Goal: Task Accomplishment & Management: Manage account settings

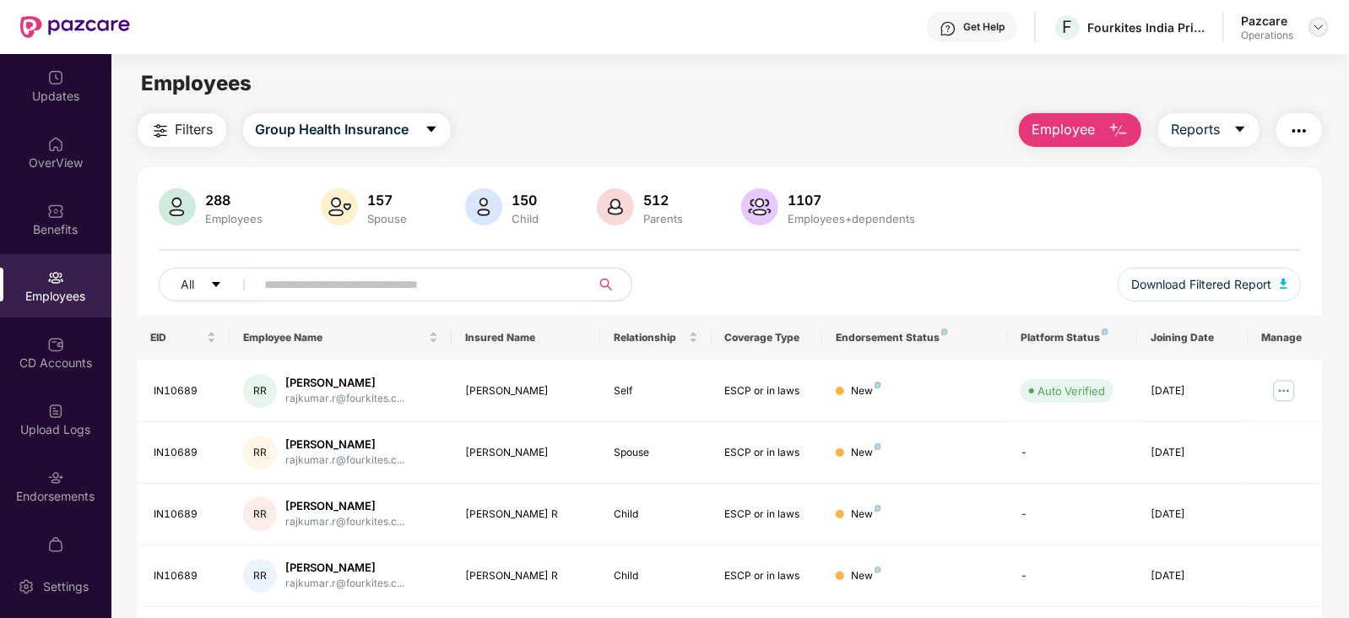
click at [1321, 30] on img at bounding box center [1319, 27] width 14 height 14
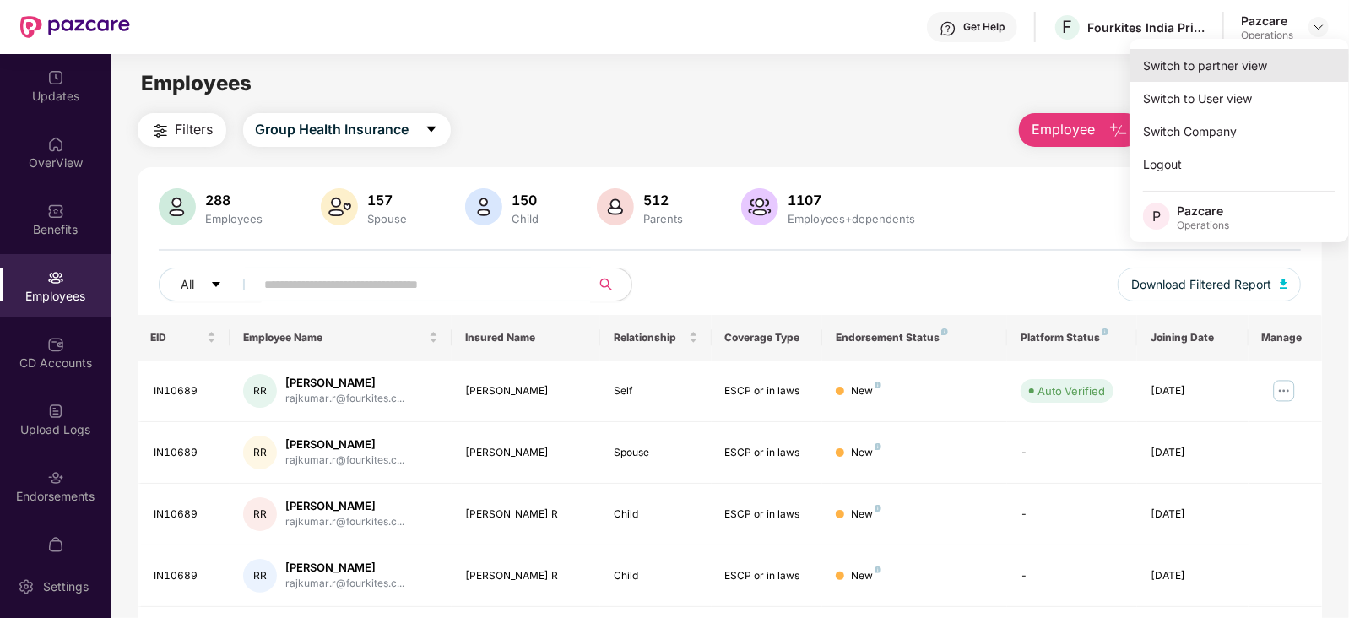
click at [1220, 66] on div "Switch to partner view" at bounding box center [1238, 65] width 219 height 33
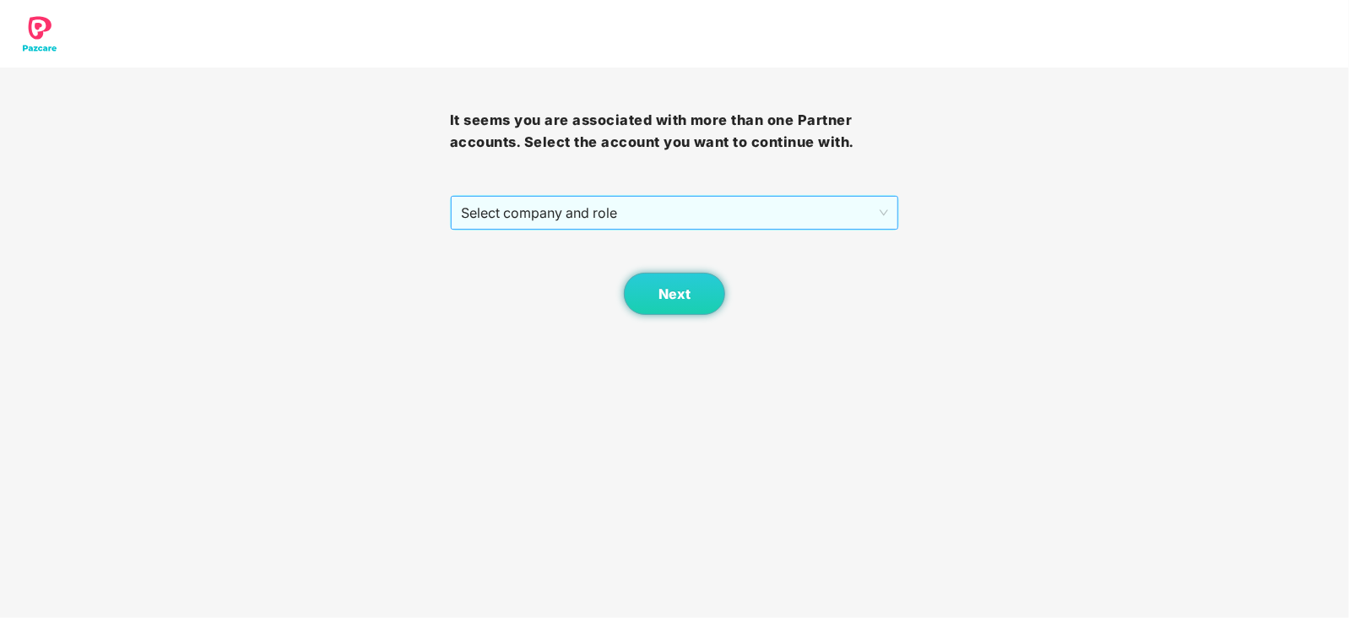
click at [705, 214] on span "Select company and role" at bounding box center [675, 213] width 428 height 32
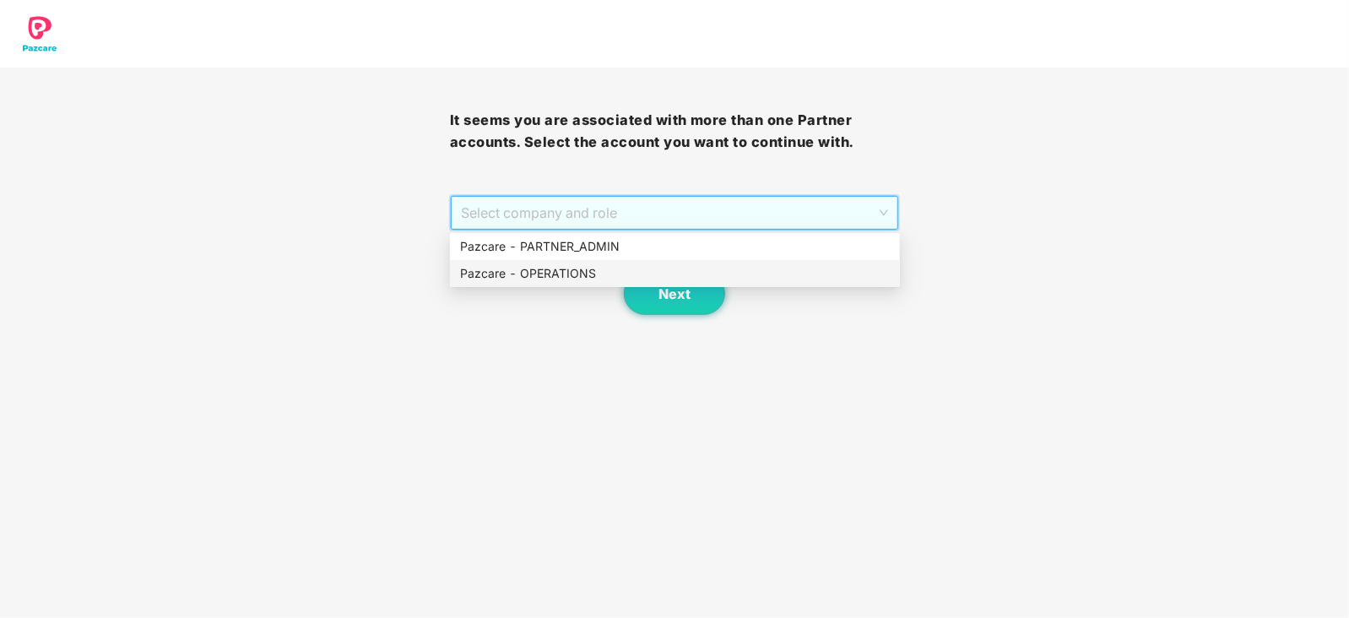
click at [626, 276] on div "Pazcare - OPERATIONS" at bounding box center [675, 273] width 430 height 19
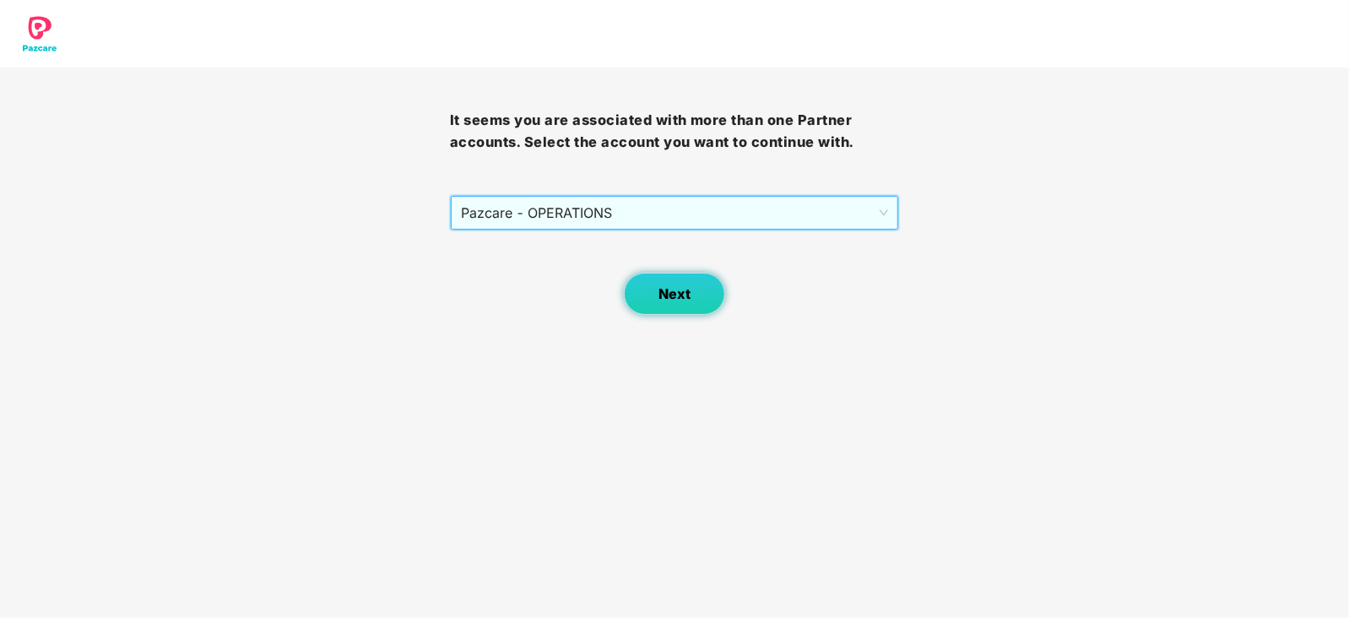
click at [696, 284] on button "Next" at bounding box center [674, 294] width 101 height 42
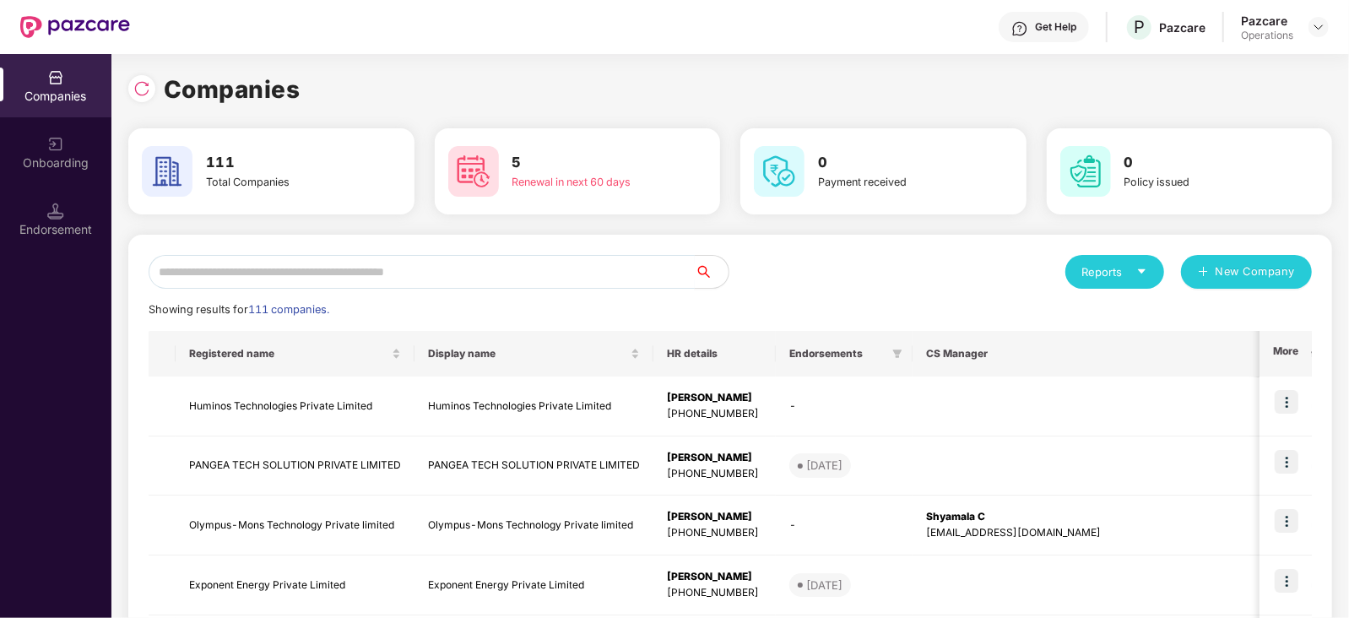
click at [565, 270] on input "text" at bounding box center [422, 272] width 546 height 34
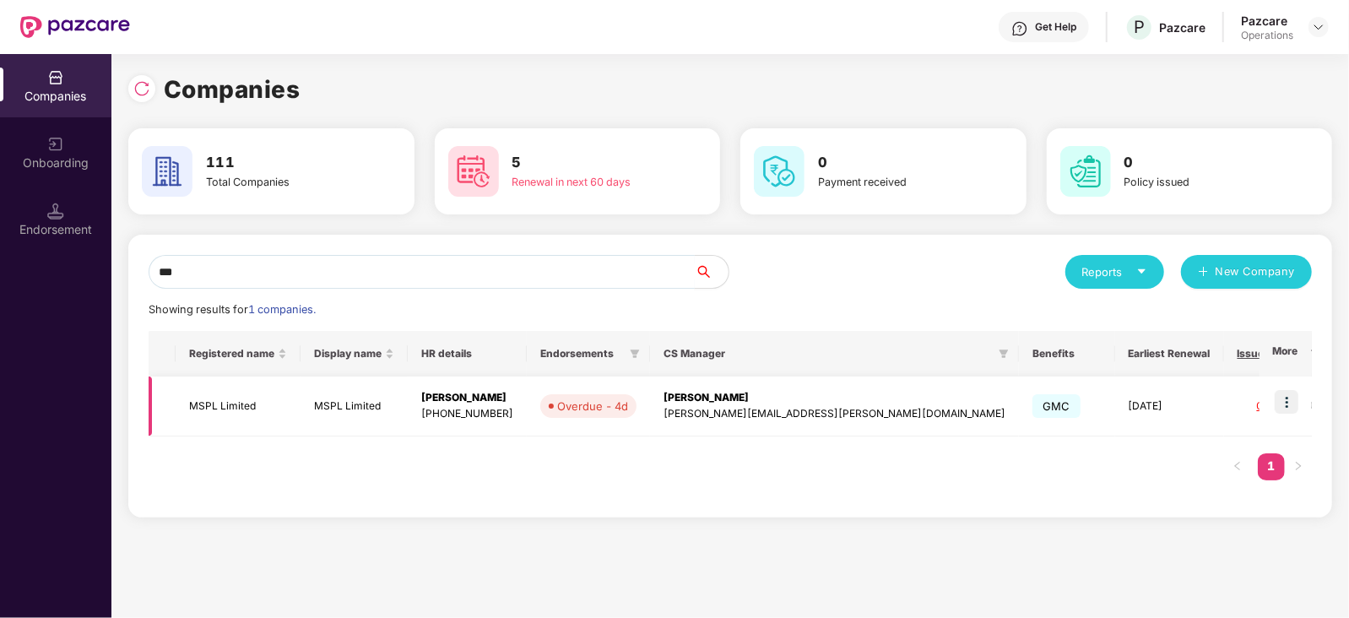
type input "***"
click at [215, 398] on td "MSPL Limited" at bounding box center [238, 406] width 125 height 60
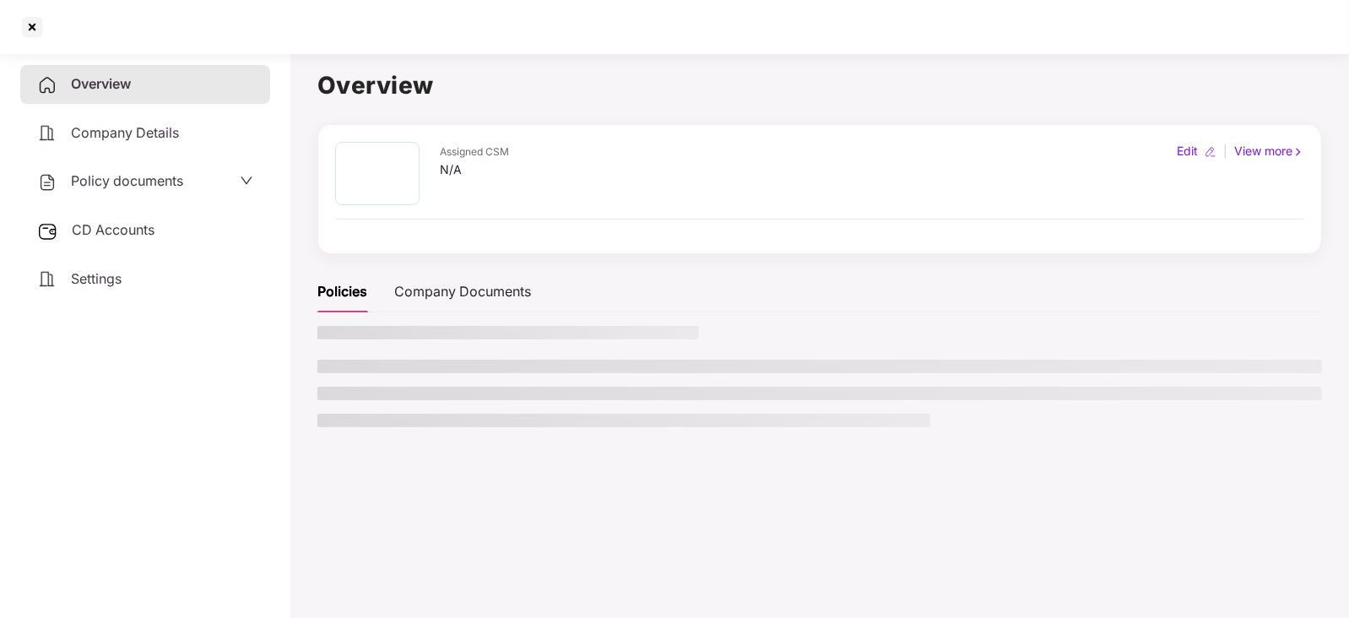
click at [116, 181] on span "Policy documents" at bounding box center [127, 180] width 112 height 17
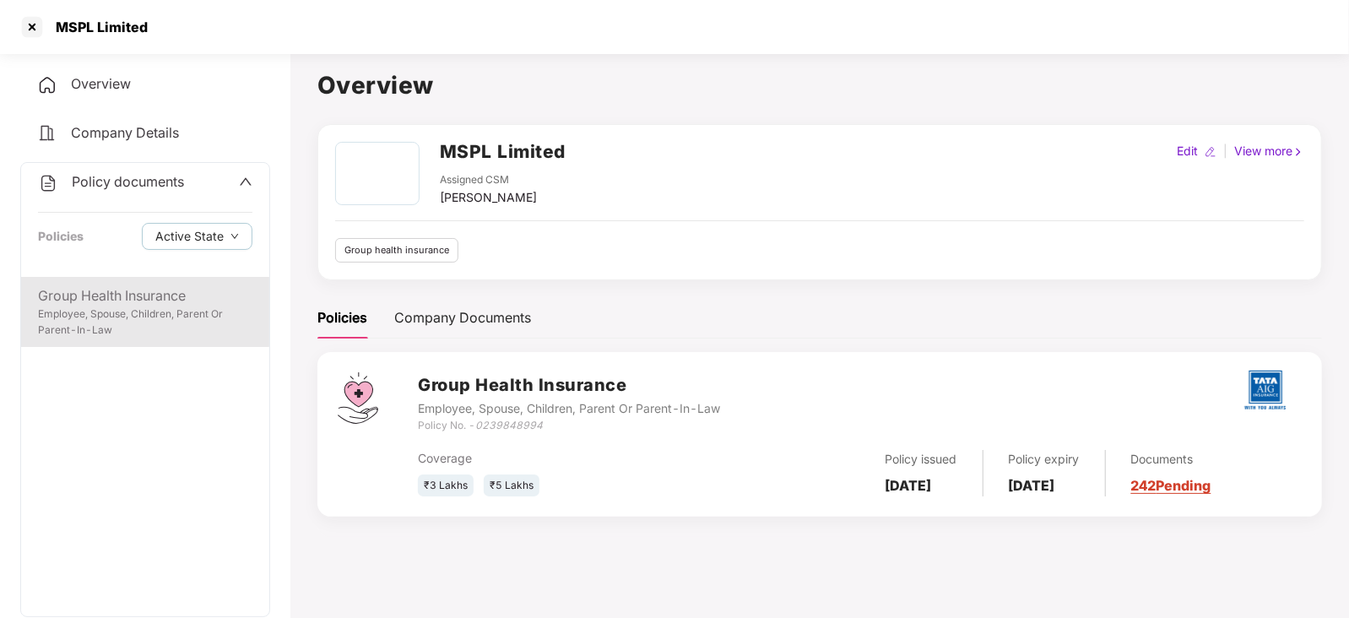
click at [89, 299] on div "Group Health Insurance" at bounding box center [145, 295] width 214 height 21
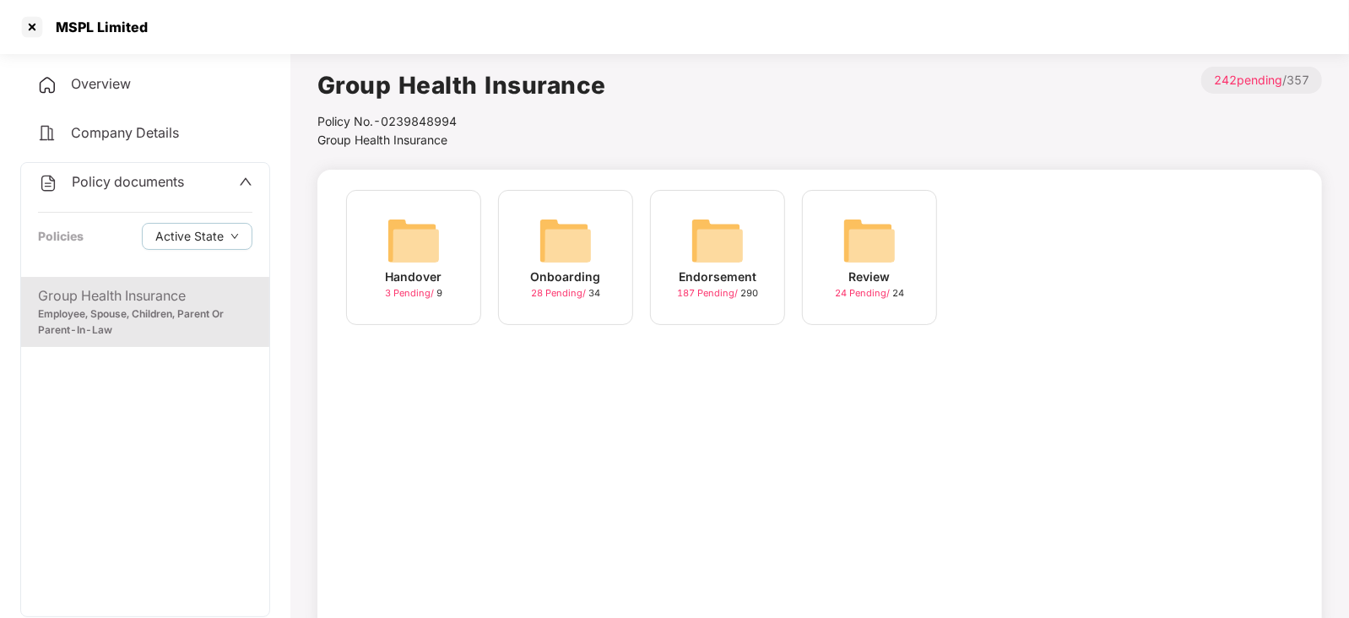
click at [738, 235] on img at bounding box center [718, 241] width 54 height 54
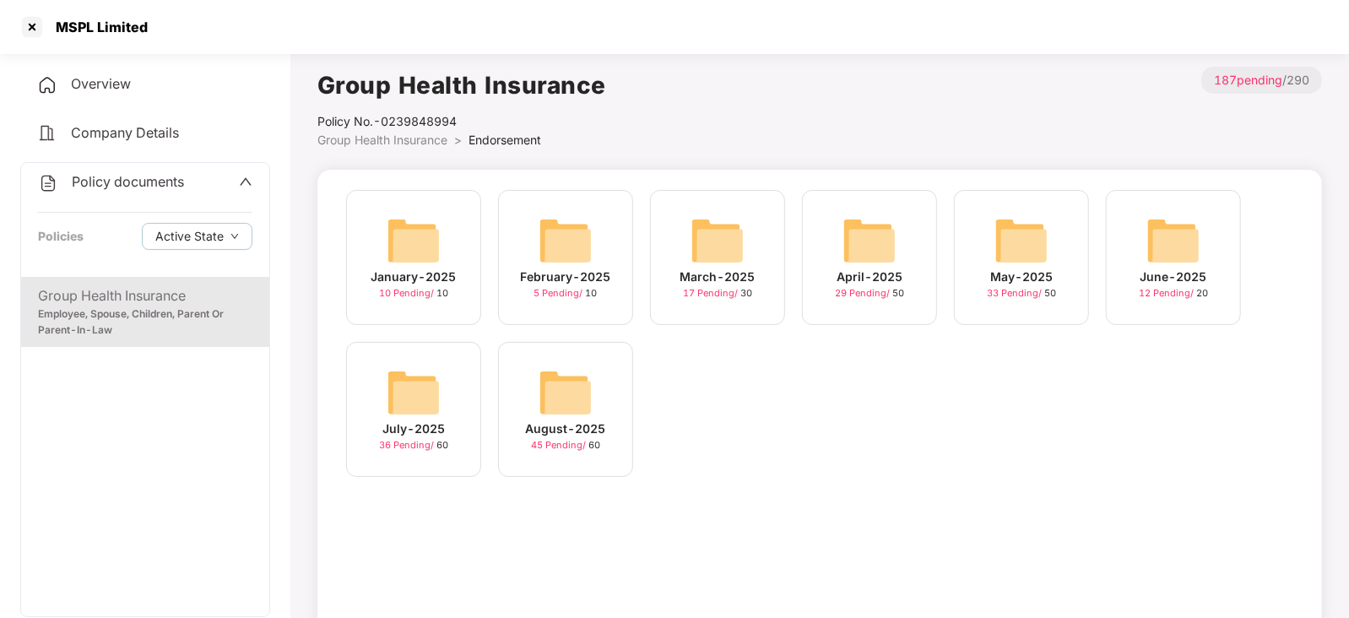
click at [569, 403] on img at bounding box center [566, 393] width 54 height 54
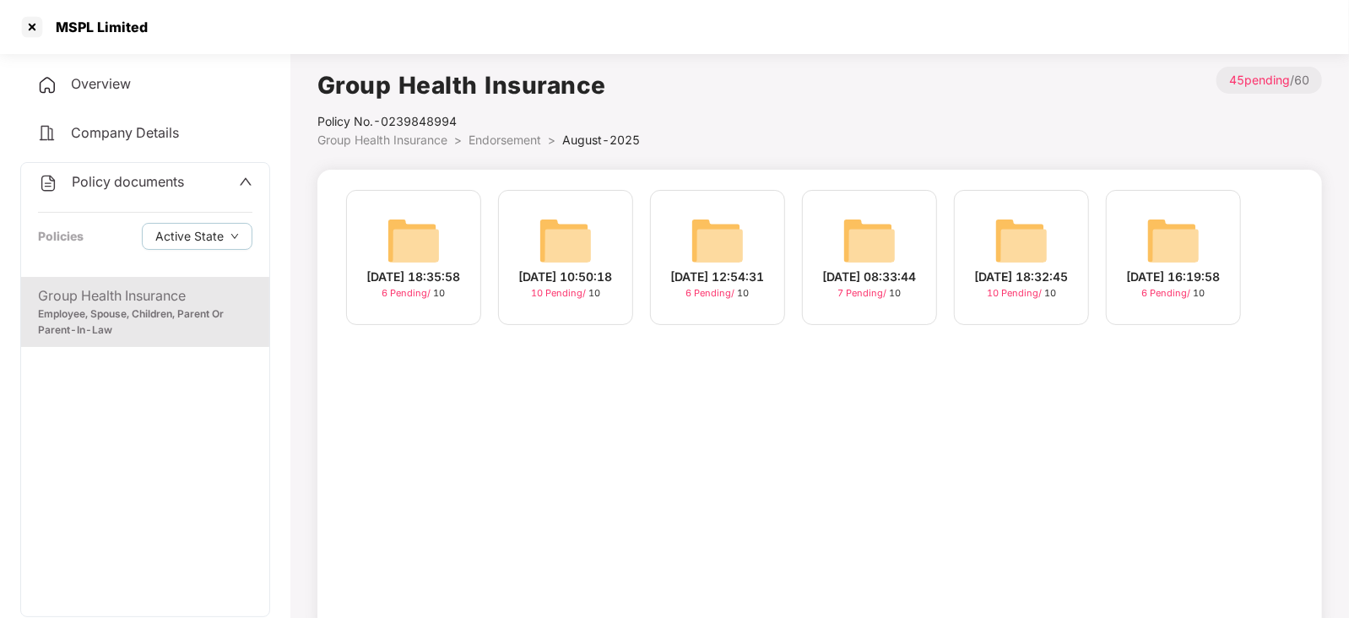
click at [577, 232] on img at bounding box center [566, 241] width 54 height 54
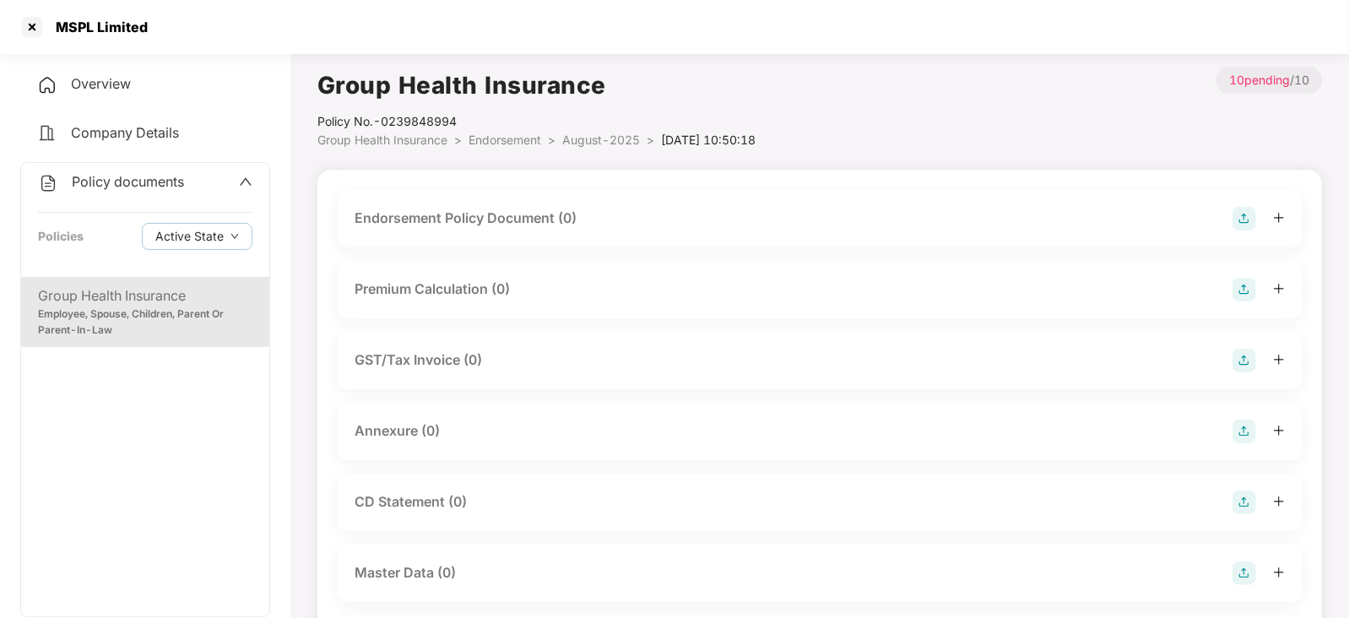
click at [1240, 221] on img at bounding box center [1244, 219] width 24 height 24
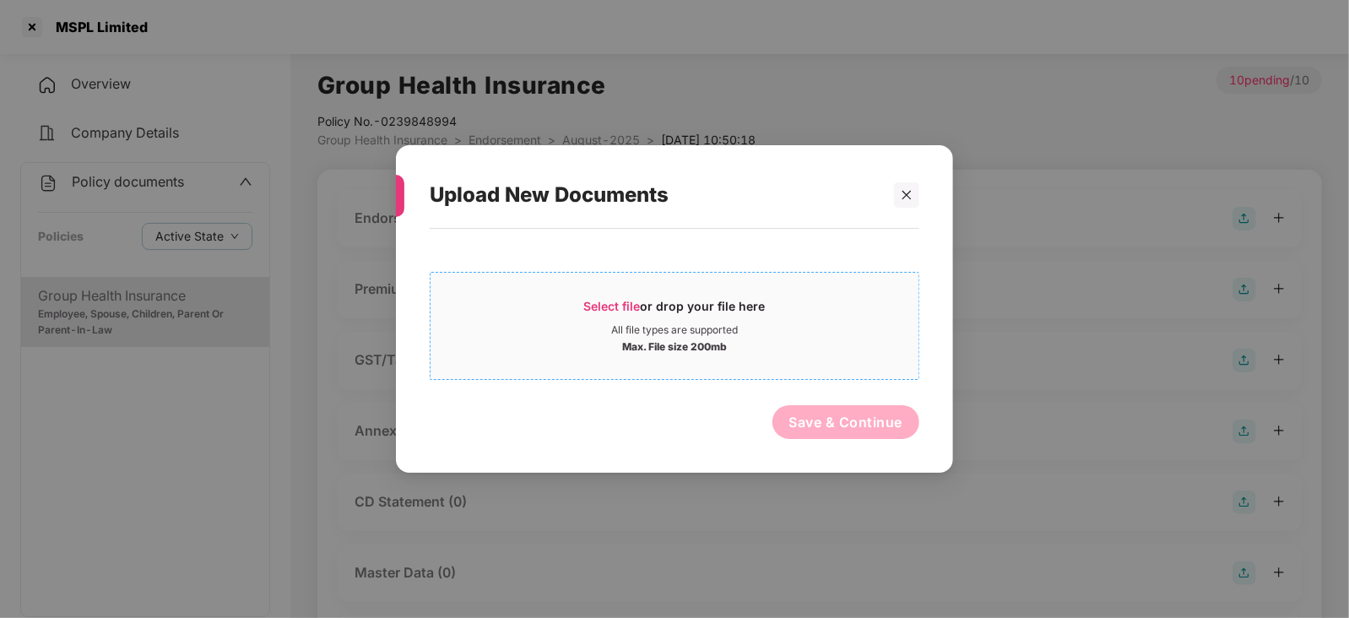
click at [617, 295] on span "Select file or drop your file here All file types are supported Max. File size …" at bounding box center [675, 325] width 488 height 81
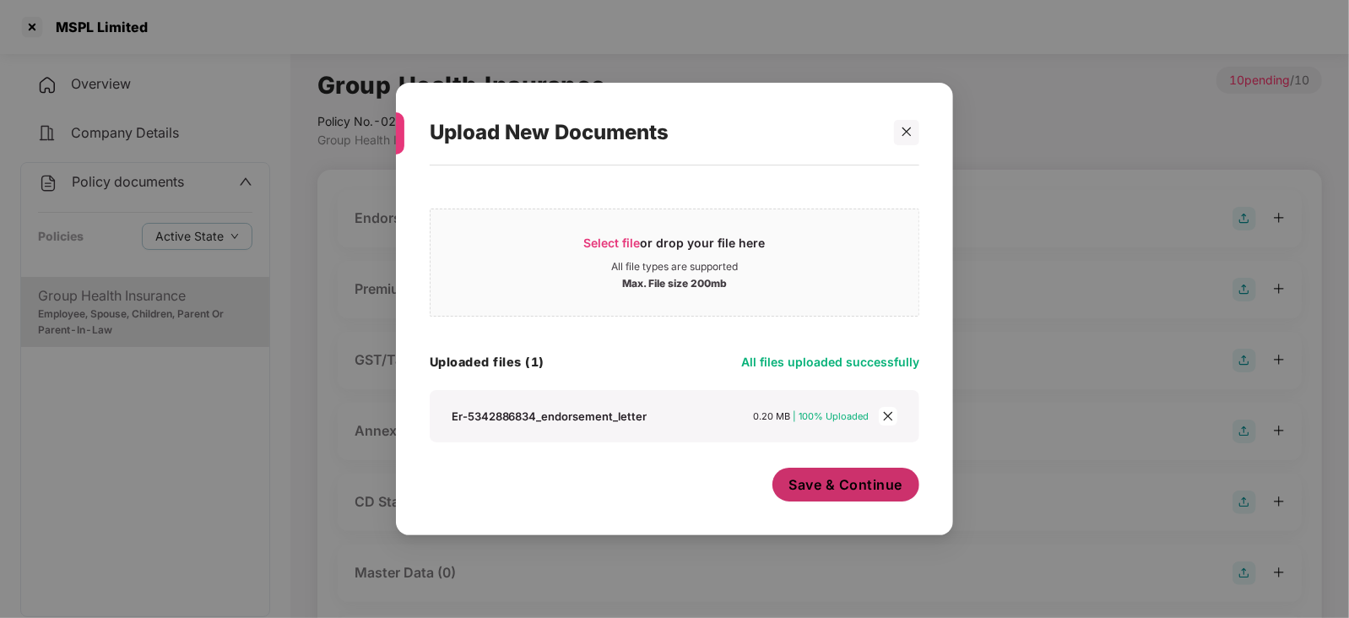
click at [818, 484] on span "Save & Continue" at bounding box center [846, 484] width 114 height 19
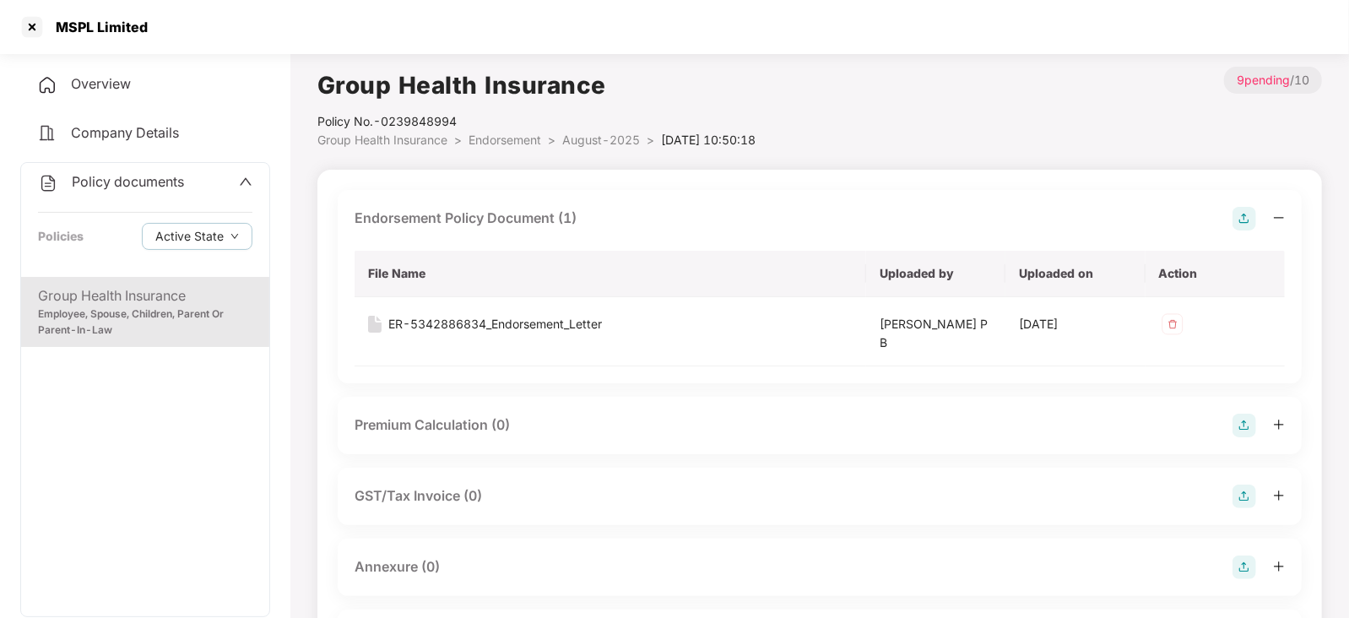
click at [1237, 425] on img at bounding box center [1244, 426] width 24 height 24
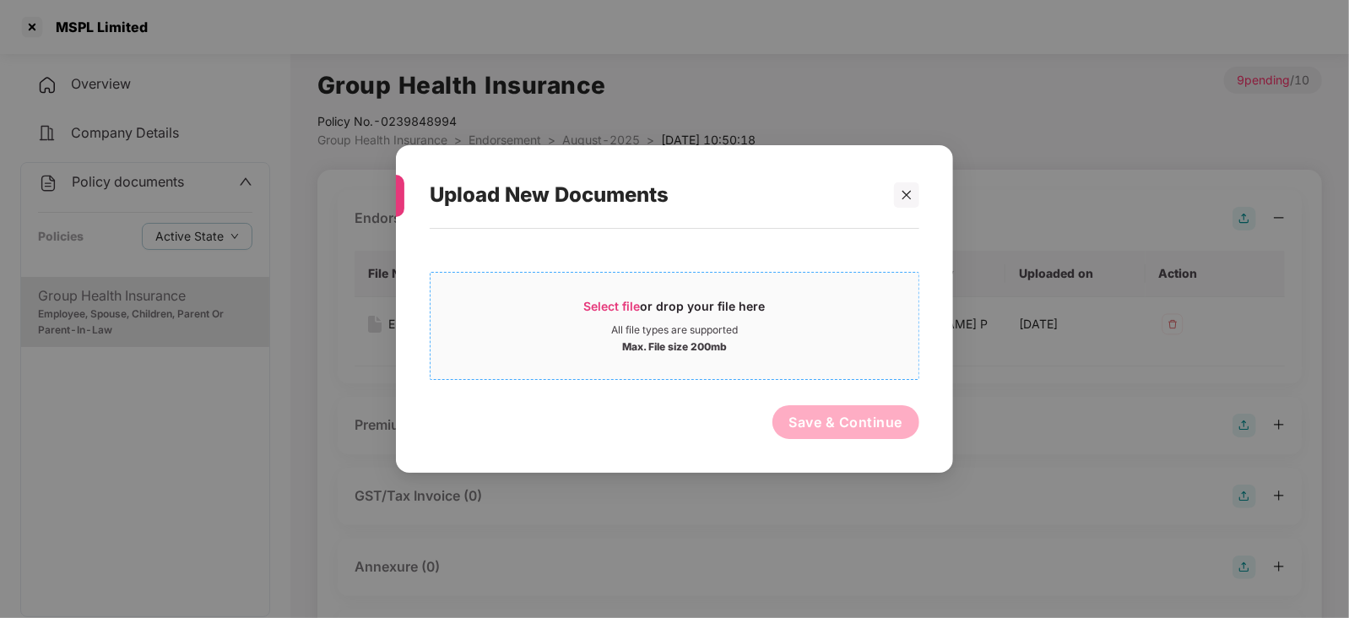
click at [626, 304] on span "Select file" at bounding box center [612, 306] width 57 height 14
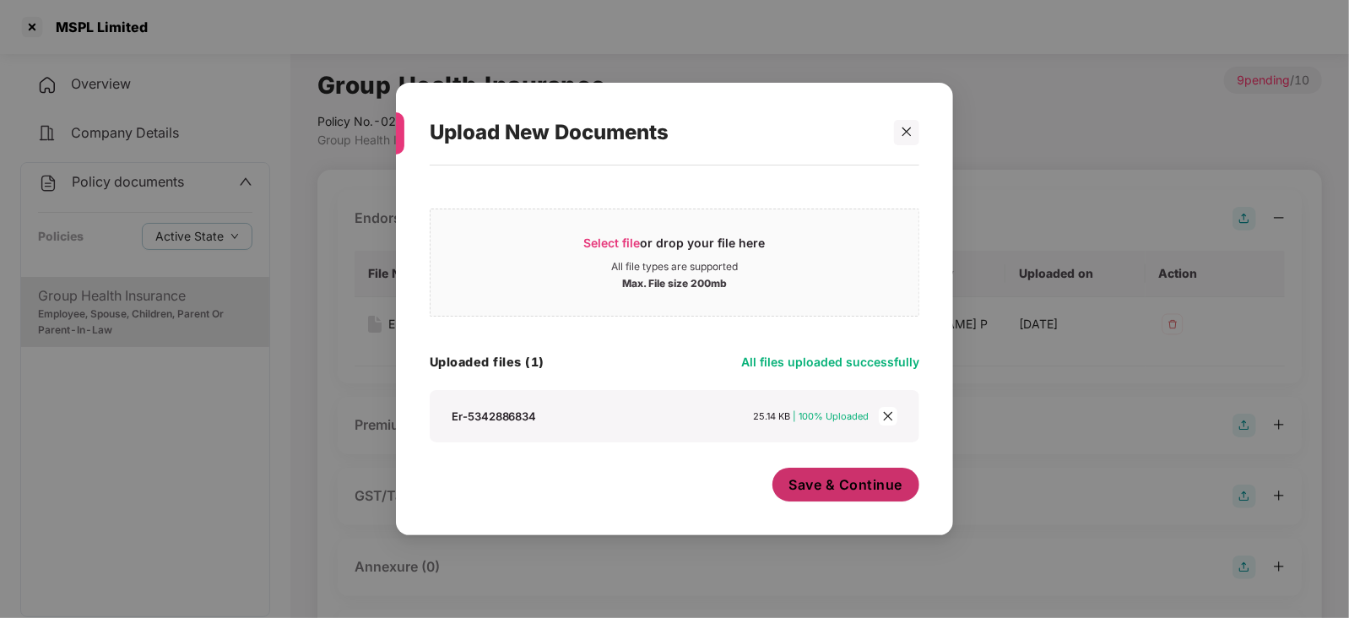
click at [841, 483] on span "Save & Continue" at bounding box center [846, 484] width 114 height 19
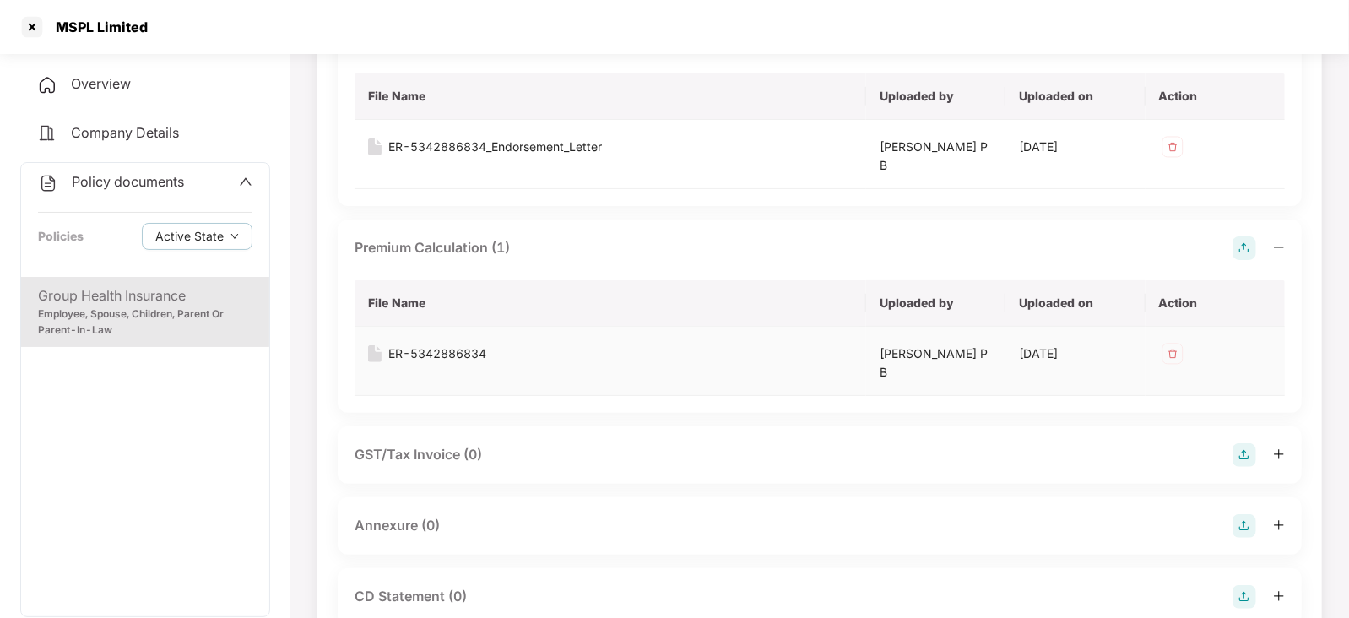
scroll to position [210, 0]
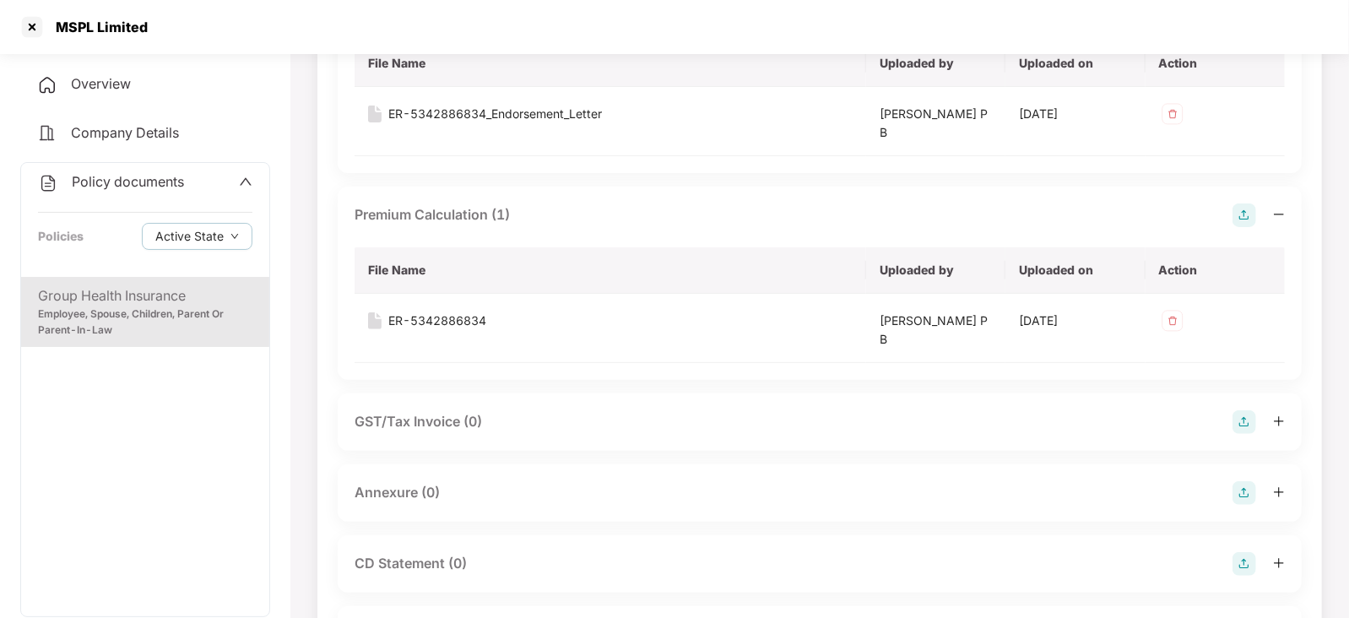
click at [1238, 492] on img at bounding box center [1244, 493] width 24 height 24
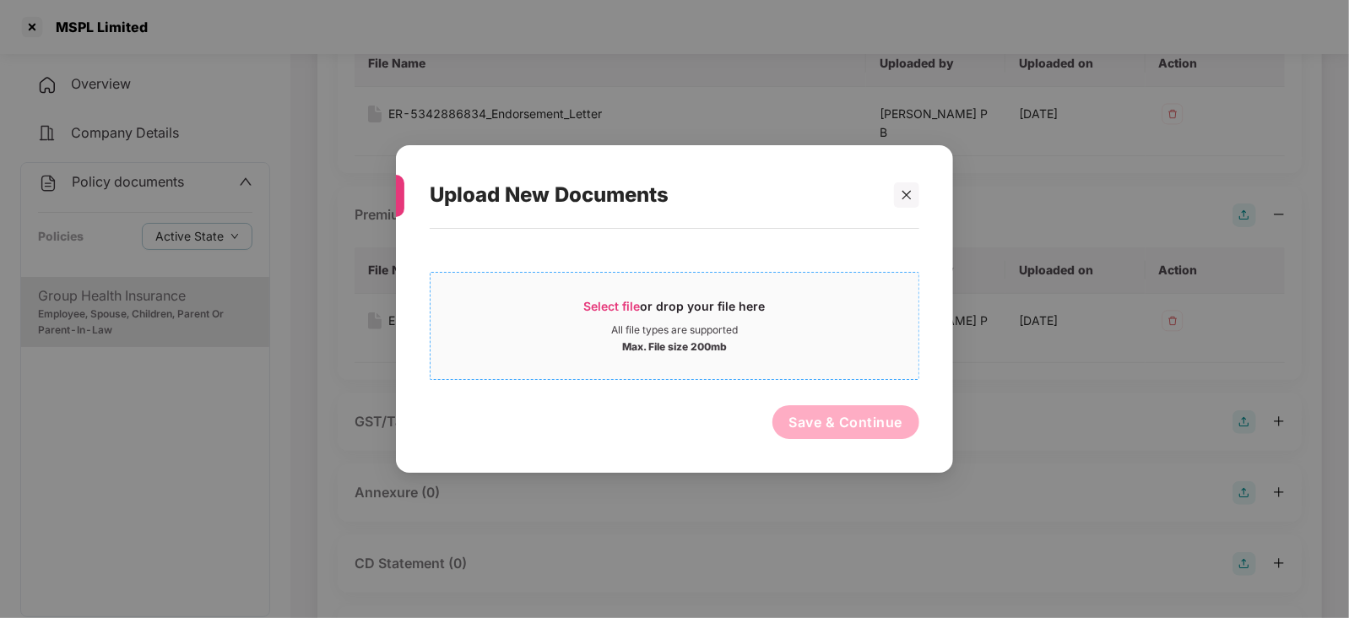
click at [611, 301] on span "Select file" at bounding box center [612, 306] width 57 height 14
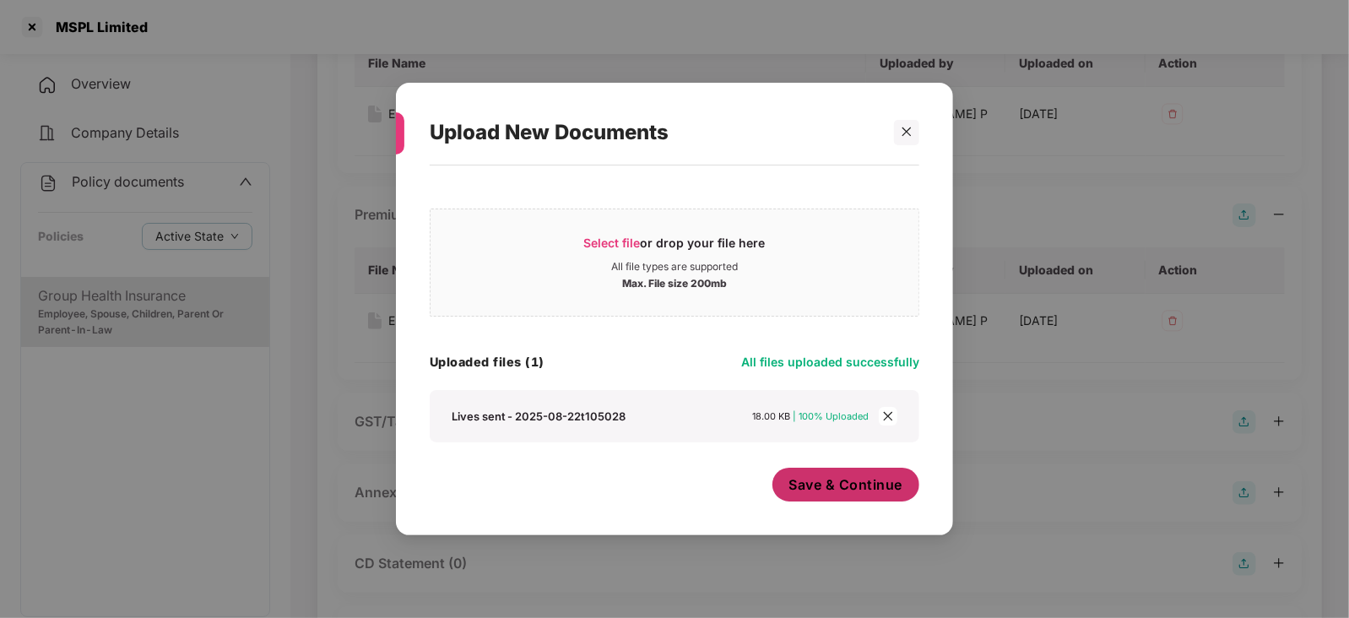
click at [813, 477] on span "Save & Continue" at bounding box center [846, 484] width 114 height 19
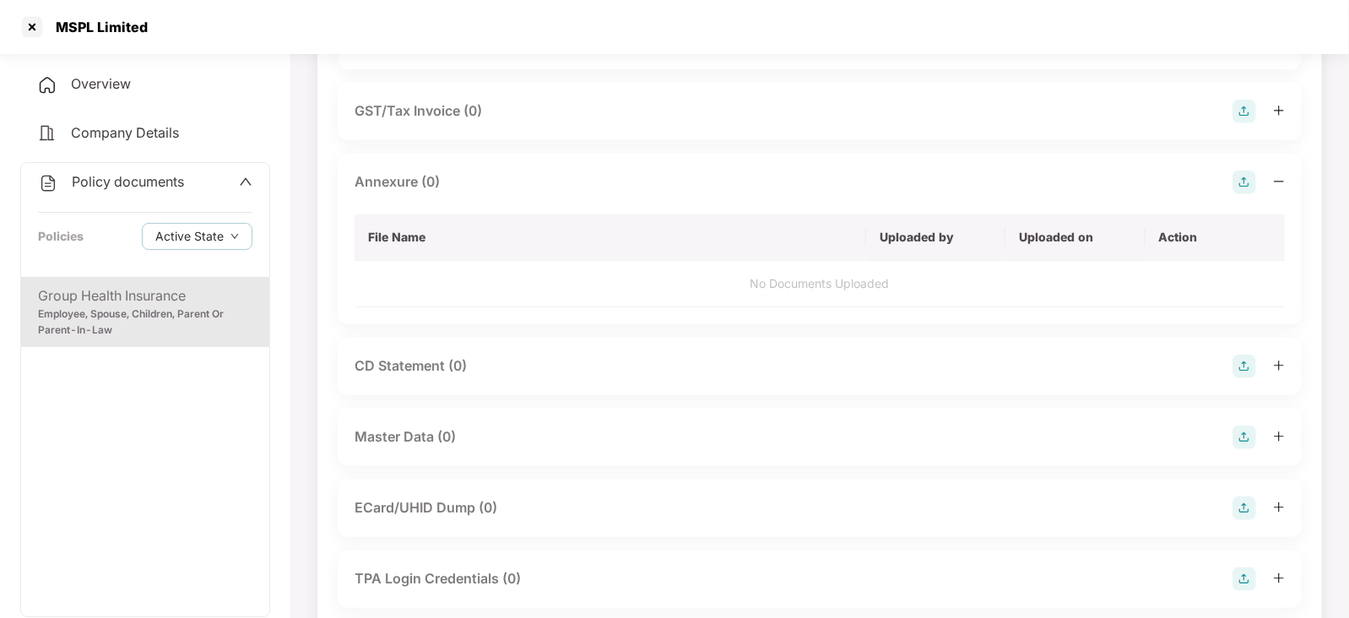
scroll to position [528, 0]
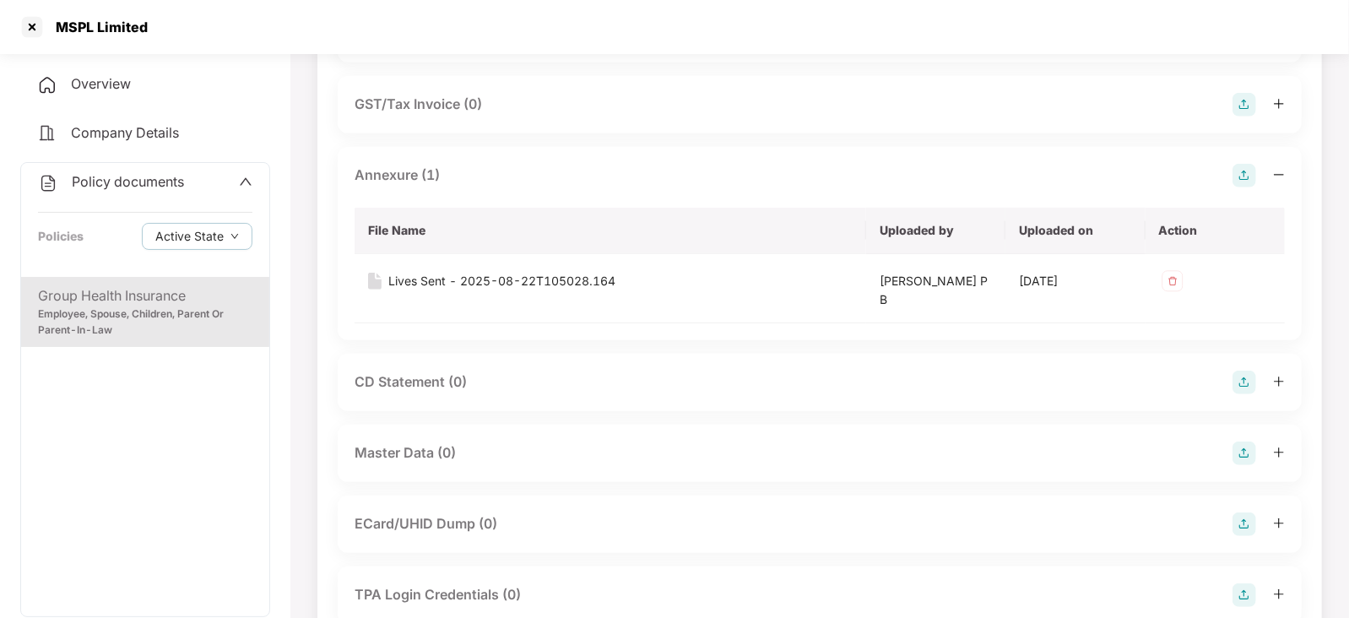
click at [1236, 458] on img at bounding box center [1244, 453] width 24 height 24
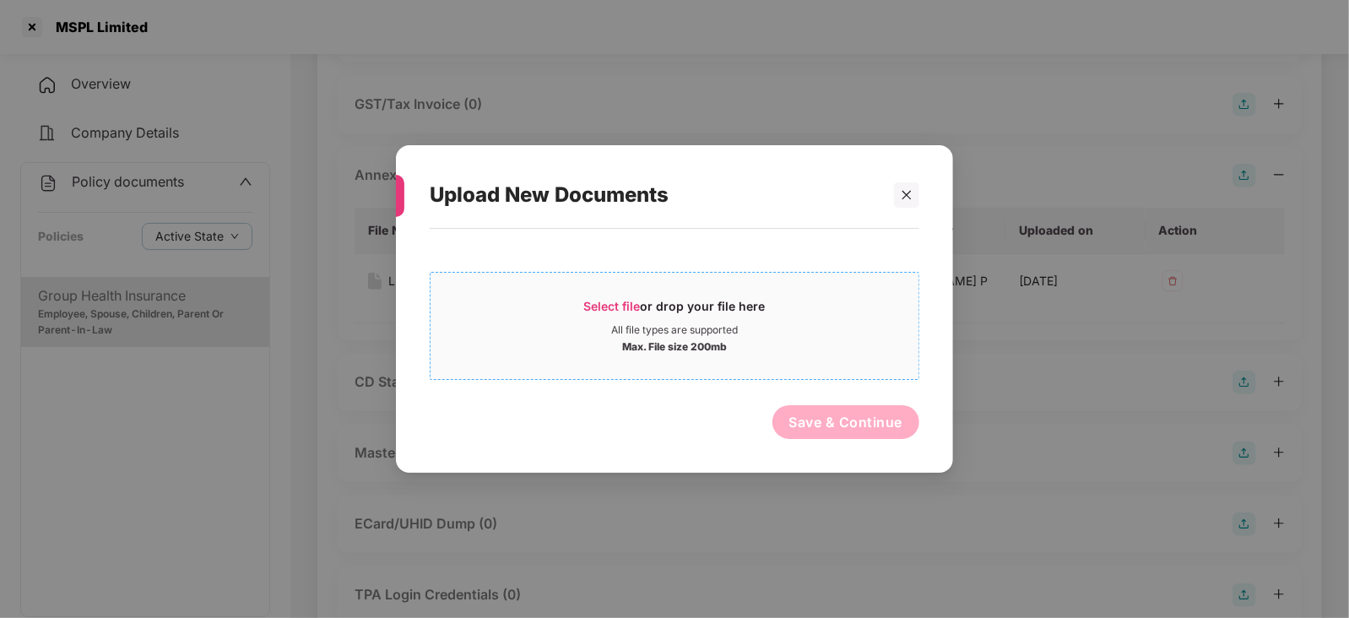
click at [593, 316] on div "Select file or drop your file here" at bounding box center [674, 310] width 181 height 25
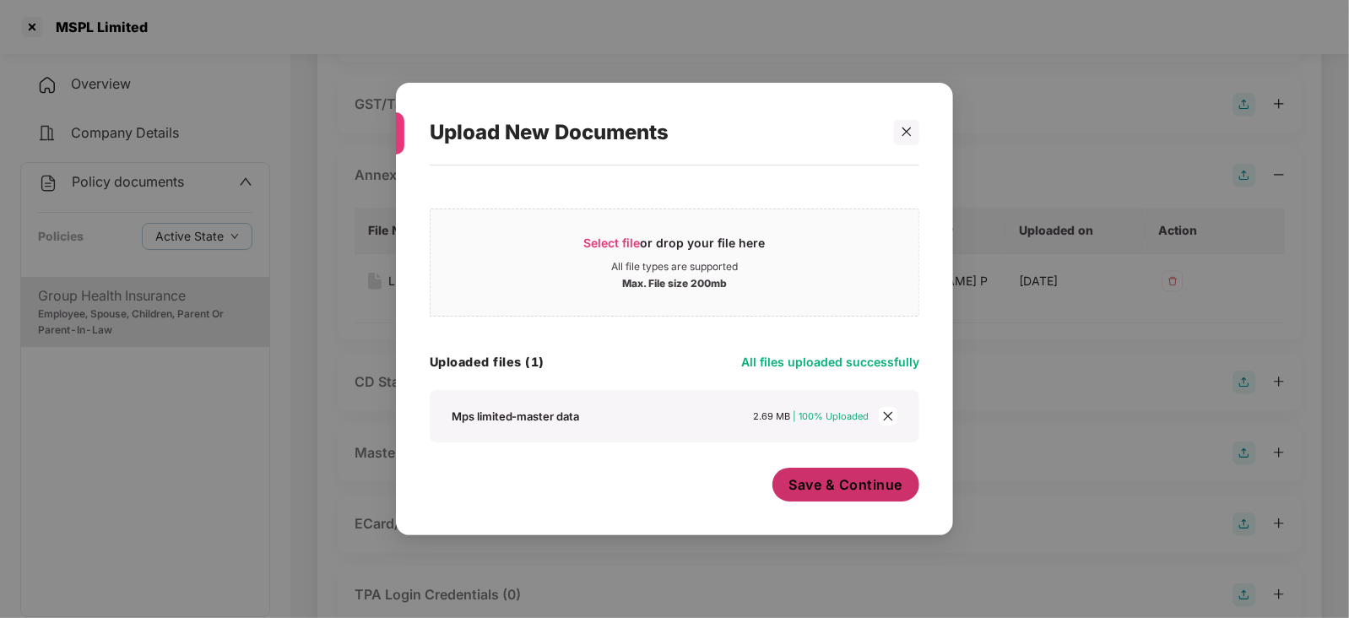
click at [865, 483] on span "Save & Continue" at bounding box center [846, 484] width 114 height 19
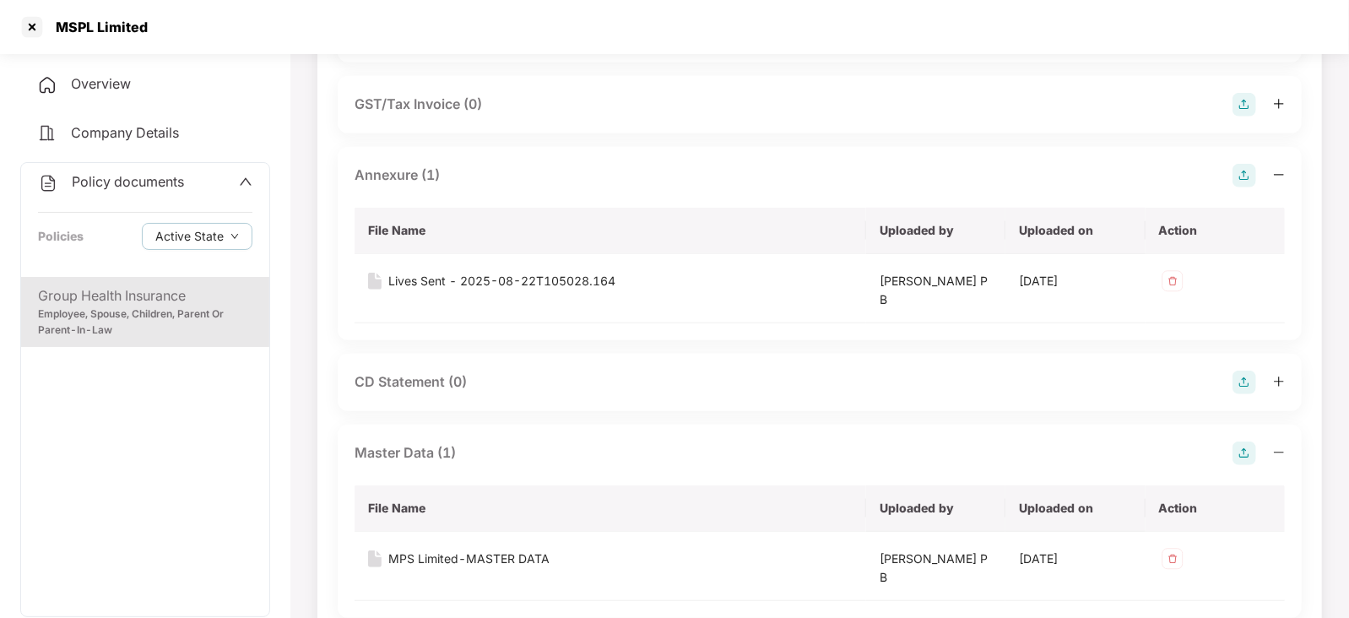
click at [46, 30] on div "MSPL Limited" at bounding box center [97, 27] width 102 height 17
click at [43, 24] on div at bounding box center [32, 27] width 27 height 27
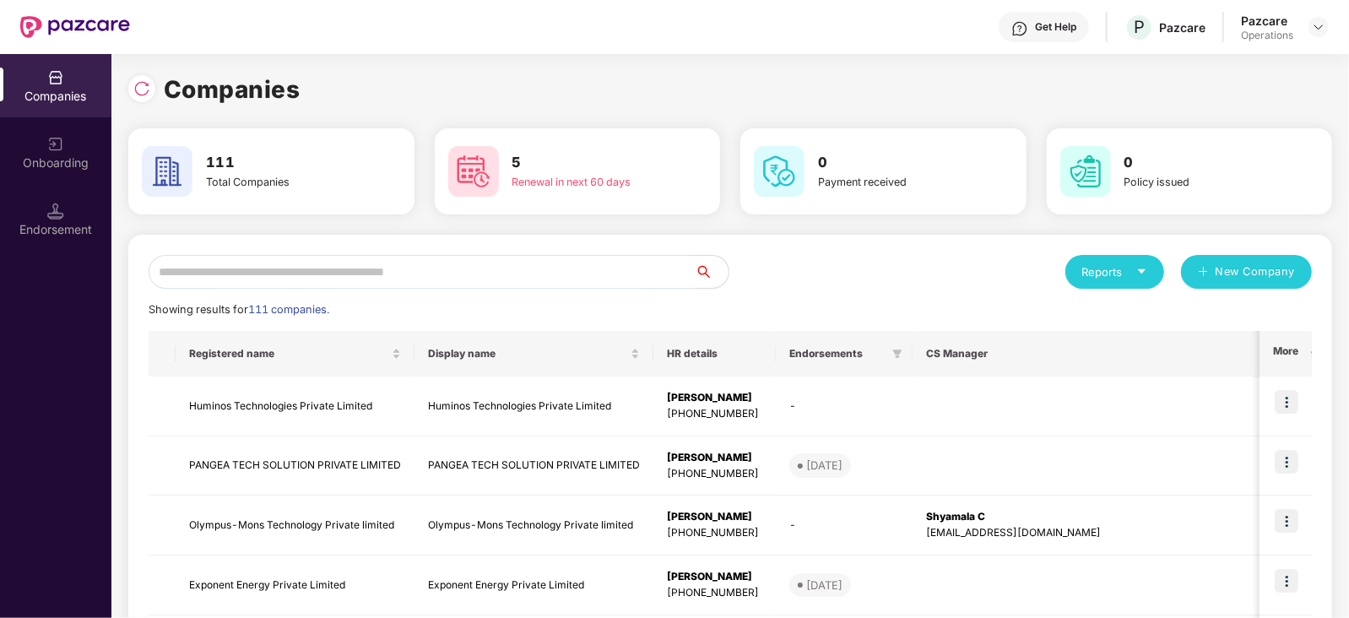
scroll to position [0, 0]
click at [361, 257] on input "text" at bounding box center [422, 272] width 546 height 34
paste input "**********"
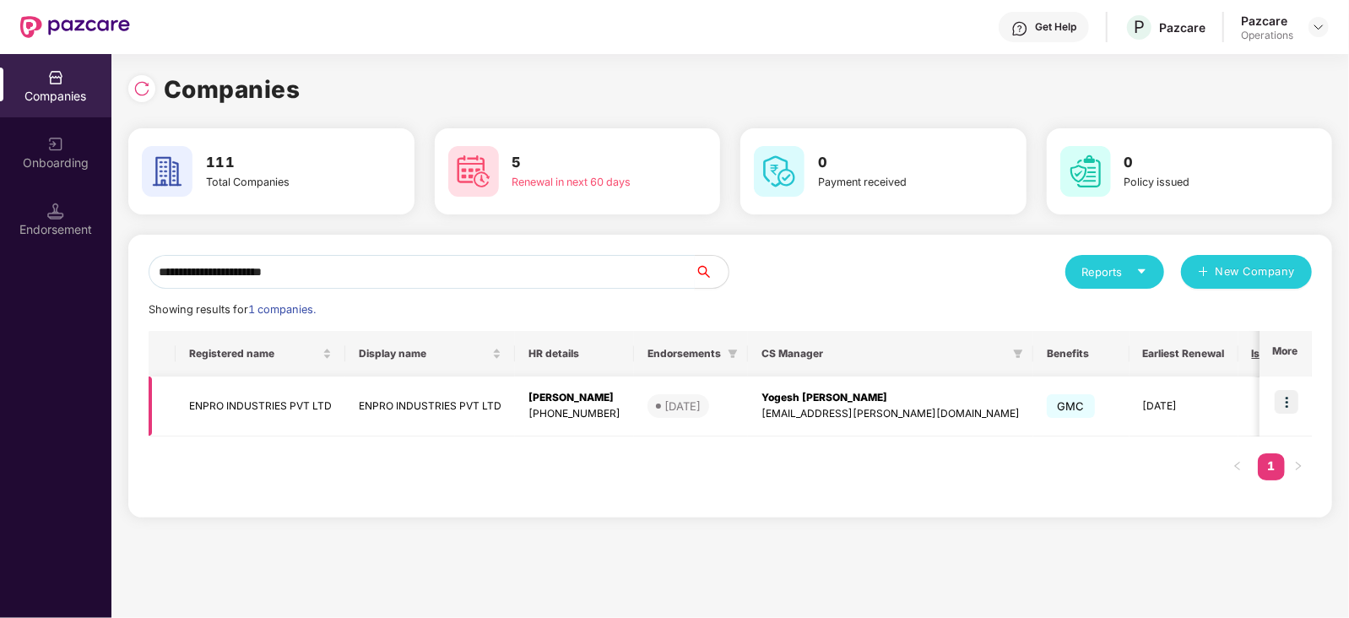
type input "**********"
click at [1288, 411] on img at bounding box center [1287, 402] width 24 height 24
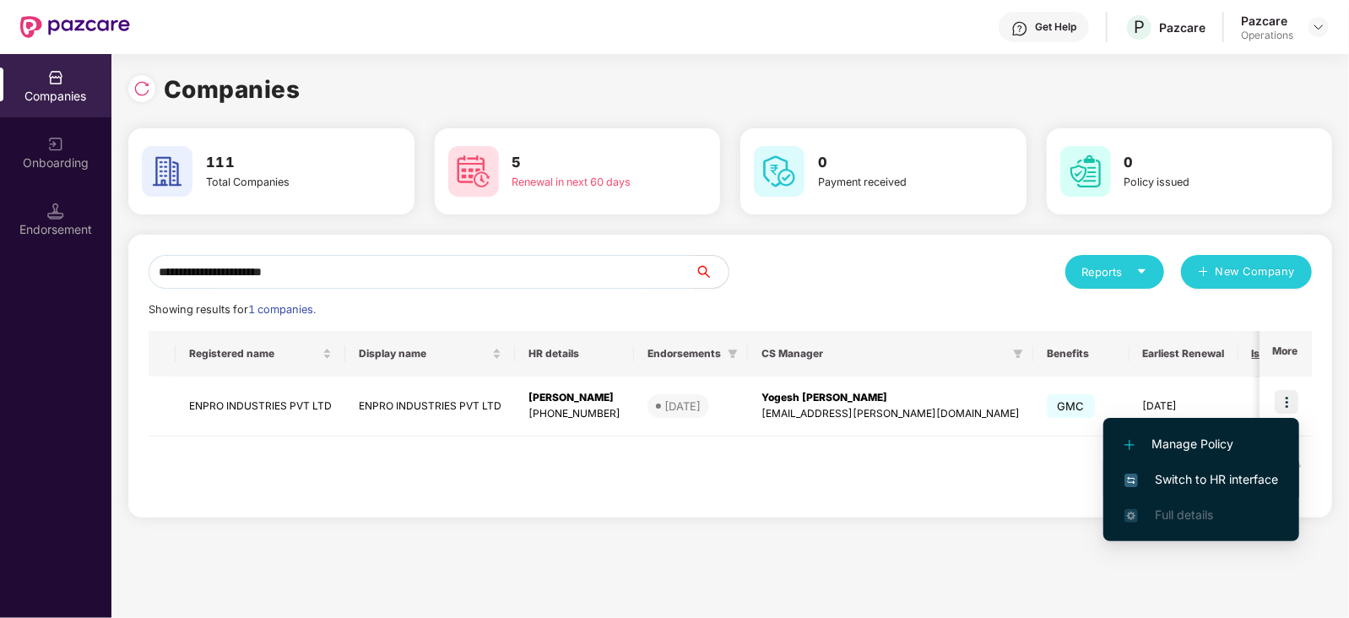
click at [1194, 472] on span "Switch to HR interface" at bounding box center [1201, 479] width 154 height 19
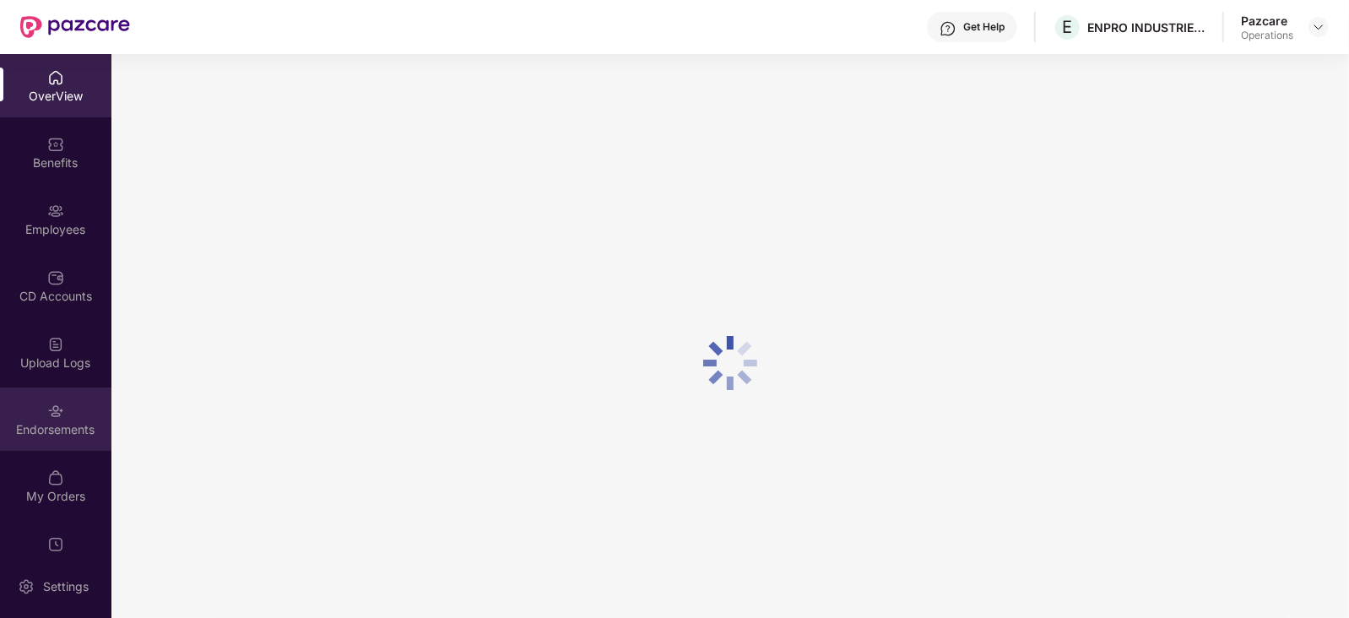
click at [76, 413] on div "Endorsements" at bounding box center [55, 418] width 111 height 63
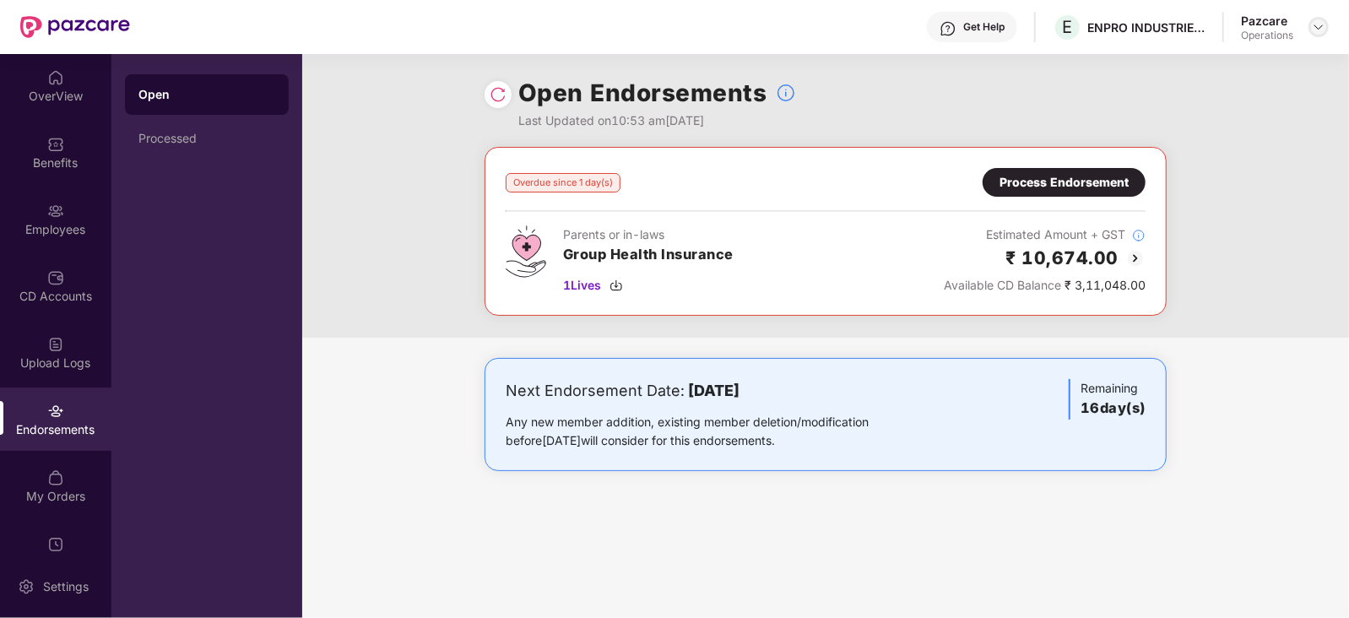
click at [1316, 26] on img at bounding box center [1319, 27] width 14 height 14
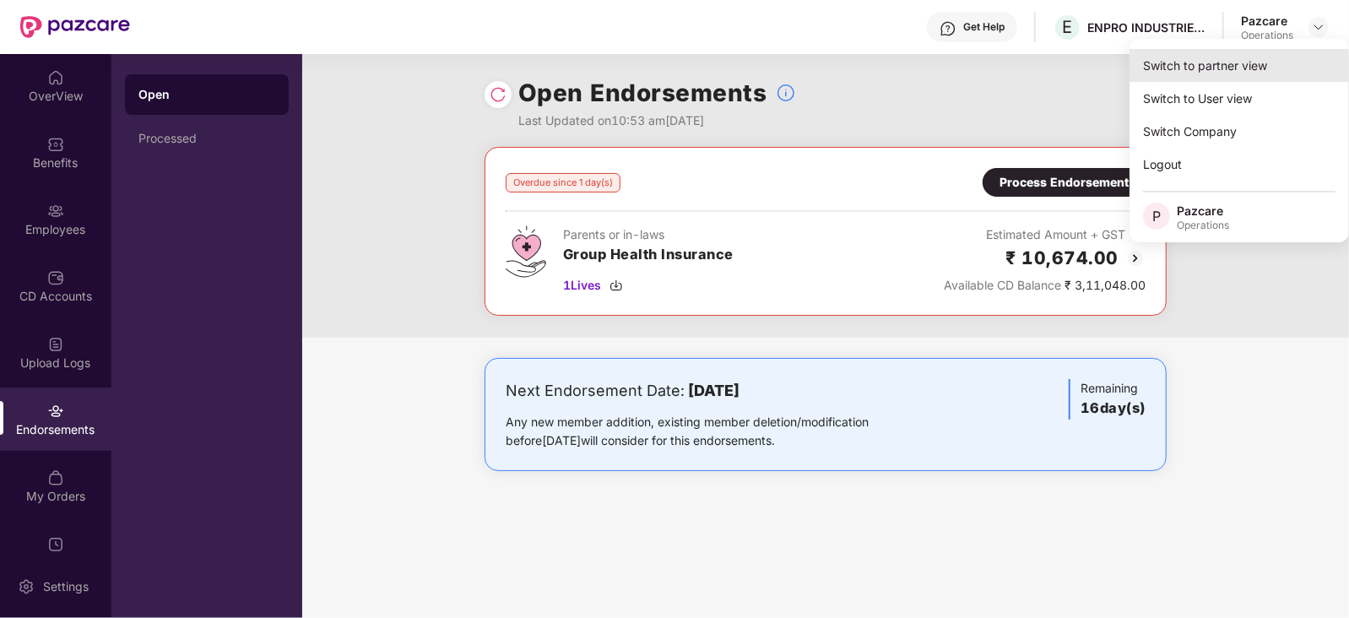
click at [1249, 64] on div "Switch to partner view" at bounding box center [1238, 65] width 219 height 33
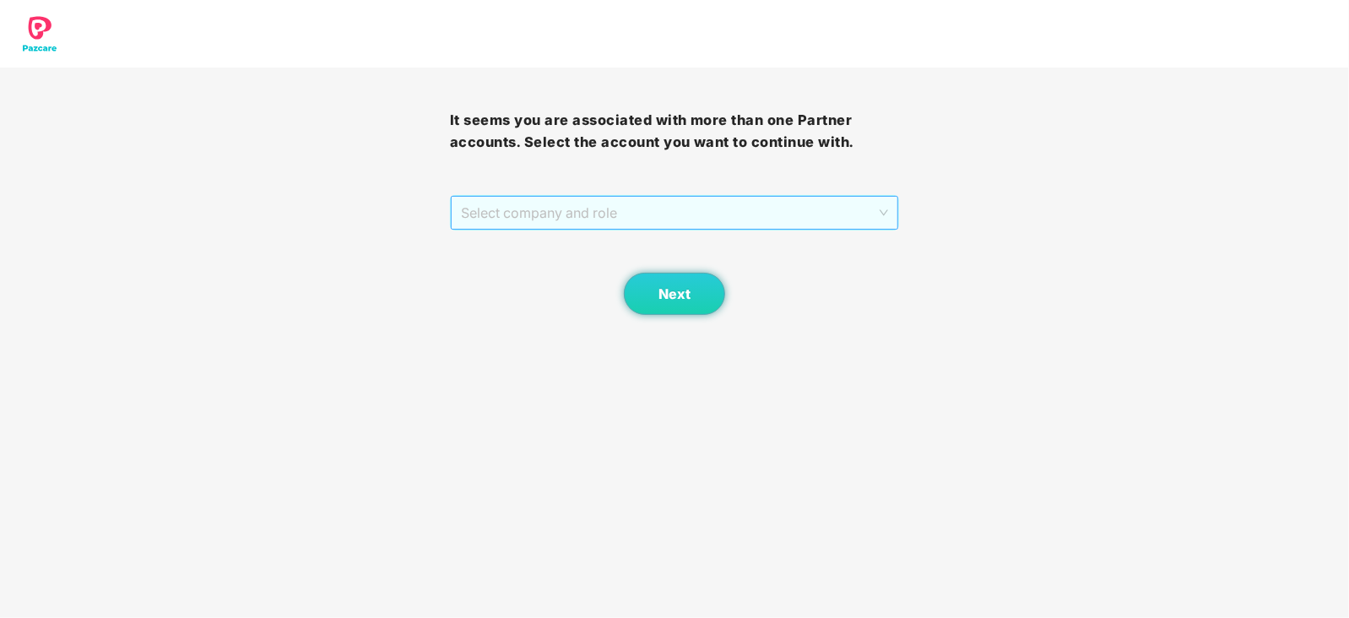
click at [475, 208] on span "Select company and role" at bounding box center [675, 213] width 428 height 32
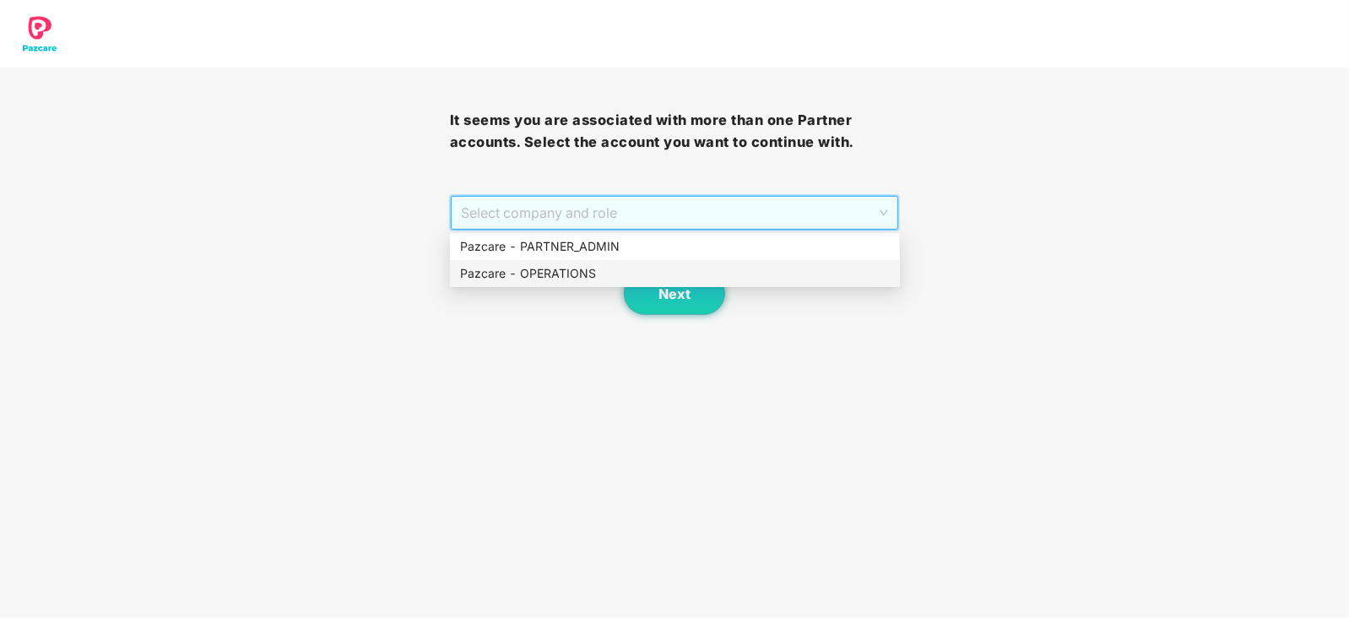
click at [509, 270] on div "Pazcare - OPERATIONS" at bounding box center [675, 273] width 430 height 19
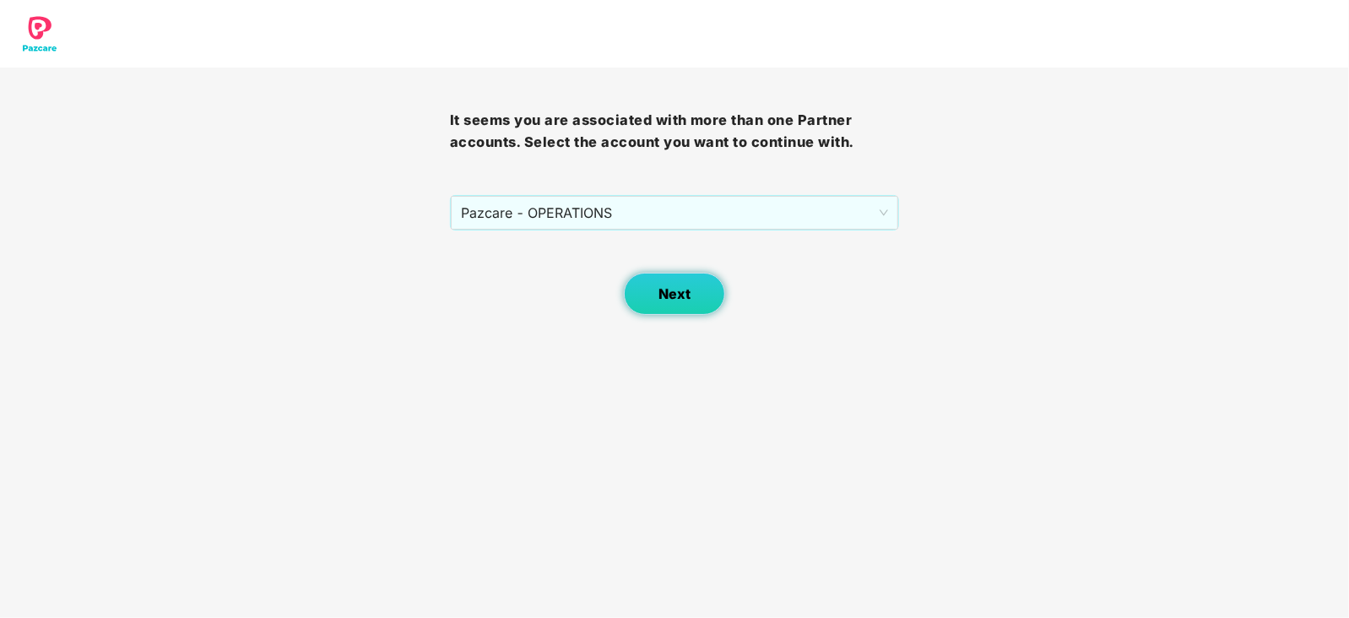
click at [685, 301] on button "Next" at bounding box center [674, 294] width 101 height 42
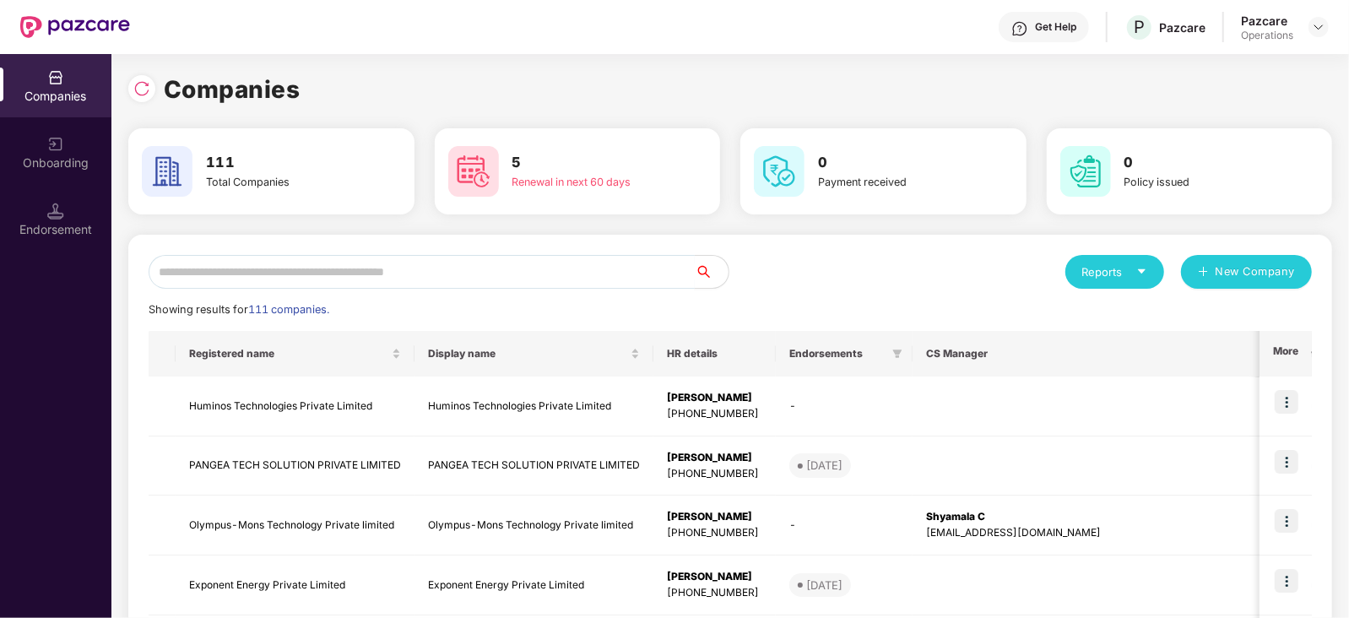
click at [539, 279] on input "text" at bounding box center [422, 272] width 546 height 34
paste input "**********"
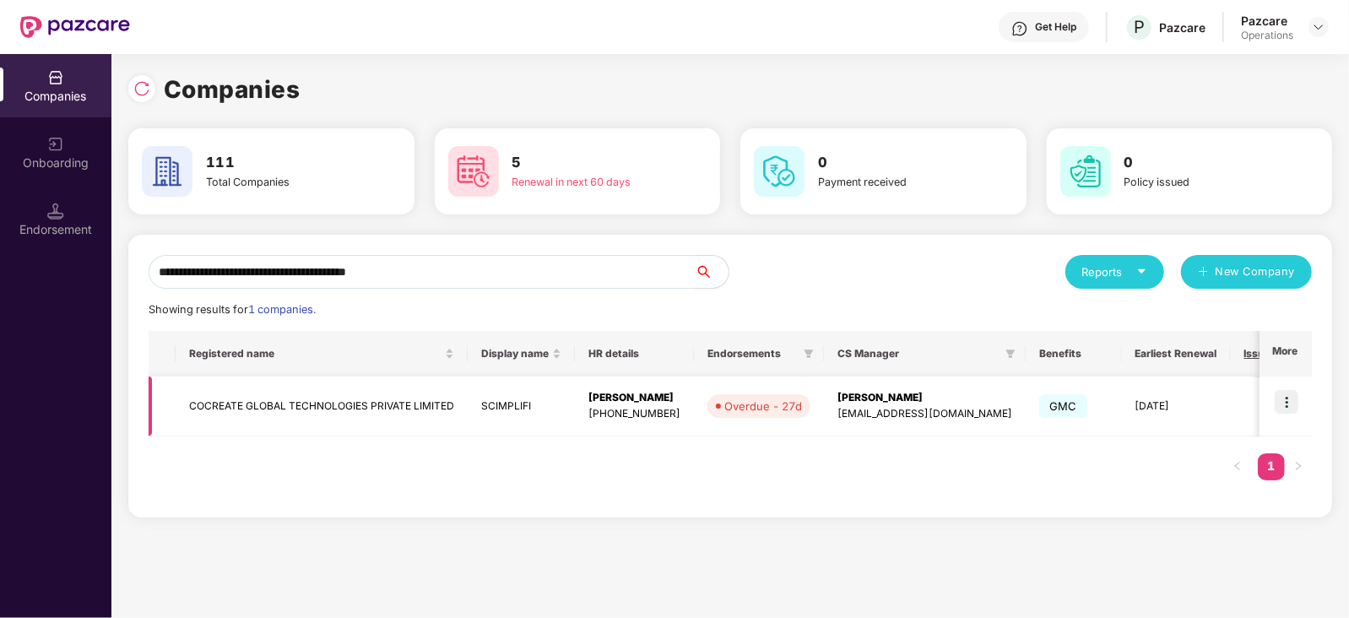
type input "**********"
click at [1288, 409] on img at bounding box center [1287, 402] width 24 height 24
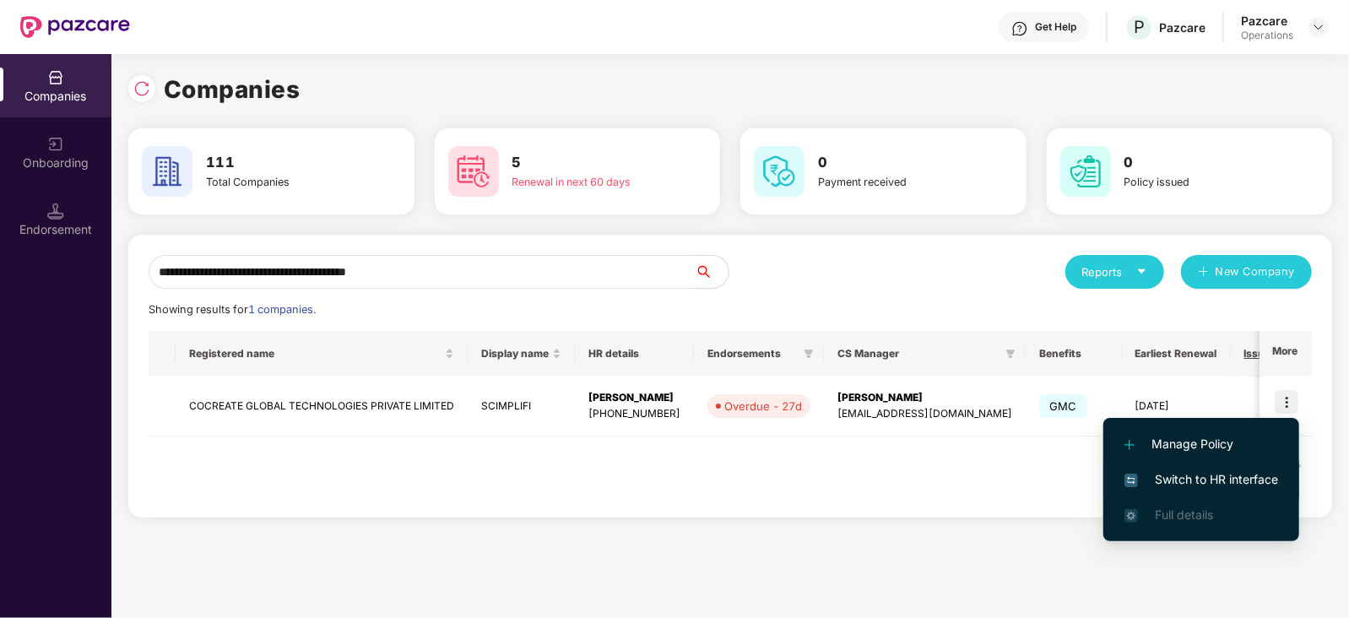
click at [1220, 474] on span "Switch to HR interface" at bounding box center [1201, 479] width 154 height 19
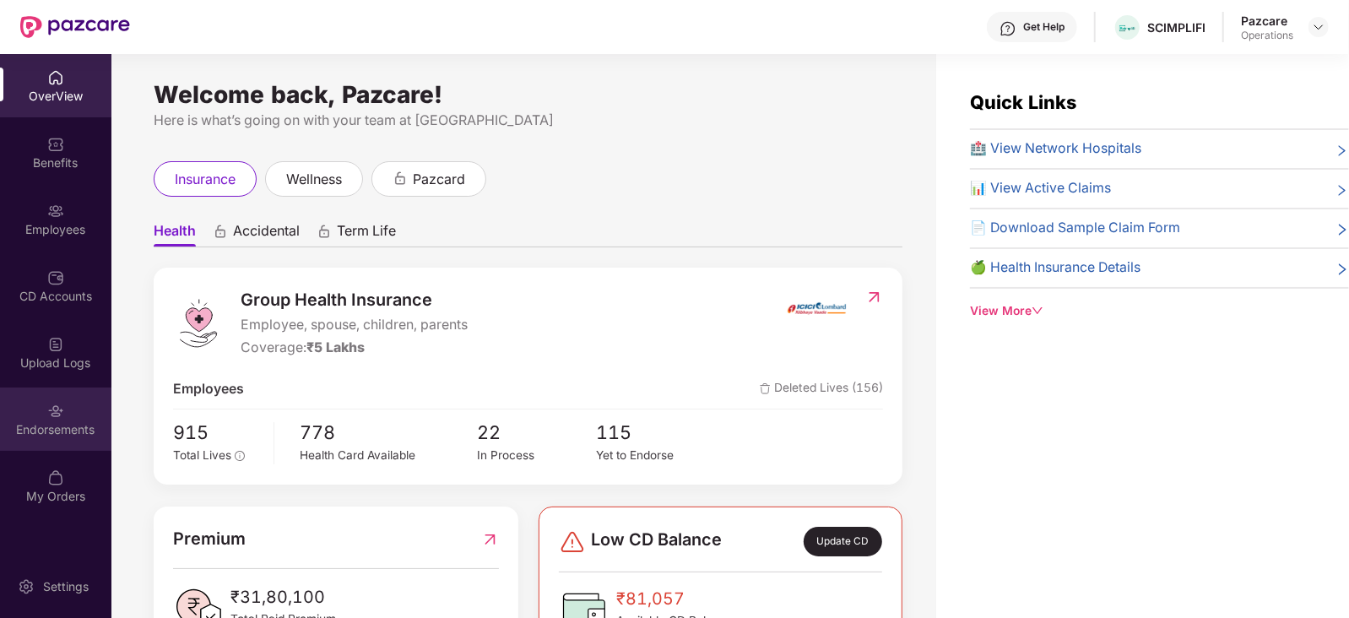
click at [24, 430] on div "Endorsements" at bounding box center [55, 429] width 111 height 17
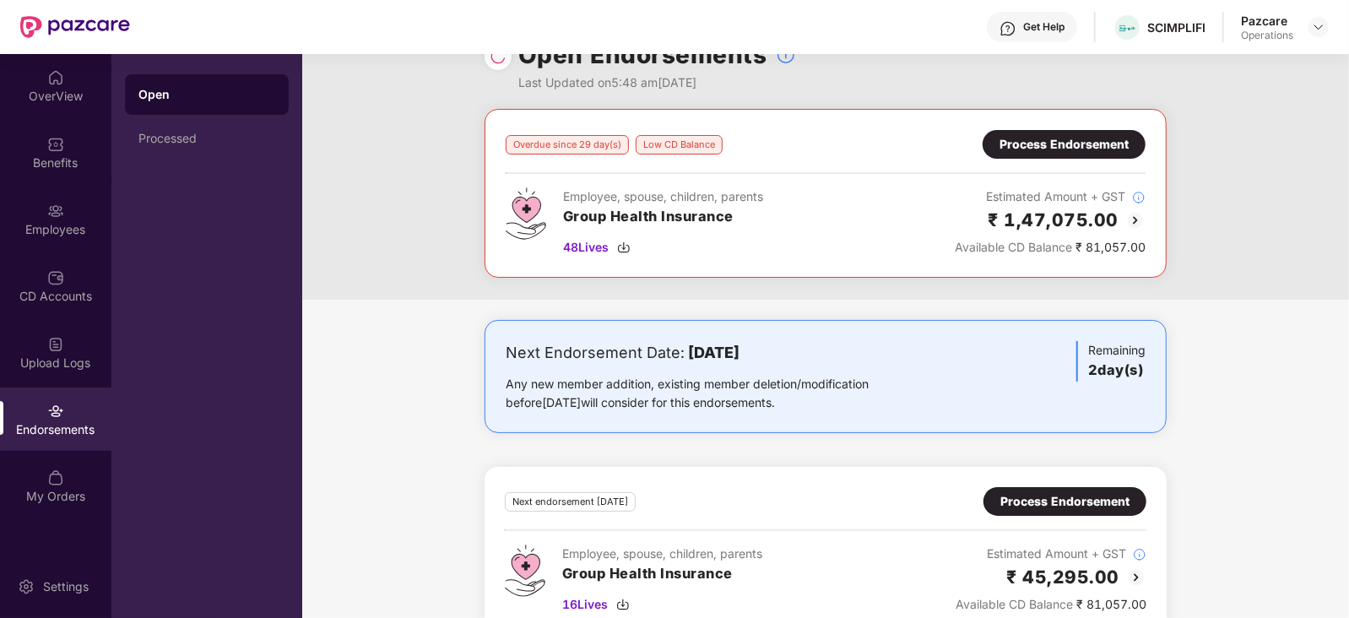
scroll to position [73, 0]
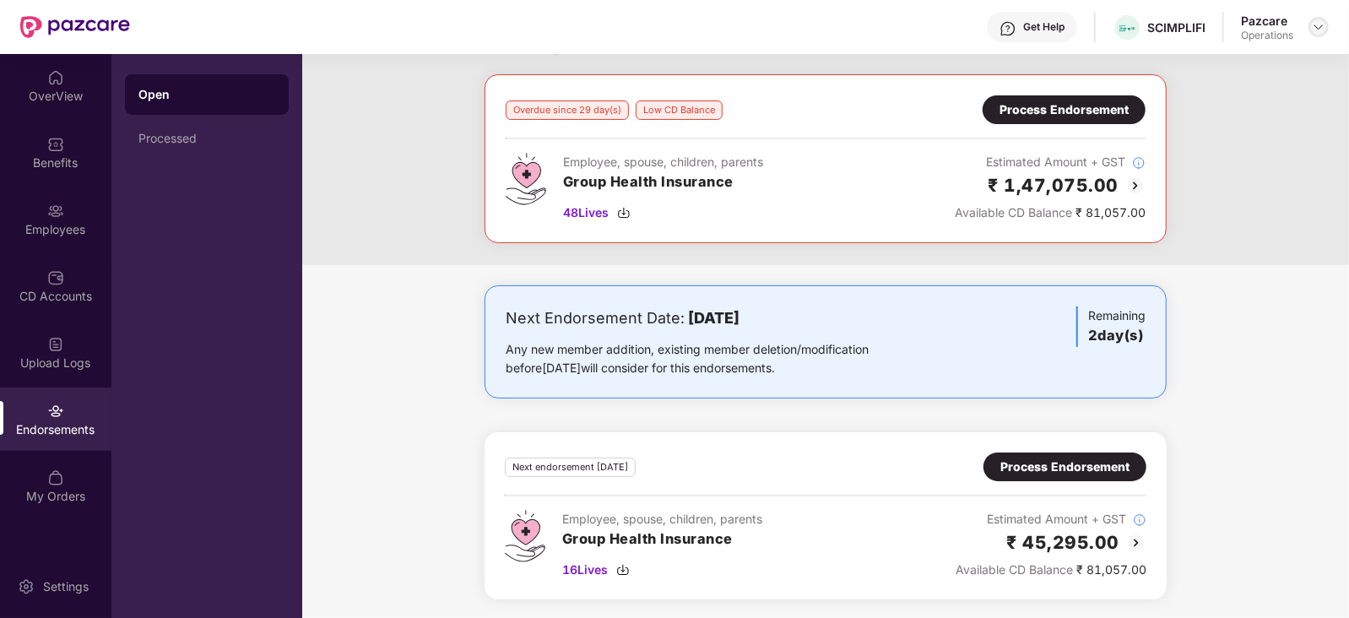
click at [1319, 20] on img at bounding box center [1319, 27] width 14 height 14
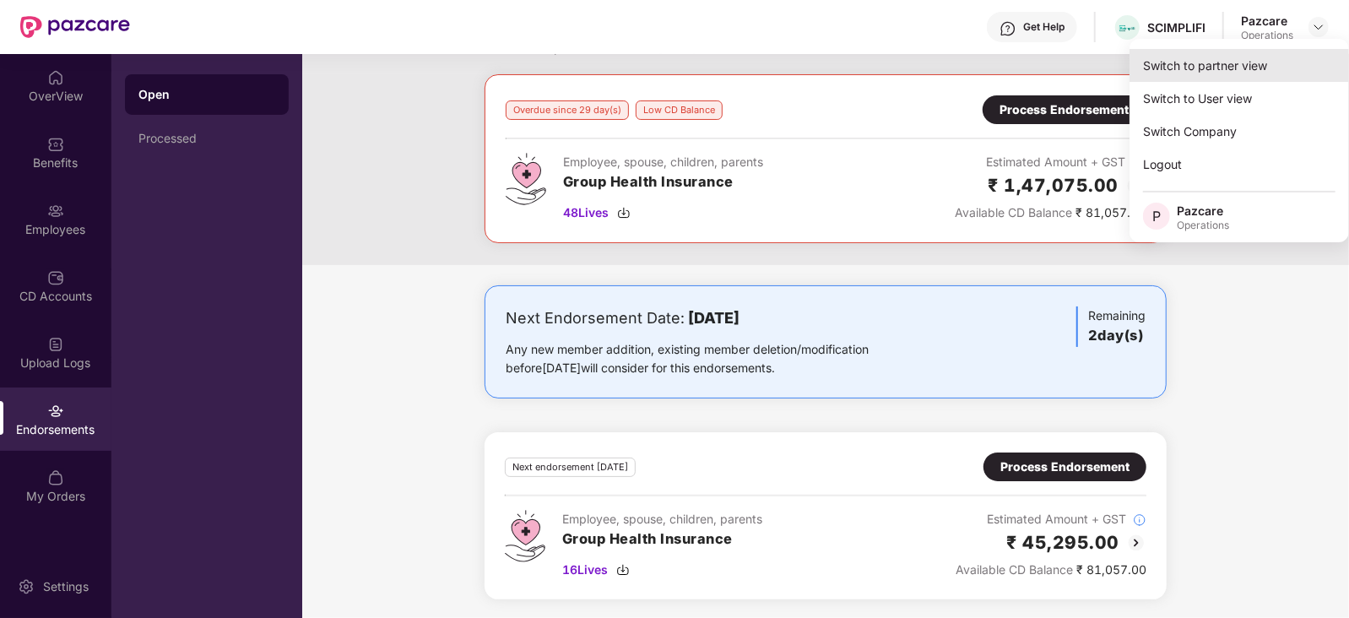
click at [1242, 68] on div "Switch to partner view" at bounding box center [1238, 65] width 219 height 33
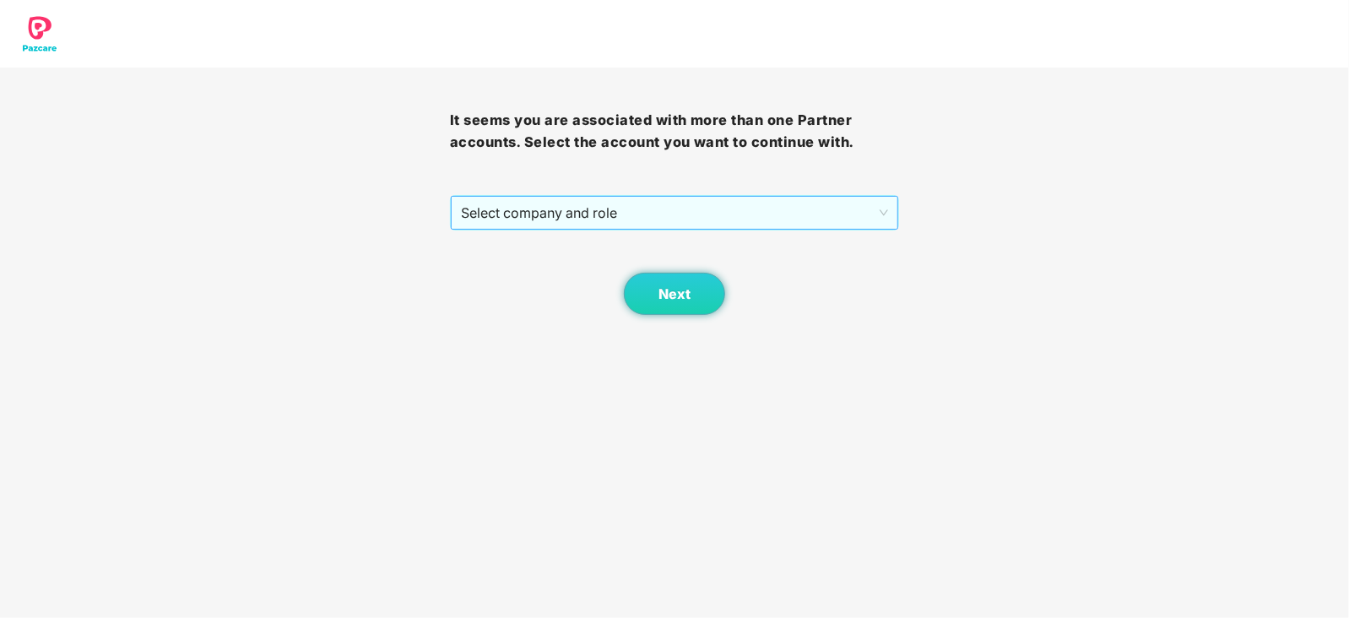
click at [494, 227] on span "Select company and role" at bounding box center [675, 213] width 428 height 32
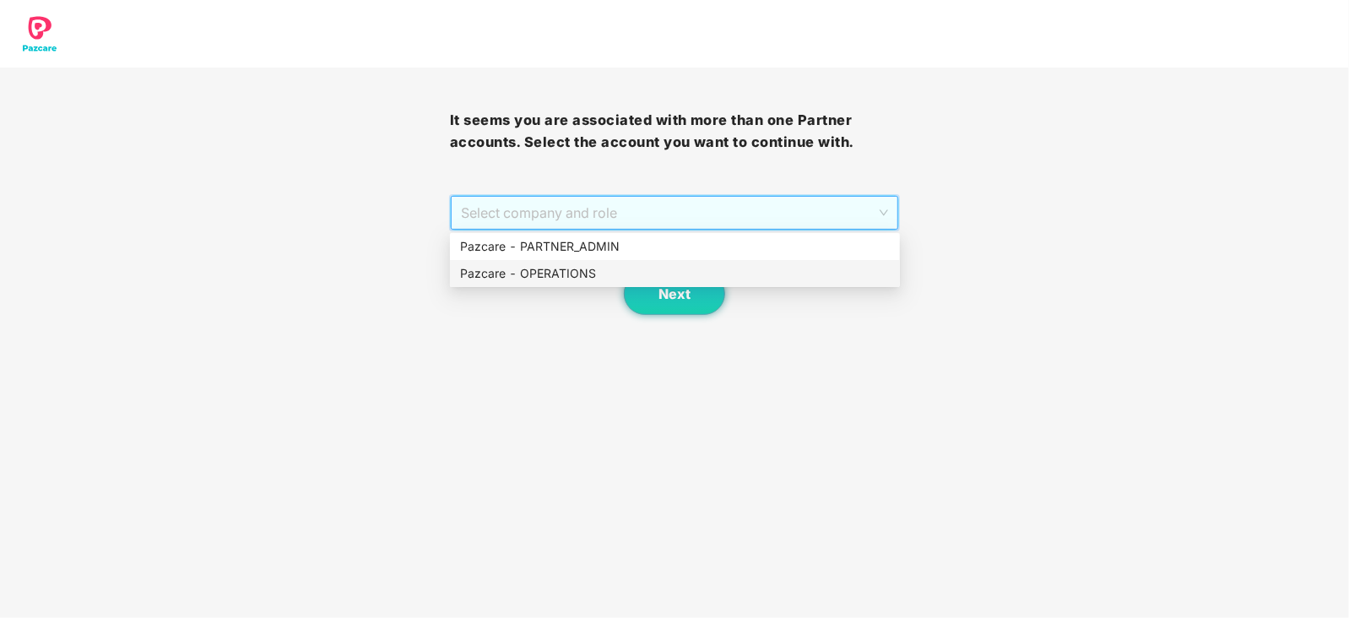
click at [501, 272] on div "Pazcare - OPERATIONS" at bounding box center [675, 273] width 430 height 19
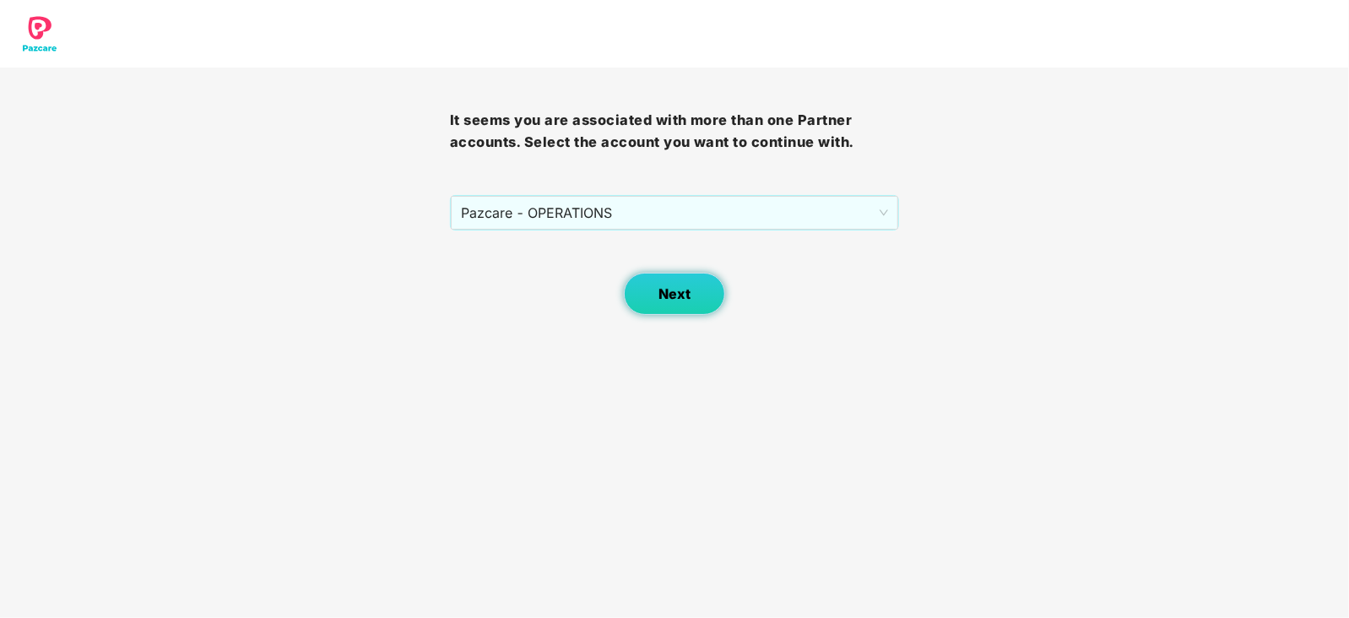
click at [643, 295] on button "Next" at bounding box center [674, 294] width 101 height 42
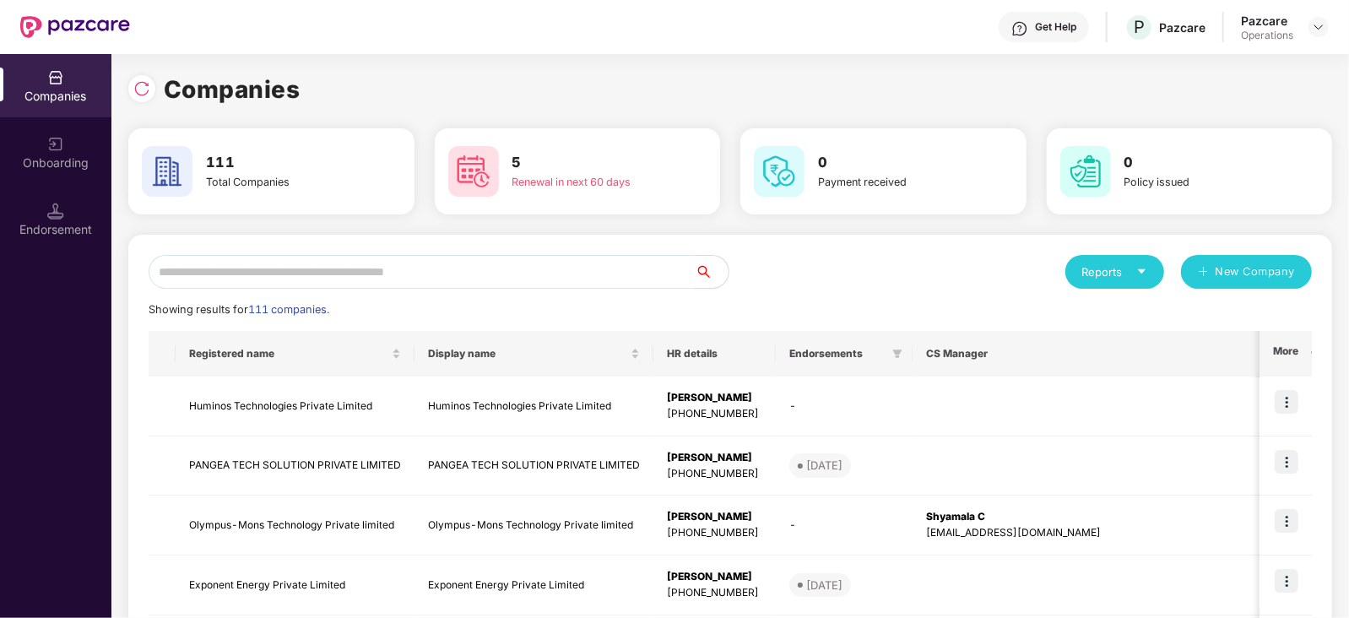
click at [436, 261] on input "text" at bounding box center [422, 272] width 546 height 34
paste input "**********"
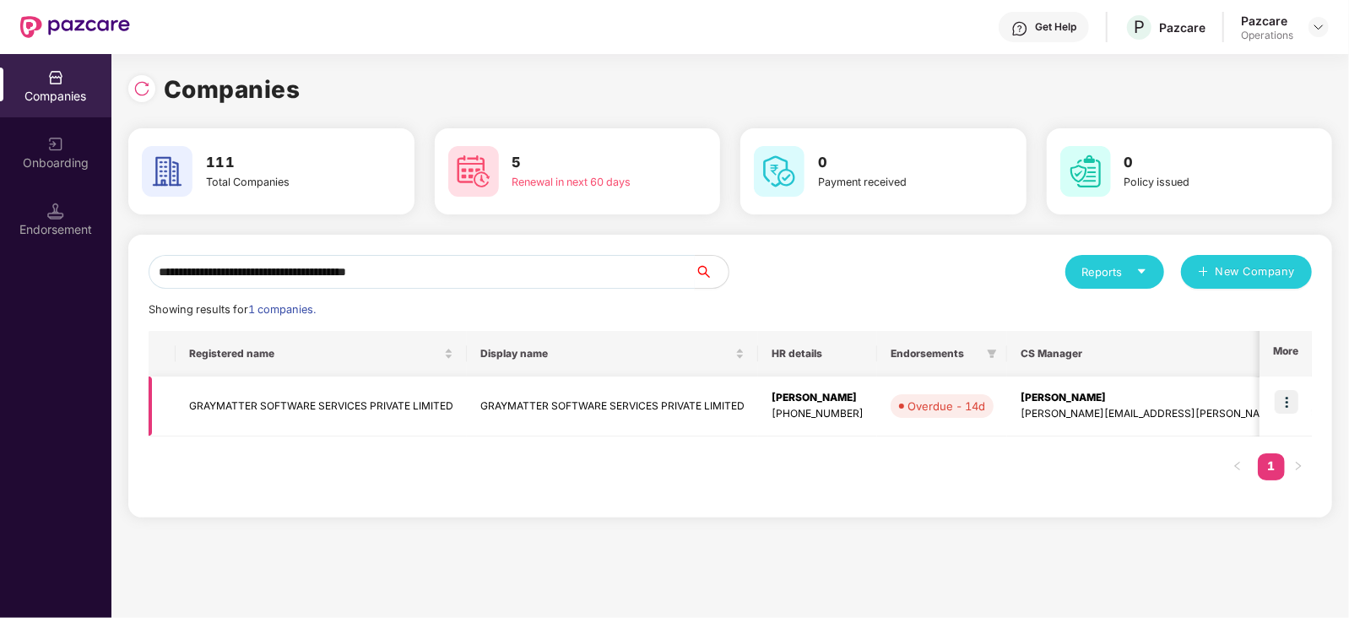
type input "**********"
click at [1287, 403] on img at bounding box center [1287, 402] width 24 height 24
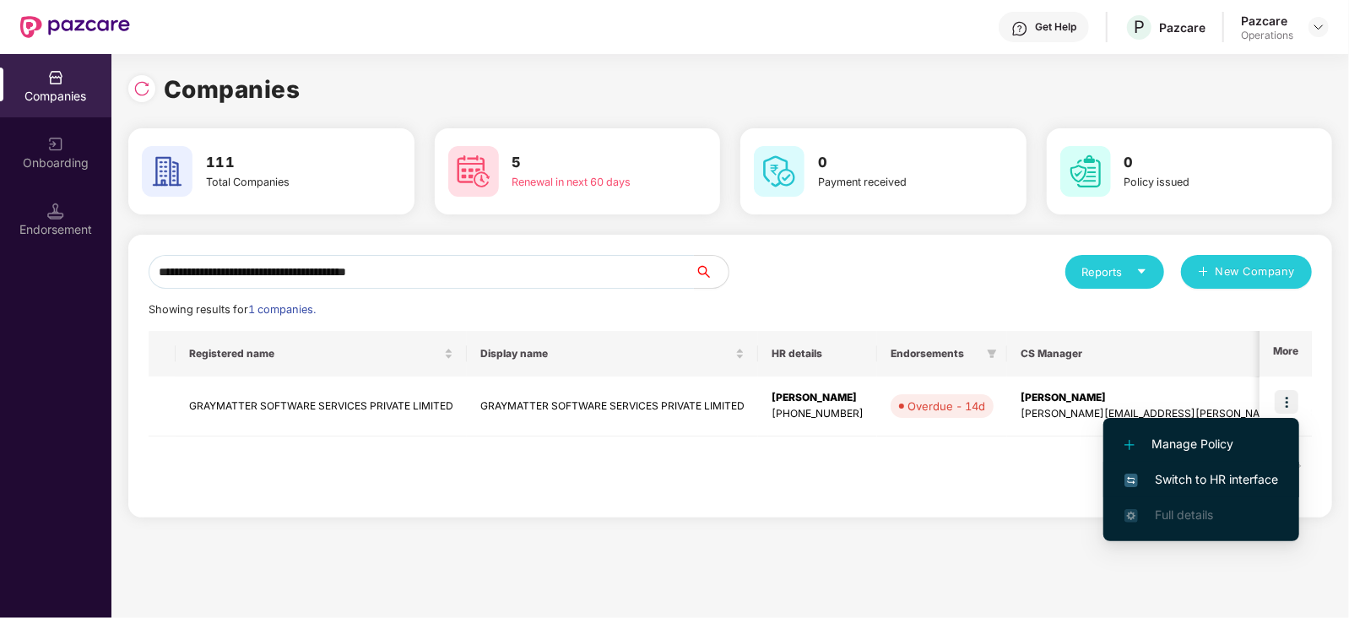
click at [1244, 481] on span "Switch to HR interface" at bounding box center [1201, 479] width 154 height 19
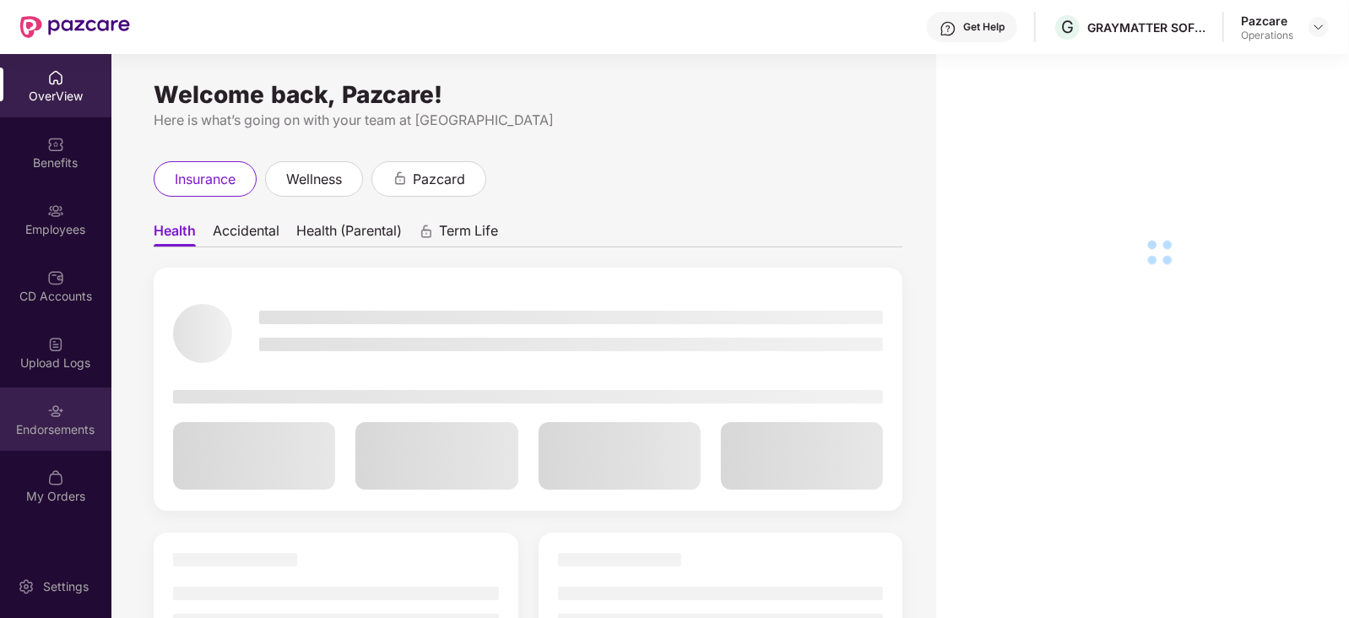
click at [6, 416] on div "Endorsements" at bounding box center [55, 418] width 111 height 63
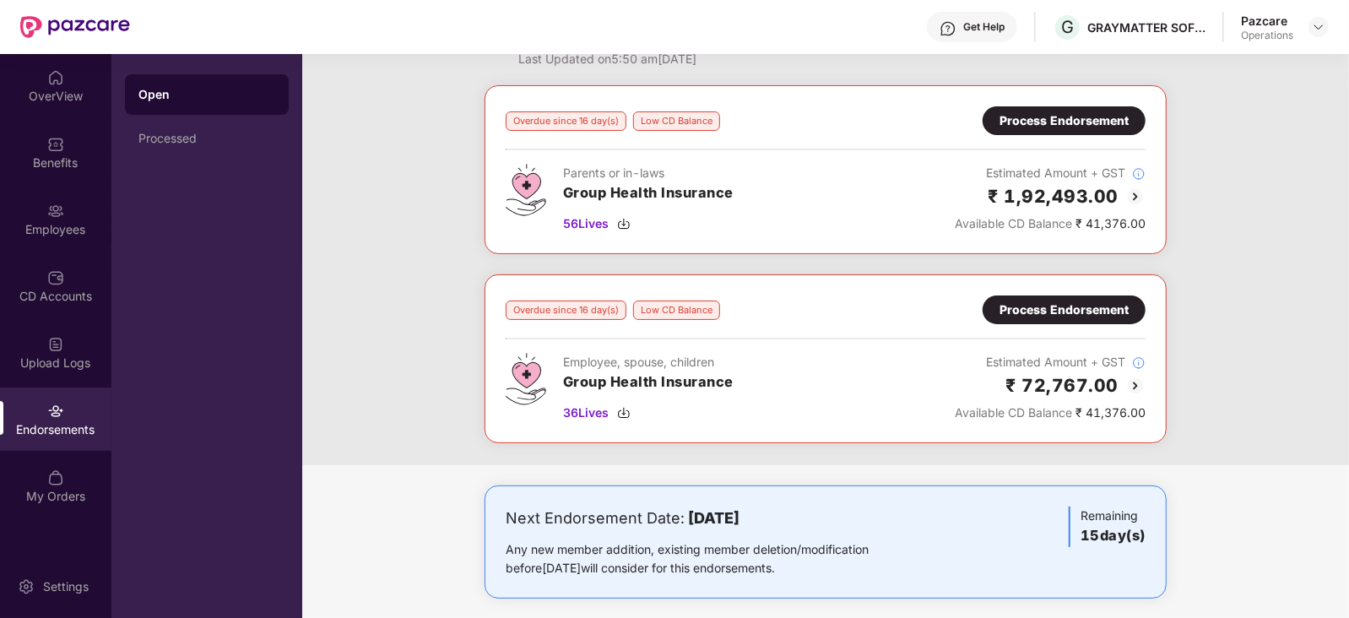
scroll to position [105, 0]
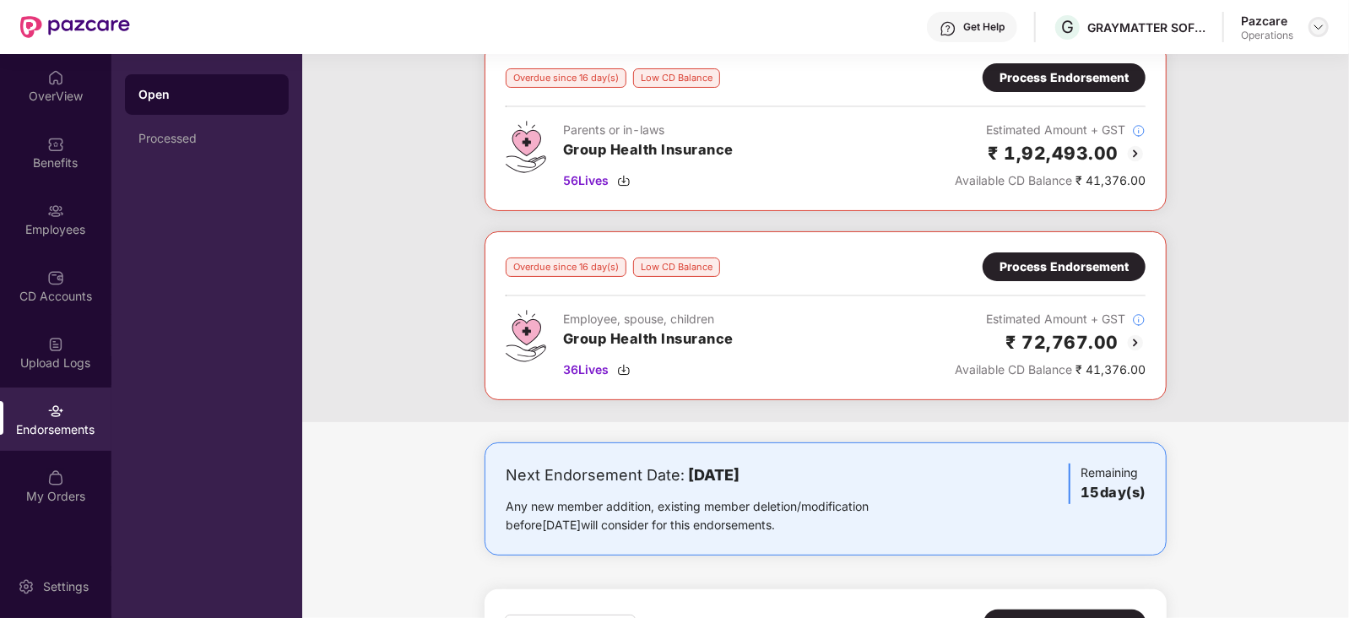
click at [1314, 34] on div at bounding box center [1318, 27] width 20 height 20
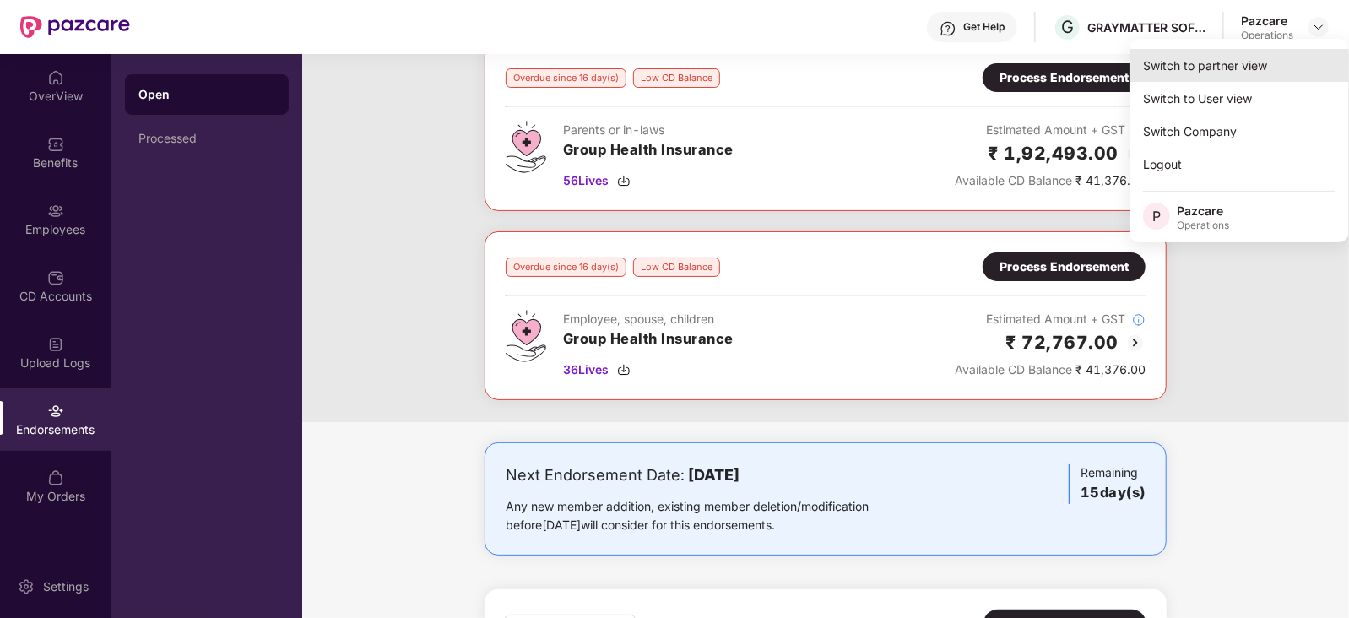
click at [1277, 55] on div "Switch to partner view" at bounding box center [1238, 65] width 219 height 33
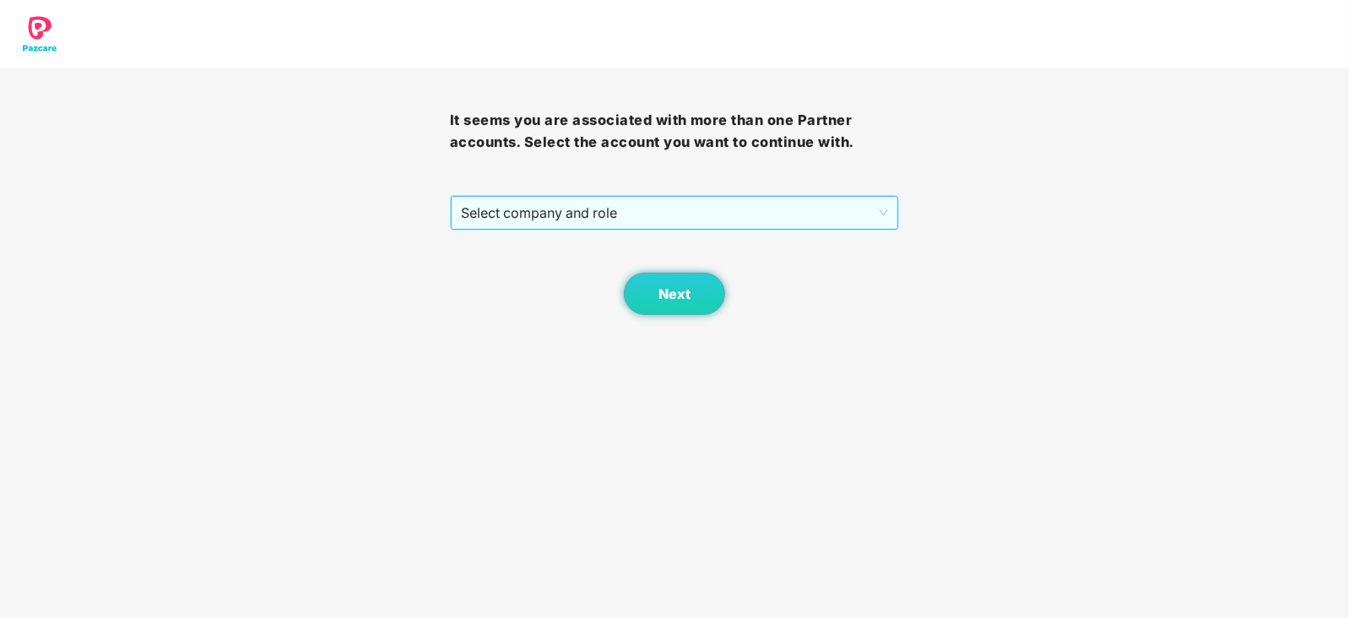
click at [595, 230] on div "Select company and role" at bounding box center [675, 212] width 450 height 35
click at [588, 213] on span "Select company and role" at bounding box center [675, 213] width 428 height 32
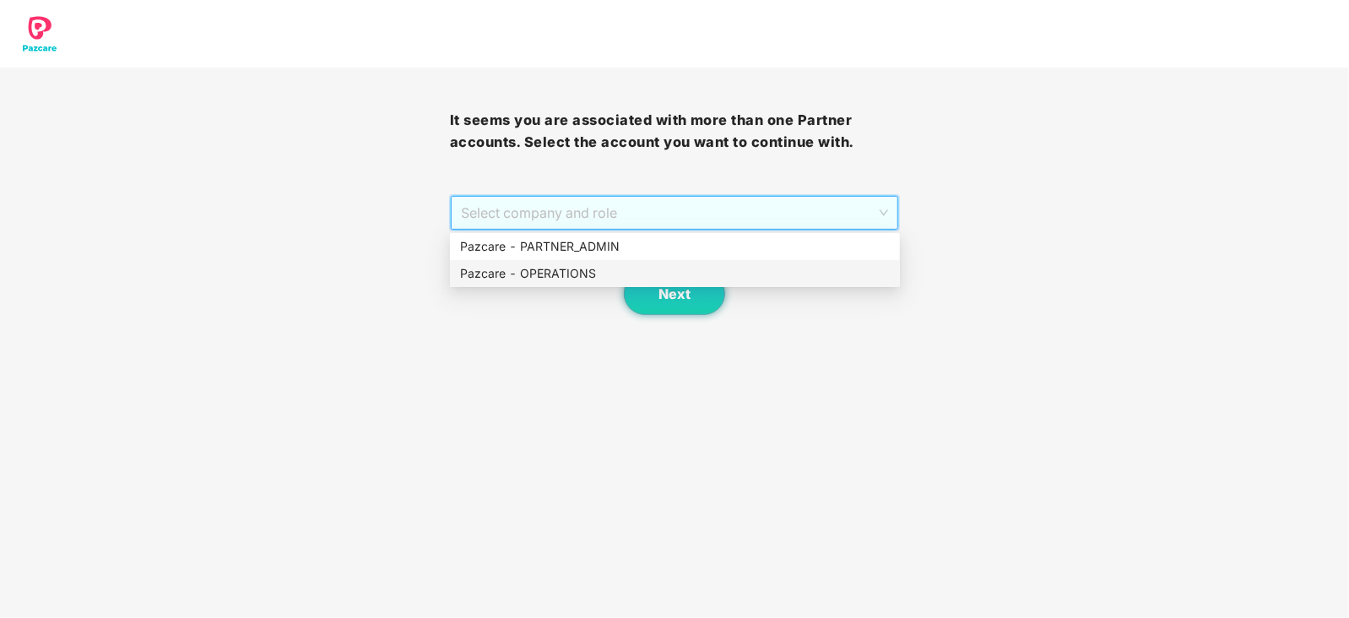
click at [578, 268] on div "Pazcare - OPERATIONS" at bounding box center [675, 273] width 430 height 19
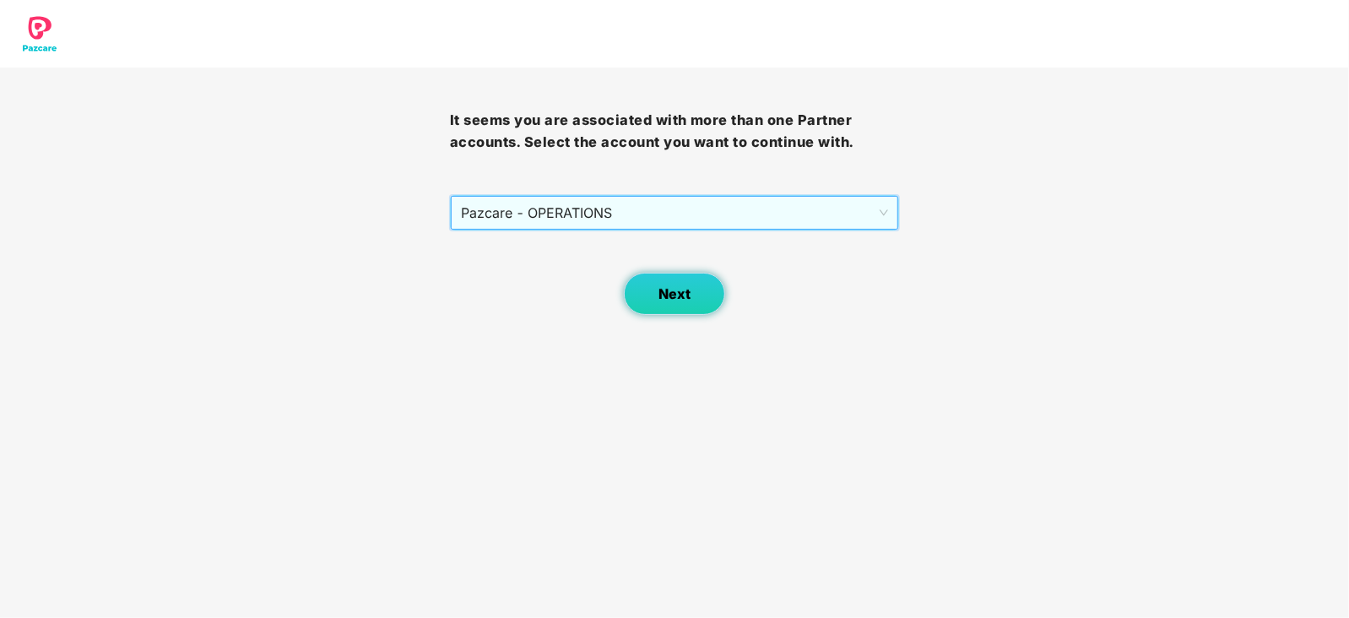
click at [654, 301] on button "Next" at bounding box center [674, 294] width 101 height 42
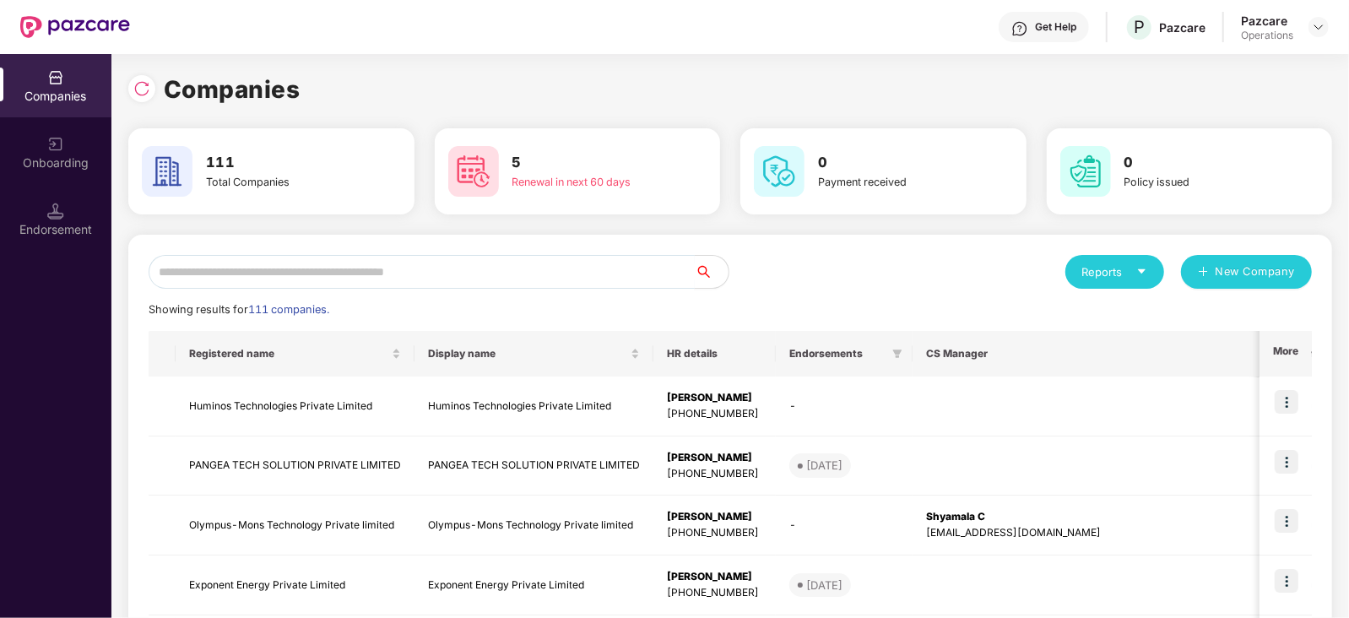
click at [522, 280] on input "text" at bounding box center [422, 272] width 546 height 34
paste input "**********"
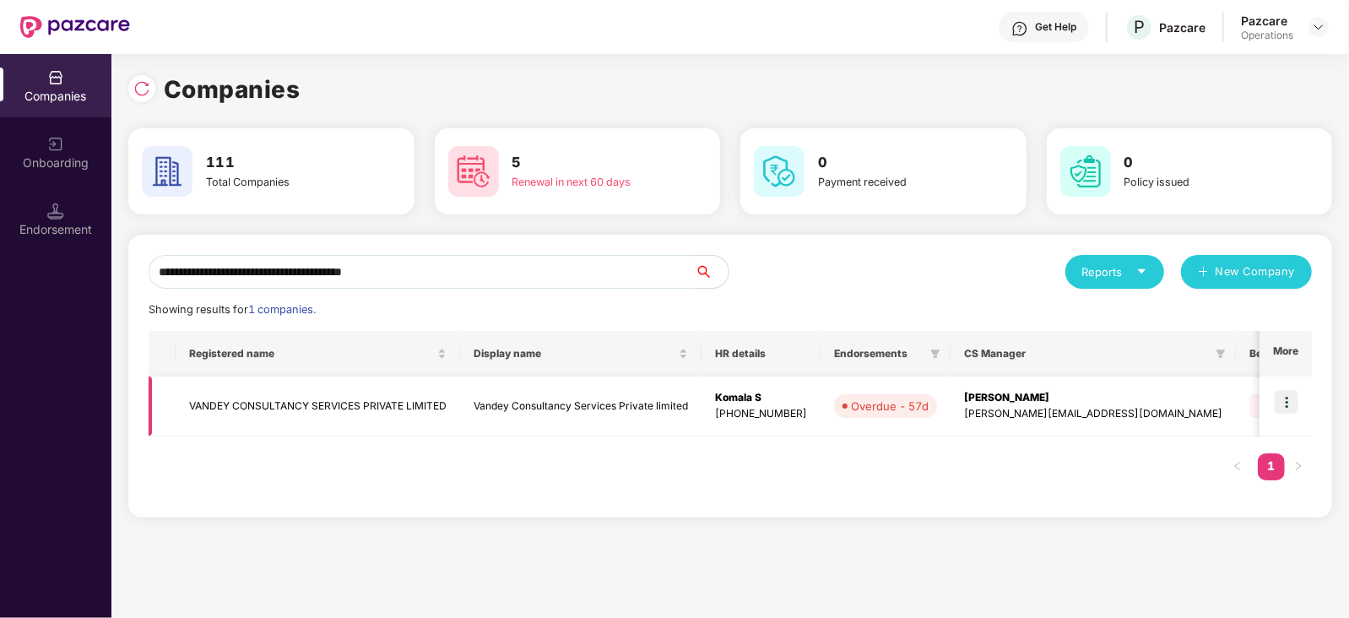
type input "**********"
click at [1300, 398] on td at bounding box center [1285, 406] width 52 height 60
click at [1283, 403] on img at bounding box center [1287, 402] width 24 height 24
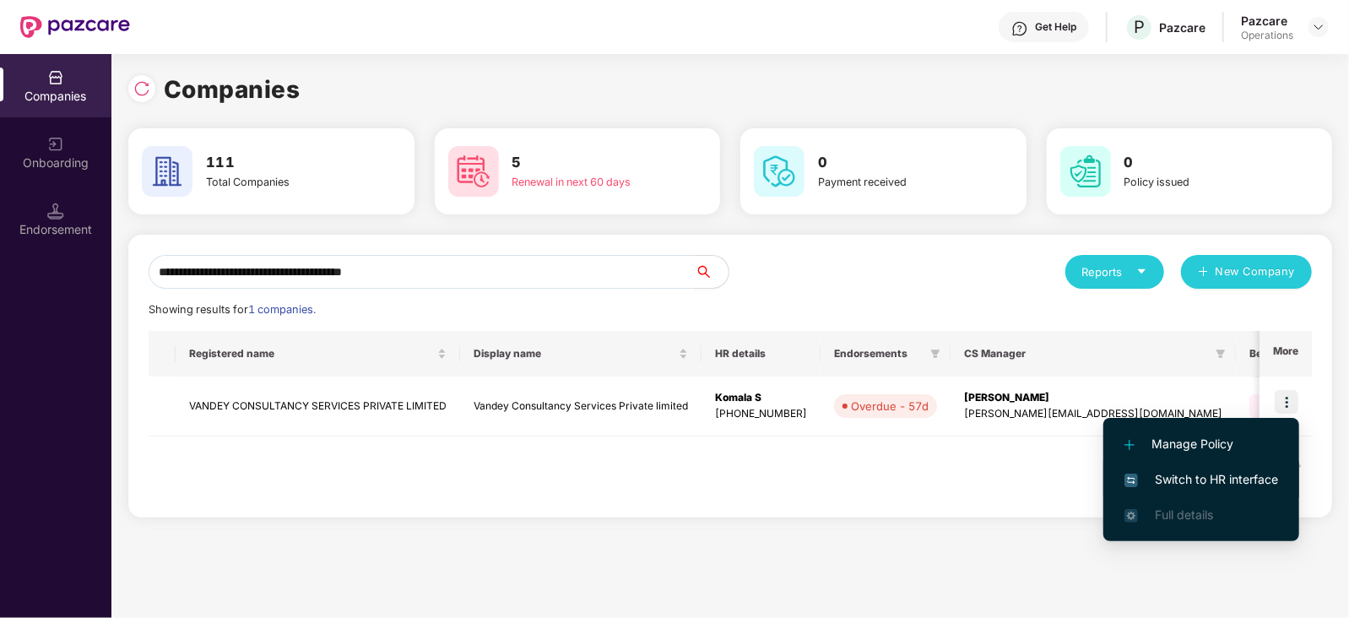
click at [1212, 490] on li "Switch to HR interface" at bounding box center [1201, 479] width 196 height 35
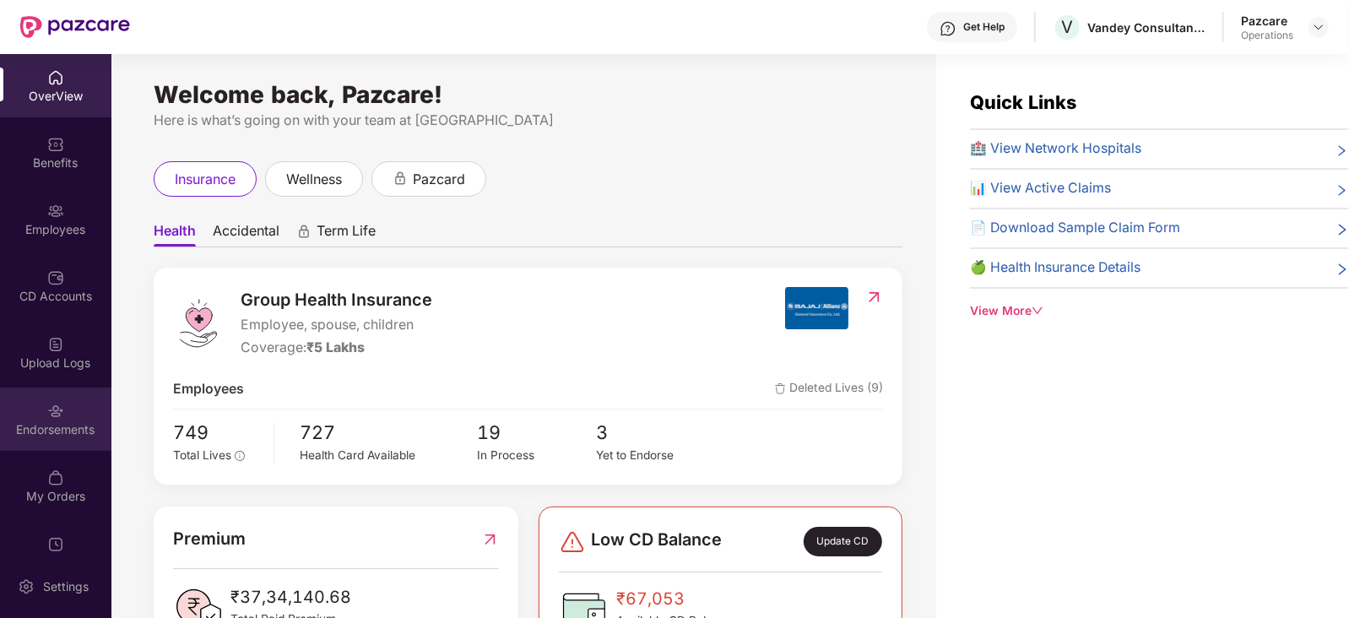
click at [75, 415] on div "Endorsements" at bounding box center [55, 418] width 111 height 63
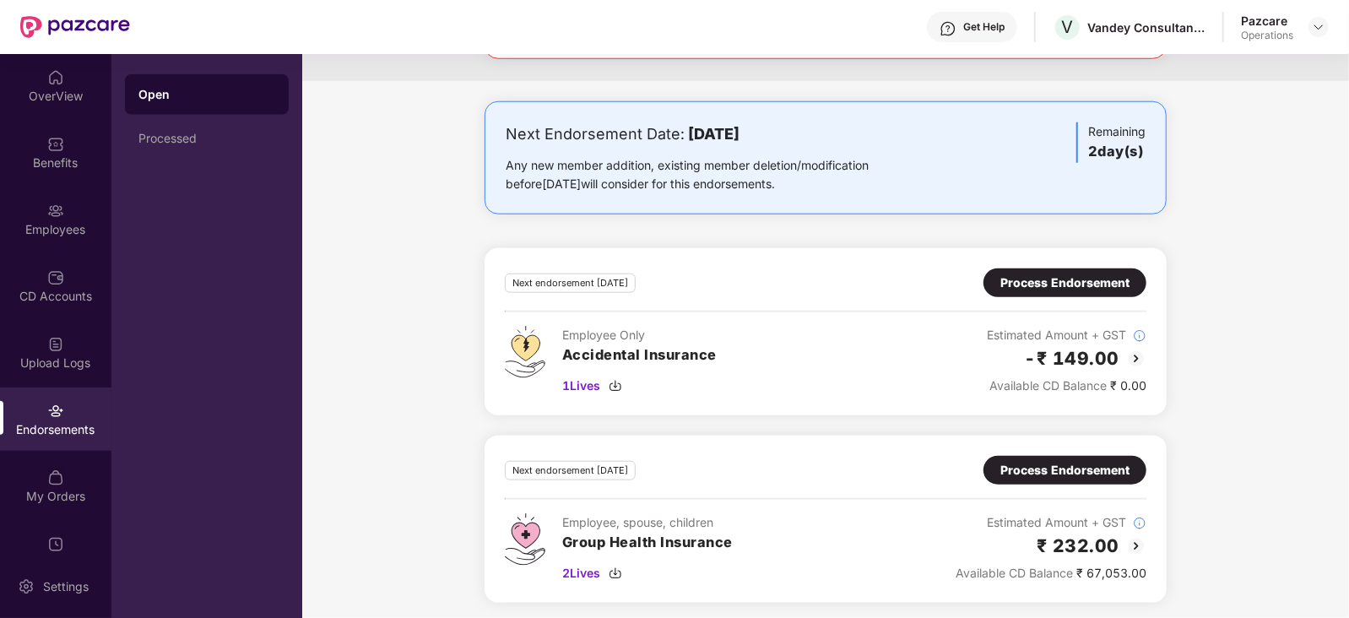
scroll to position [1014, 0]
click at [1313, 27] on img at bounding box center [1319, 27] width 14 height 14
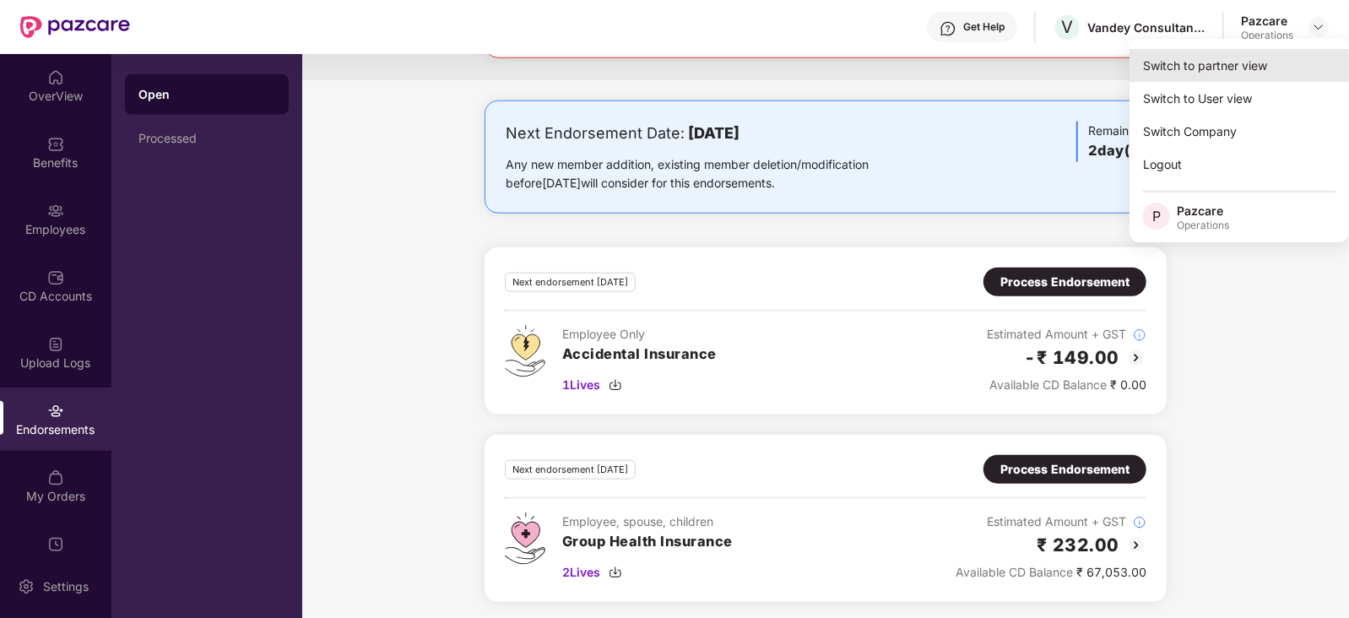
click at [1254, 65] on div "Switch to partner view" at bounding box center [1238, 65] width 219 height 33
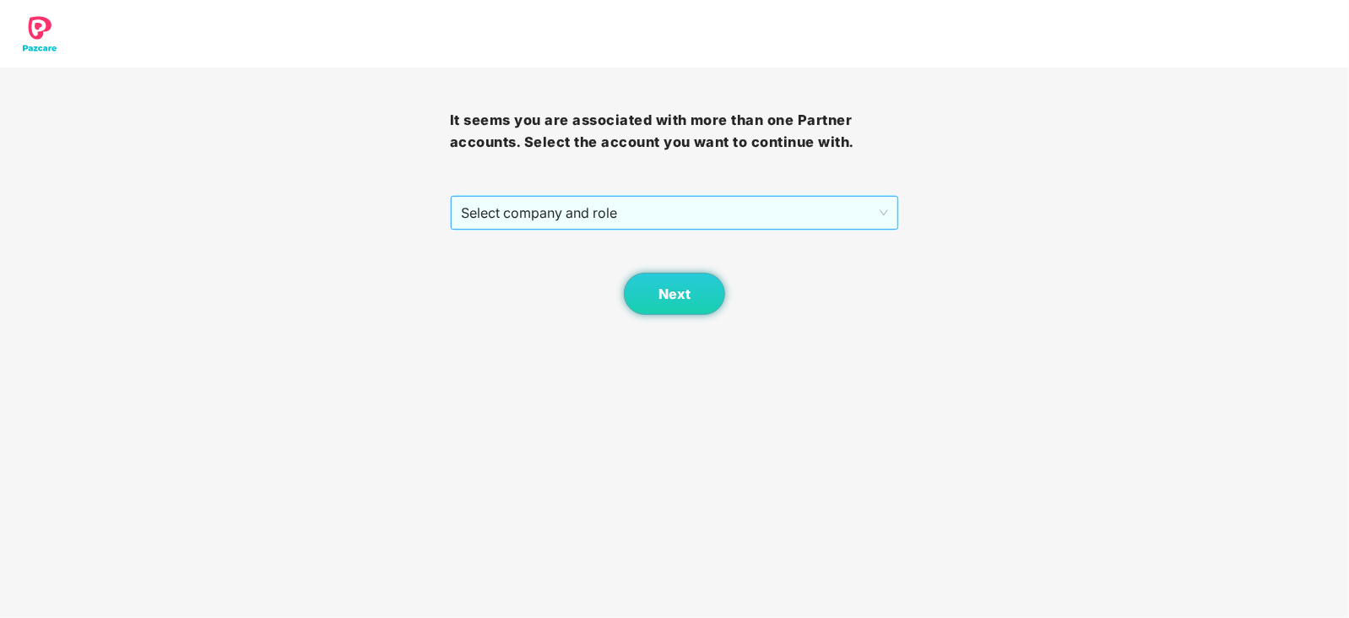
click at [601, 214] on span "Select company and role" at bounding box center [675, 213] width 428 height 32
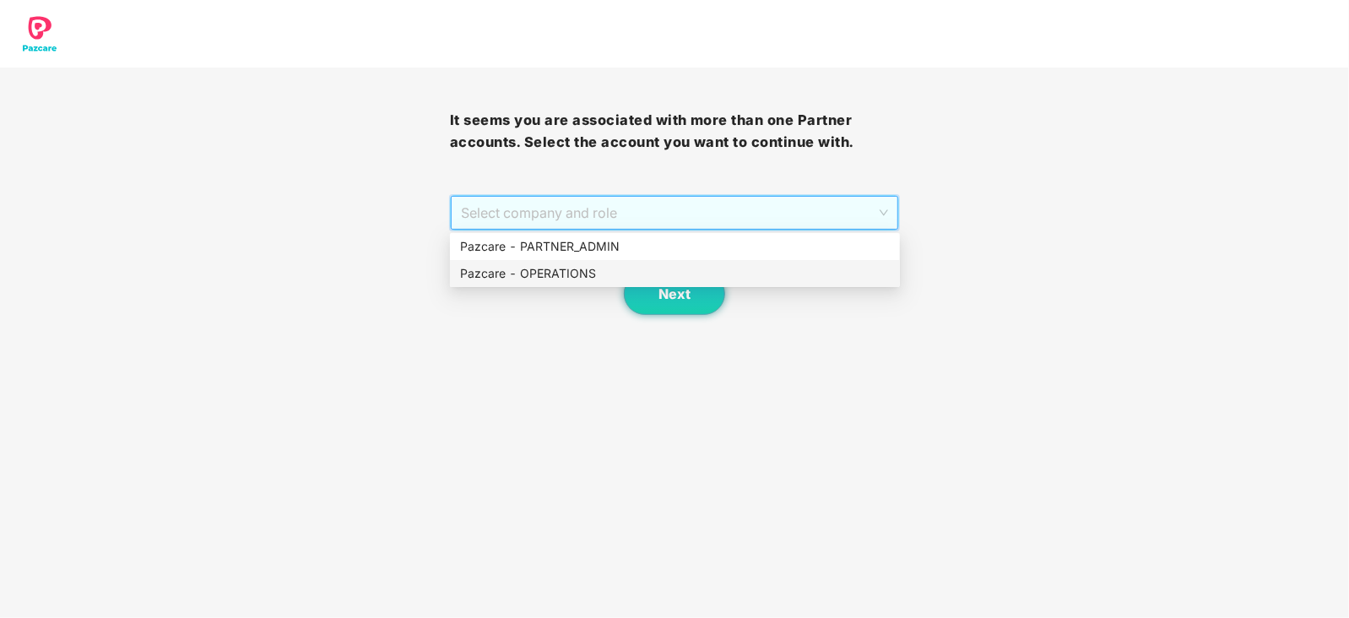
click at [579, 264] on div "Pazcare - OPERATIONS" at bounding box center [675, 273] width 430 height 19
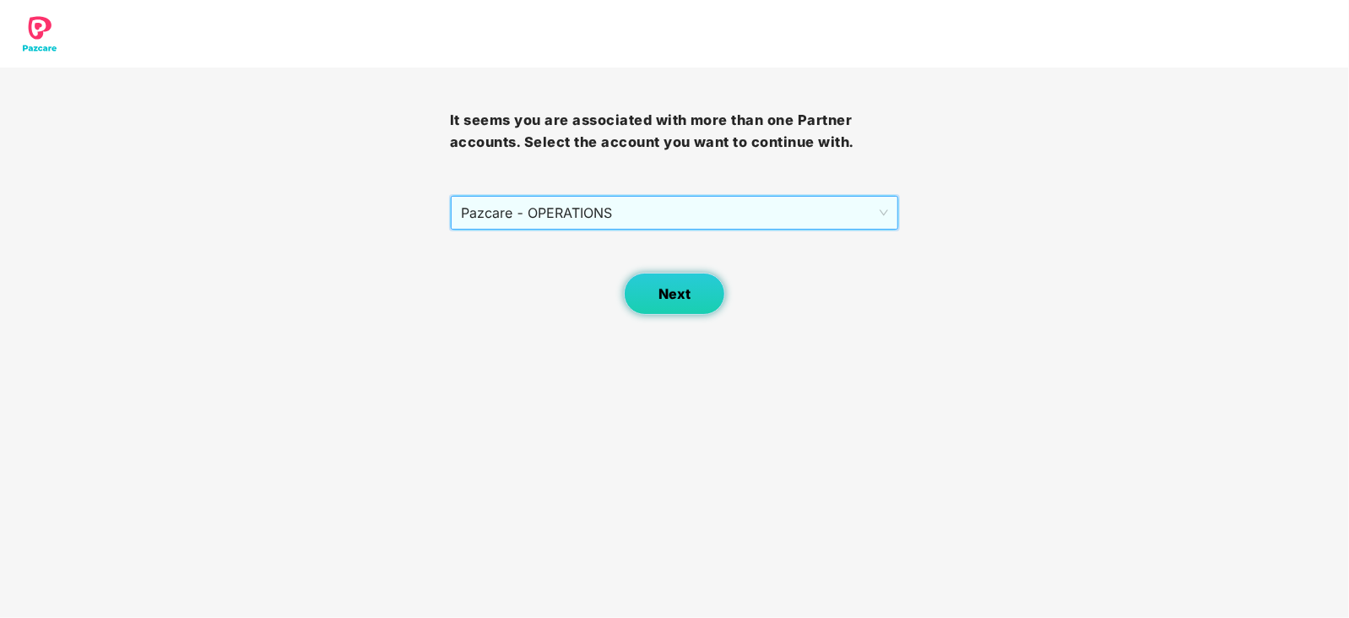
click at [647, 287] on button "Next" at bounding box center [674, 294] width 101 height 42
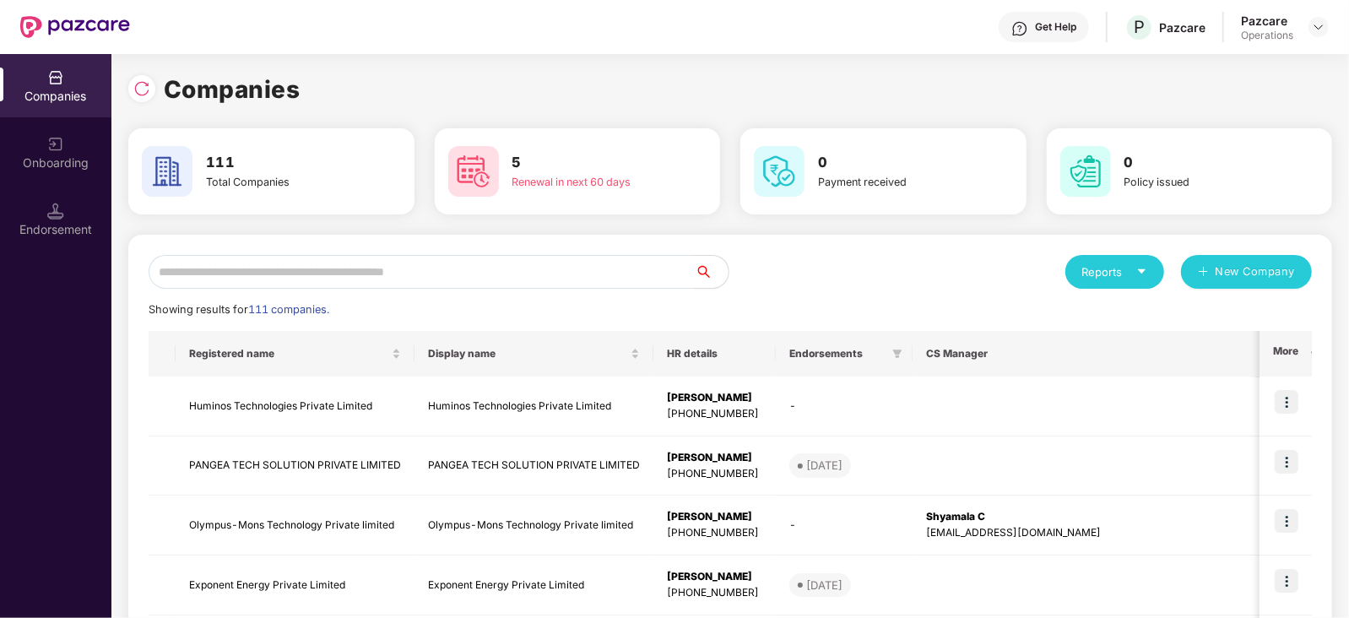
click at [57, 236] on div "Endorsement" at bounding box center [55, 229] width 111 height 17
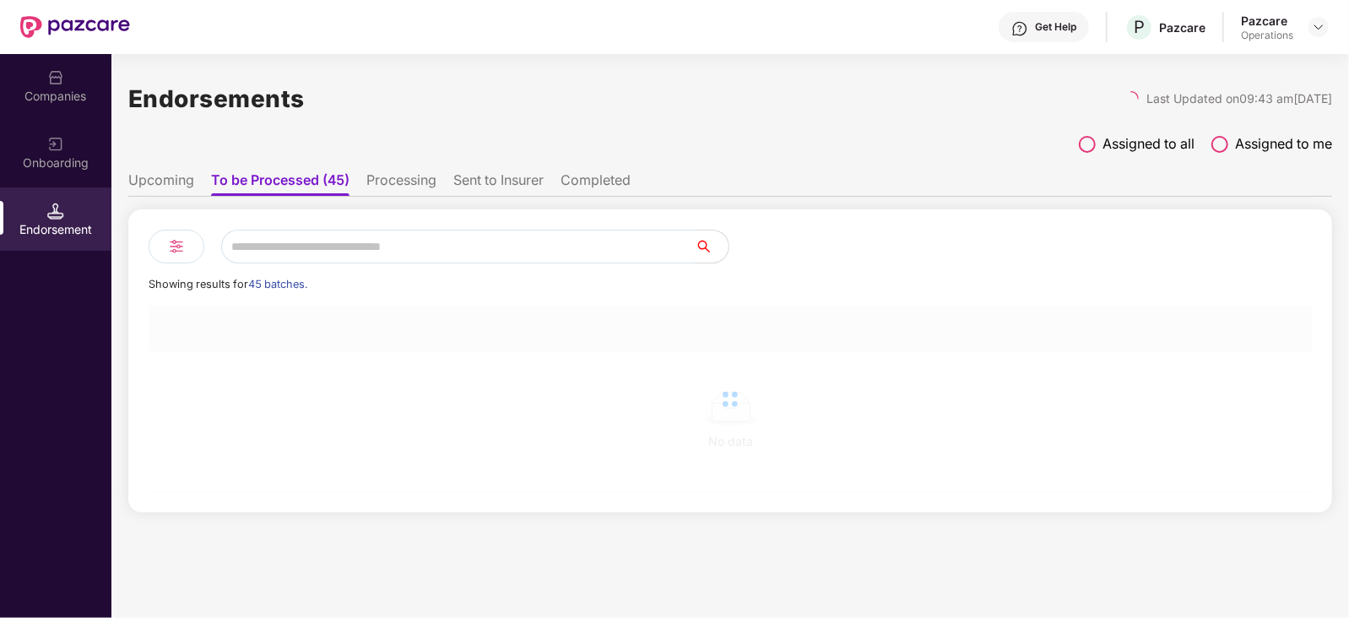
click at [294, 255] on input "text" at bounding box center [458, 247] width 474 height 34
paste input "**********"
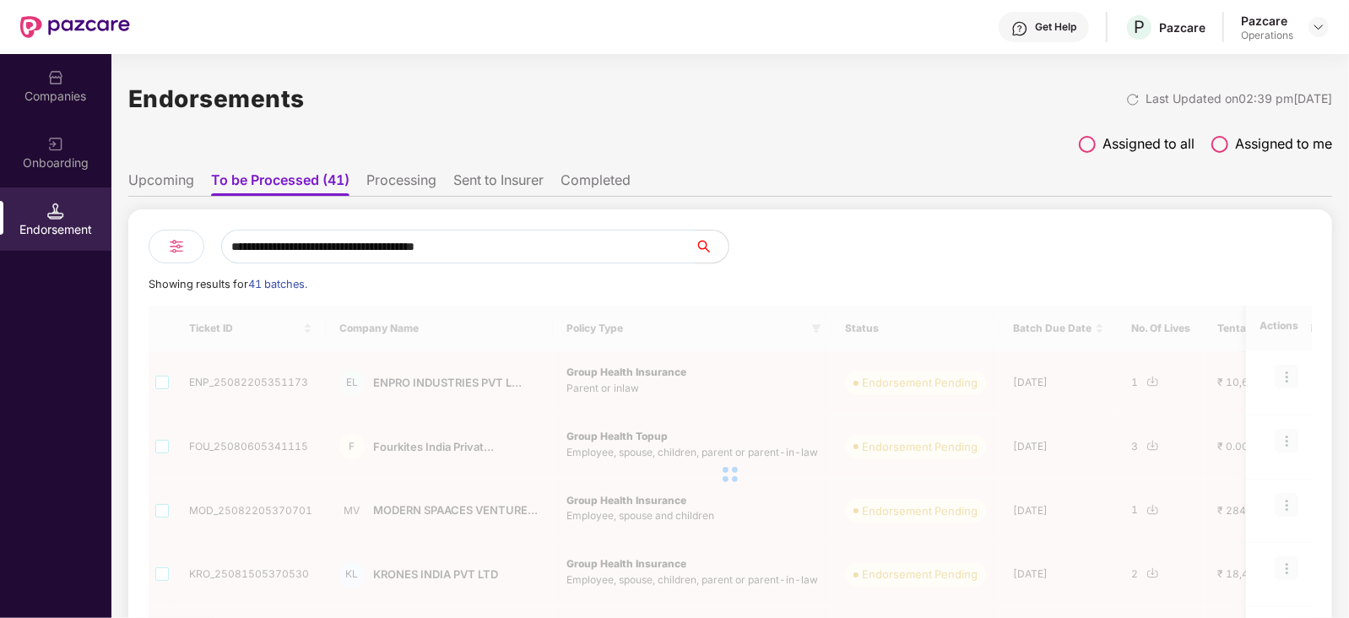
type input "**********"
click at [65, 101] on div "Companies" at bounding box center [55, 96] width 111 height 17
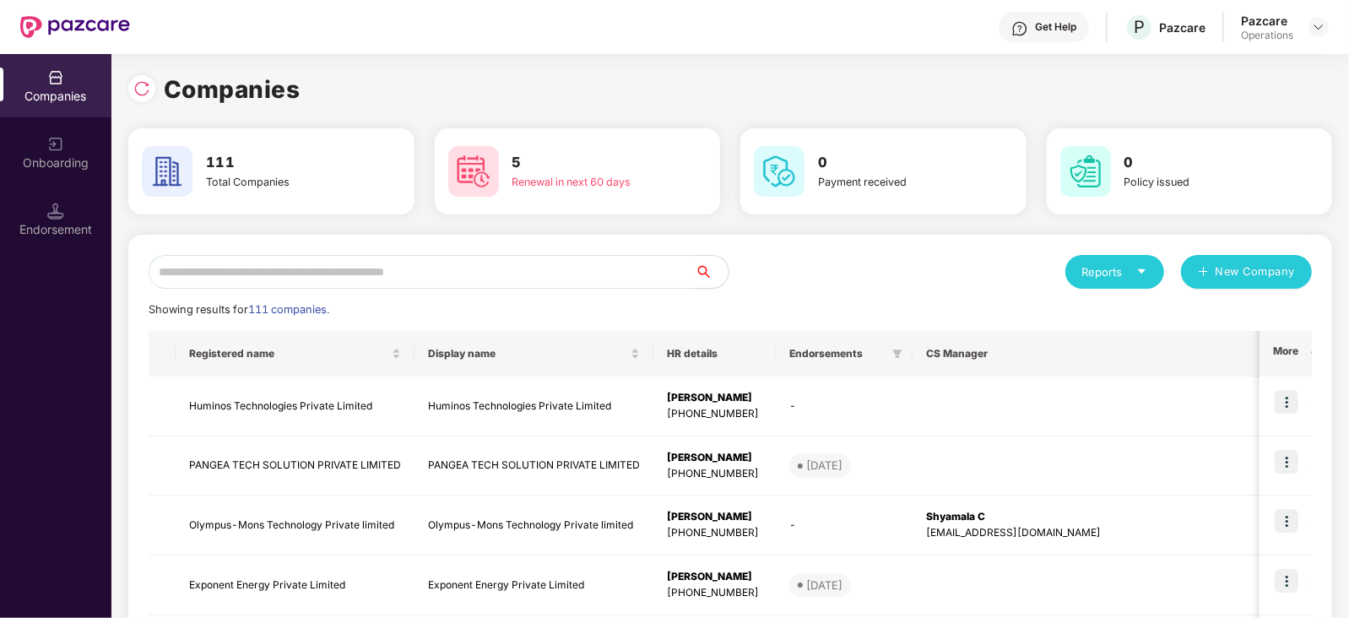
click at [358, 268] on input "text" at bounding box center [422, 272] width 546 height 34
paste input "**********"
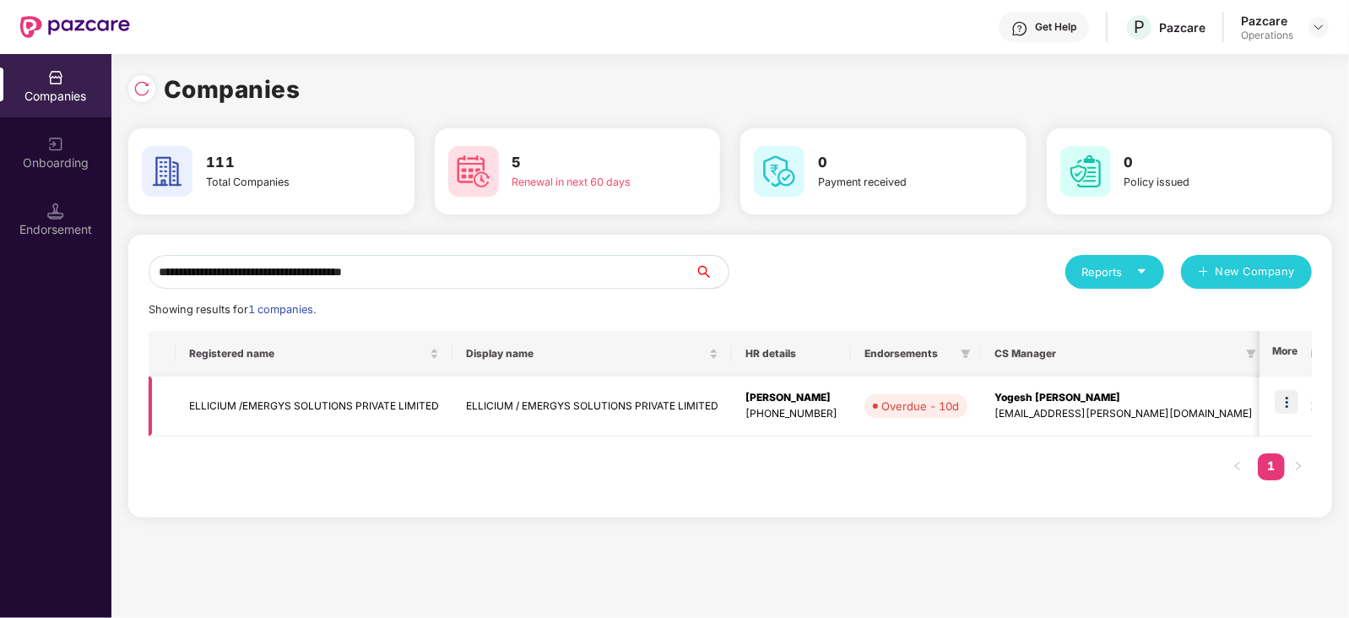
type input "**********"
click at [1286, 398] on img at bounding box center [1287, 402] width 24 height 24
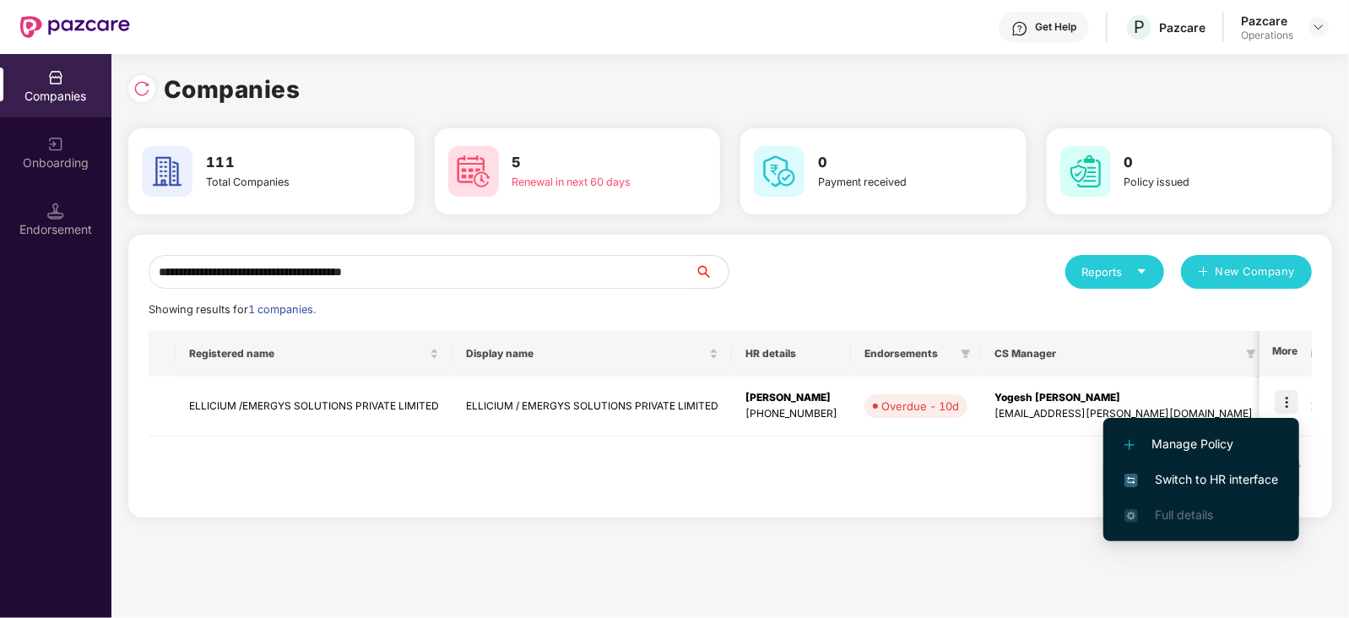
click at [1241, 474] on span "Switch to HR interface" at bounding box center [1201, 479] width 154 height 19
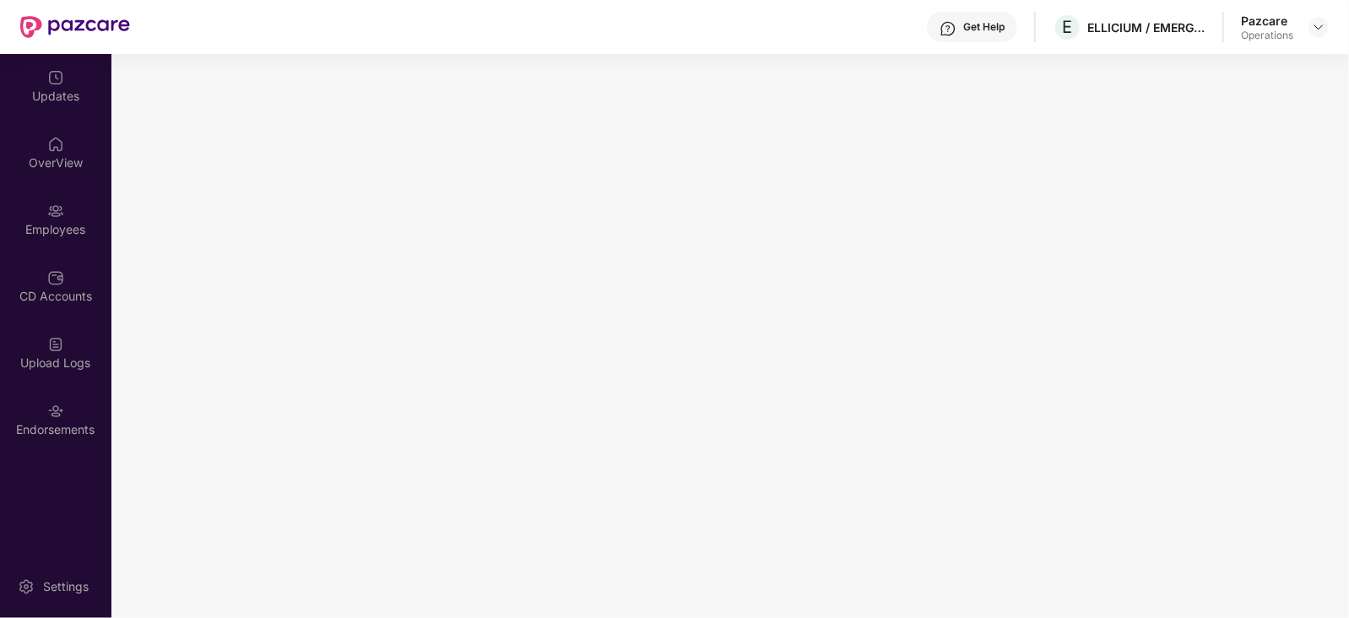
click at [81, 361] on div "Upload Logs" at bounding box center [55, 363] width 111 height 17
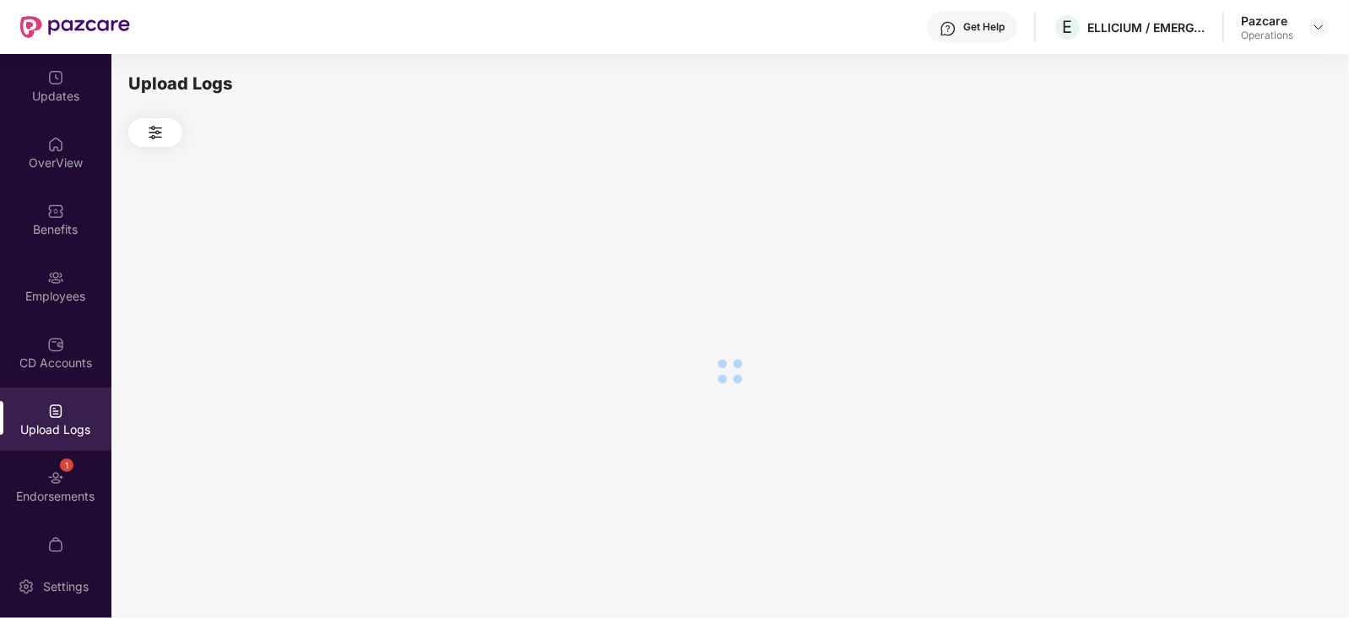
click at [40, 435] on div "Upload Logs" at bounding box center [55, 429] width 111 height 17
click at [49, 471] on img at bounding box center [55, 477] width 17 height 17
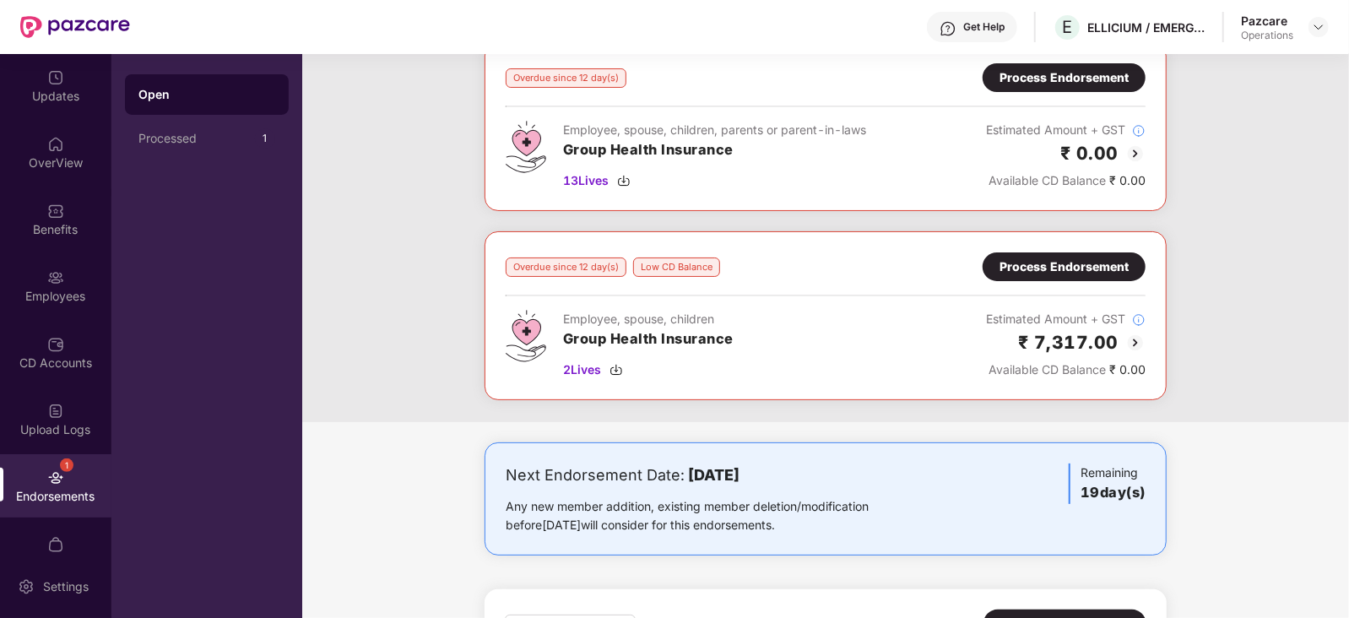
scroll to position [0, 0]
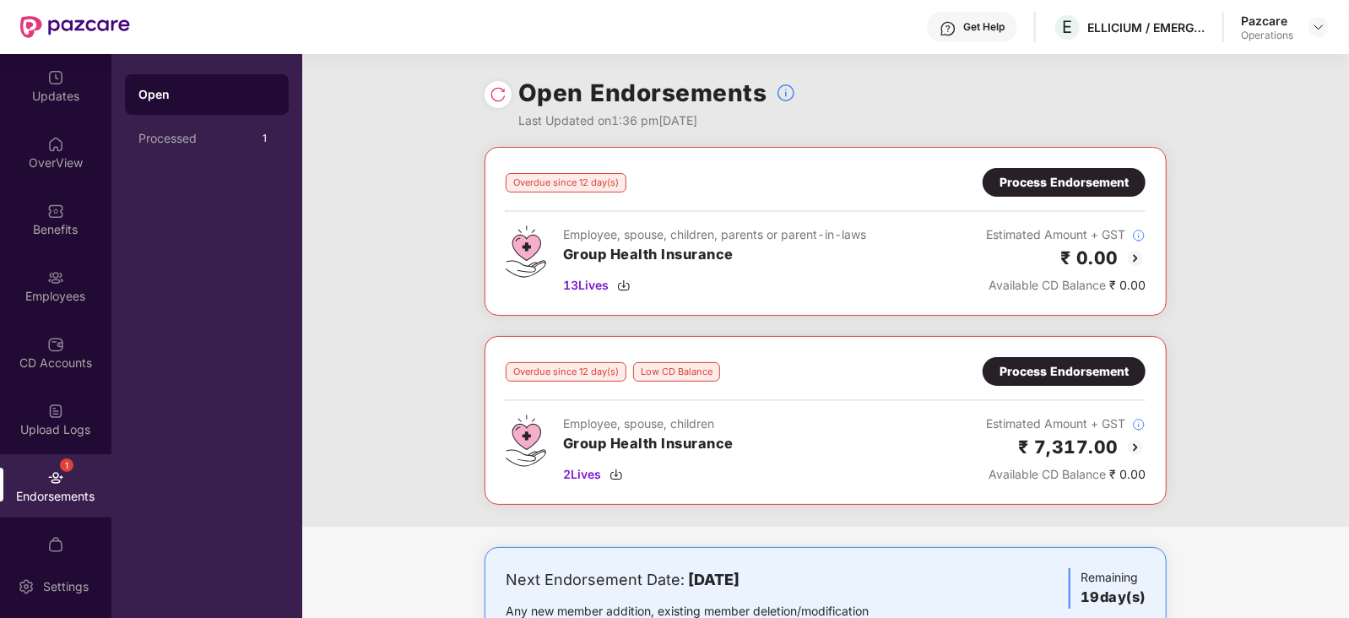
click at [1027, 166] on div "Overdue since 12 day(s) Process Endorsement Employee, spouse, children, parents…" at bounding box center [826, 231] width 682 height 169
click at [1027, 174] on div "Process Endorsement" at bounding box center [1063, 182] width 129 height 19
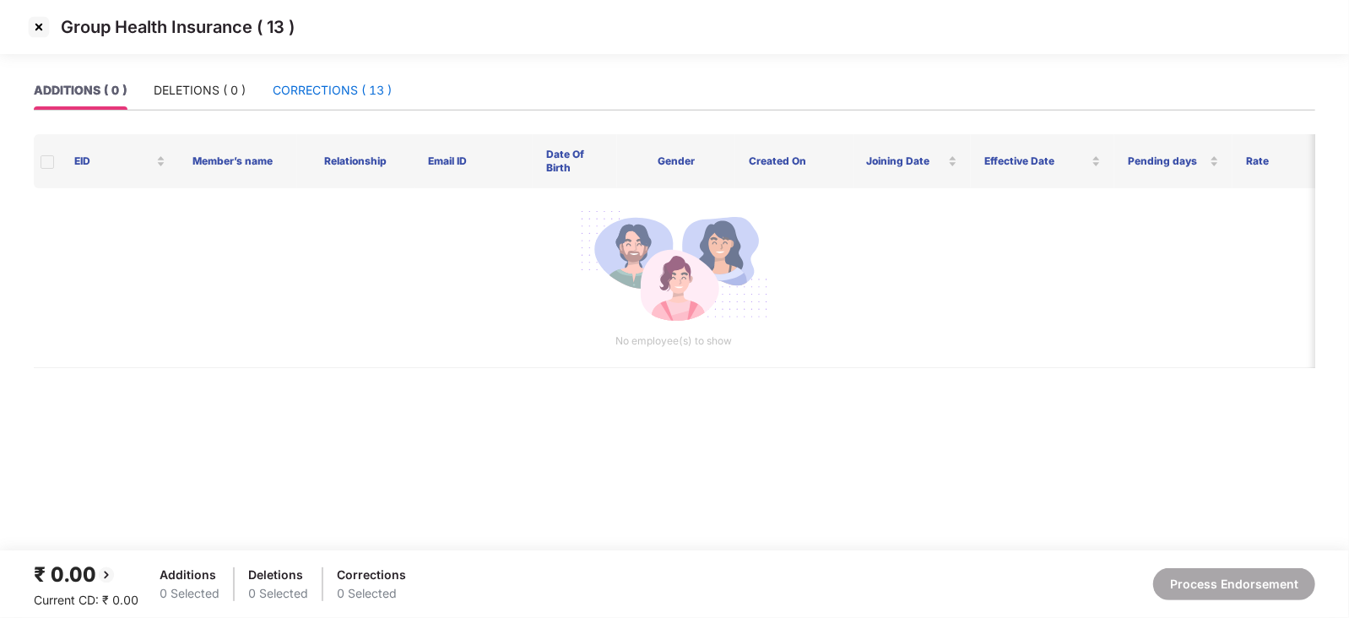
click at [355, 93] on div "CORRECTIONS ( 13 )" at bounding box center [332, 90] width 119 height 19
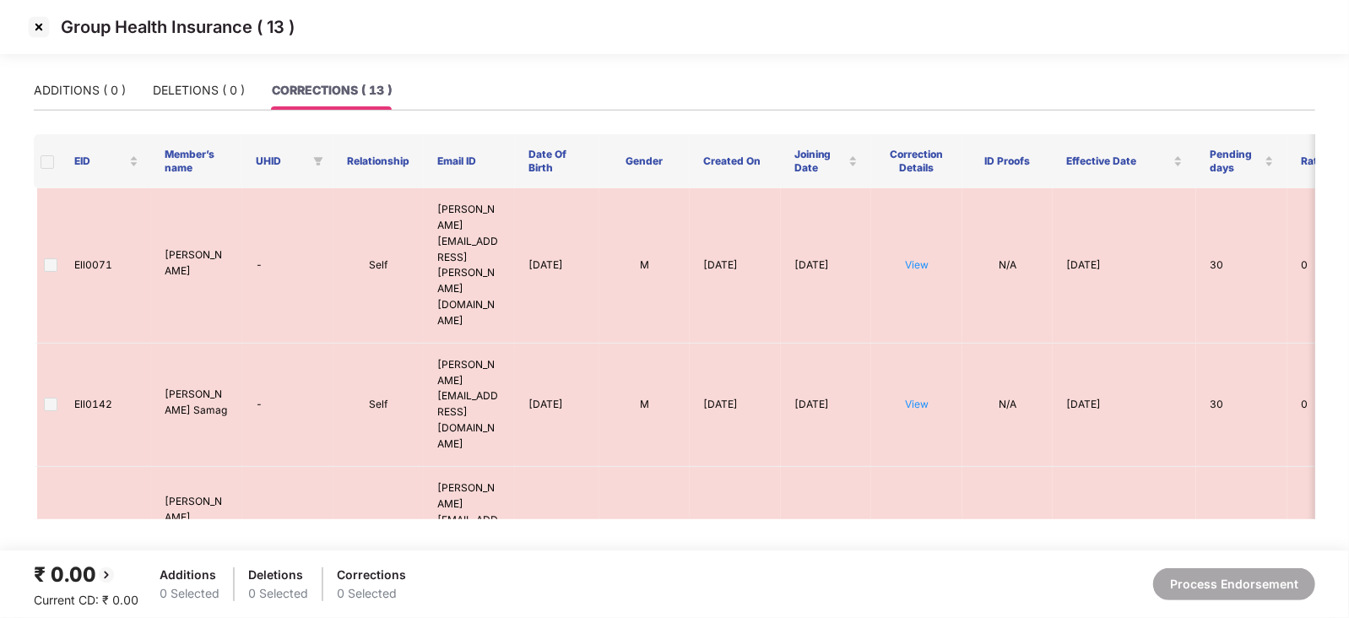
click at [35, 21] on img at bounding box center [38, 27] width 27 height 27
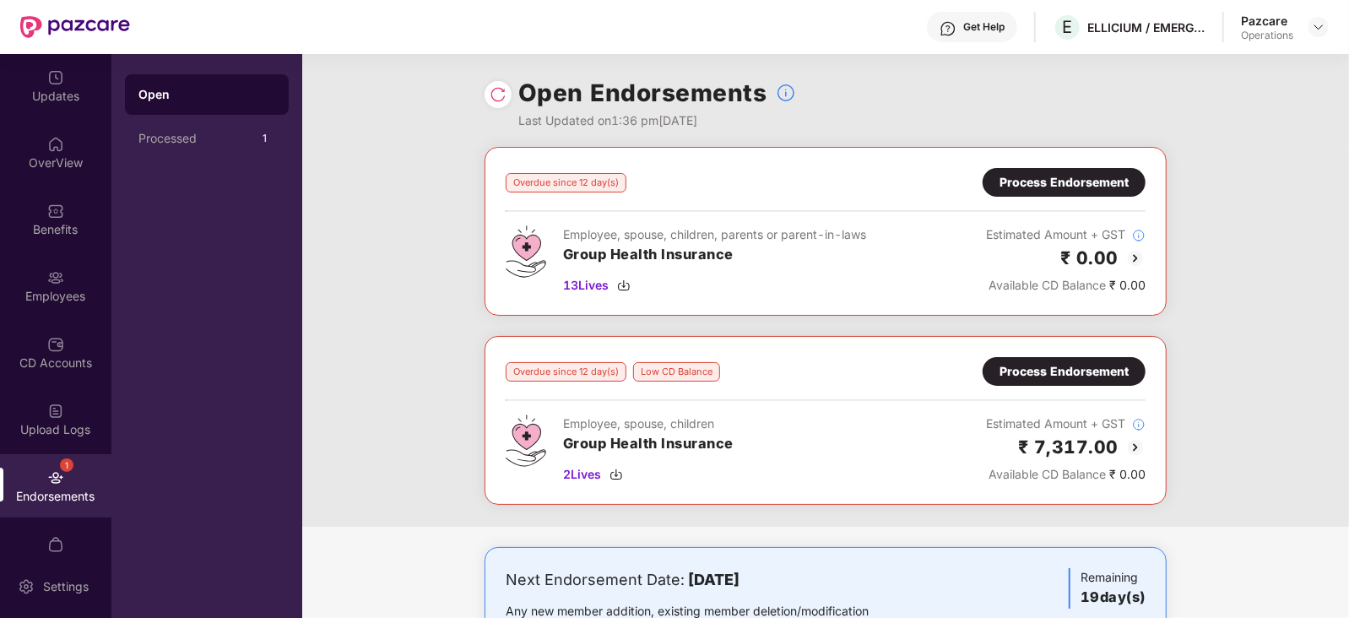
click at [1014, 177] on div "Process Endorsement" at bounding box center [1063, 182] width 129 height 19
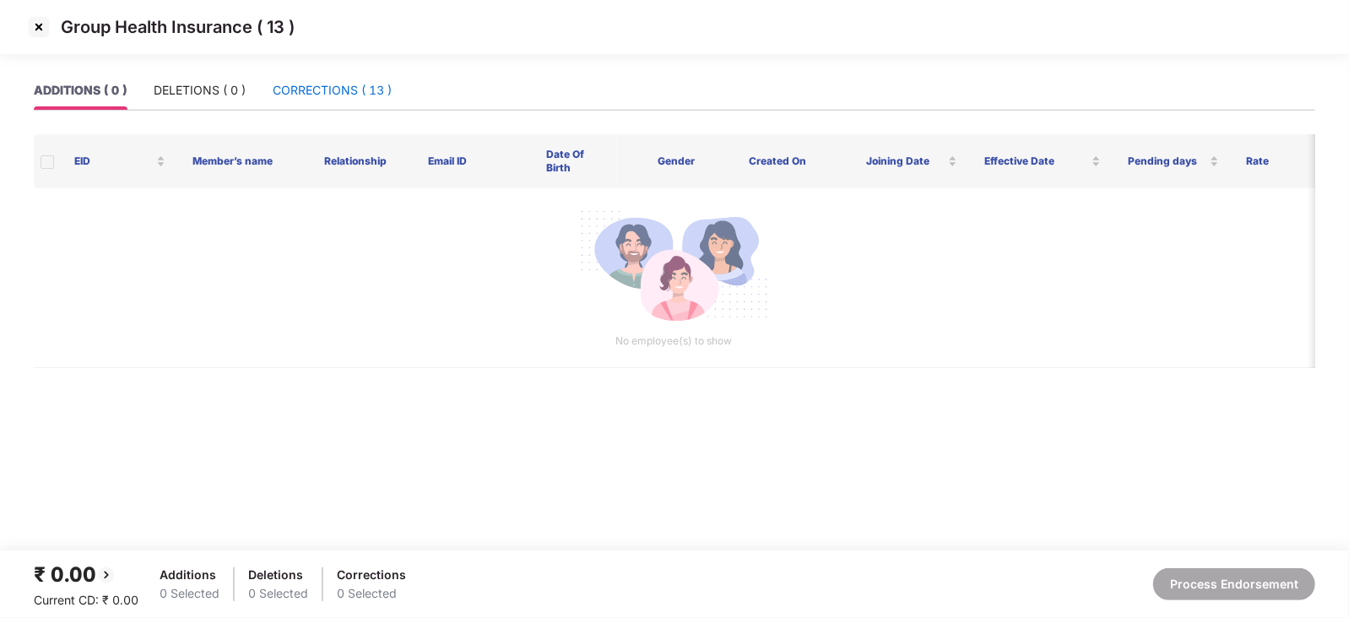
click at [371, 93] on div "CORRECTIONS ( 13 )" at bounding box center [332, 90] width 119 height 19
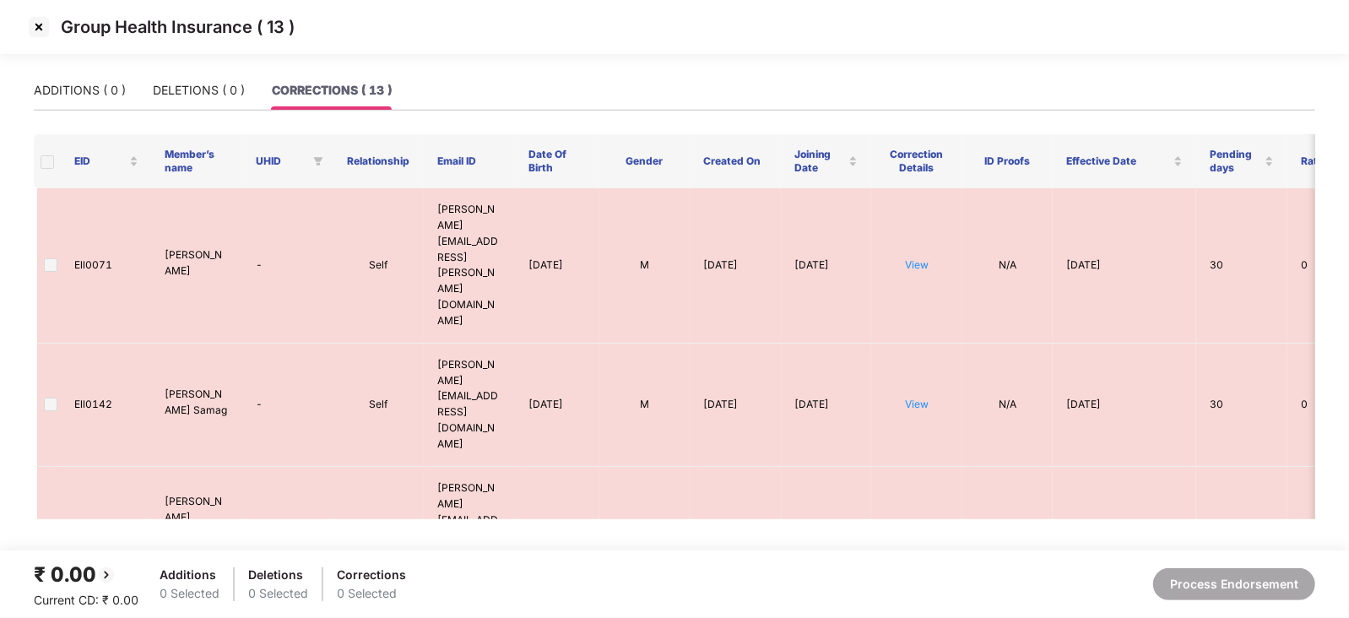
click at [41, 160] on span at bounding box center [48, 162] width 14 height 14
click at [47, 167] on span at bounding box center [48, 162] width 14 height 14
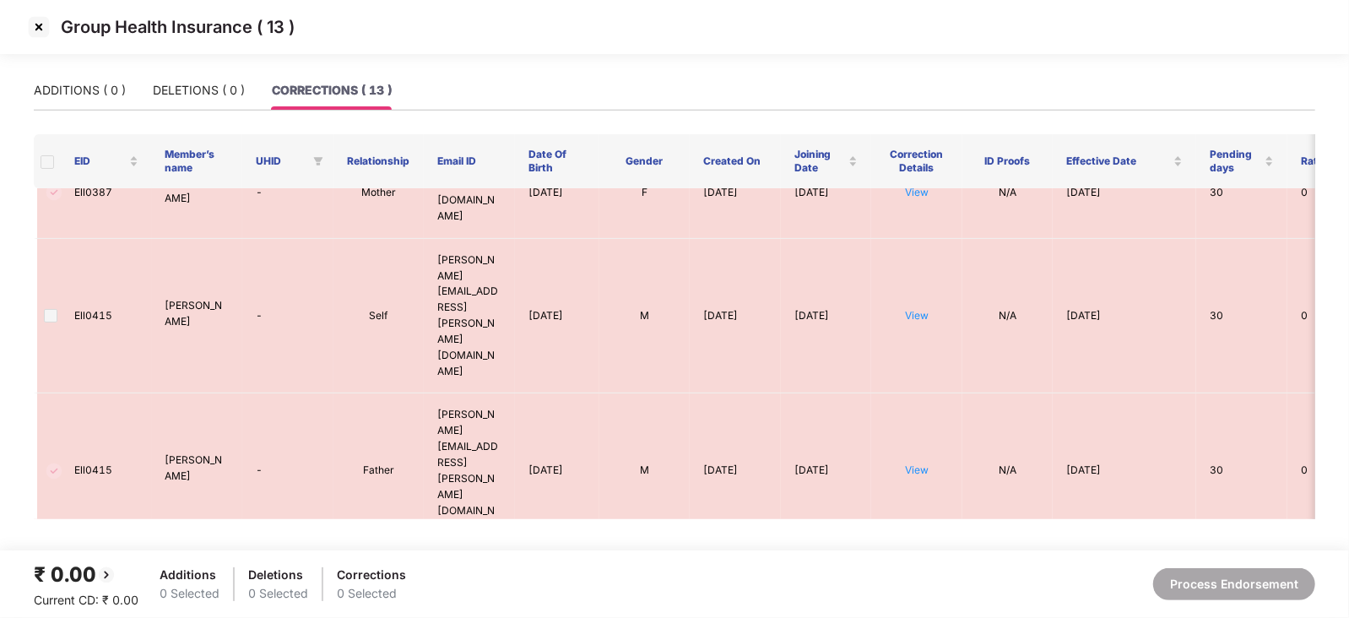
scroll to position [670, 0]
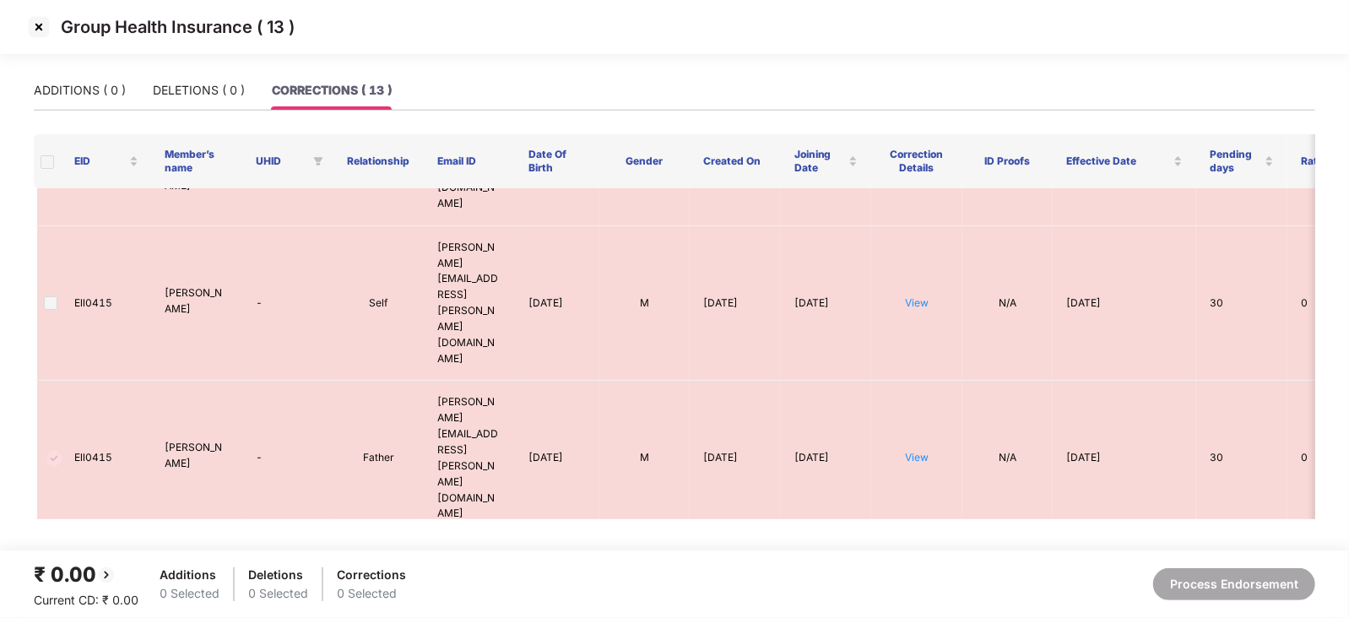
click at [38, 31] on img at bounding box center [38, 27] width 27 height 27
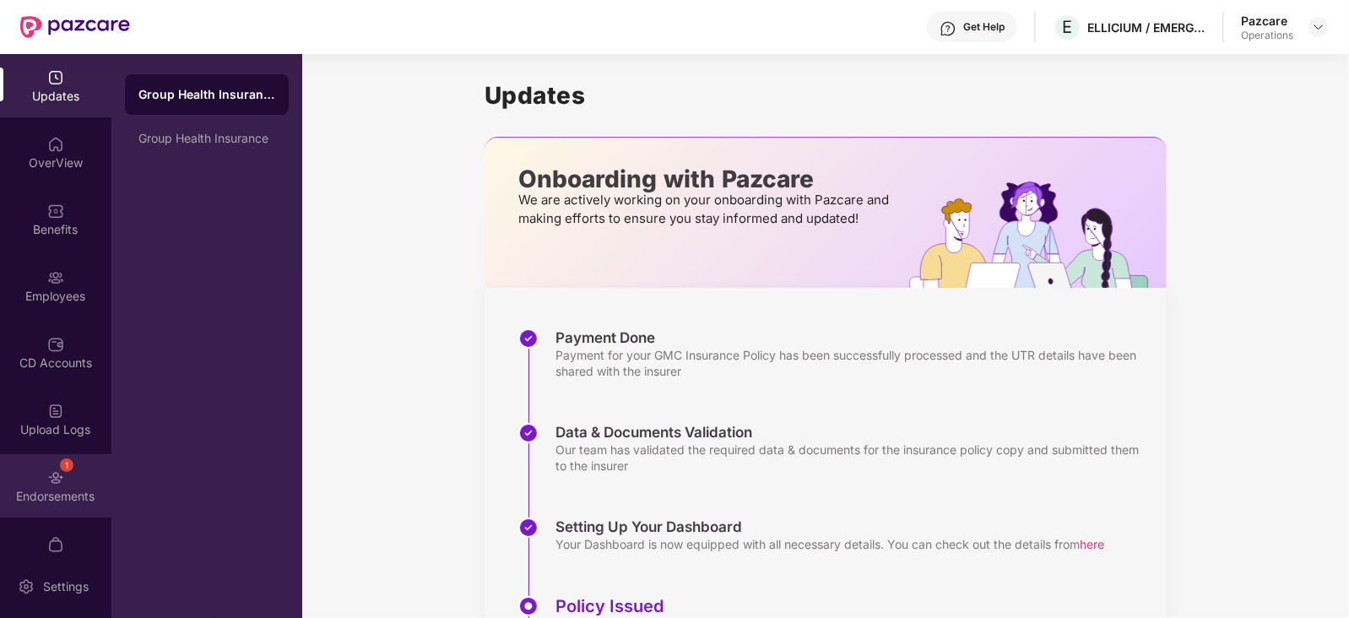
click at [46, 491] on div "Endorsements" at bounding box center [55, 496] width 111 height 17
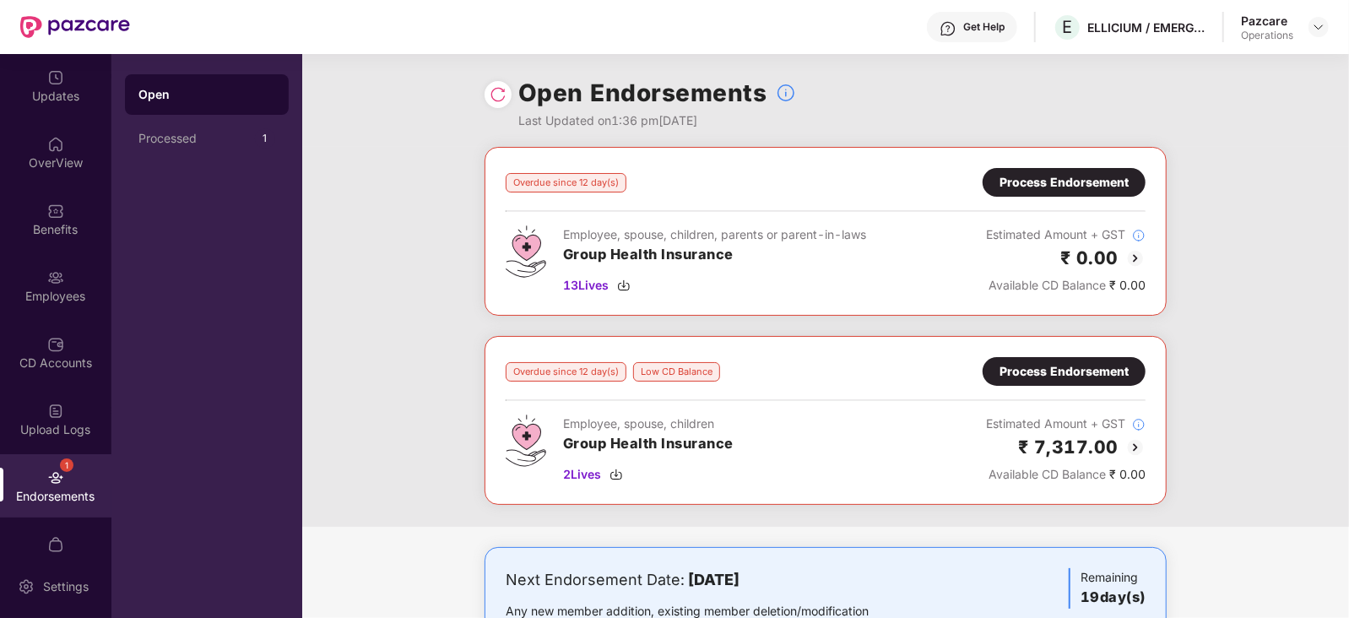
click at [984, 181] on div "Process Endorsement" at bounding box center [1064, 182] width 163 height 29
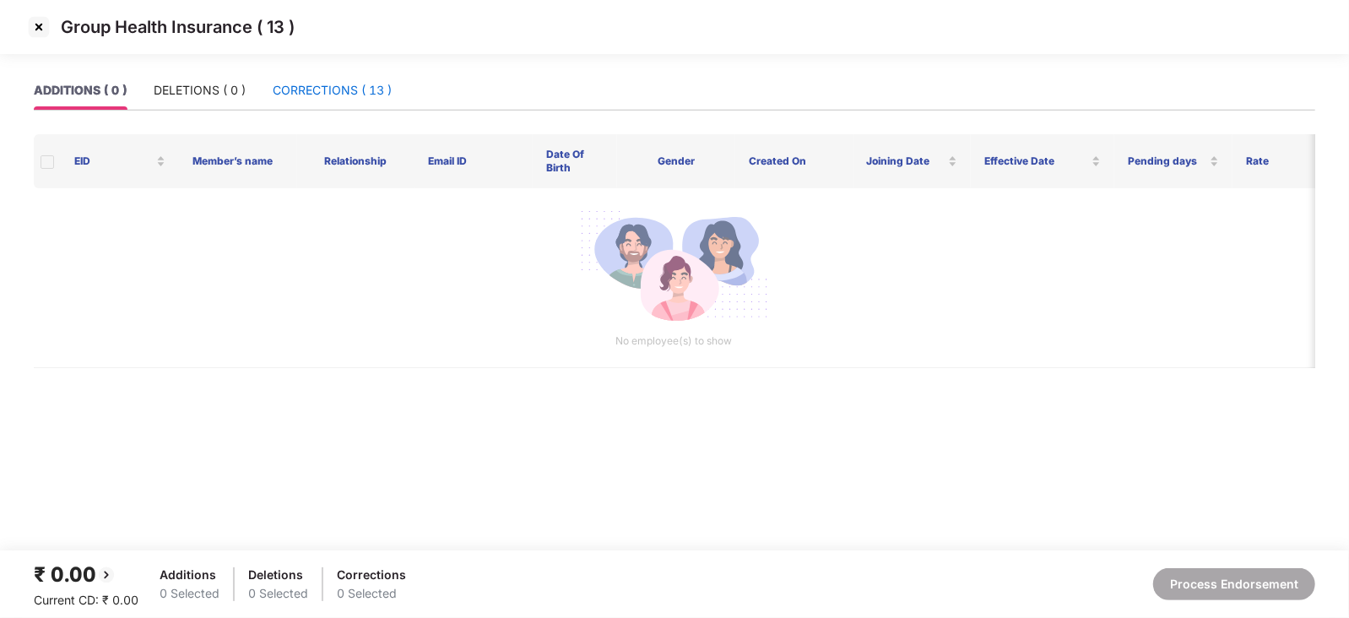
click at [307, 93] on div "CORRECTIONS ( 13 )" at bounding box center [332, 90] width 119 height 19
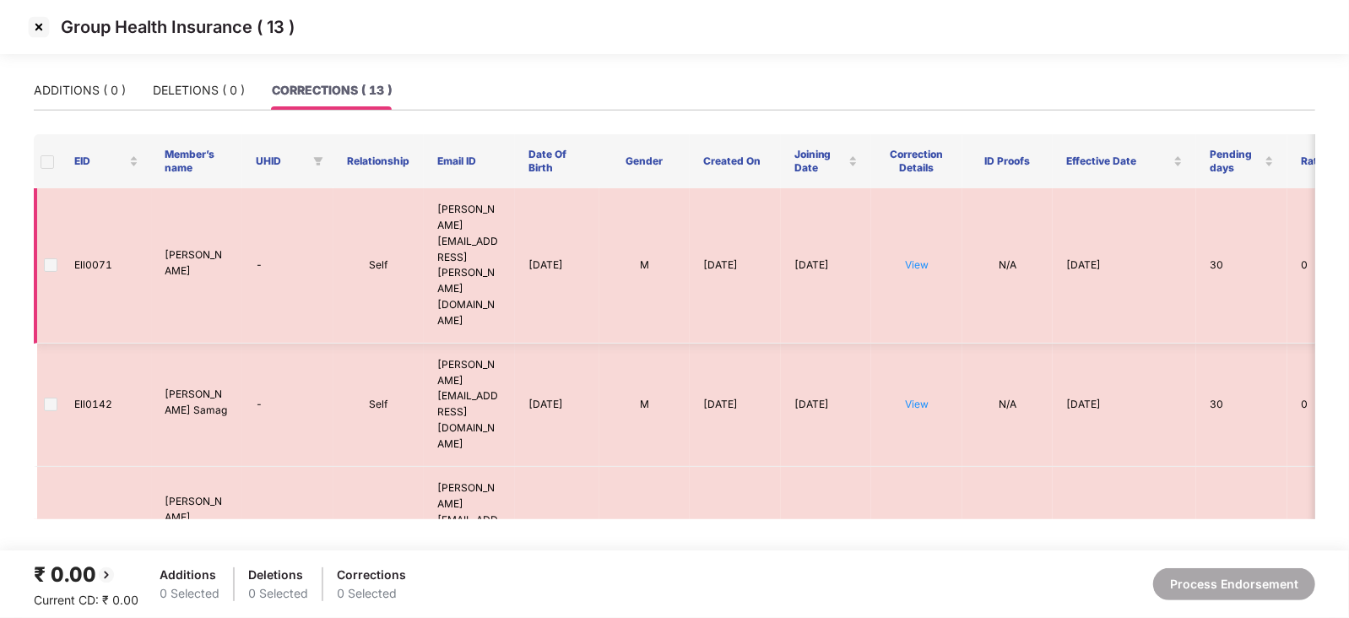
click at [51, 258] on span at bounding box center [51, 265] width 14 height 14
click at [51, 166] on span at bounding box center [48, 162] width 14 height 14
click at [49, 95] on div "ADDITIONS ( 0 )" at bounding box center [80, 90] width 92 height 19
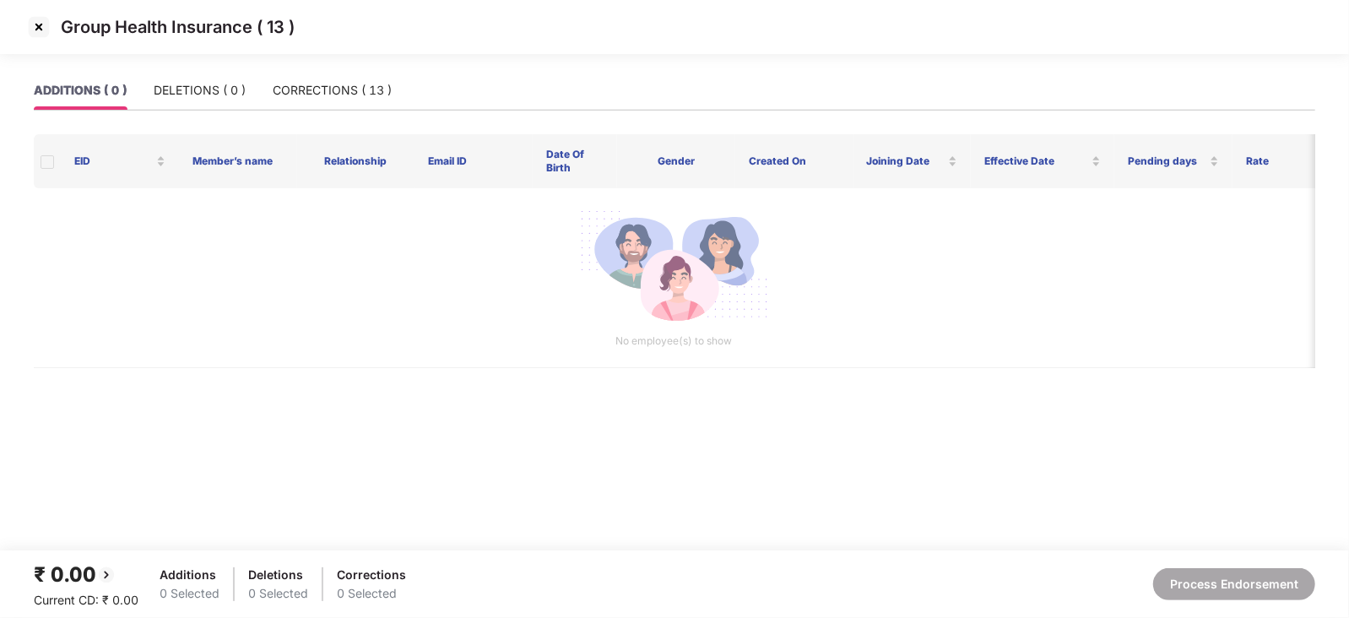
click at [41, 35] on img at bounding box center [38, 27] width 27 height 27
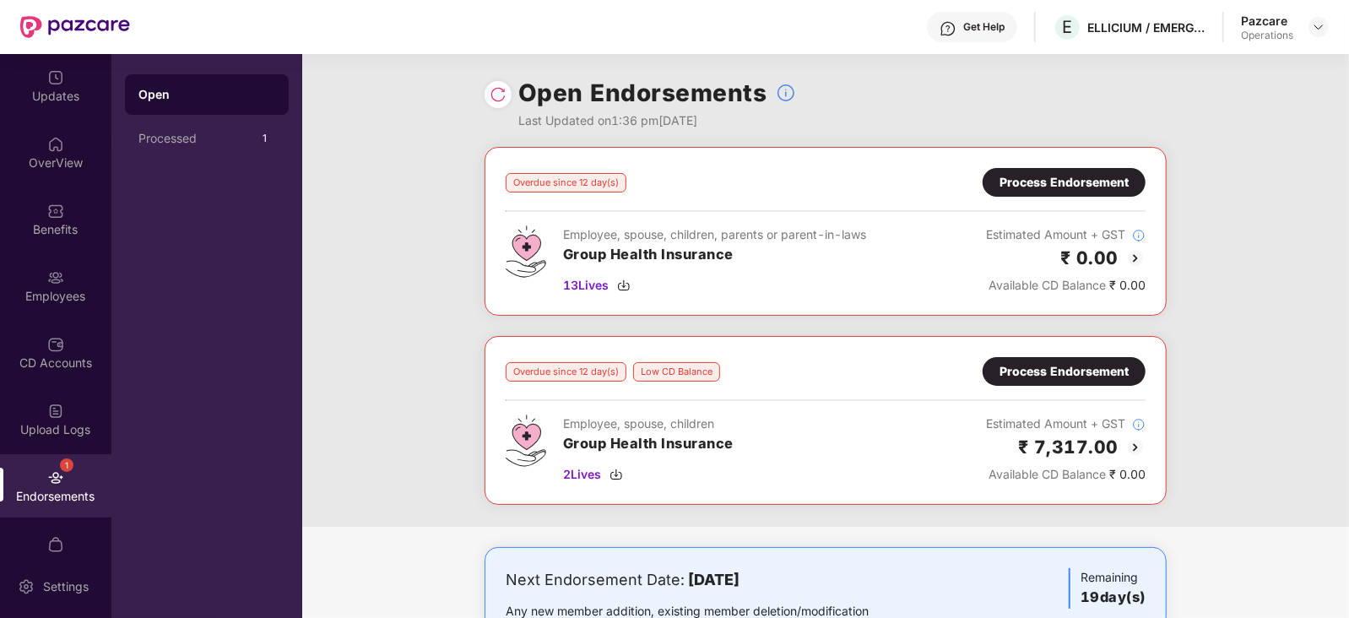
click at [61, 468] on div "1" at bounding box center [67, 465] width 14 height 14
click at [1030, 194] on div "Process Endorsement" at bounding box center [1064, 182] width 163 height 29
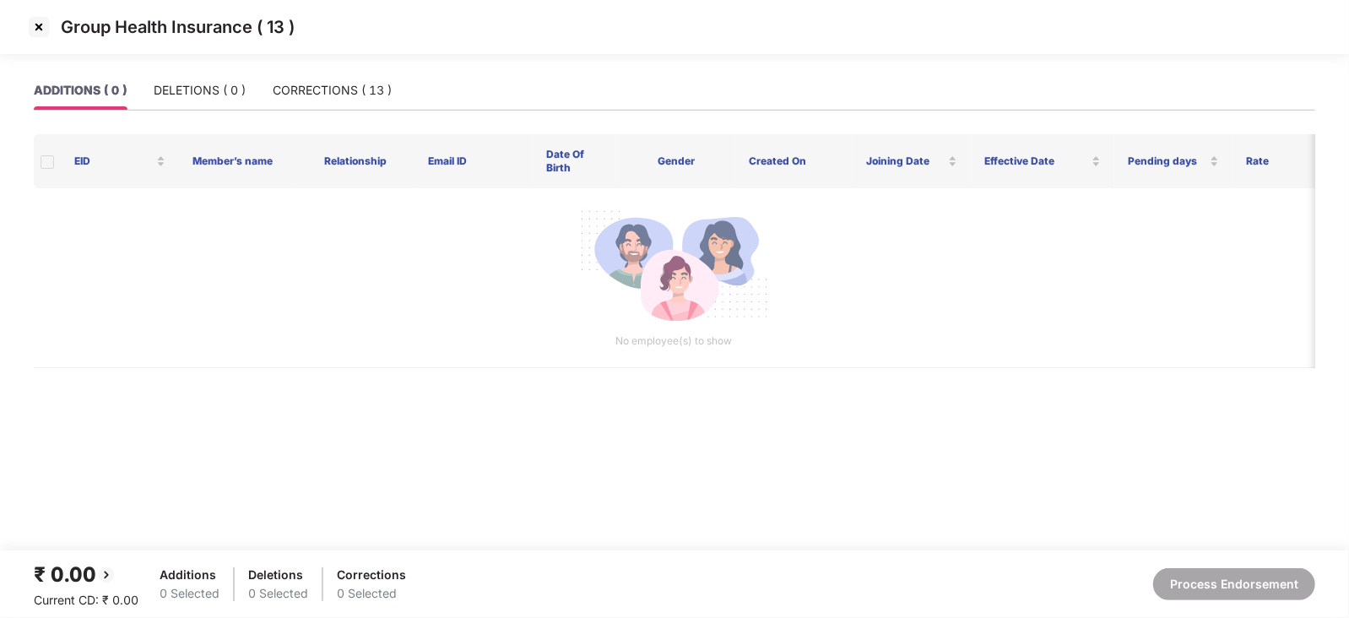
click at [34, 27] on img at bounding box center [38, 27] width 27 height 27
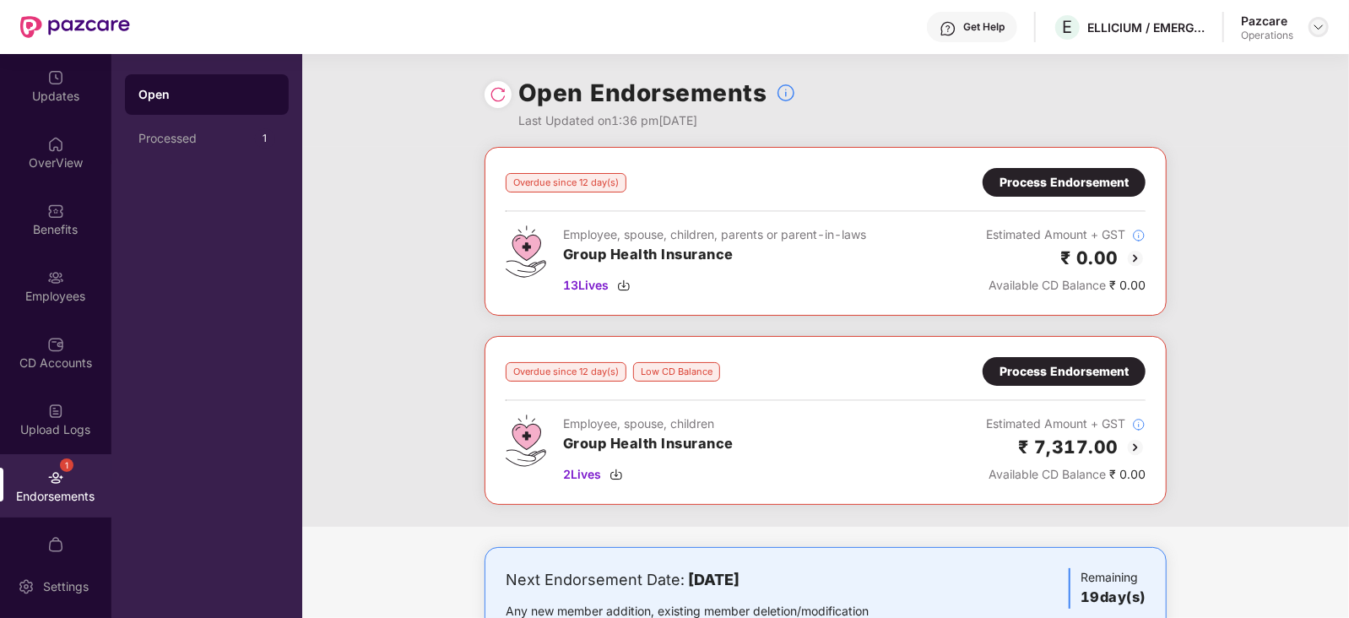
click at [1319, 23] on img at bounding box center [1319, 27] width 14 height 14
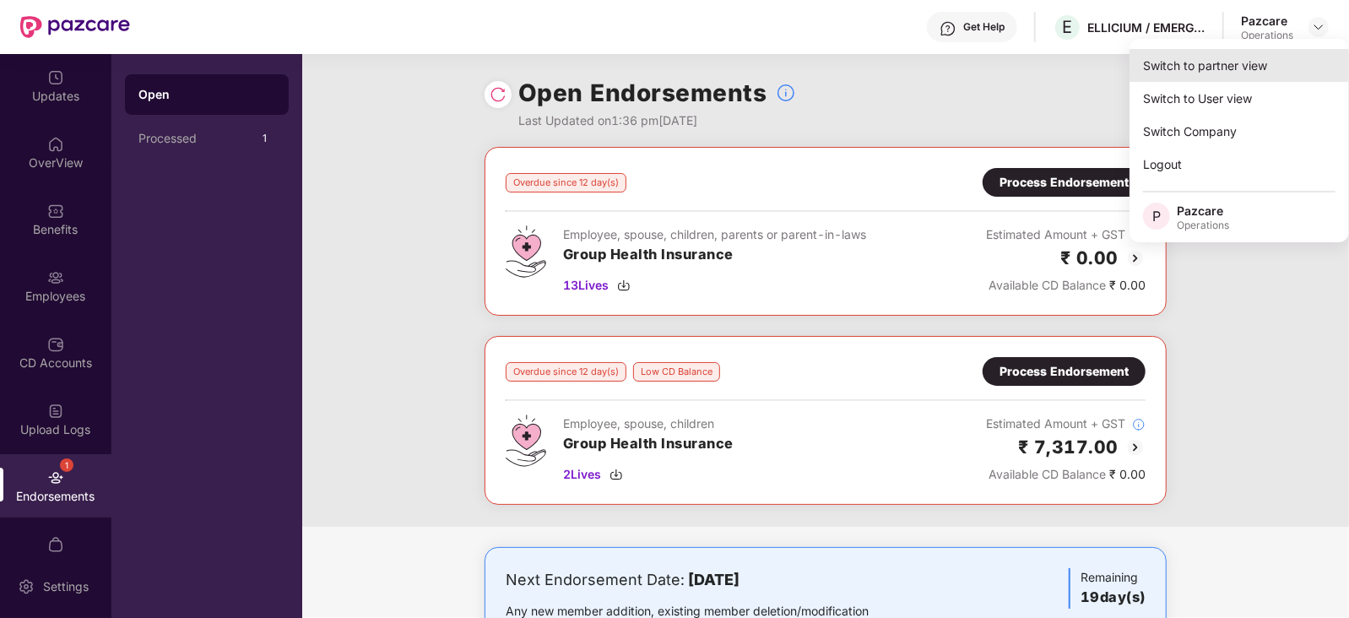
click at [1245, 69] on div "Switch to partner view" at bounding box center [1238, 65] width 219 height 33
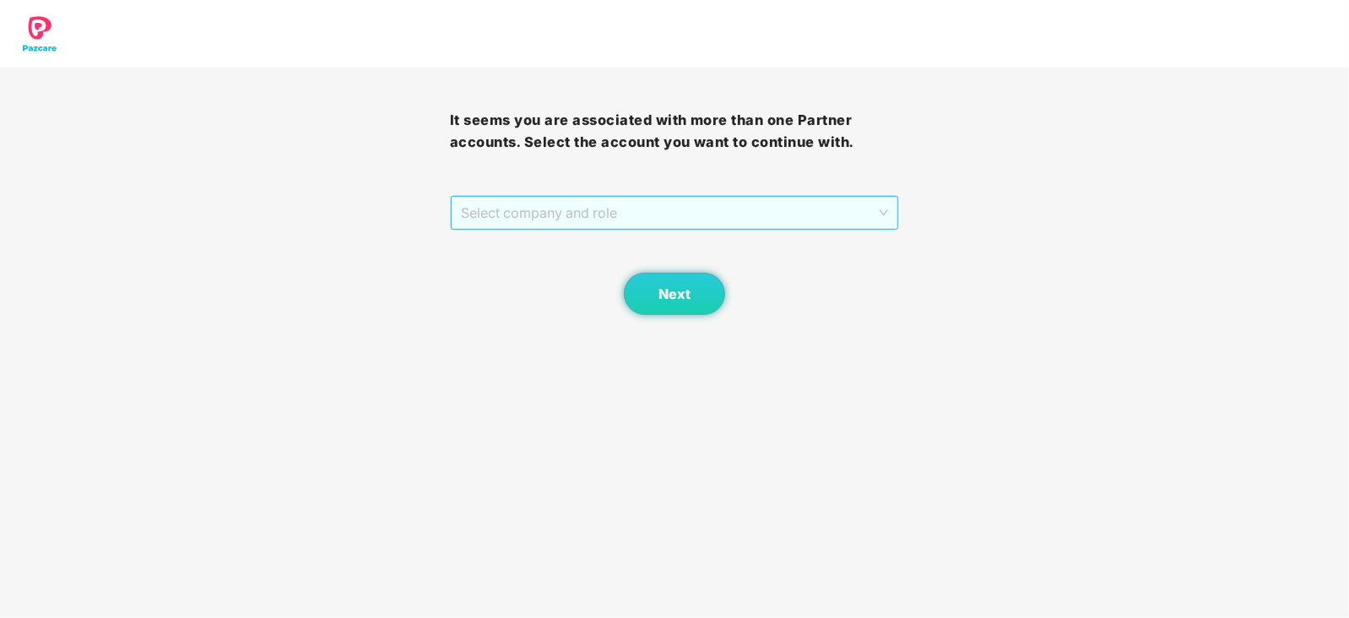
click at [612, 197] on span "Select company and role" at bounding box center [675, 213] width 428 height 32
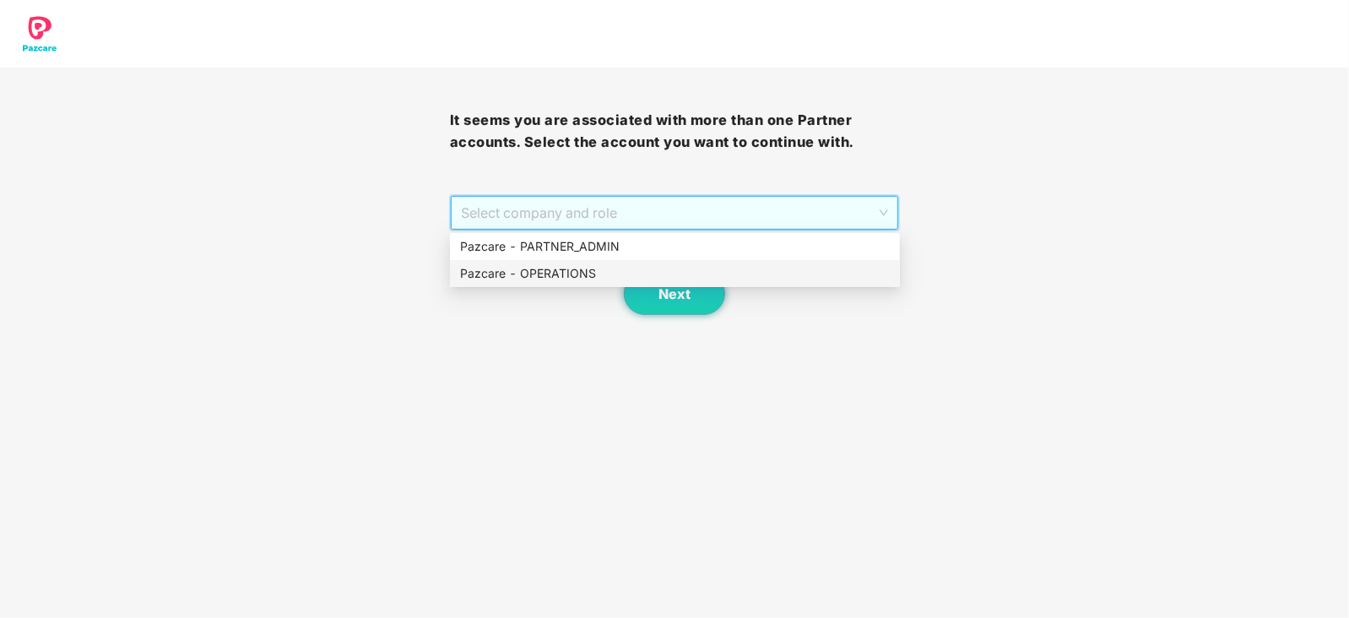
click at [573, 268] on div "Pazcare - OPERATIONS" at bounding box center [675, 273] width 430 height 19
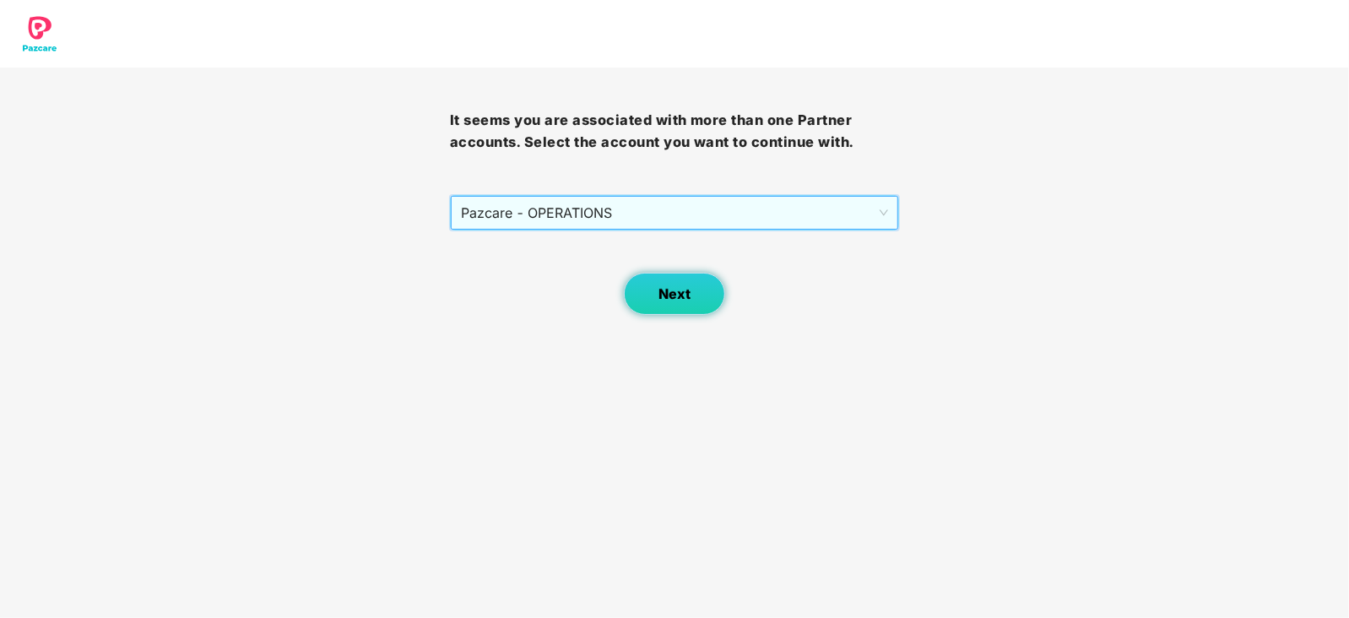
click at [653, 300] on button "Next" at bounding box center [674, 294] width 101 height 42
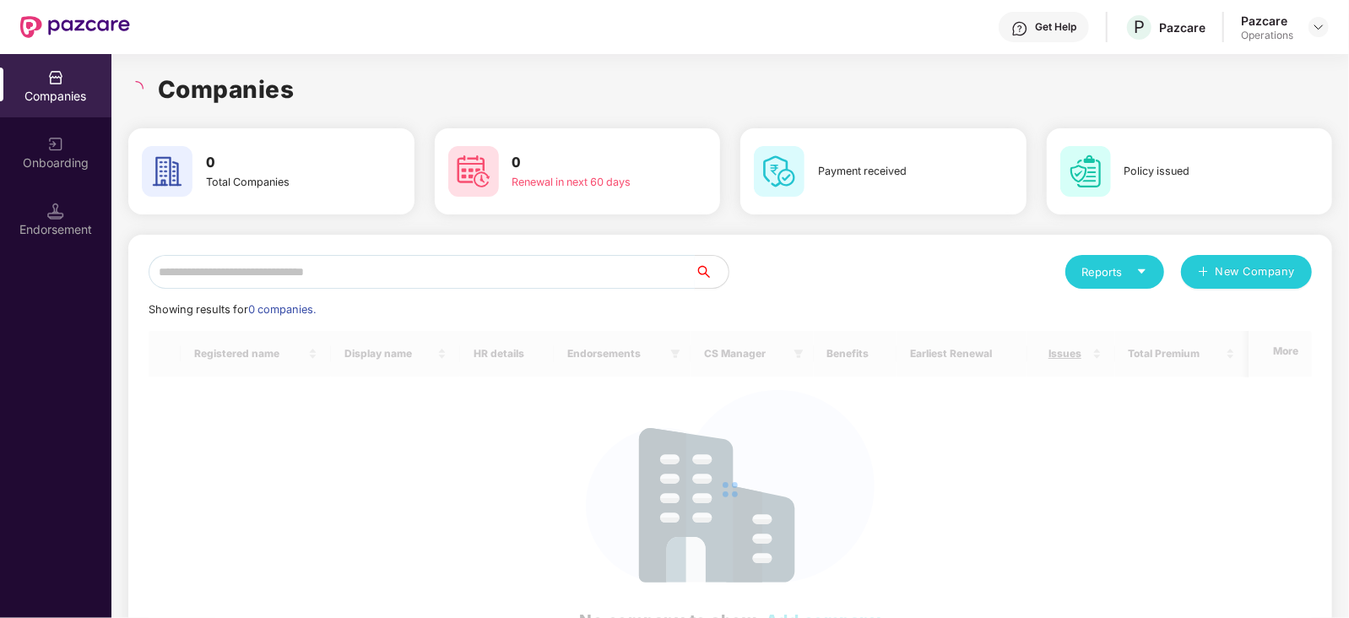
click at [543, 273] on input "text" at bounding box center [422, 272] width 546 height 34
paste input "**********"
type input "*"
paste input "**********"
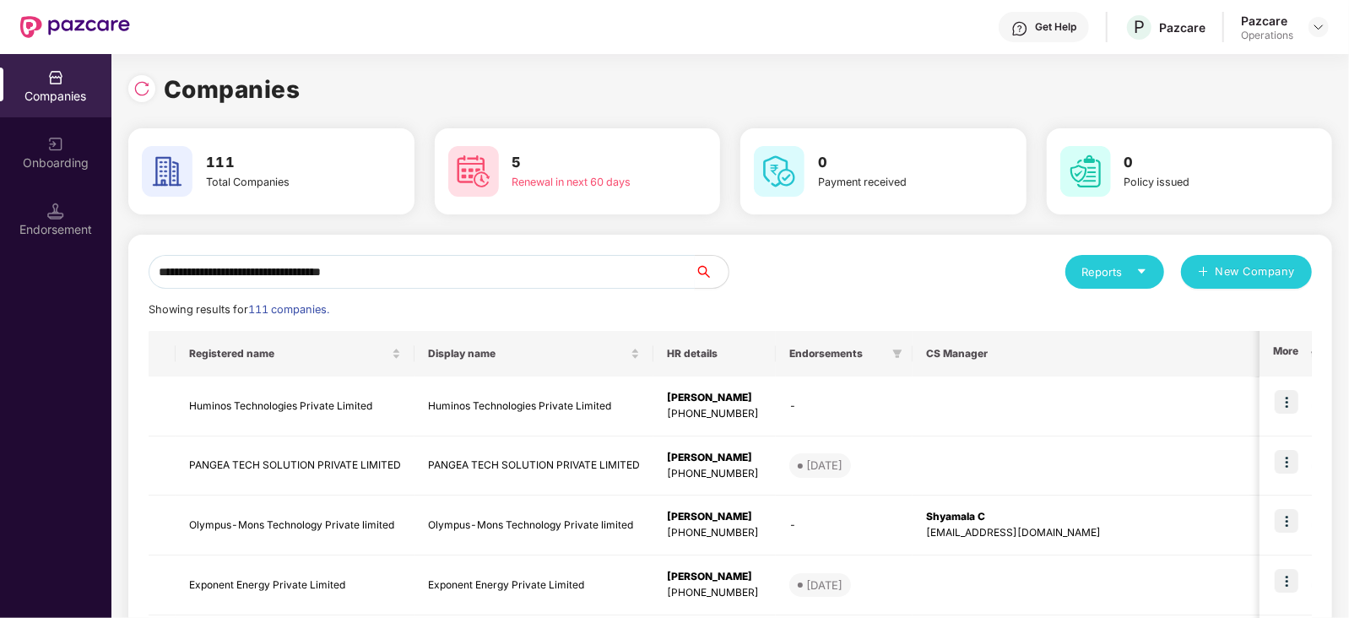
drag, startPoint x: 225, startPoint y: 269, endPoint x: 542, endPoint y: 273, distance: 317.4
click at [542, 273] on input "**********" at bounding box center [422, 272] width 546 height 34
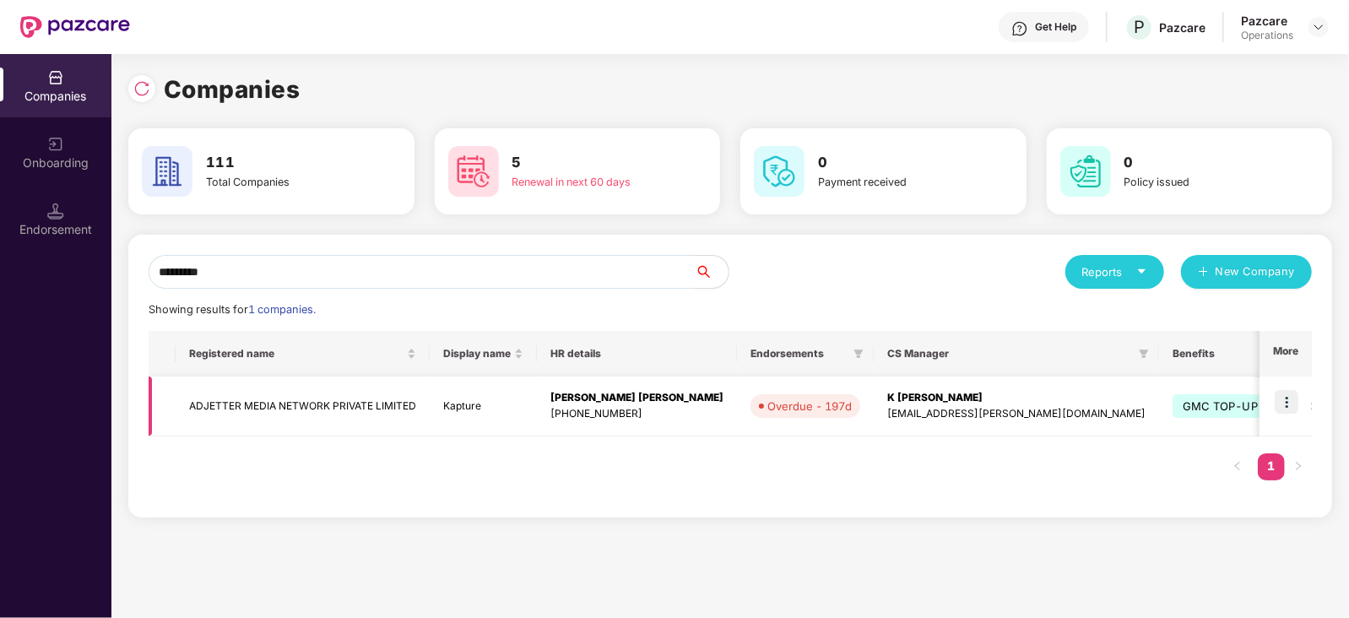
type input "********"
click at [1284, 410] on img at bounding box center [1287, 402] width 24 height 24
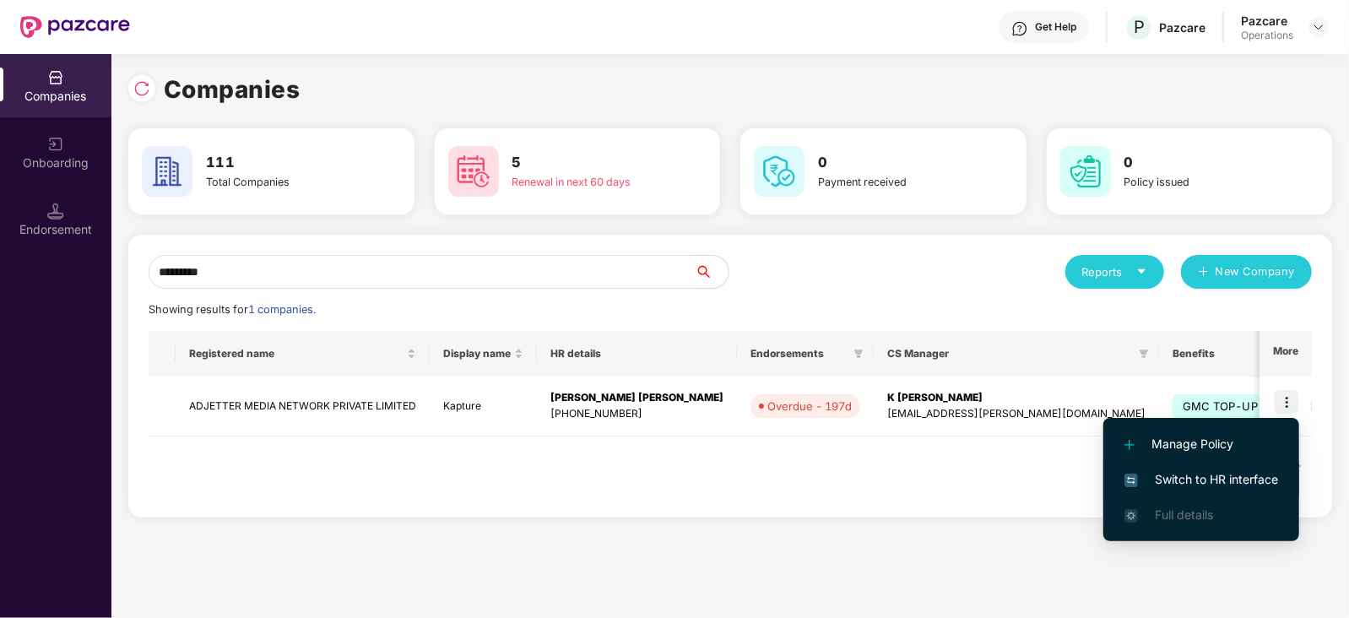
click at [1248, 472] on span "Switch to HR interface" at bounding box center [1201, 479] width 154 height 19
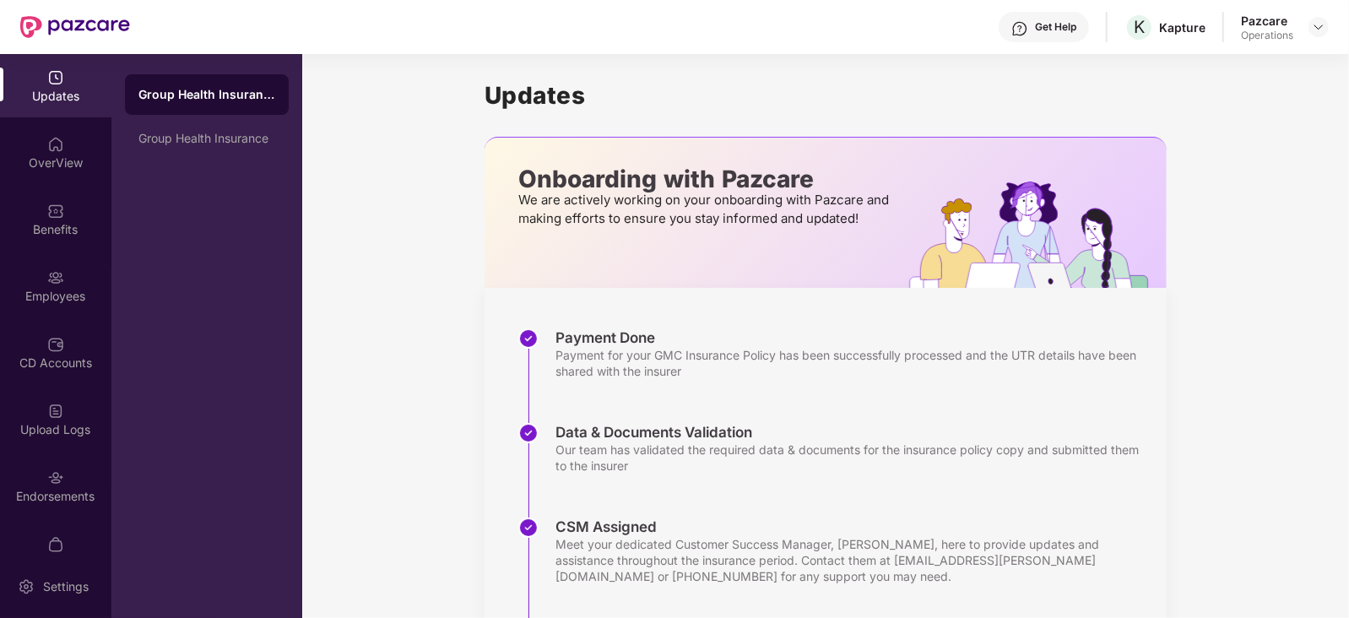
click at [57, 479] on img at bounding box center [55, 477] width 17 height 17
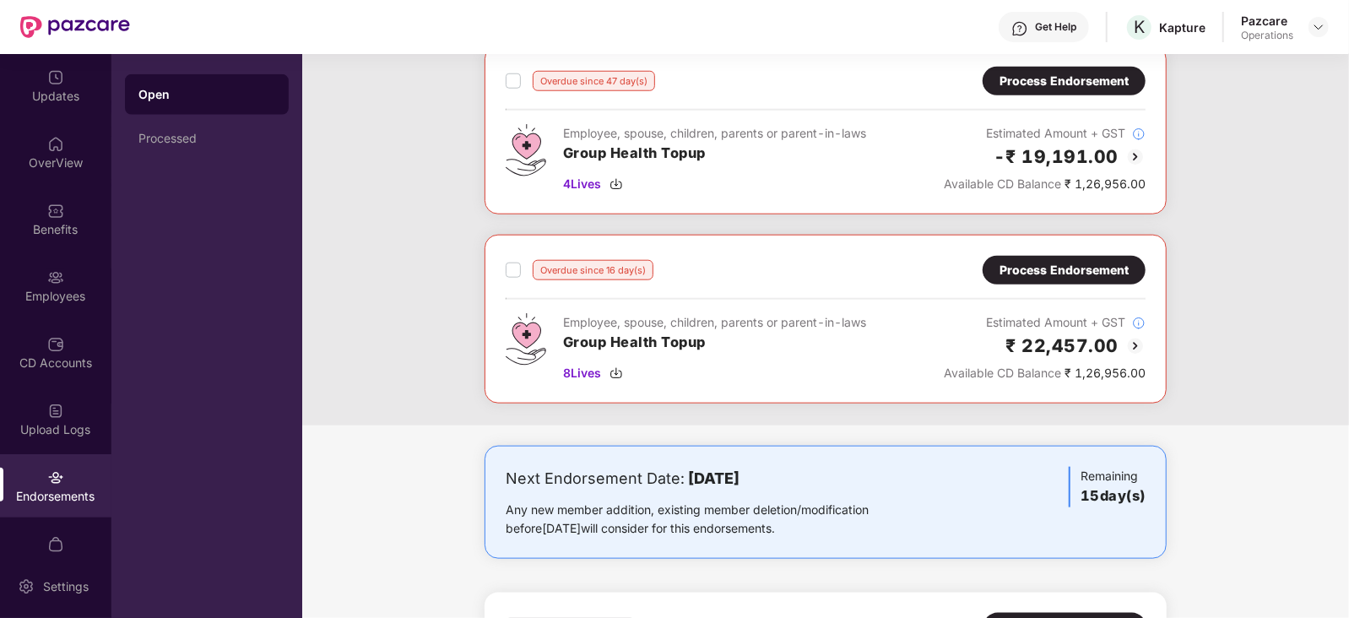
scroll to position [1055, 0]
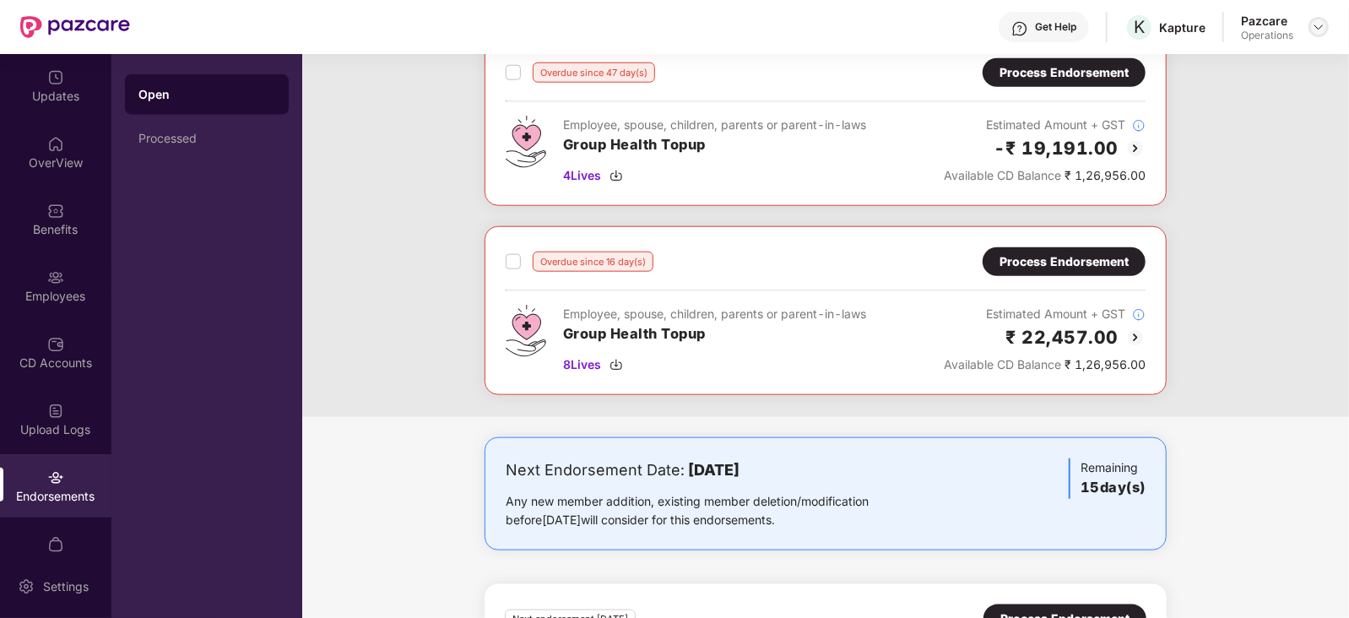
click at [1320, 25] on img at bounding box center [1319, 27] width 14 height 14
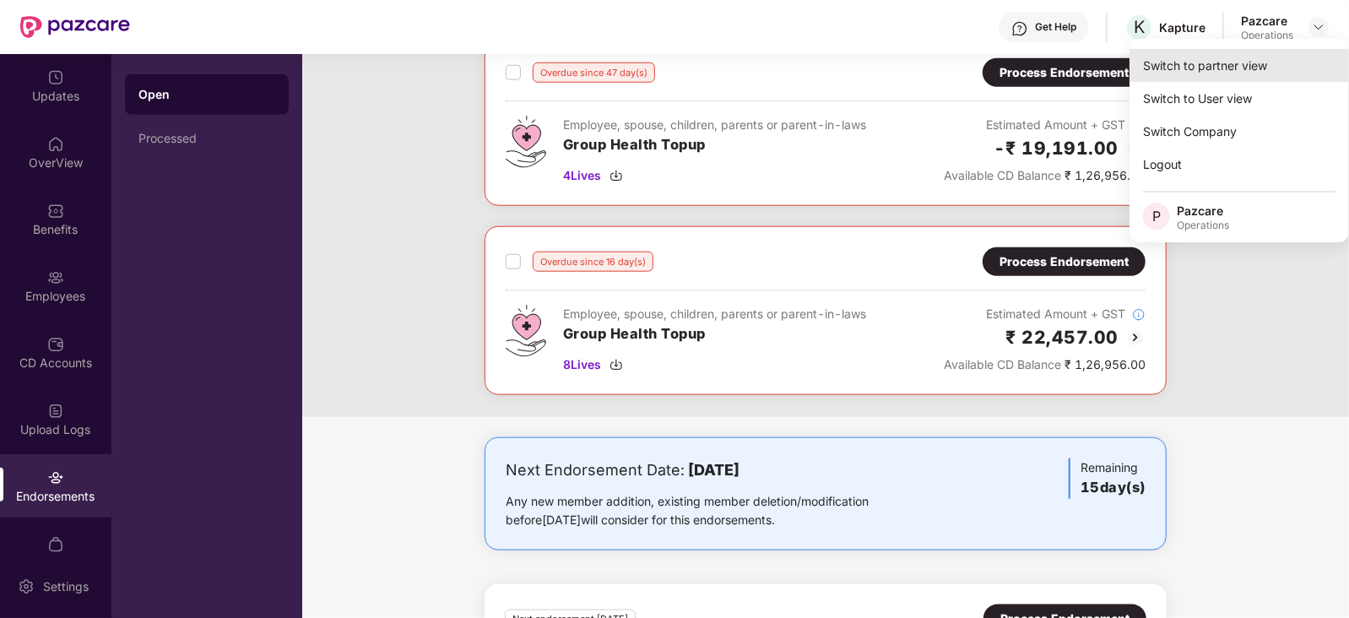
click at [1255, 59] on div "Switch to partner view" at bounding box center [1238, 65] width 219 height 33
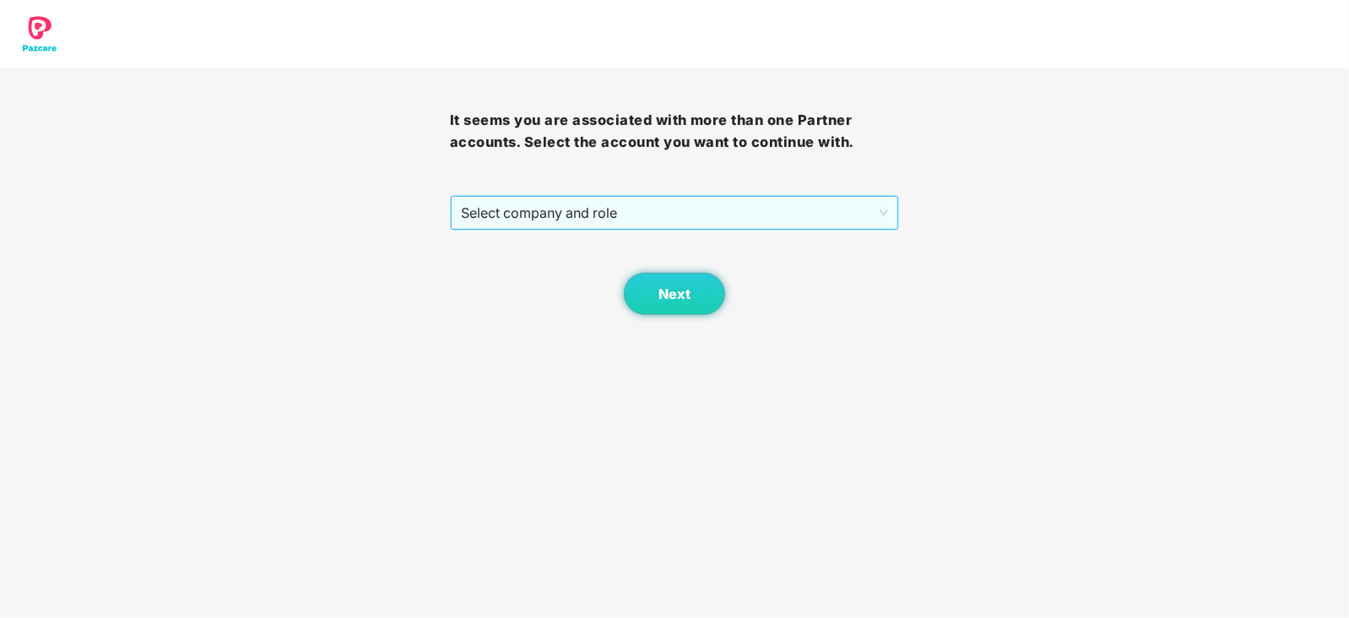
click at [666, 212] on span "Select company and role" at bounding box center [675, 213] width 428 height 32
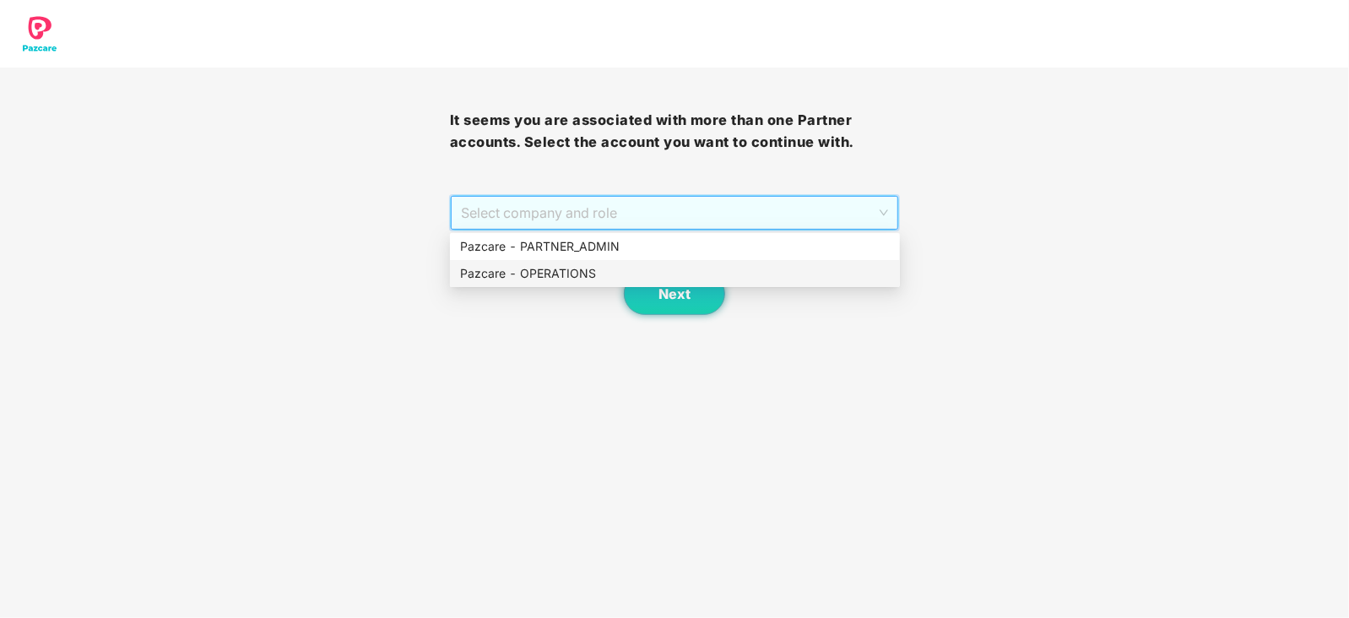
click at [566, 276] on div "Pazcare - OPERATIONS" at bounding box center [675, 273] width 430 height 19
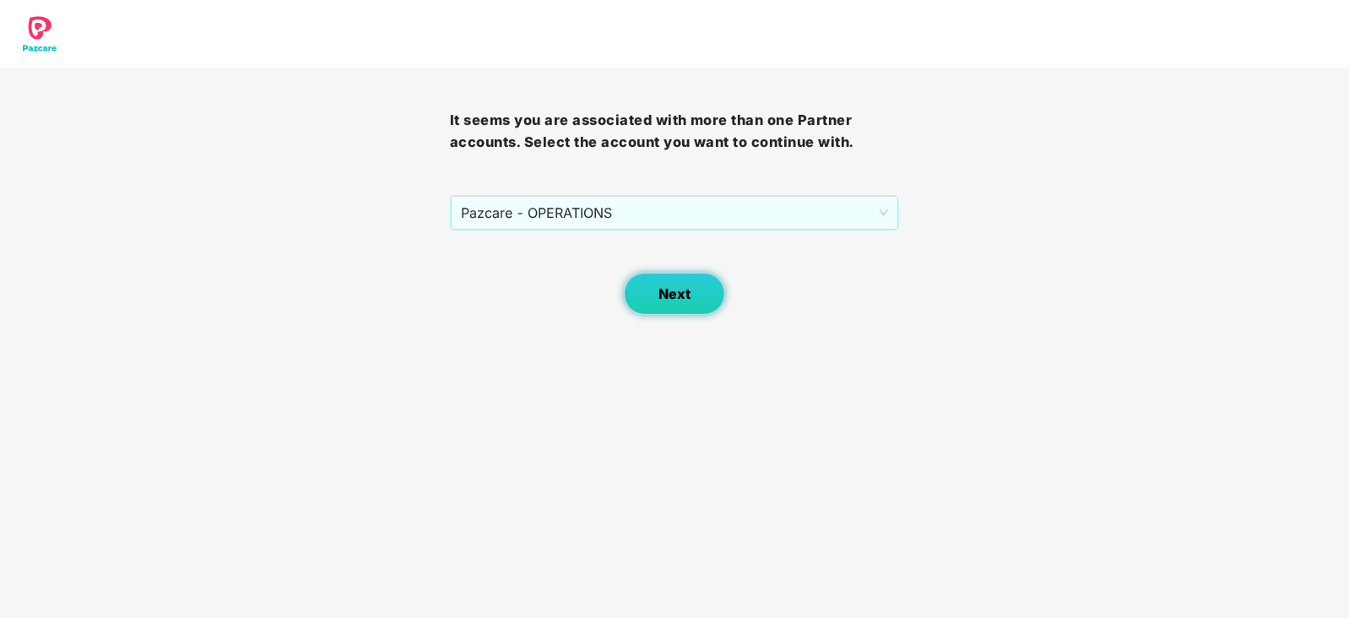
click at [653, 290] on button "Next" at bounding box center [674, 294] width 101 height 42
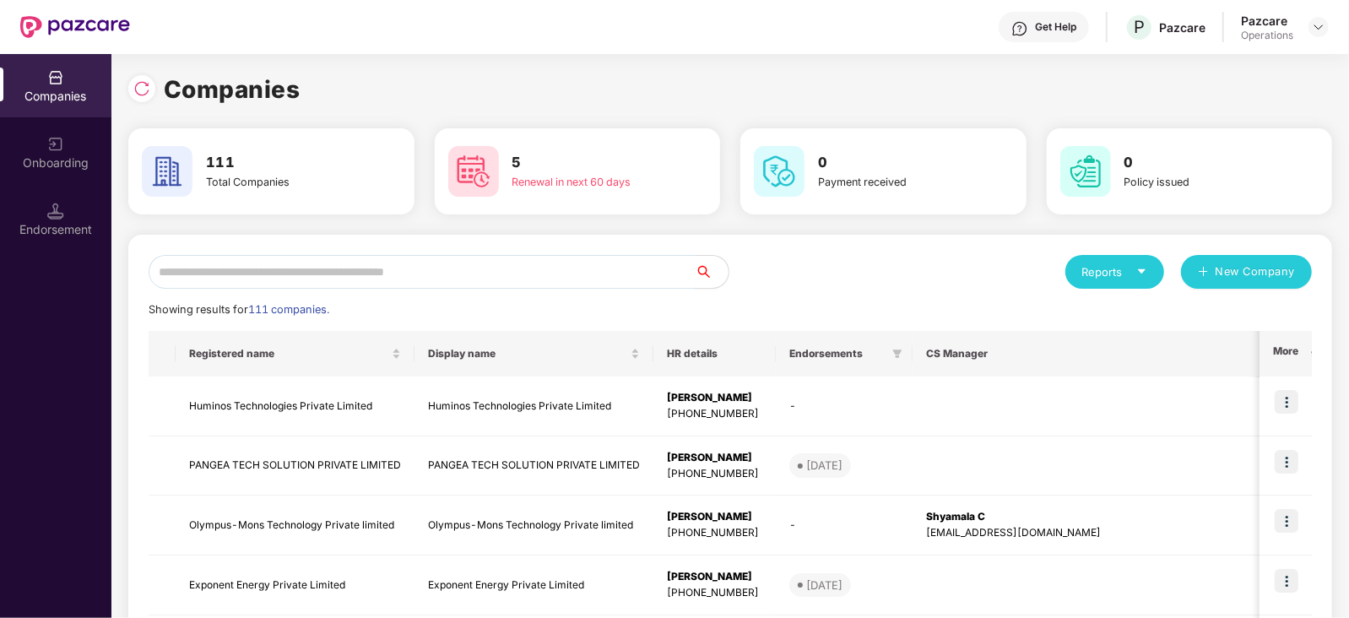
click at [504, 276] on input "text" at bounding box center [422, 272] width 546 height 34
paste input "**********"
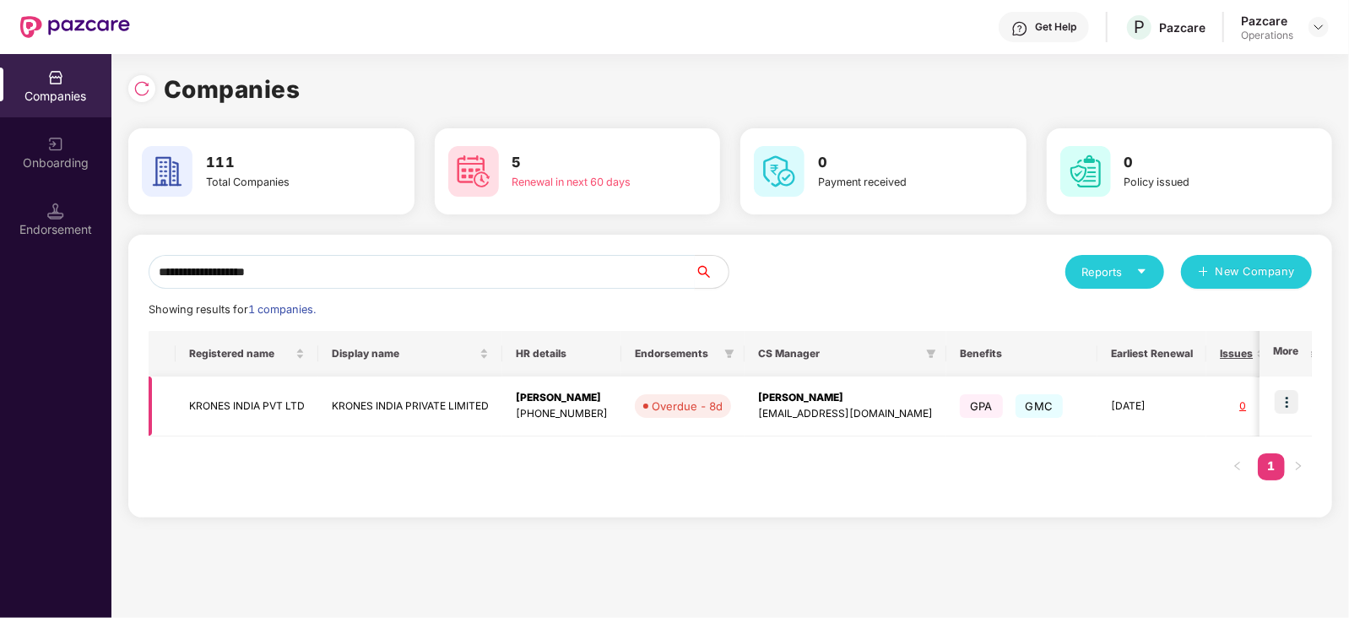
type input "**********"
click at [1287, 403] on img at bounding box center [1287, 402] width 24 height 24
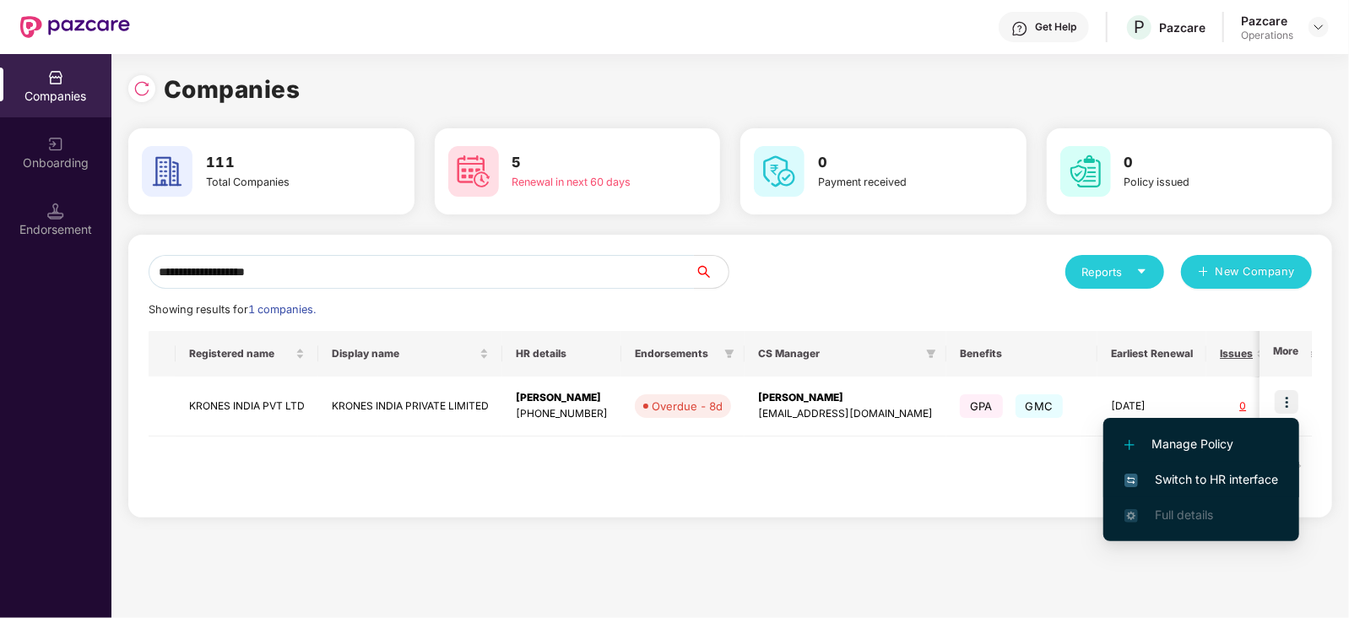
click at [1224, 474] on span "Switch to HR interface" at bounding box center [1201, 479] width 154 height 19
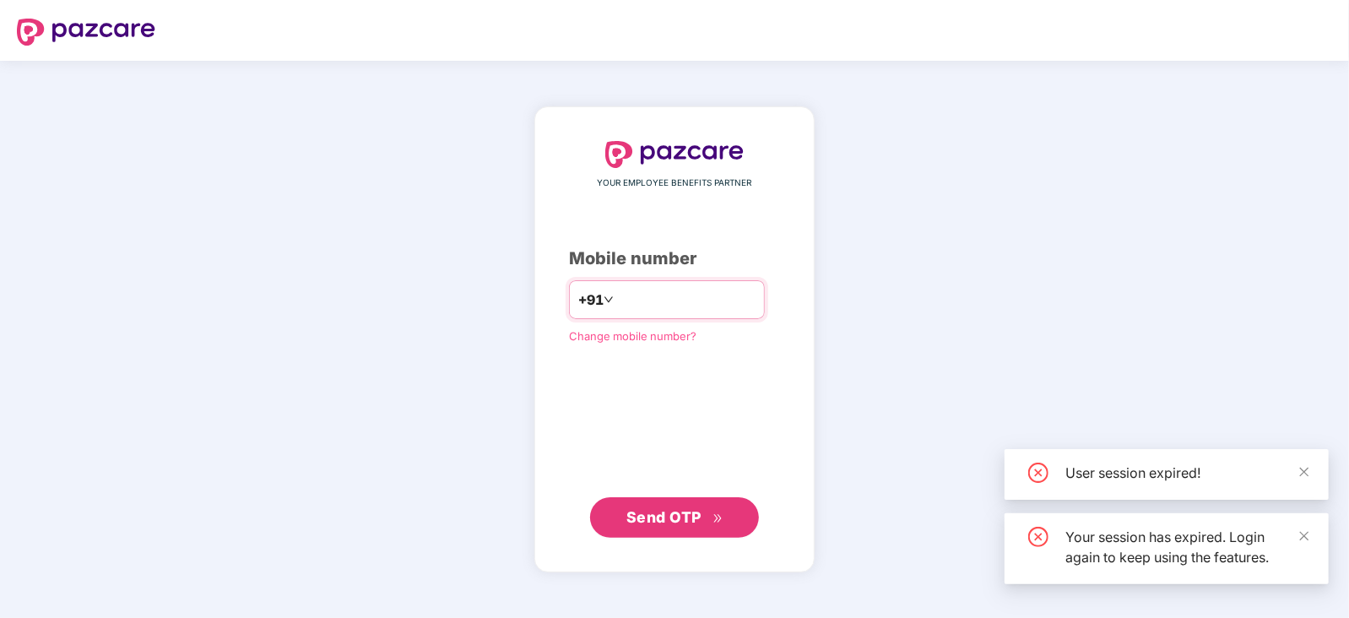
click at [688, 303] on input "number" at bounding box center [686, 299] width 138 height 27
type input "**********"
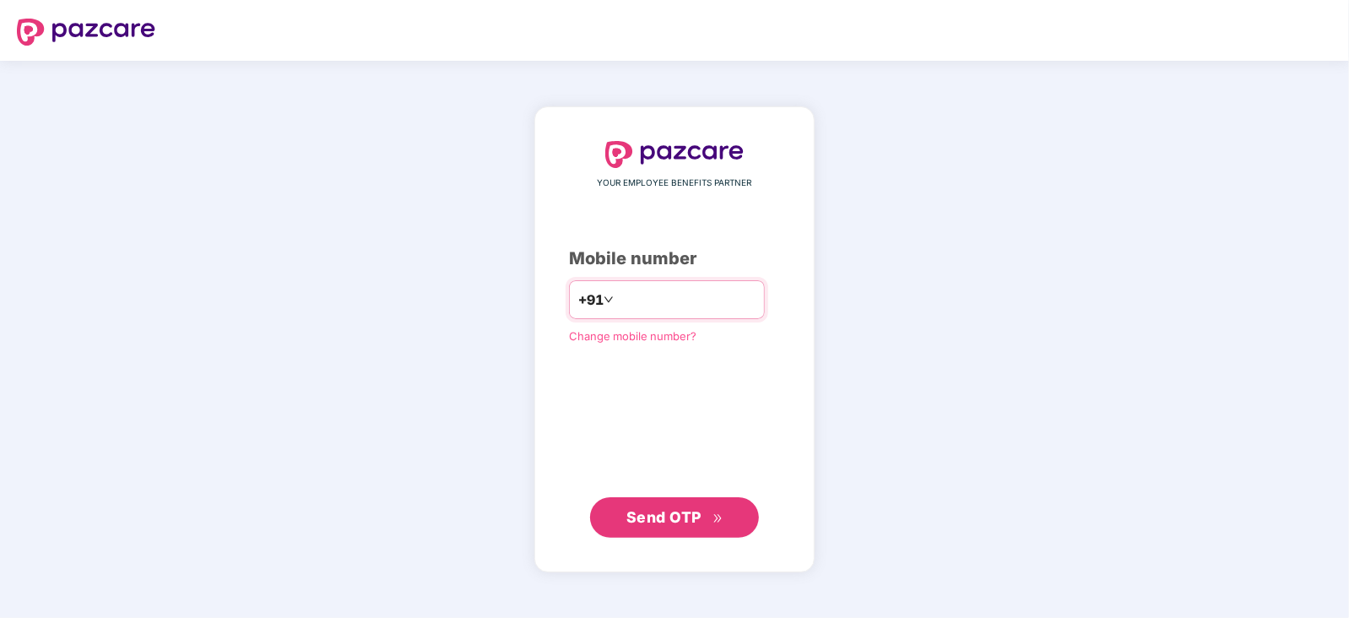
click at [633, 299] on input "number" at bounding box center [686, 299] width 138 height 27
type input "**********"
click at [644, 533] on button "Send OTP" at bounding box center [674, 516] width 169 height 41
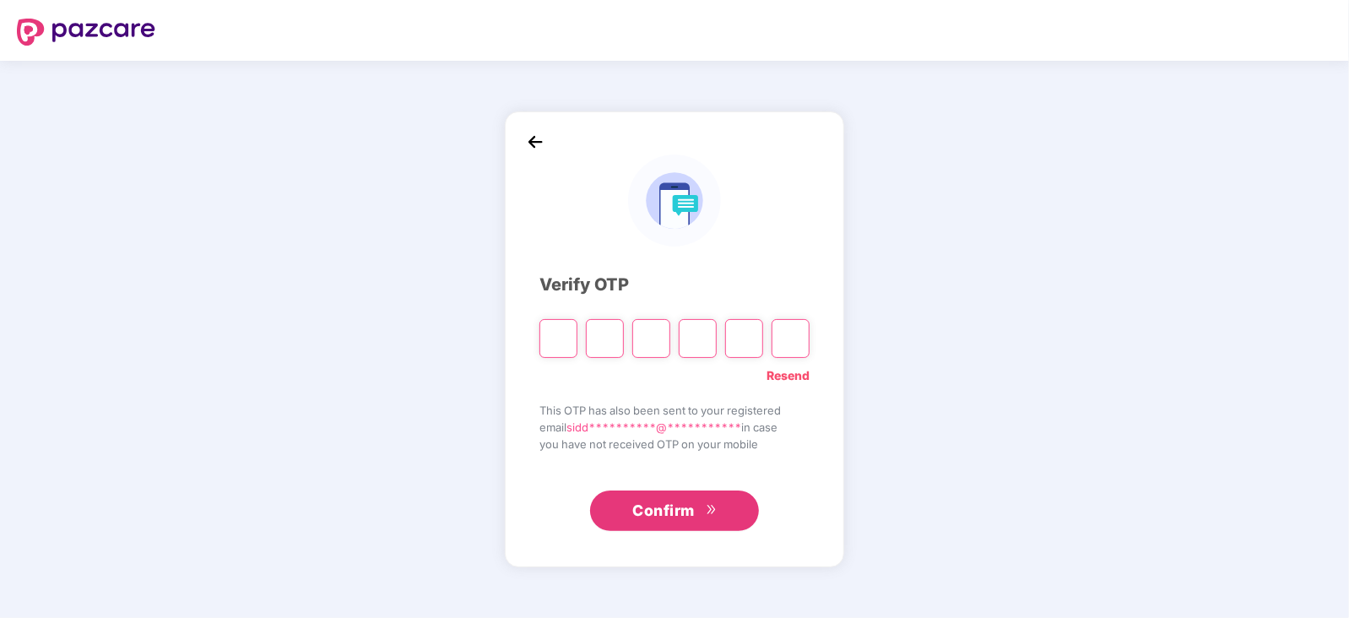
type input "*"
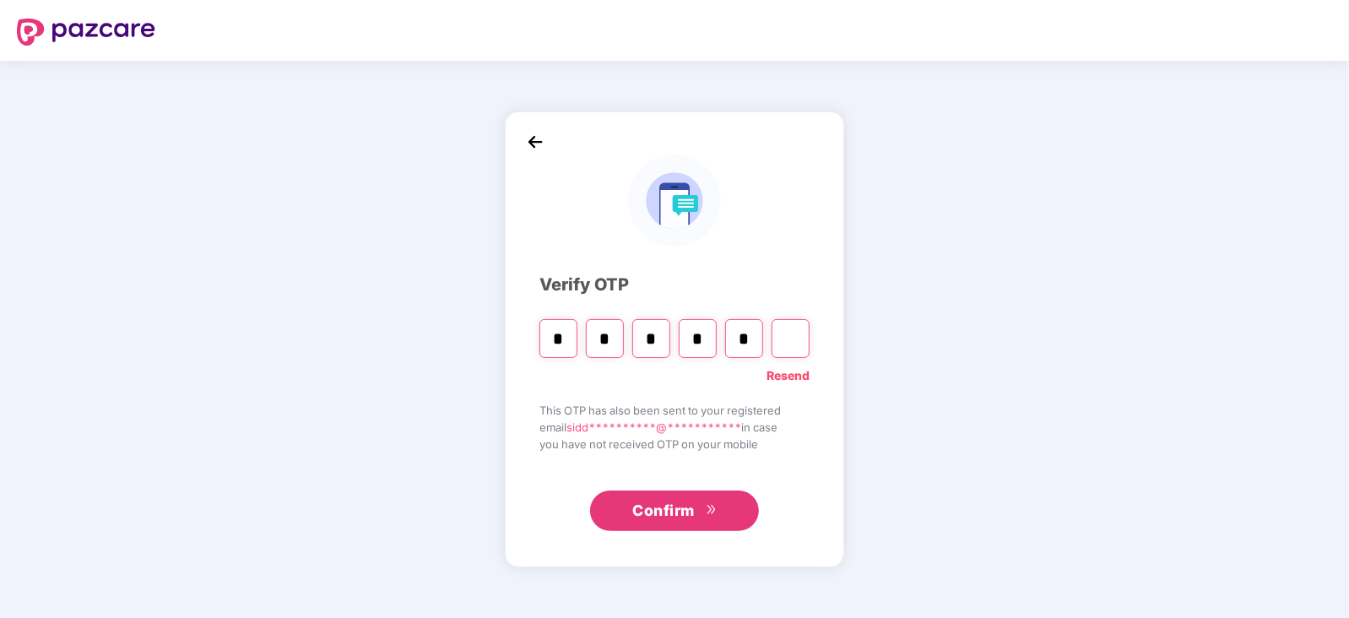
type input "*"
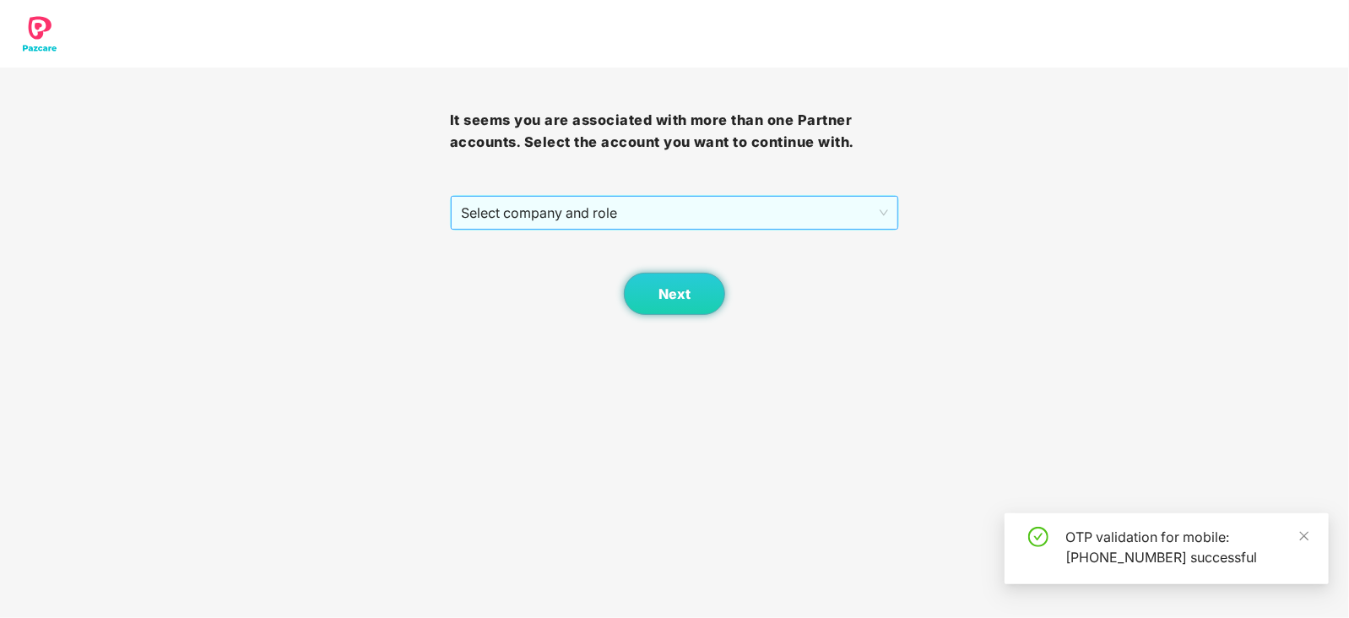
click at [606, 211] on span "Select company and role" at bounding box center [675, 213] width 428 height 32
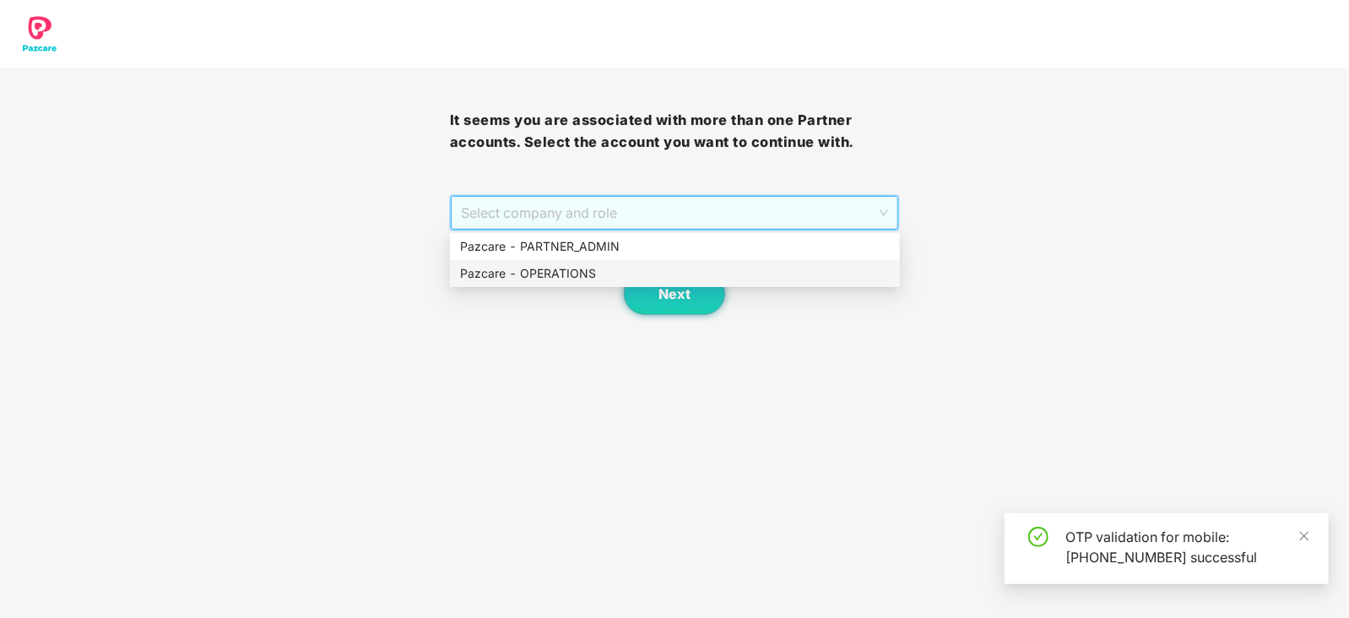
click at [596, 275] on div "Pazcare - OPERATIONS" at bounding box center [675, 273] width 430 height 19
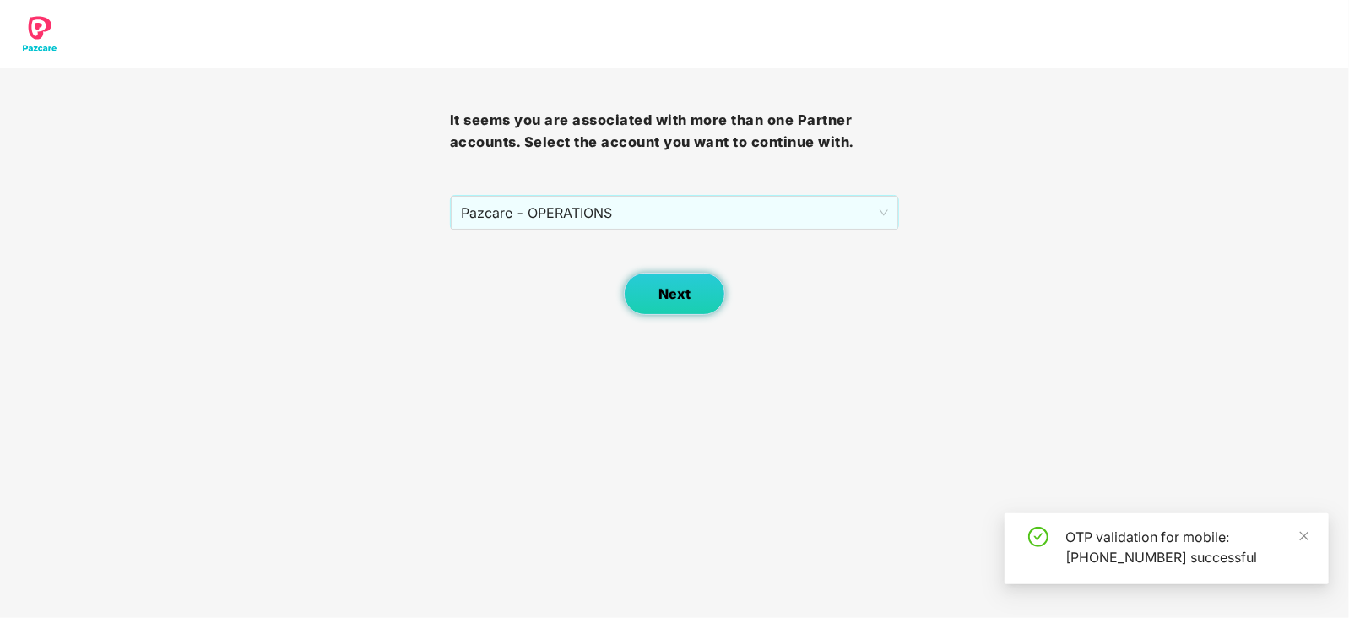
click at [649, 293] on button "Next" at bounding box center [674, 294] width 101 height 42
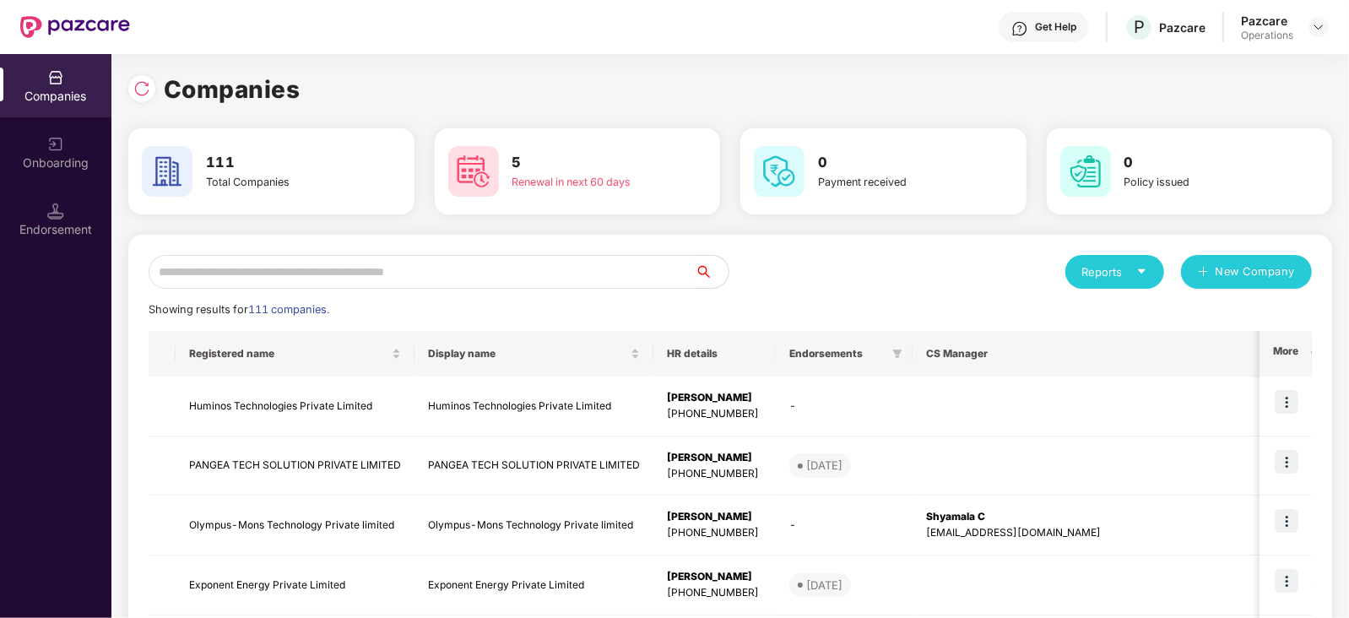
click at [407, 282] on input "text" at bounding box center [422, 272] width 546 height 34
paste input "**********"
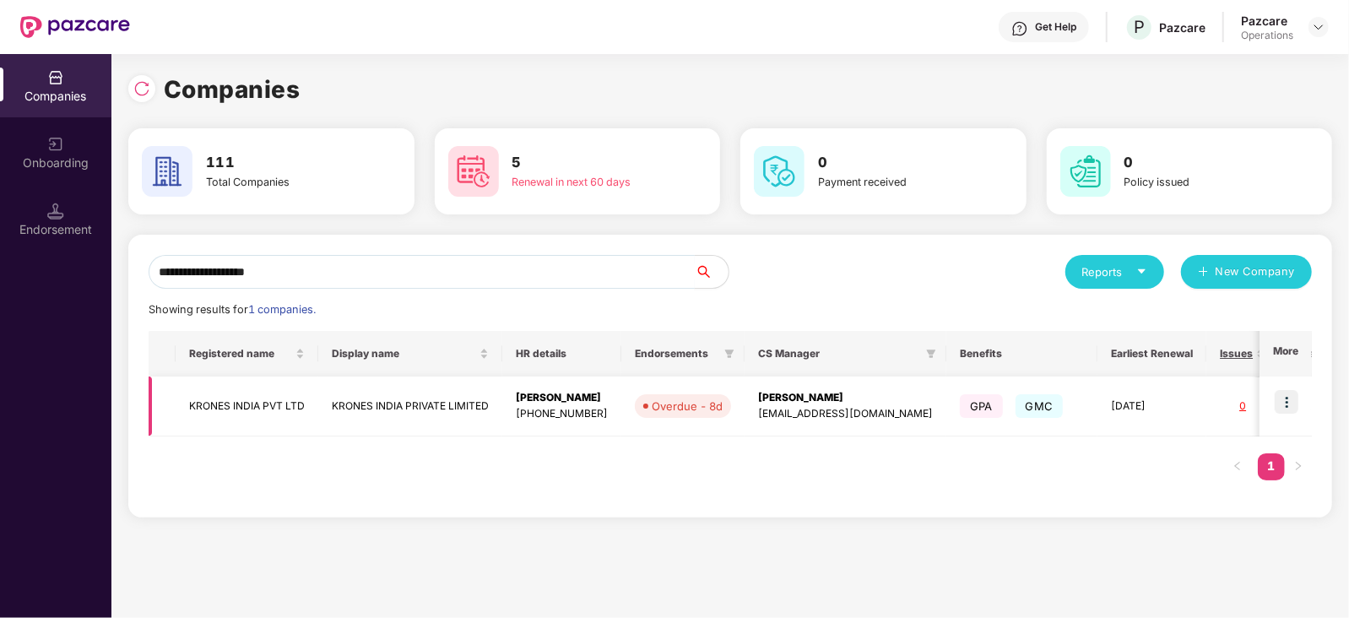
type input "**********"
click at [1282, 405] on img at bounding box center [1287, 402] width 24 height 24
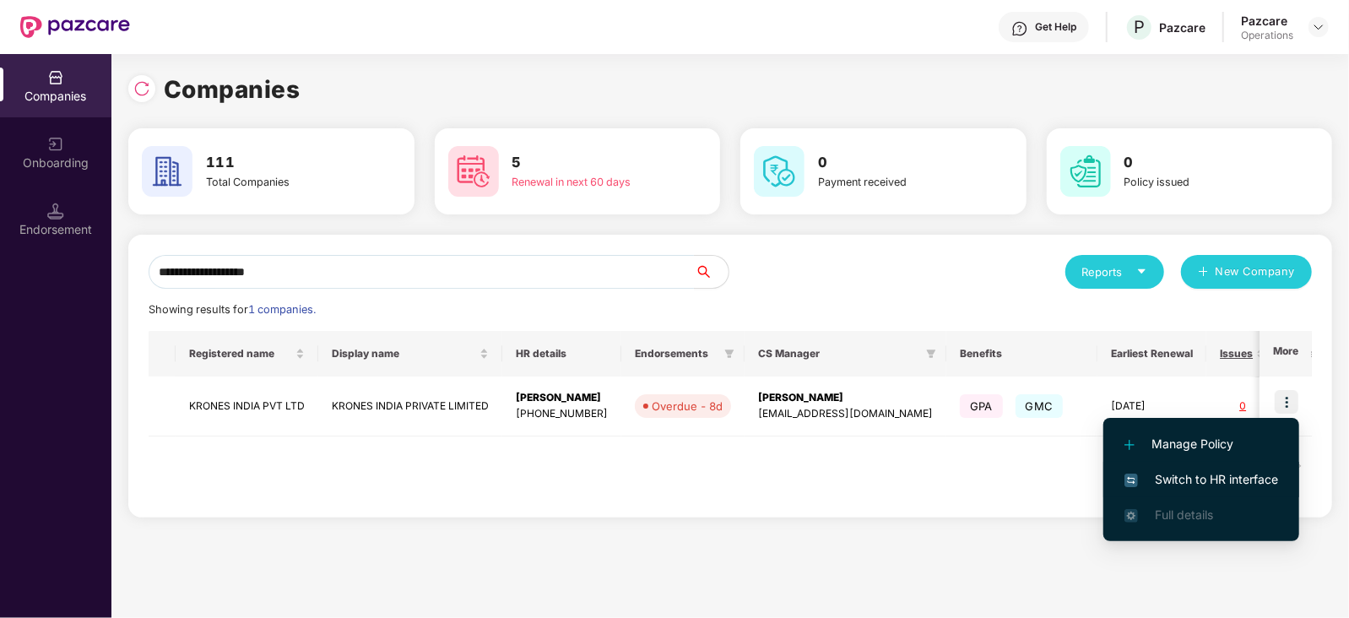
click at [1245, 474] on span "Switch to HR interface" at bounding box center [1201, 479] width 154 height 19
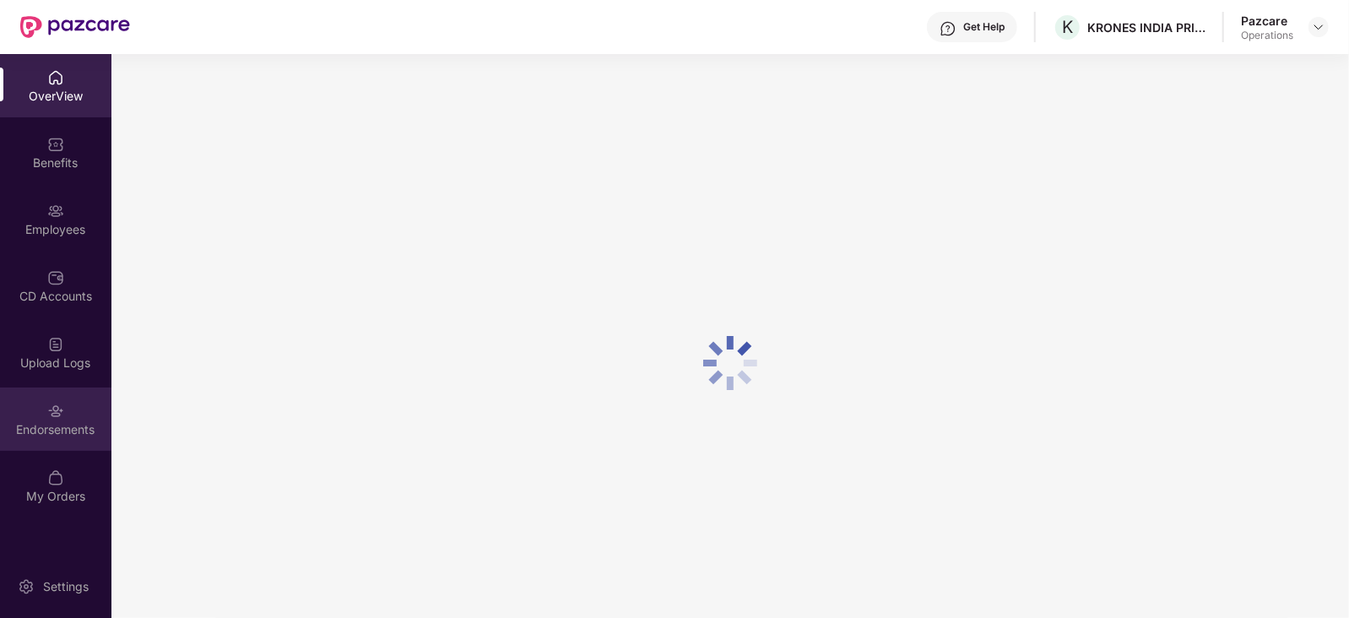
click at [81, 438] on div "Endorsements" at bounding box center [55, 418] width 111 height 63
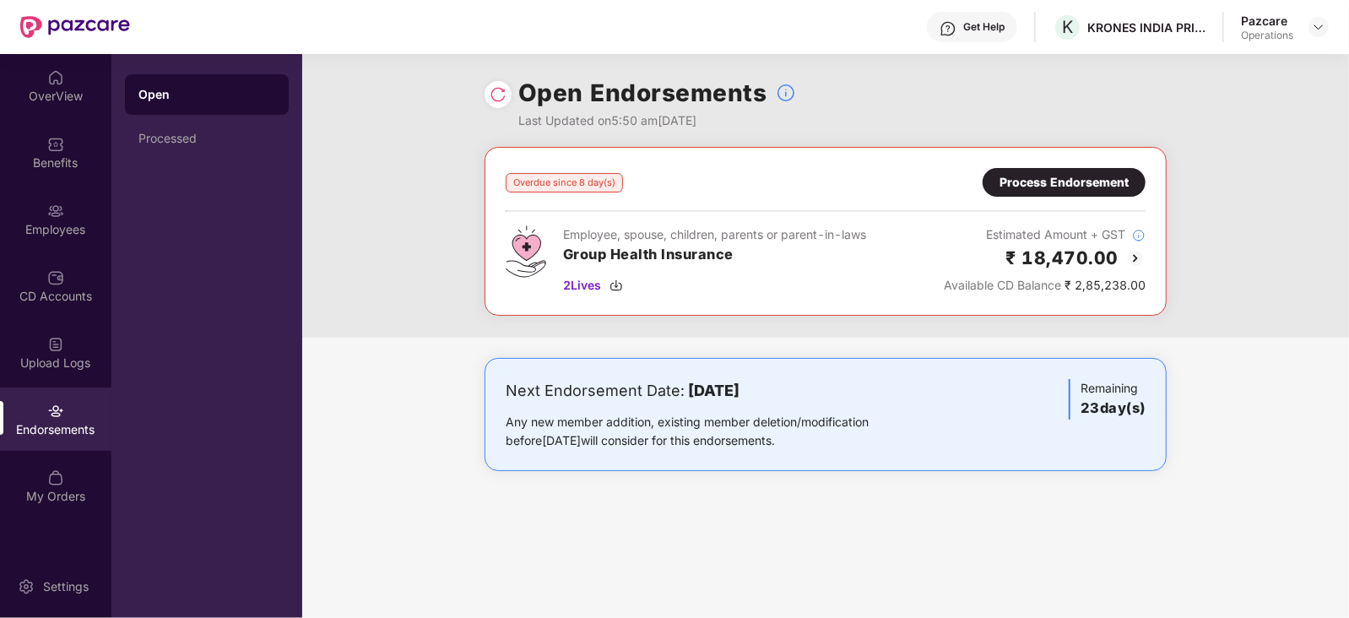
click at [1002, 183] on div "Process Endorsement" at bounding box center [1063, 182] width 129 height 19
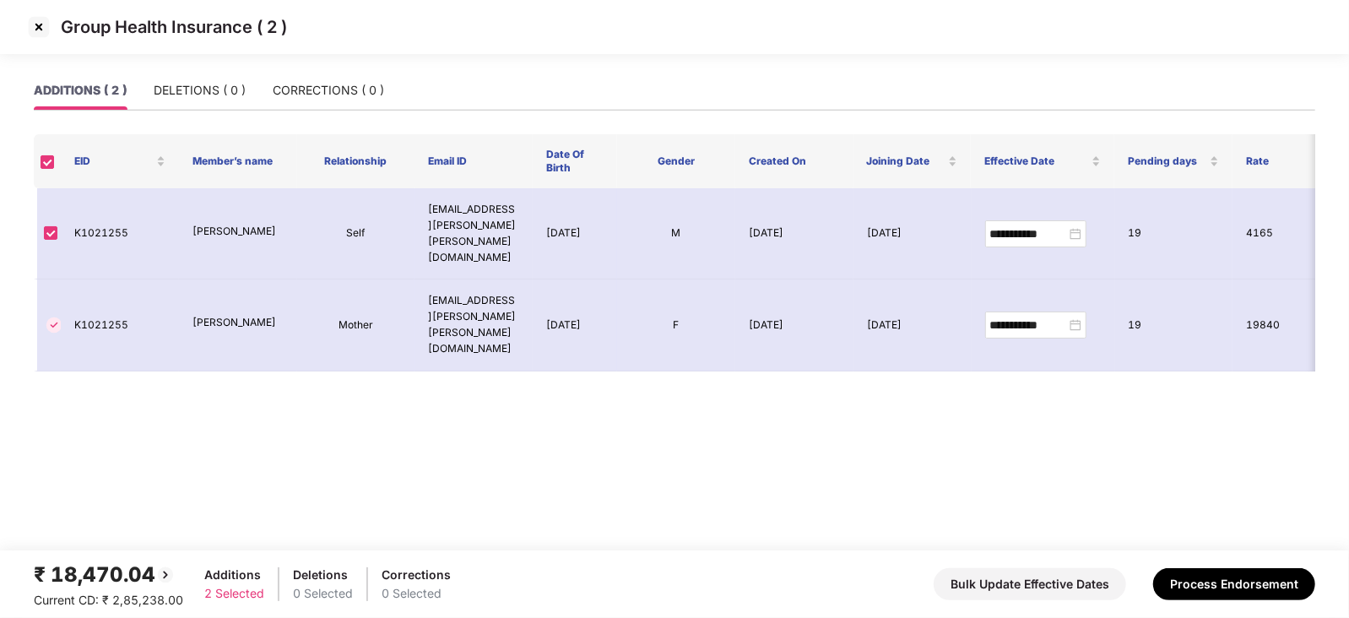
click at [41, 27] on img at bounding box center [38, 27] width 27 height 27
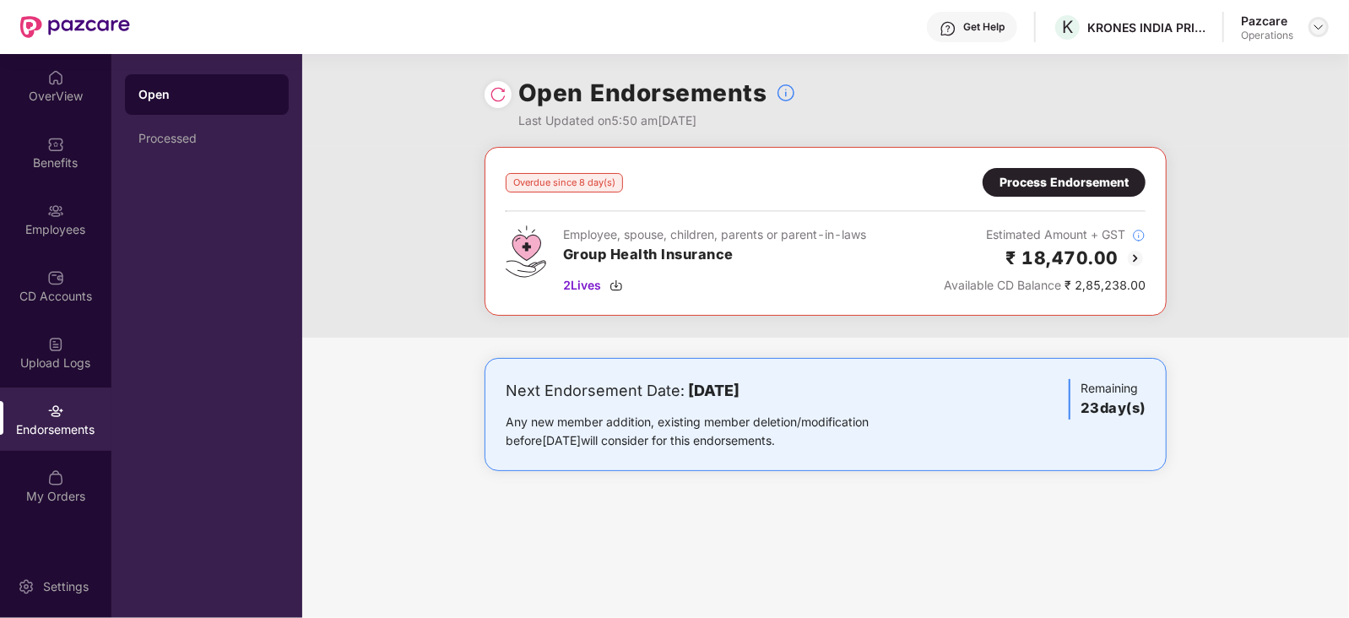
click at [1317, 28] on img at bounding box center [1319, 27] width 14 height 14
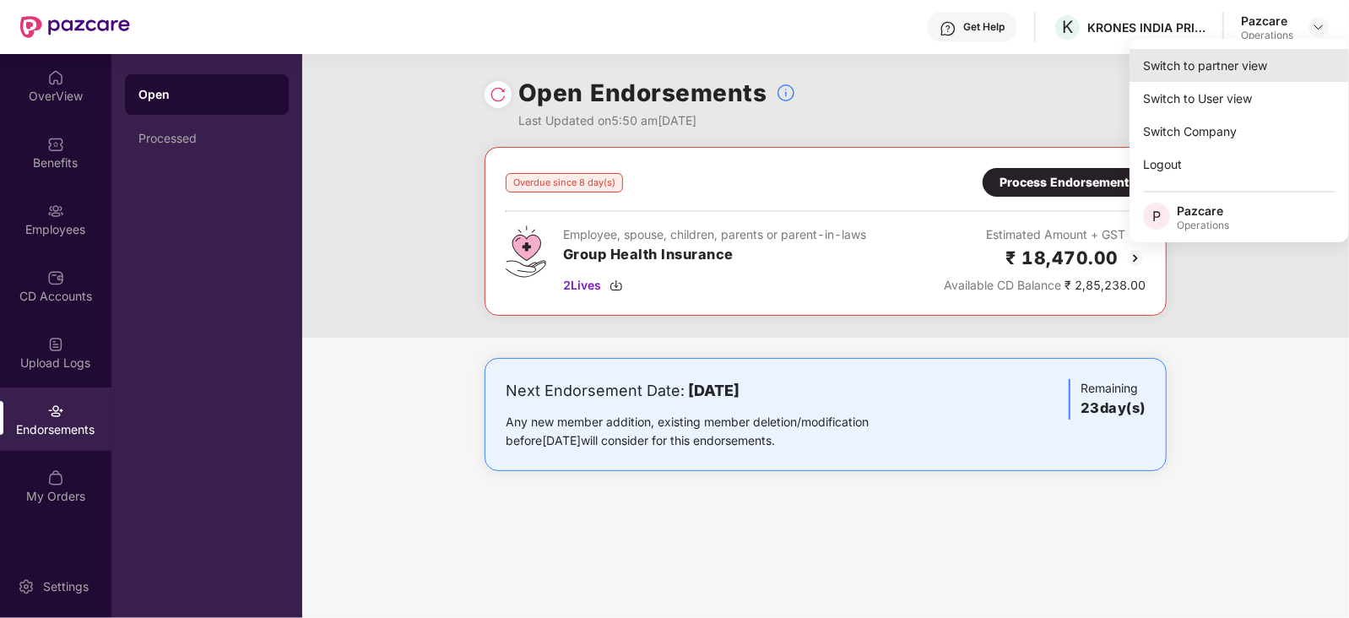
click at [1250, 50] on div "Switch to partner view" at bounding box center [1238, 65] width 219 height 33
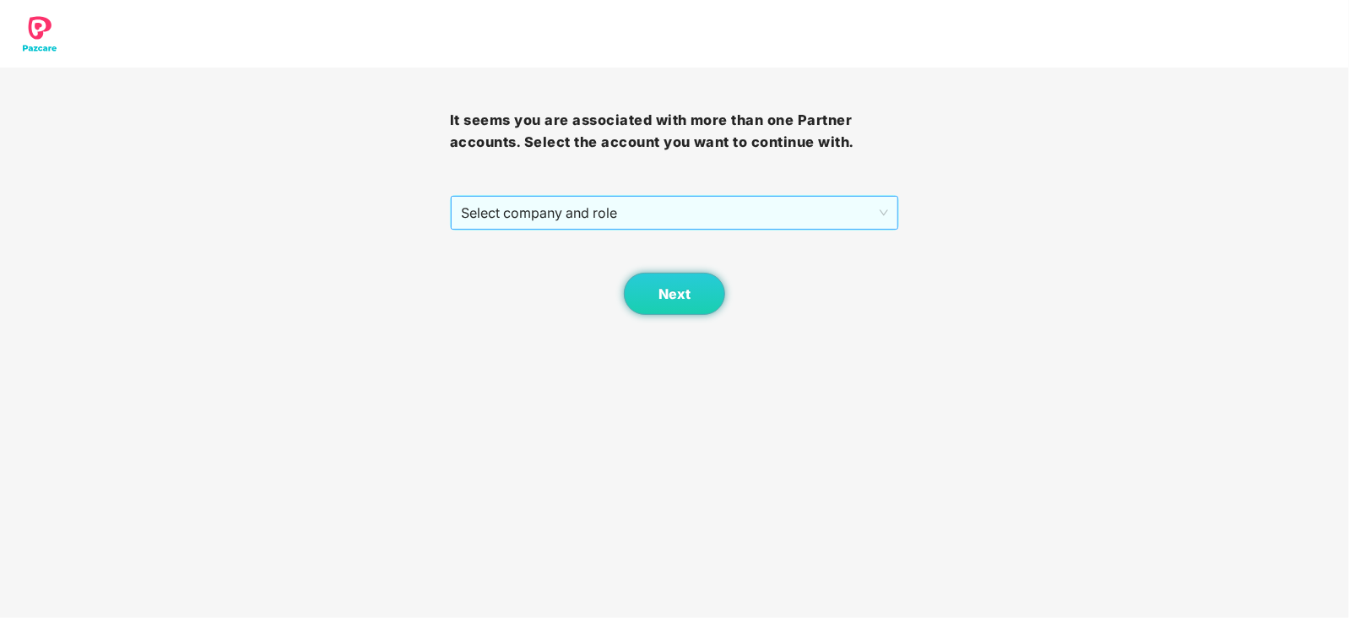
click at [557, 223] on span "Select company and role" at bounding box center [675, 213] width 428 height 32
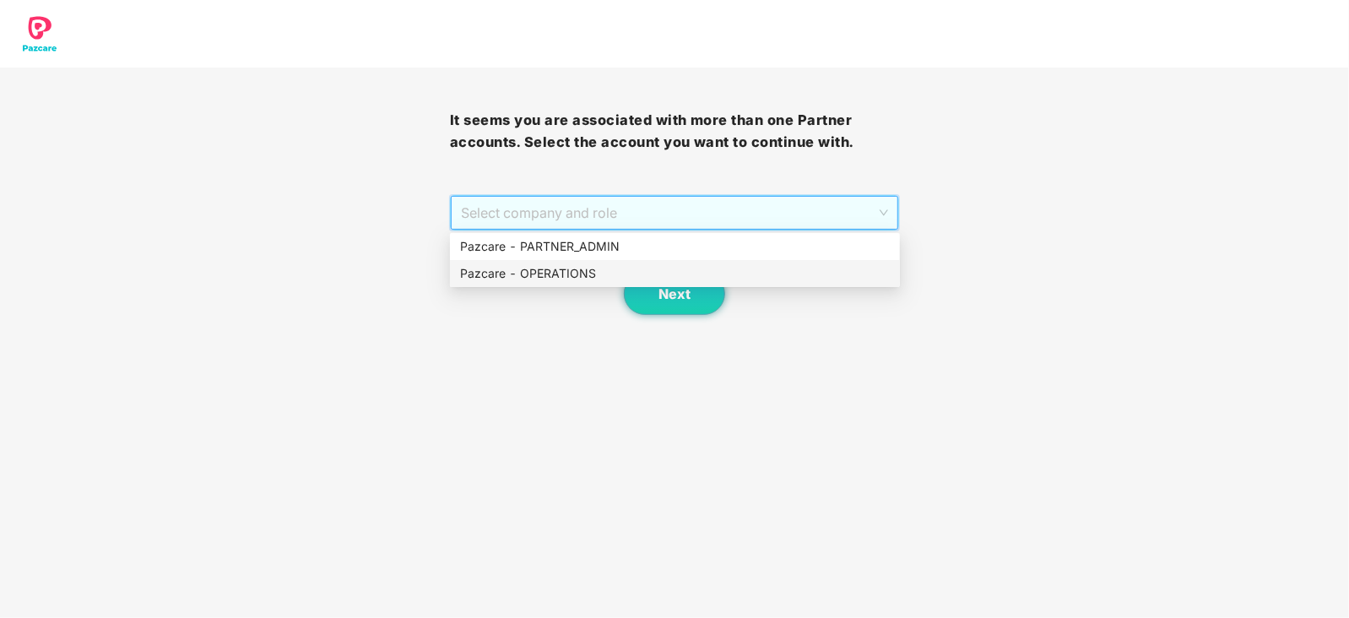
click at [555, 274] on div "Pazcare - OPERATIONS" at bounding box center [675, 273] width 430 height 19
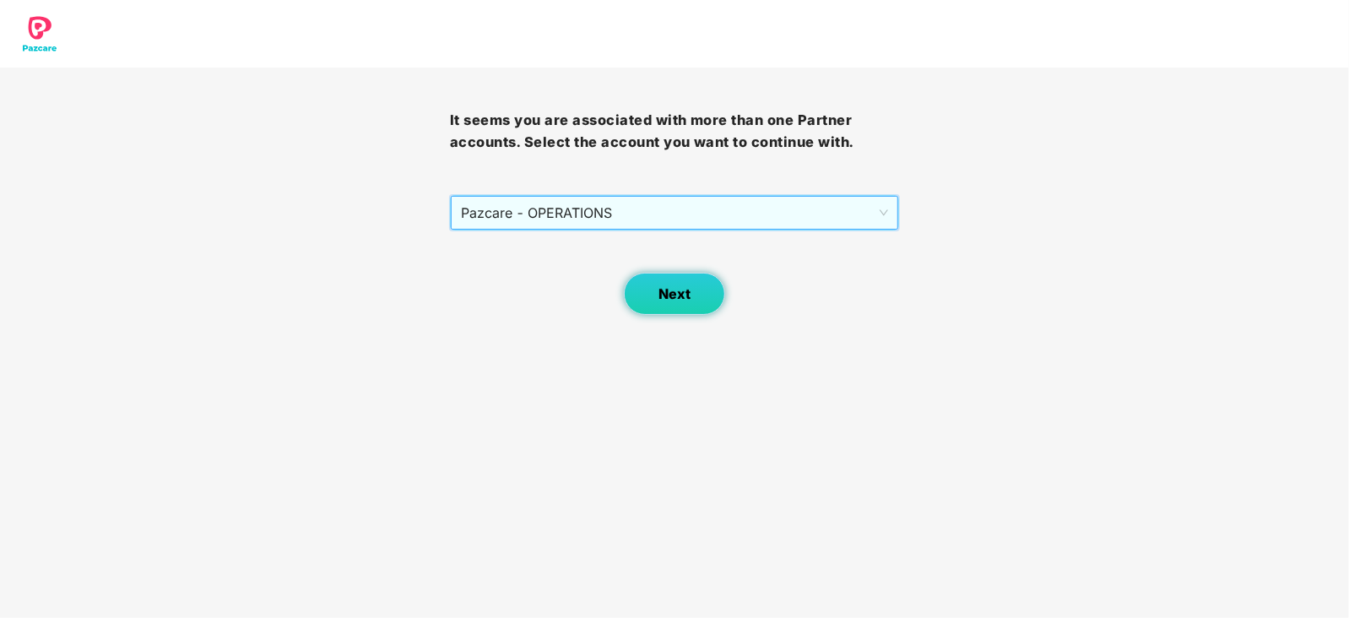
click at [657, 295] on button "Next" at bounding box center [674, 294] width 101 height 42
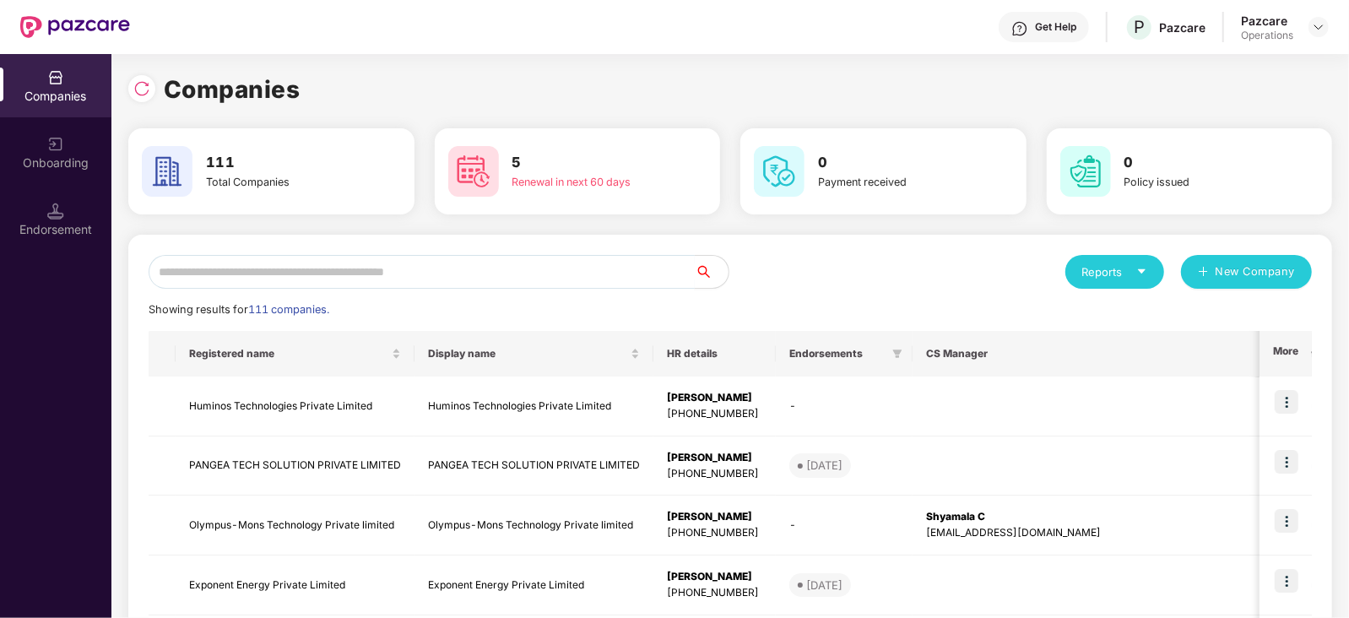
click at [512, 269] on input "text" at bounding box center [422, 272] width 546 height 34
paste input "**********"
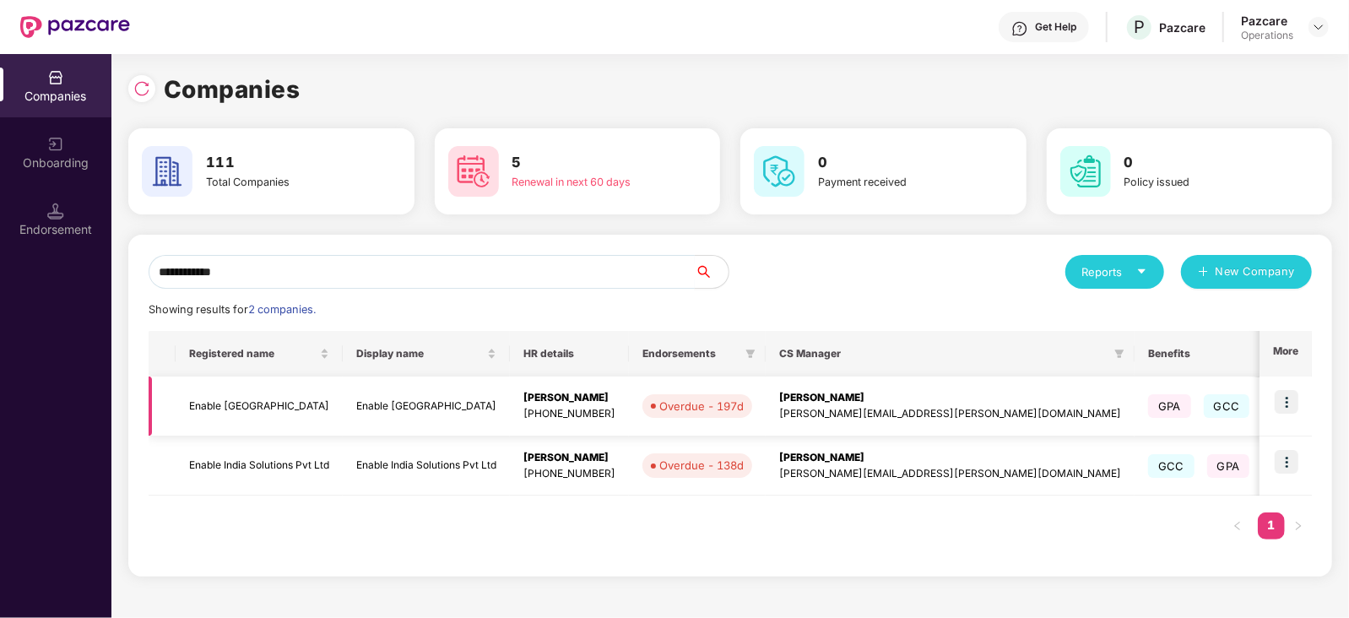
type input "**********"
click at [1291, 405] on img at bounding box center [1287, 402] width 24 height 24
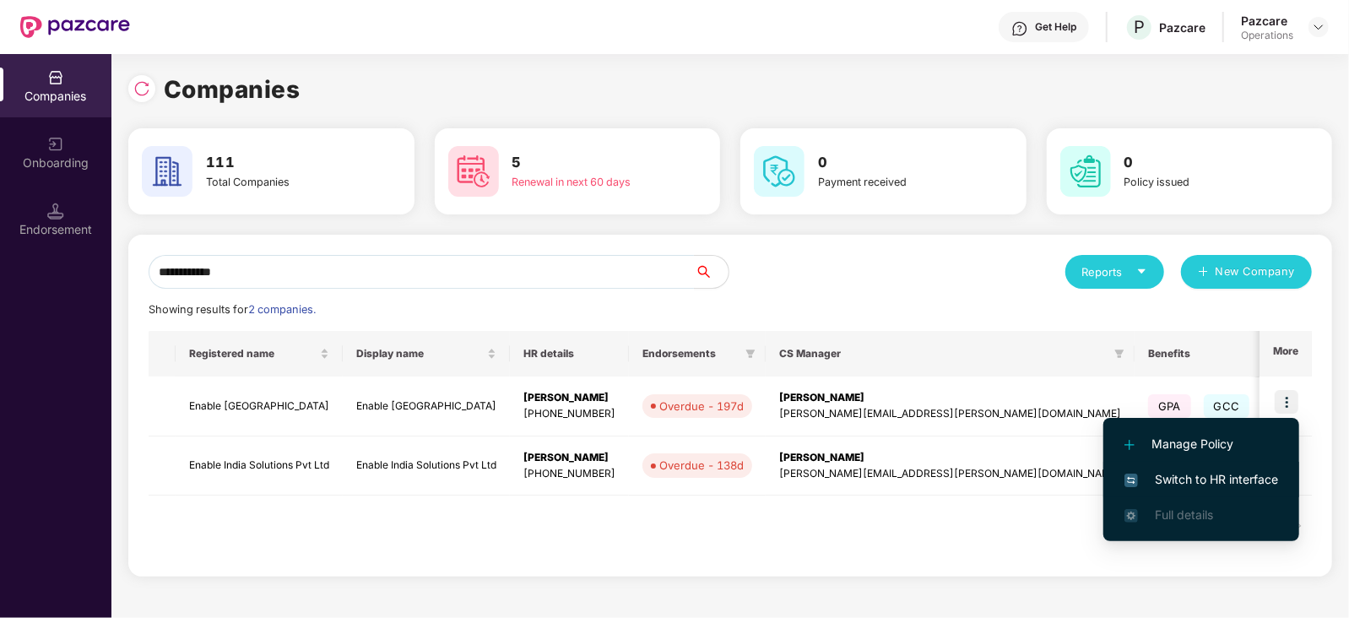
click at [1205, 476] on span "Switch to HR interface" at bounding box center [1201, 479] width 154 height 19
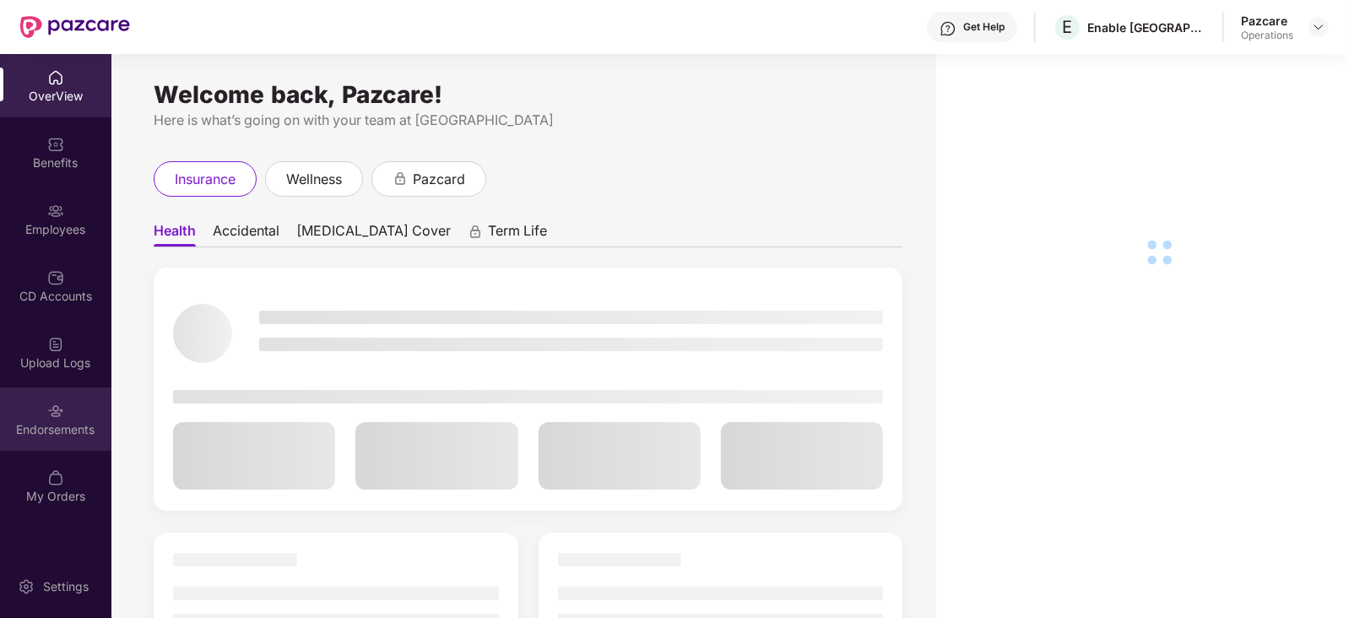
click at [54, 439] on div "Endorsements" at bounding box center [55, 418] width 111 height 63
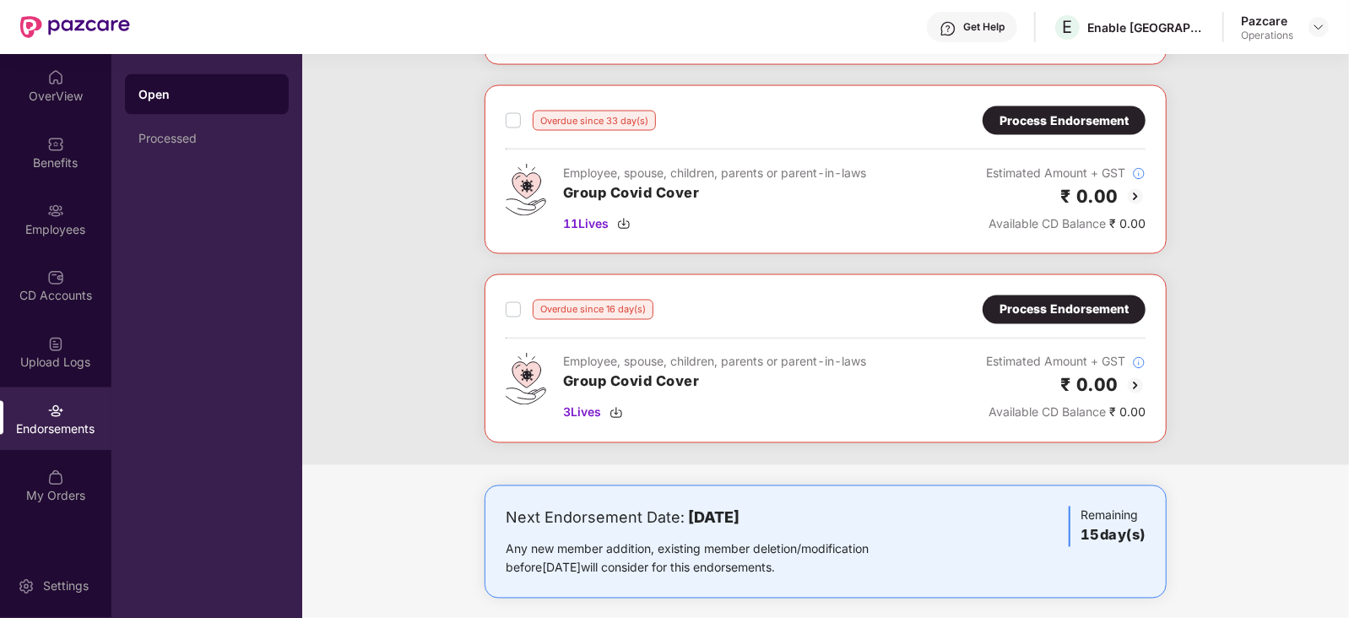
scroll to position [1801, 0]
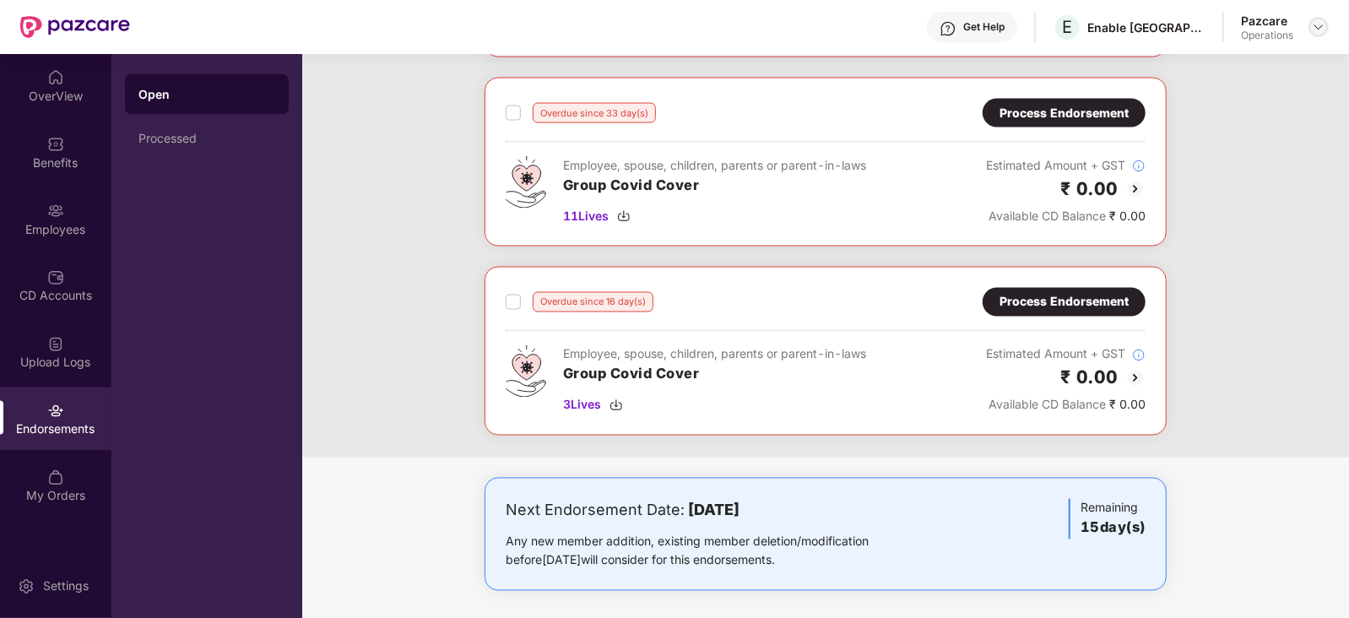
click at [1318, 24] on img at bounding box center [1319, 27] width 14 height 14
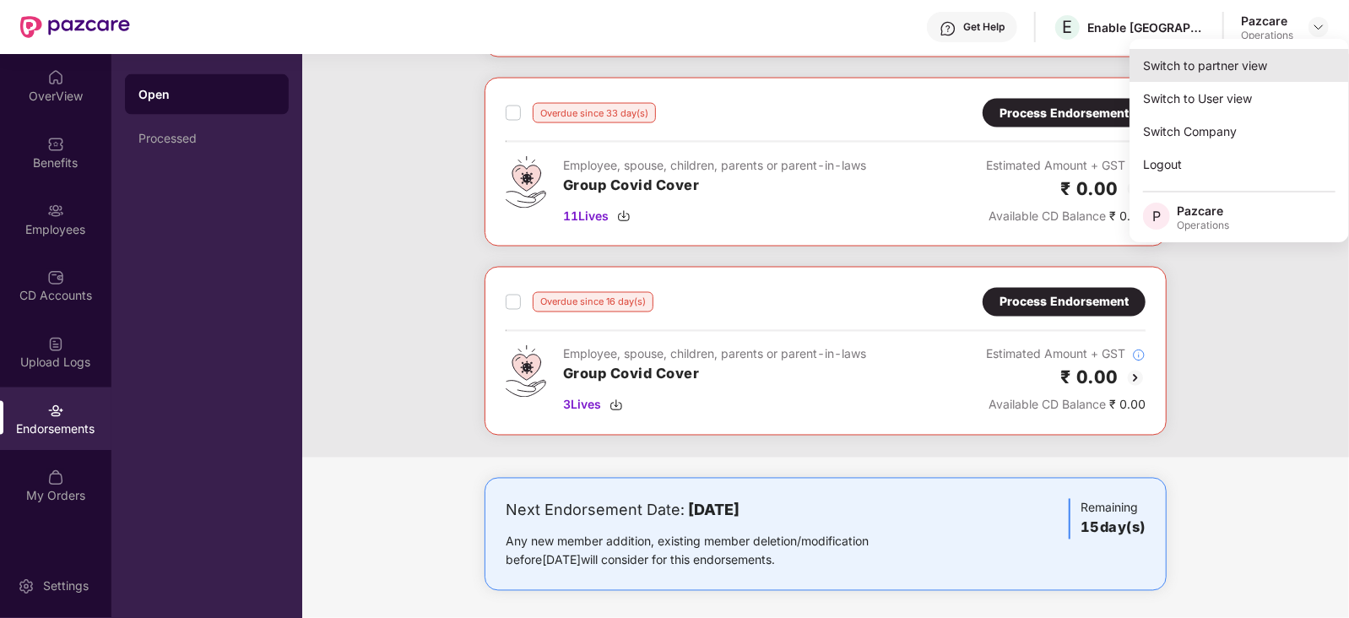
click at [1266, 57] on div "Switch to partner view" at bounding box center [1238, 65] width 219 height 33
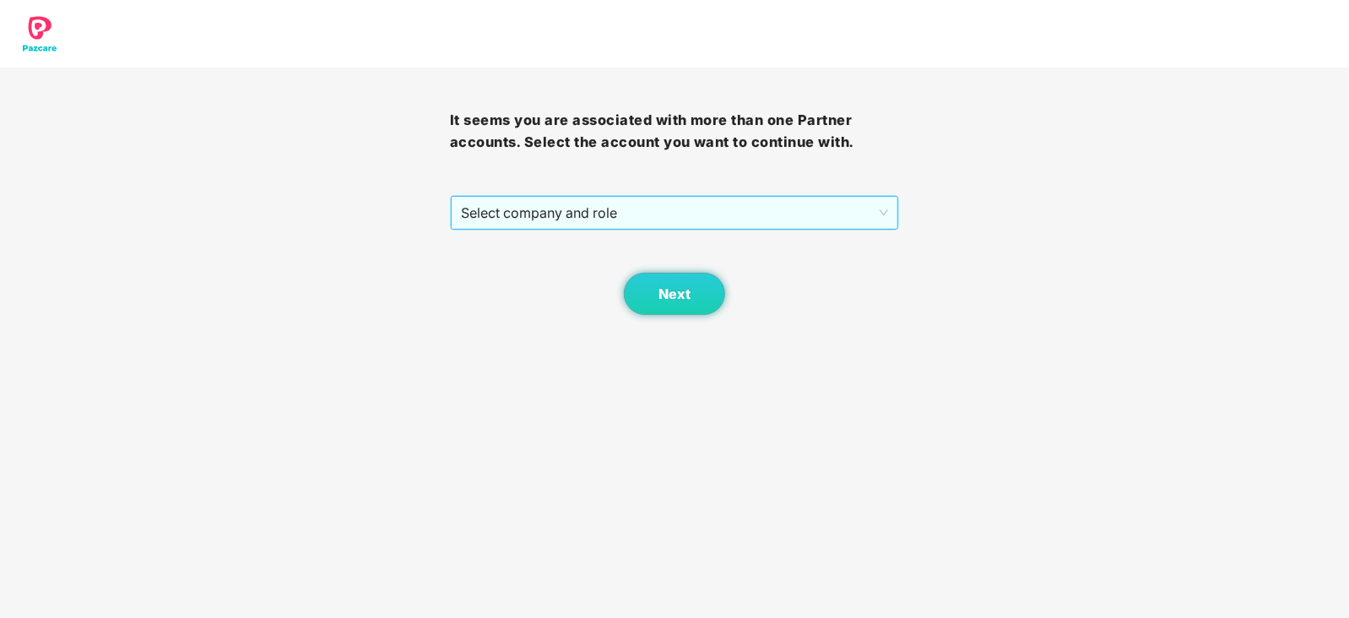
click at [692, 217] on span "Select company and role" at bounding box center [675, 213] width 428 height 32
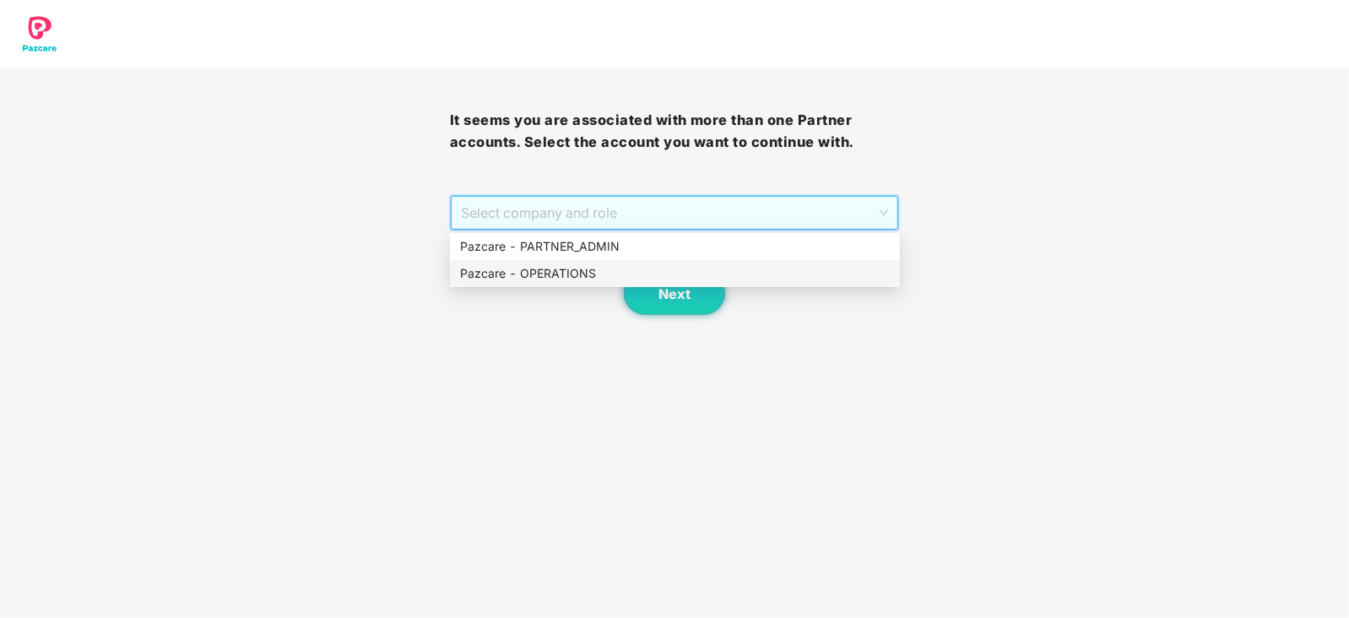
click at [620, 264] on div "Pazcare - OPERATIONS" at bounding box center [675, 273] width 430 height 19
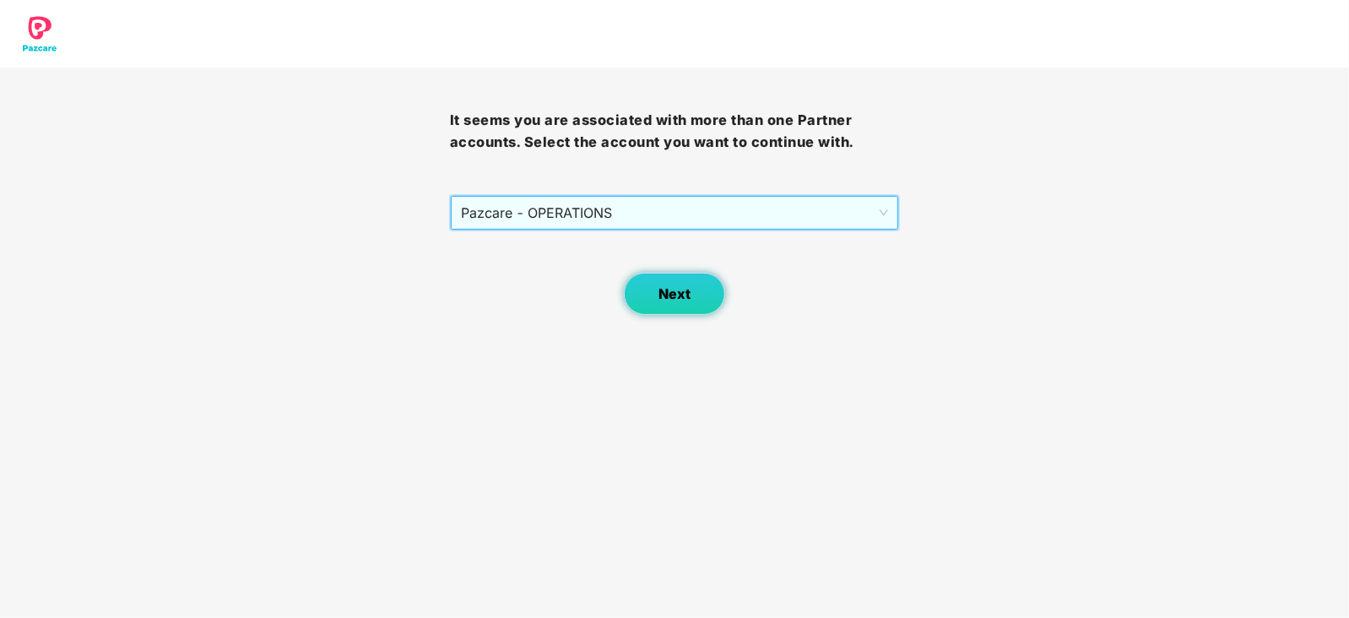
click at [671, 280] on button "Next" at bounding box center [674, 294] width 101 height 42
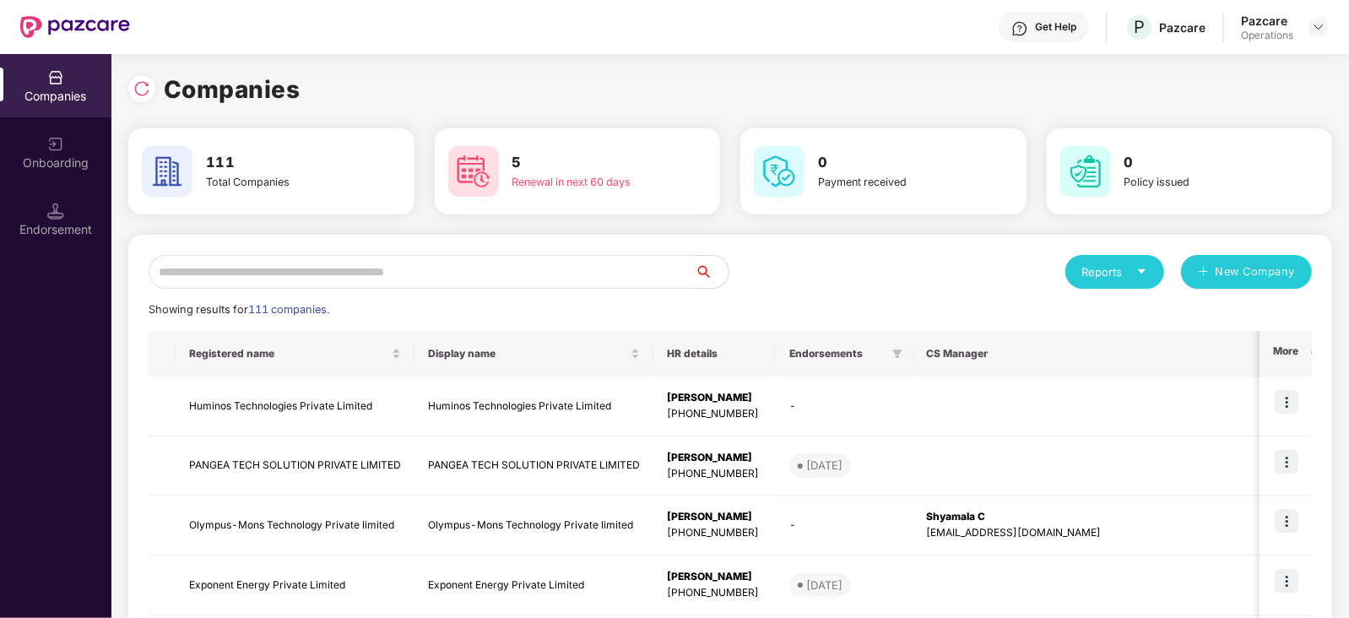
click at [528, 284] on input "text" at bounding box center [422, 272] width 546 height 34
paste input "**********"
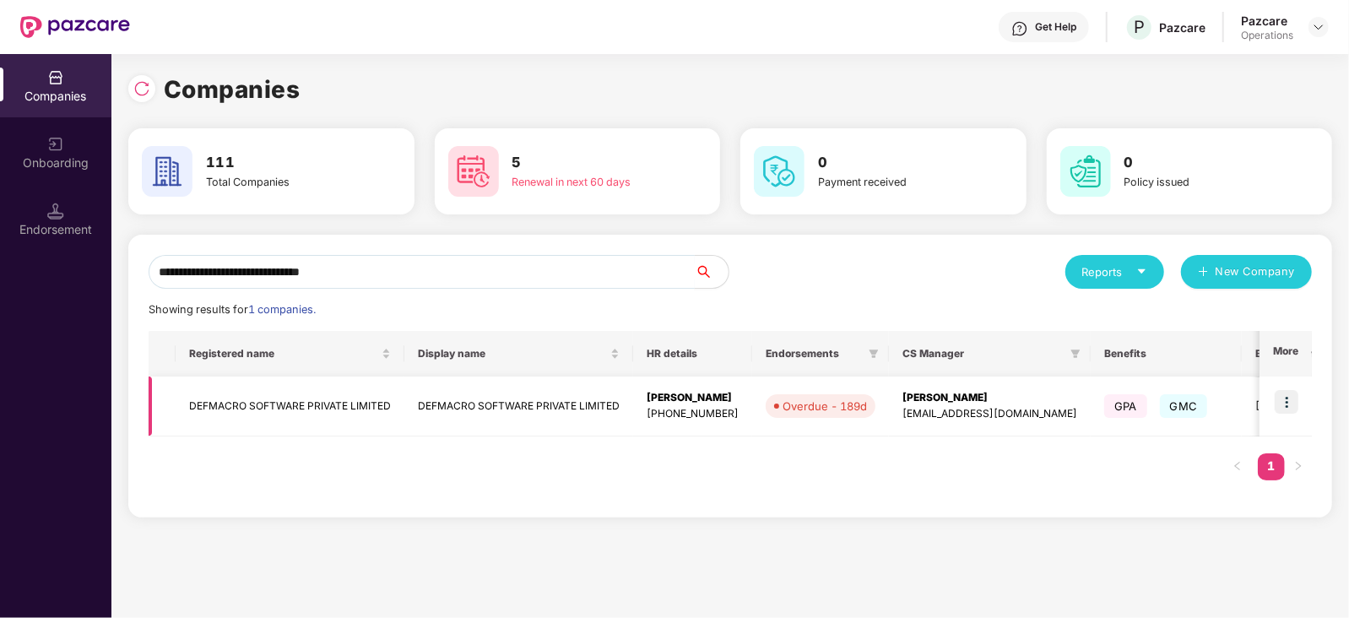
type input "**********"
click at [1290, 403] on img at bounding box center [1287, 402] width 24 height 24
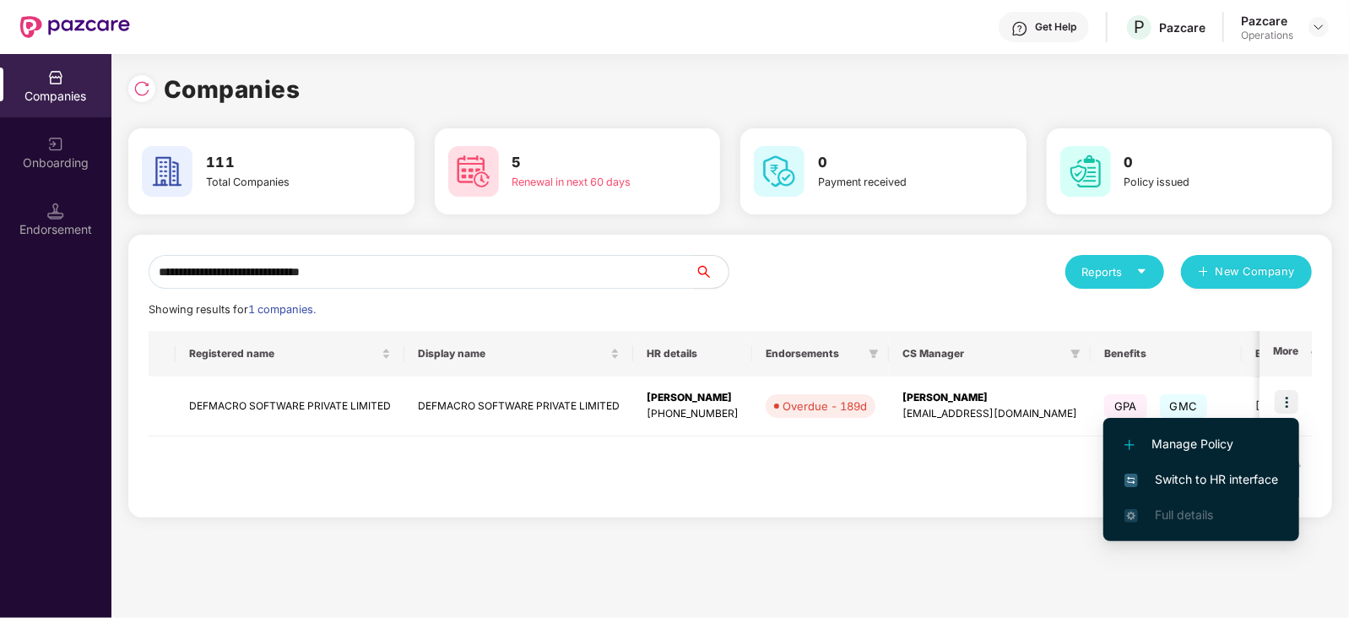
click at [1236, 472] on span "Switch to HR interface" at bounding box center [1201, 479] width 154 height 19
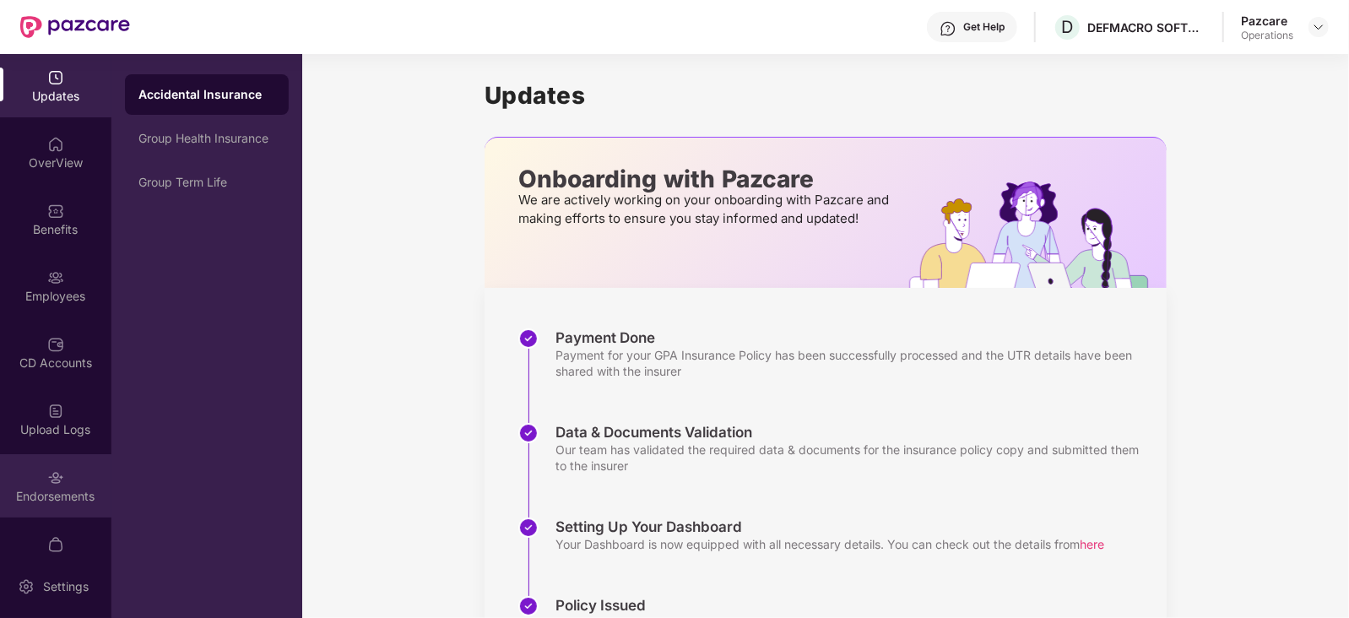
click at [49, 496] on div "Endorsements" at bounding box center [55, 496] width 111 height 17
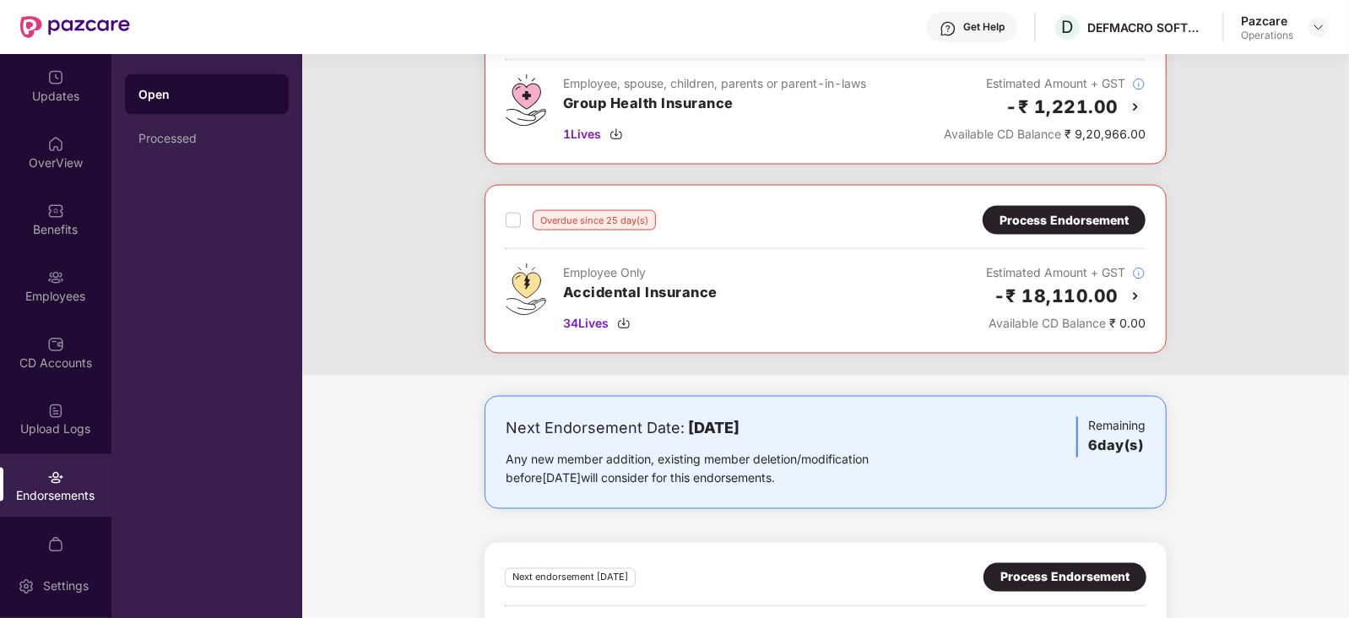
scroll to position [1769, 0]
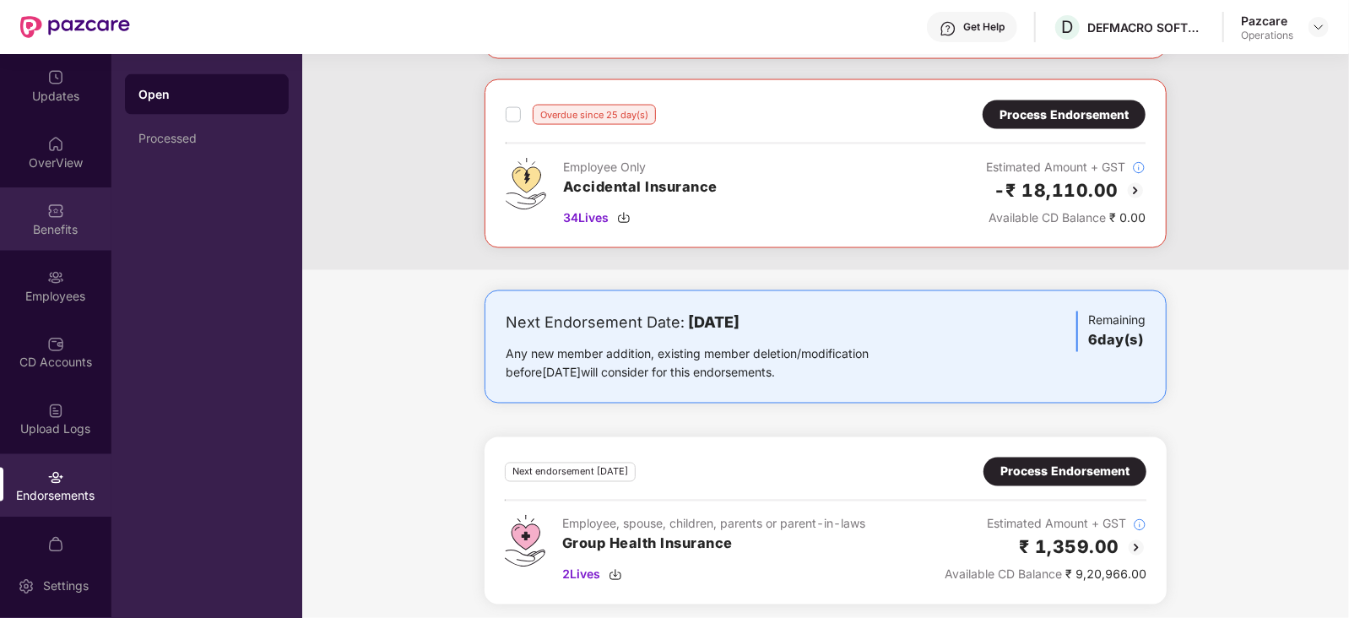
click at [62, 218] on div "Benefits" at bounding box center [55, 218] width 111 height 63
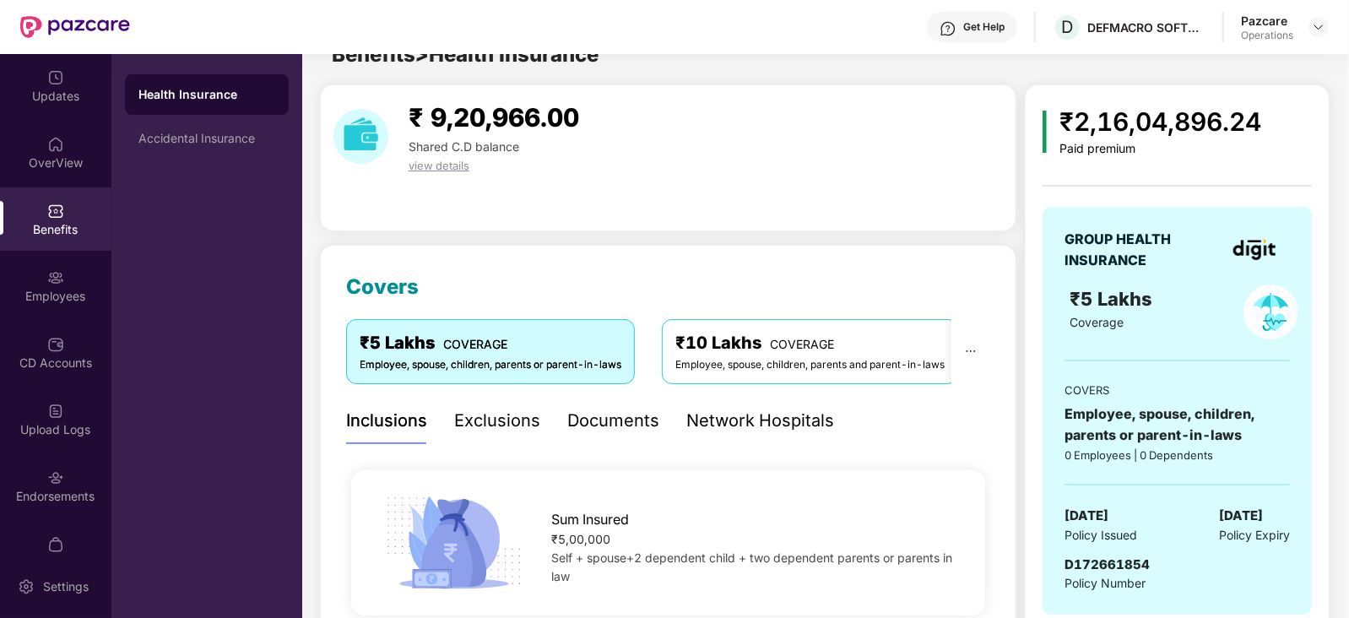
scroll to position [1769, 0]
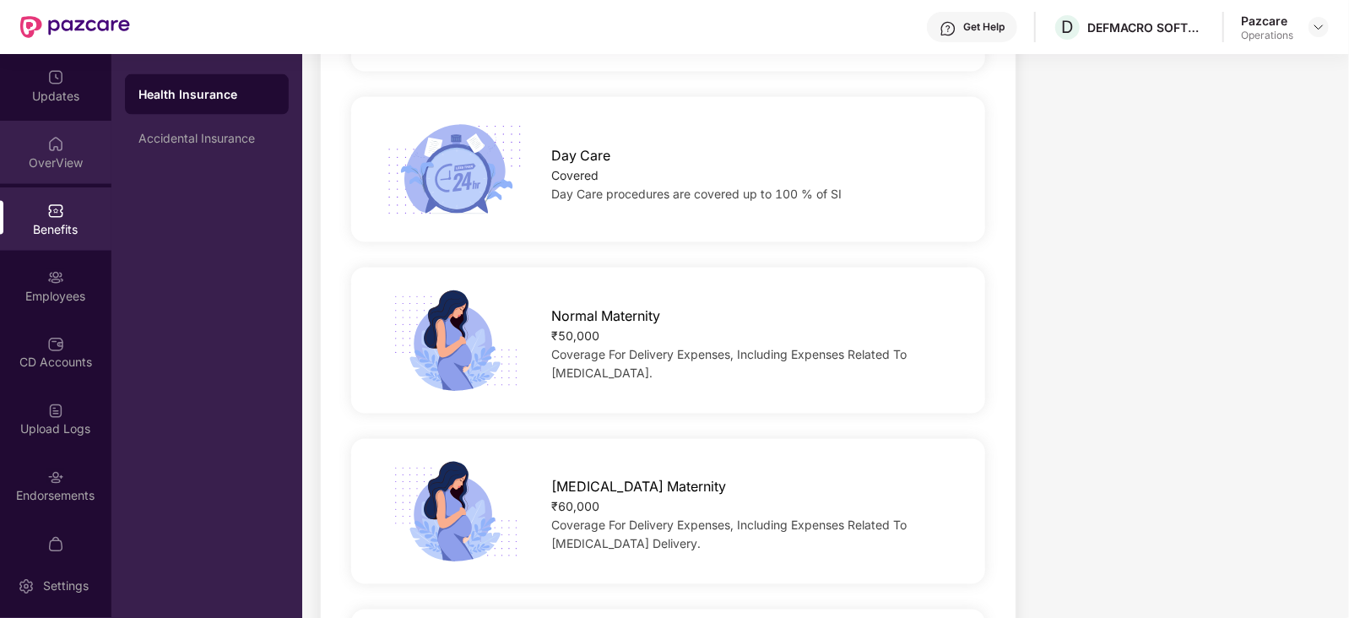
click at [64, 168] on div "OverView" at bounding box center [55, 162] width 111 height 17
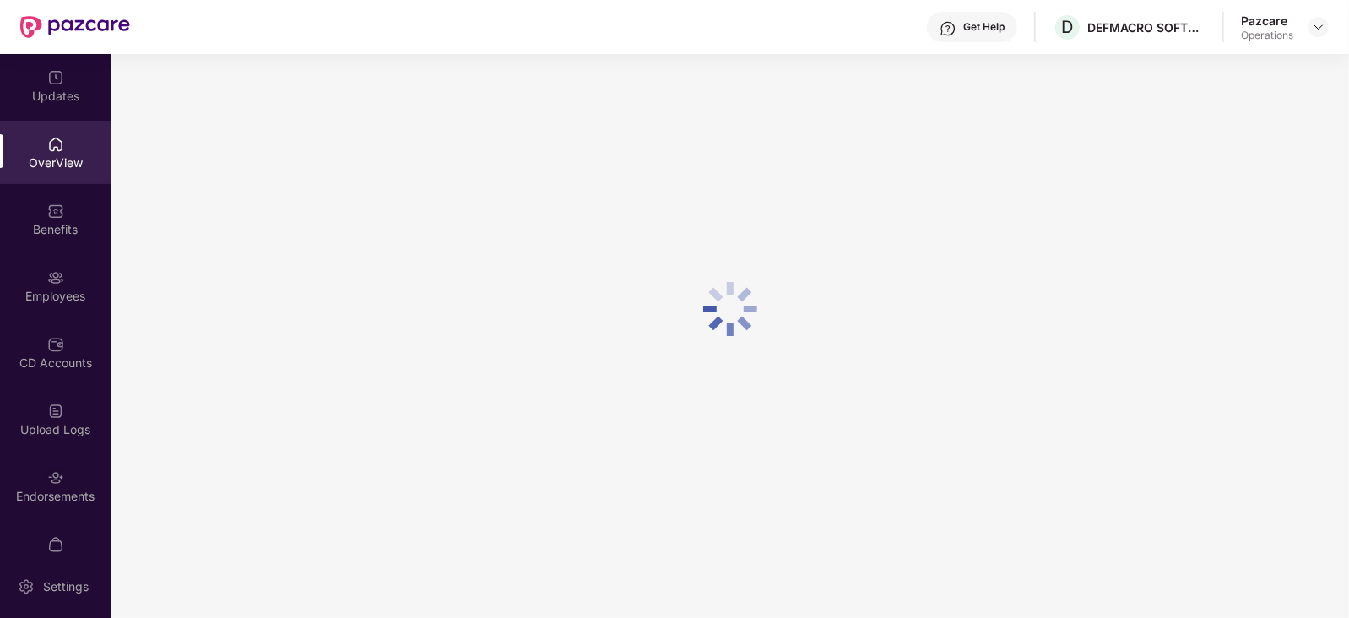
scroll to position [54, 0]
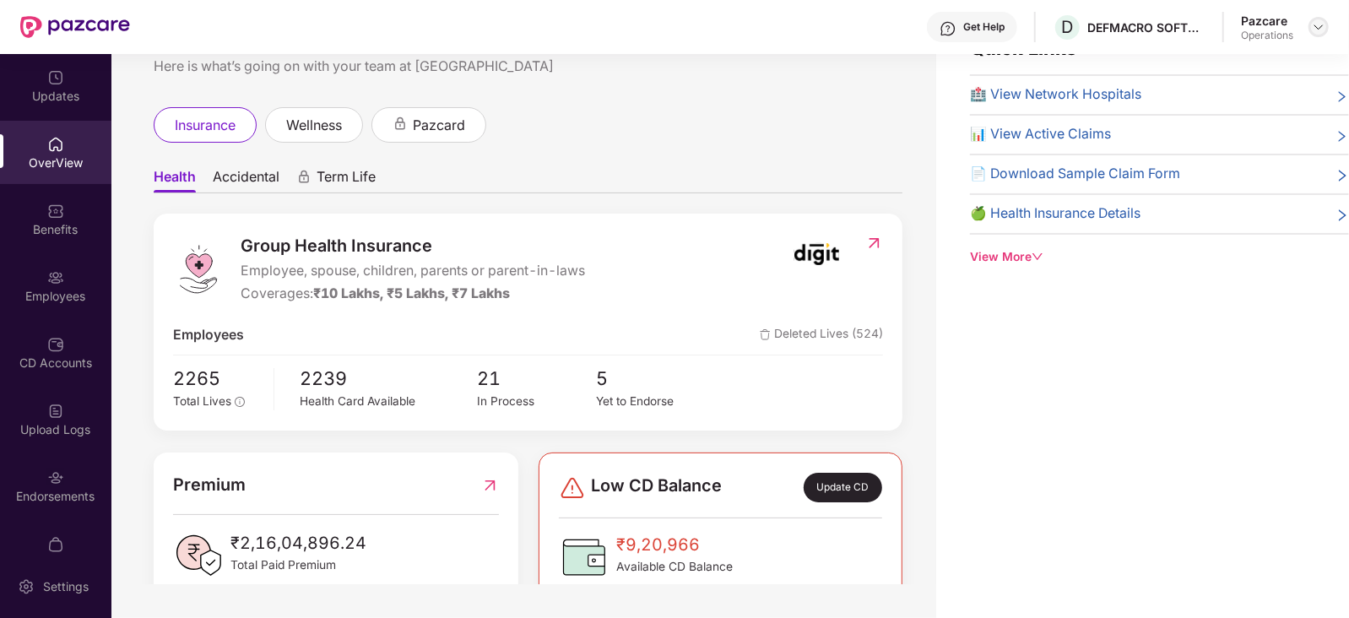
click at [1324, 27] on img at bounding box center [1319, 27] width 14 height 14
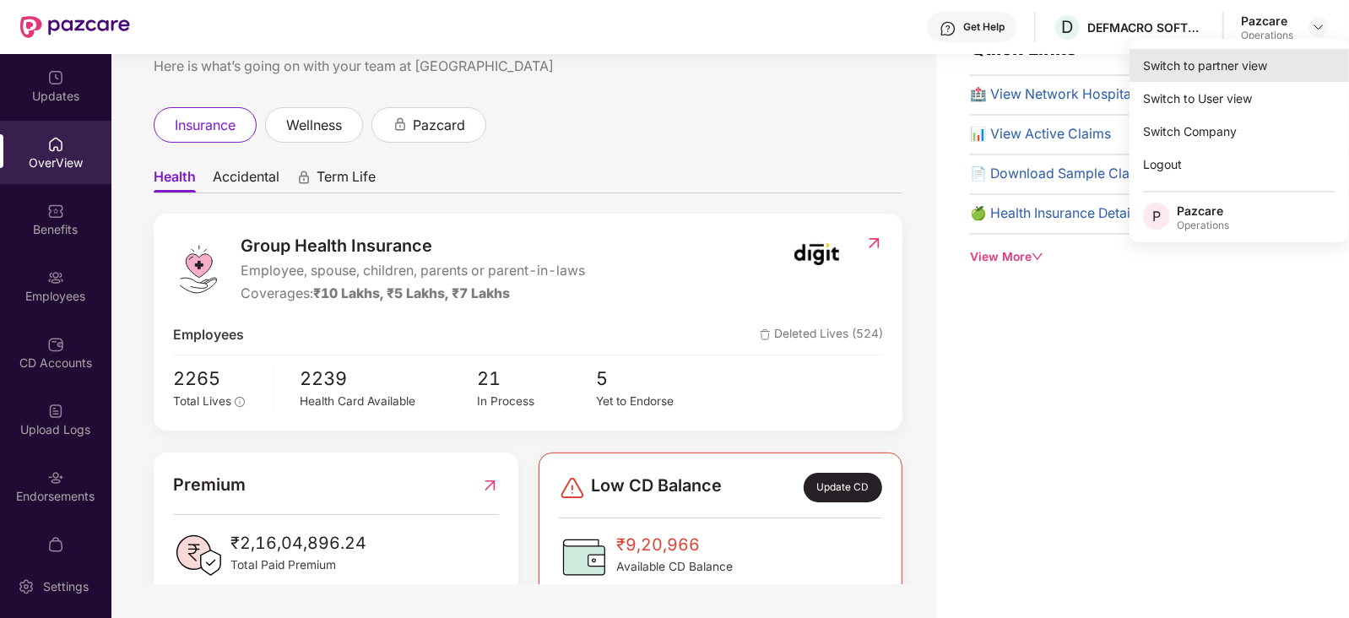
click at [1232, 57] on div "Switch to partner view" at bounding box center [1238, 65] width 219 height 33
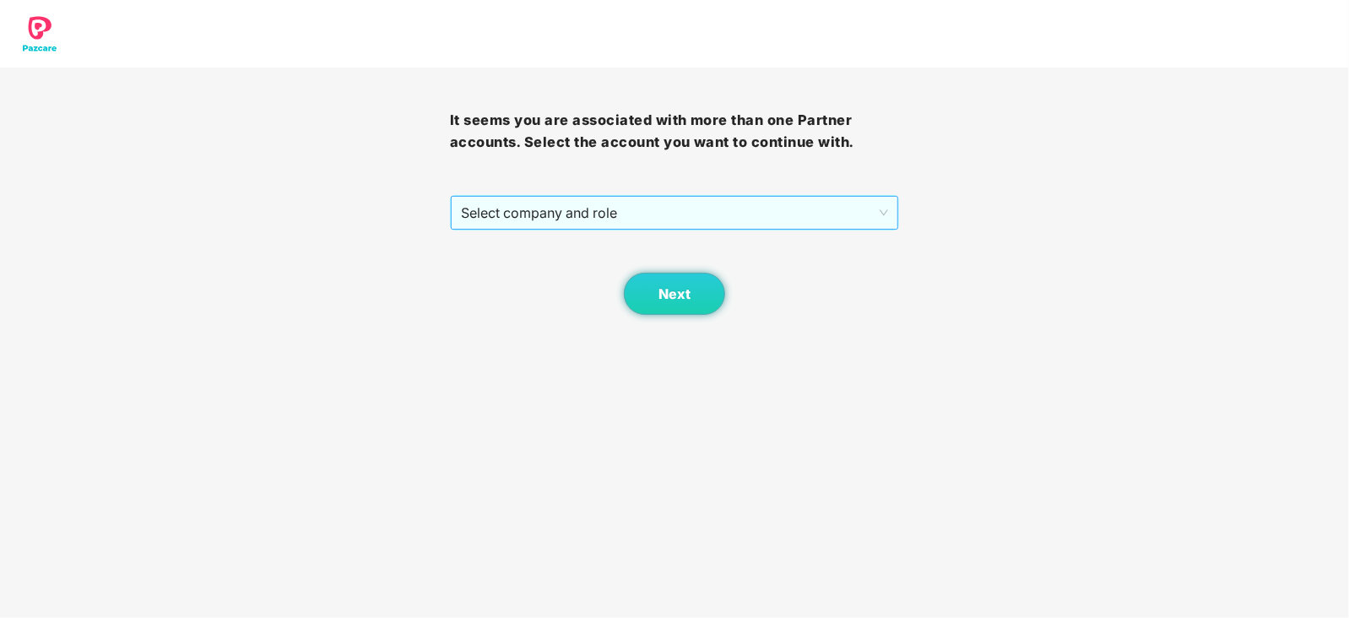
click at [588, 221] on span "Select company and role" at bounding box center [675, 213] width 428 height 32
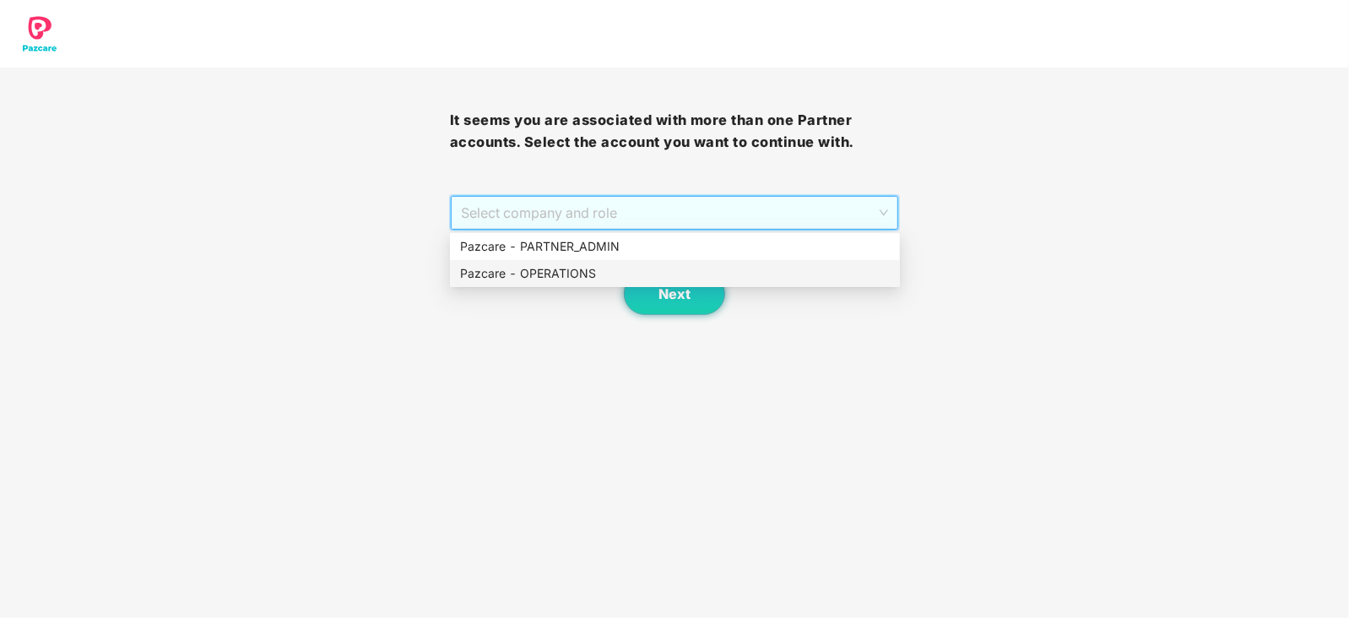
click at [574, 280] on div "Pazcare - OPERATIONS" at bounding box center [675, 273] width 430 height 19
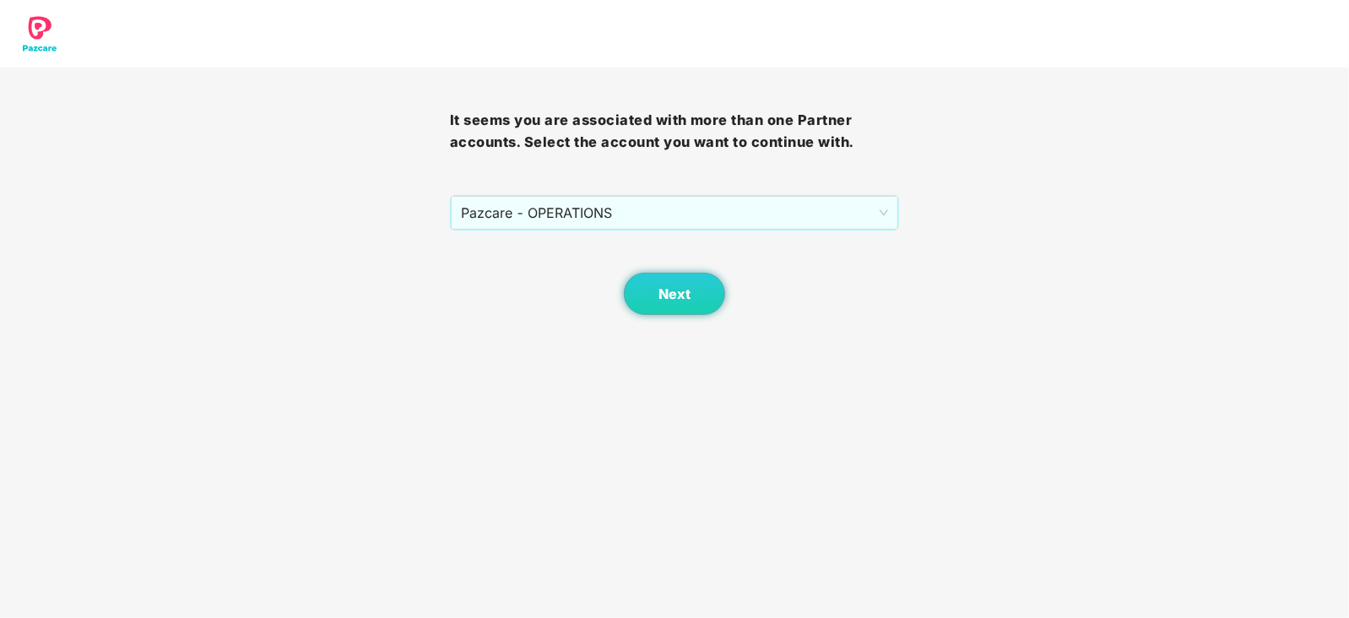
click at [622, 297] on div "Next" at bounding box center [675, 272] width 450 height 84
click at [633, 302] on button "Next" at bounding box center [674, 294] width 101 height 42
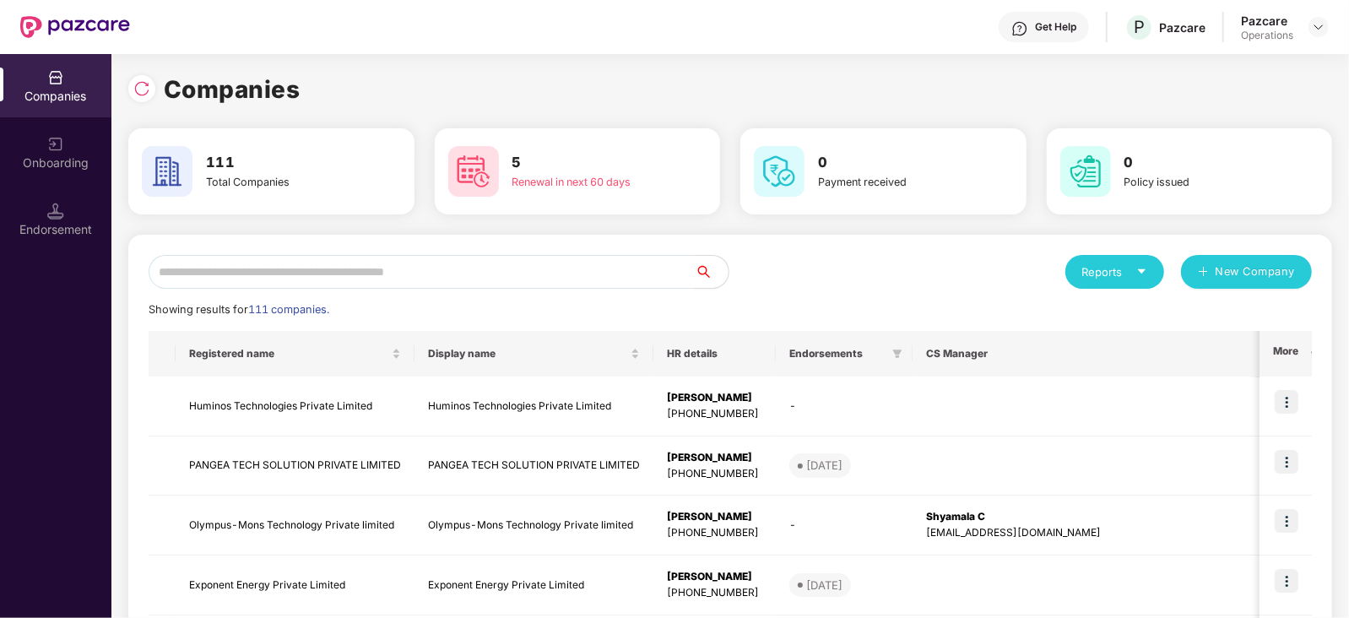
click at [424, 276] on input "text" at bounding box center [422, 272] width 546 height 34
paste input "**********"
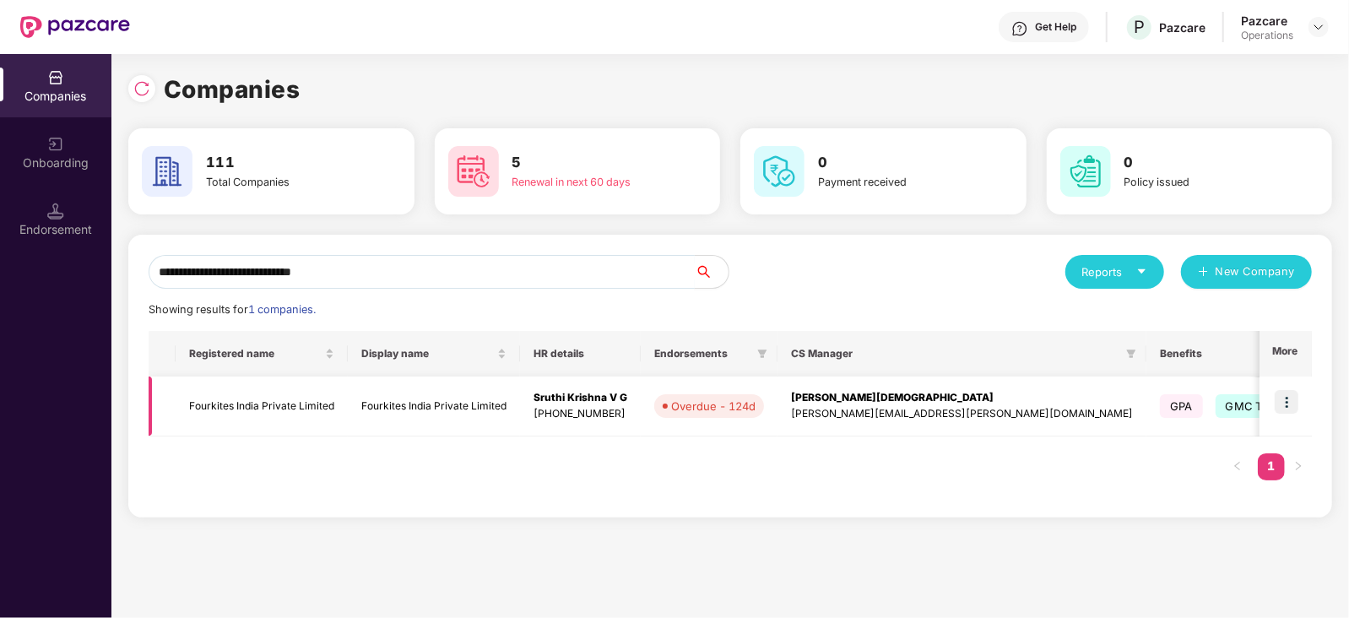
type input "**********"
click at [1286, 398] on img at bounding box center [1287, 402] width 24 height 24
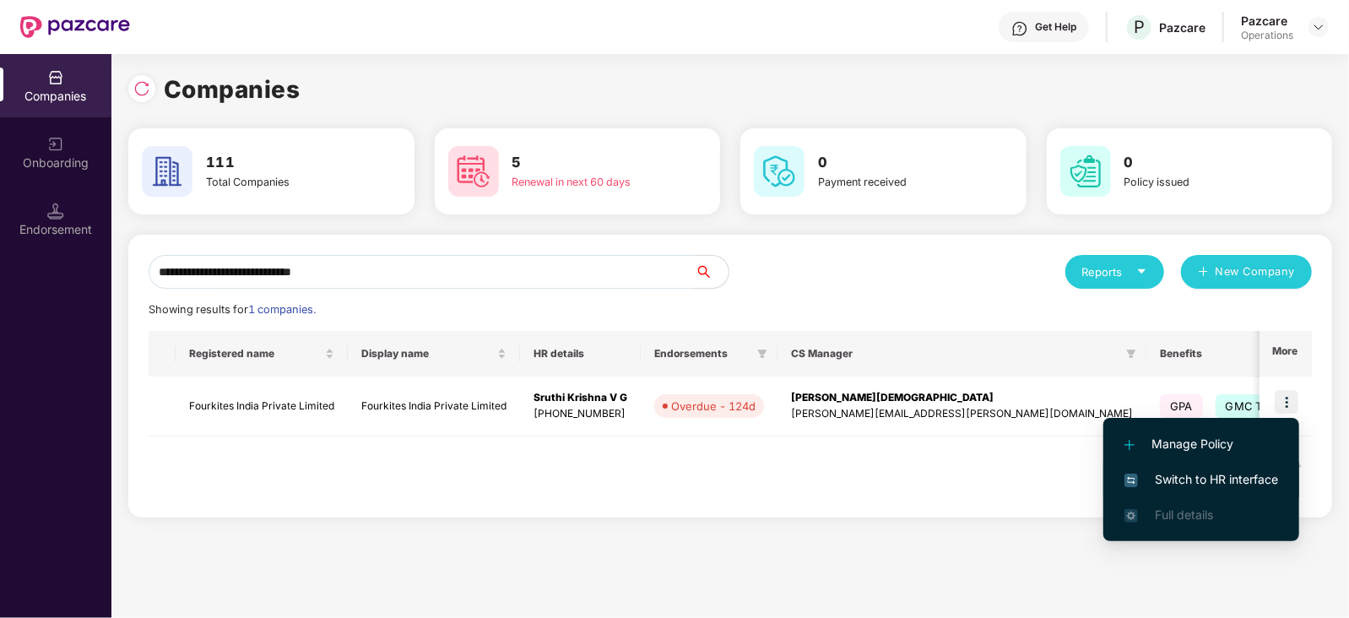
click at [1241, 486] on span "Switch to HR interface" at bounding box center [1201, 479] width 154 height 19
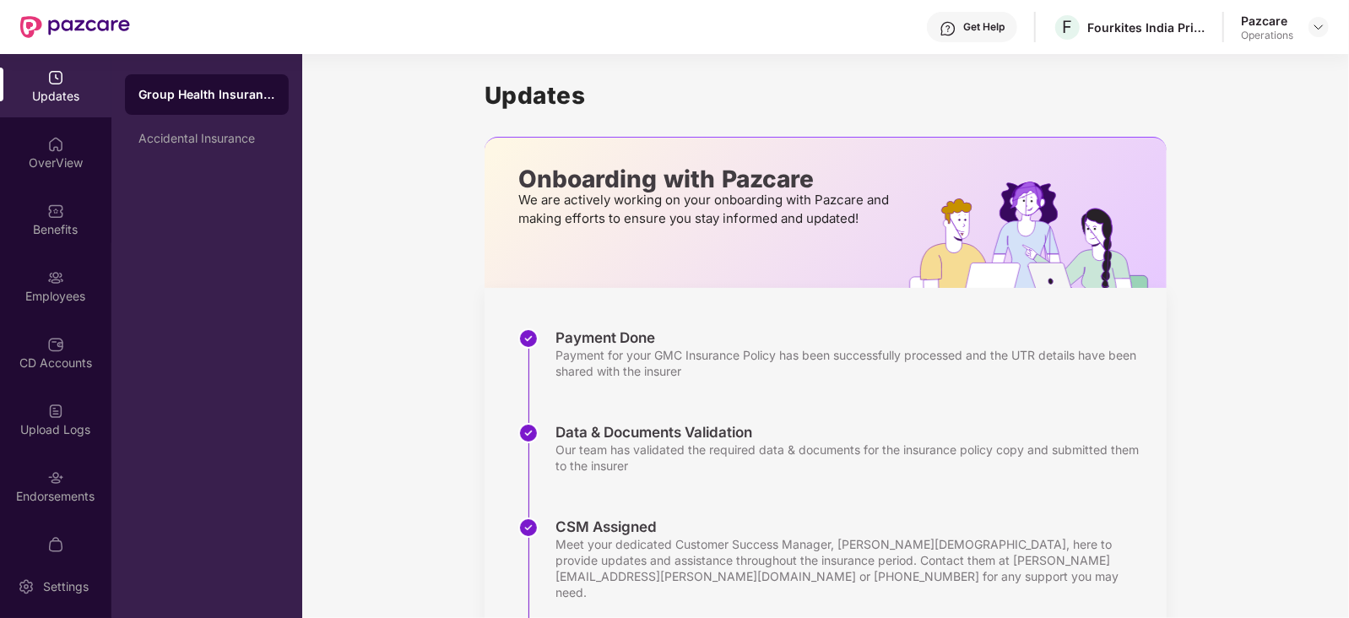
scroll to position [33, 0]
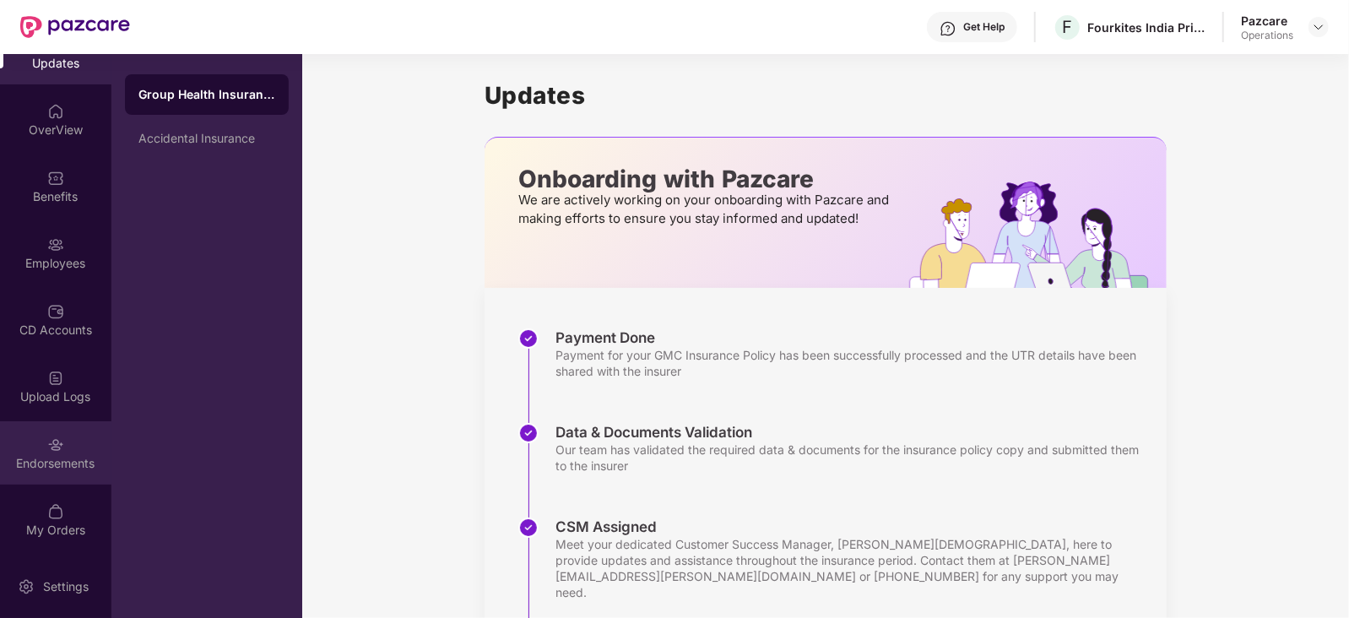
click at [43, 476] on div "Endorsements" at bounding box center [55, 452] width 111 height 63
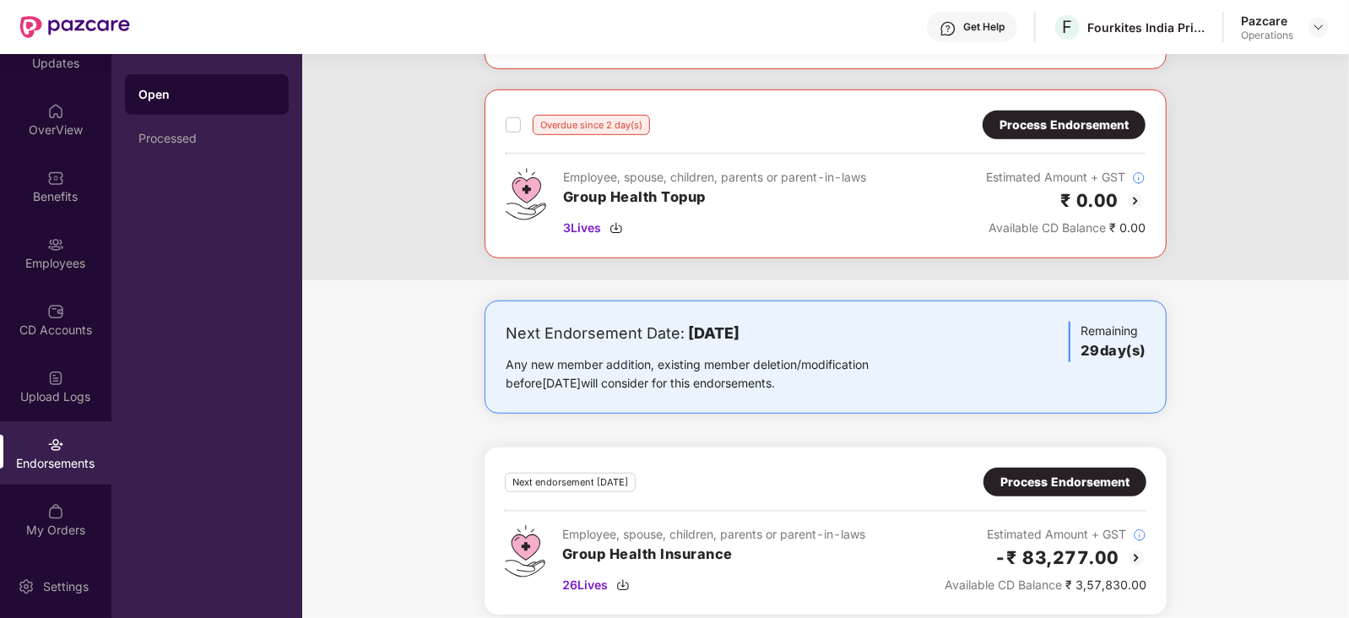
scroll to position [633, 0]
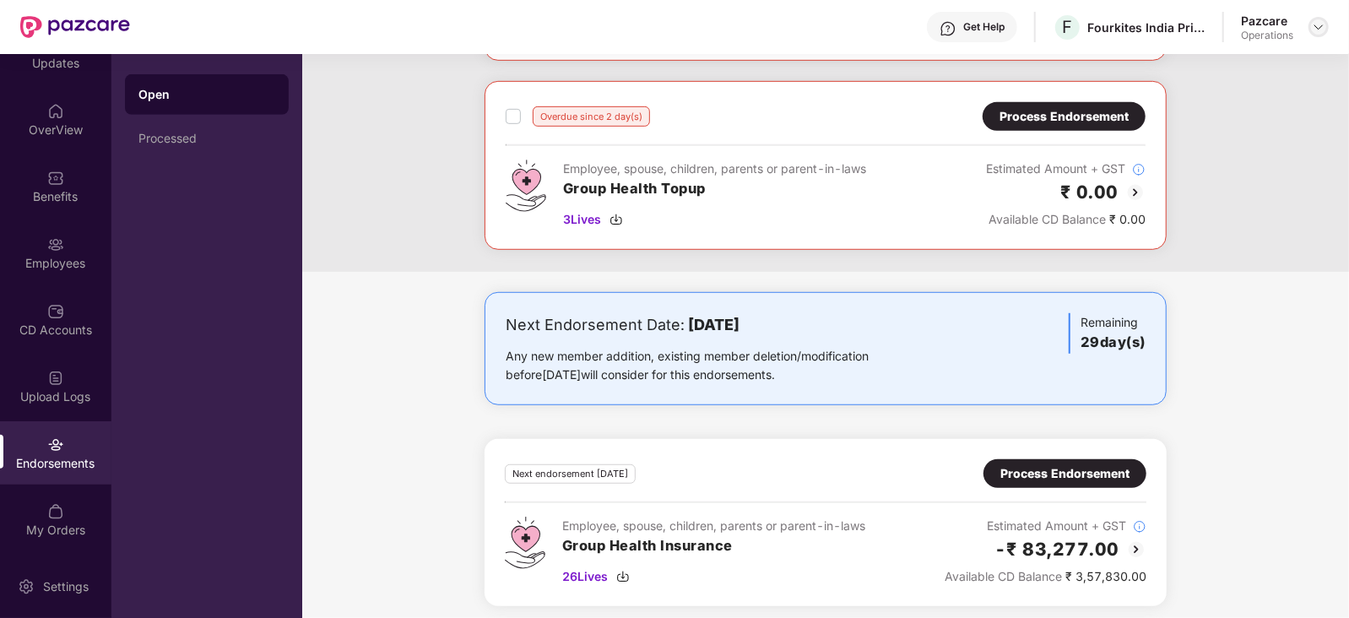
click at [1319, 28] on img at bounding box center [1319, 27] width 14 height 14
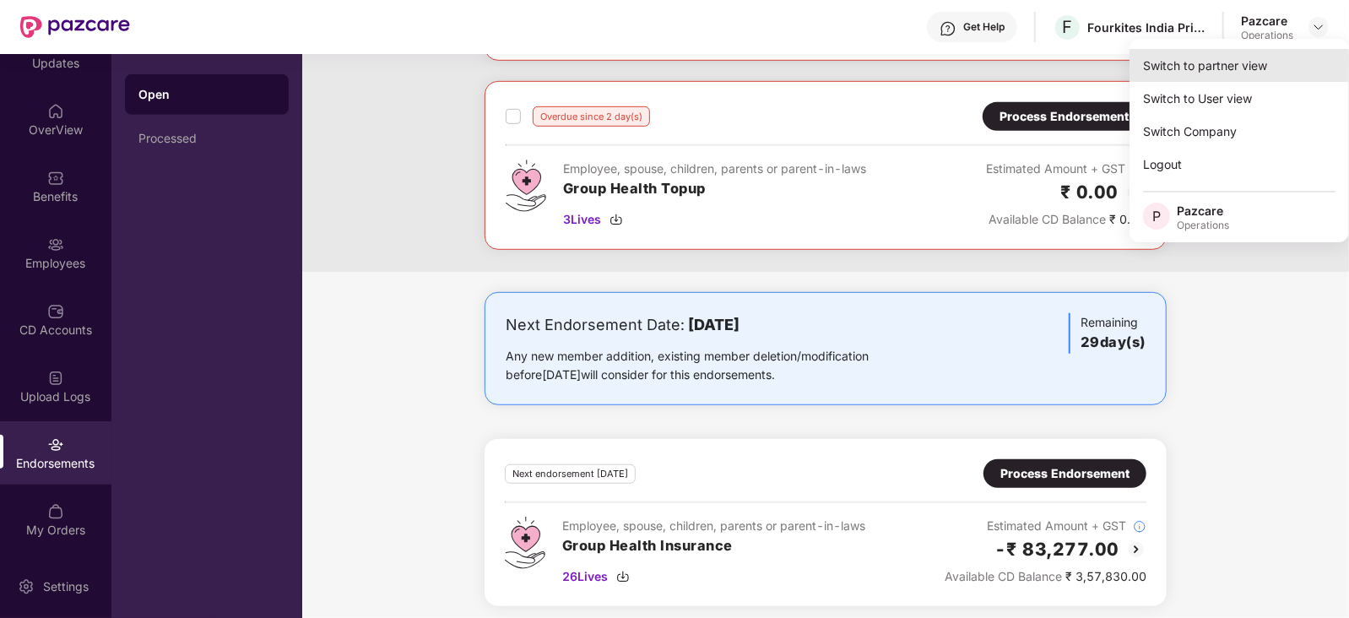
click at [1236, 52] on div "Switch to partner view" at bounding box center [1238, 65] width 219 height 33
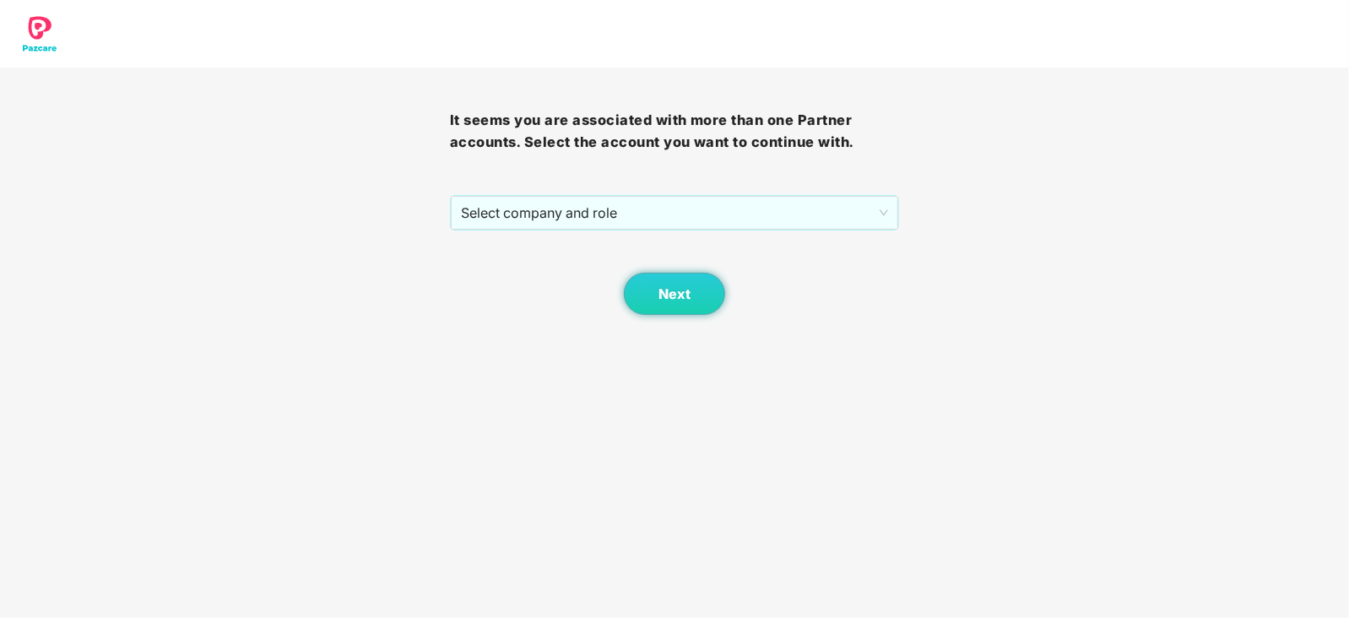
click at [605, 230] on div "Next" at bounding box center [675, 272] width 450 height 84
click at [602, 221] on span "Select company and role" at bounding box center [675, 213] width 428 height 32
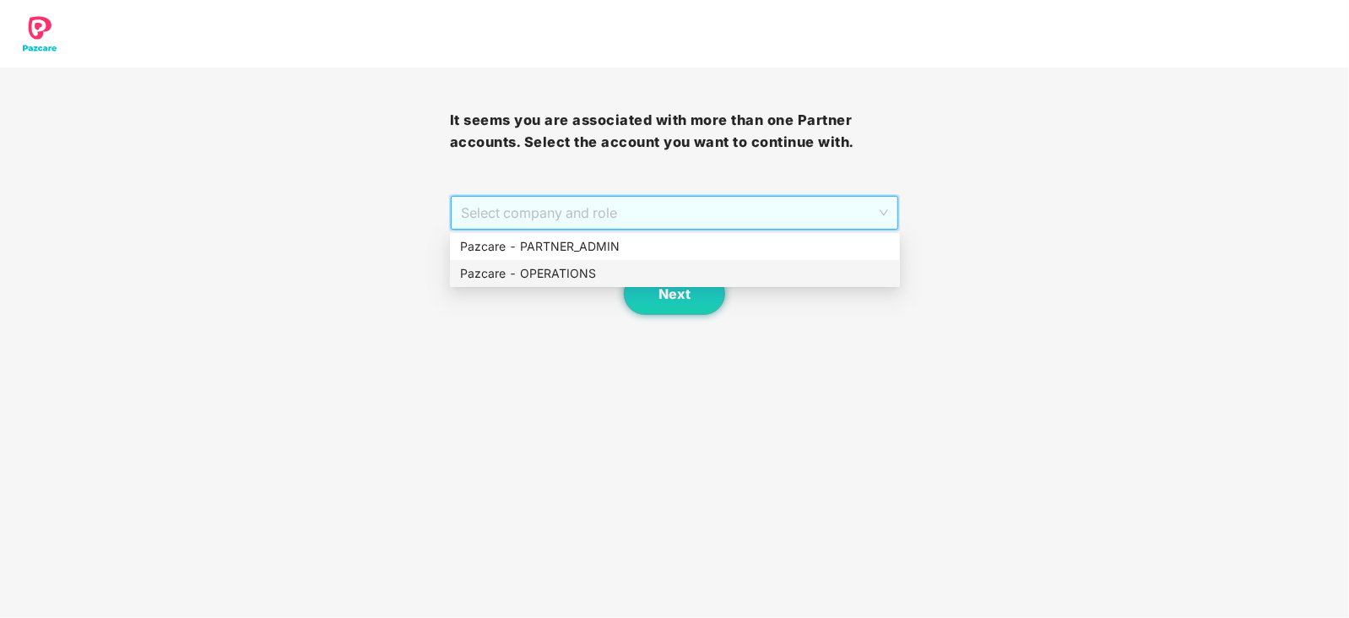
click at [594, 262] on div "Pazcare - OPERATIONS" at bounding box center [675, 273] width 450 height 27
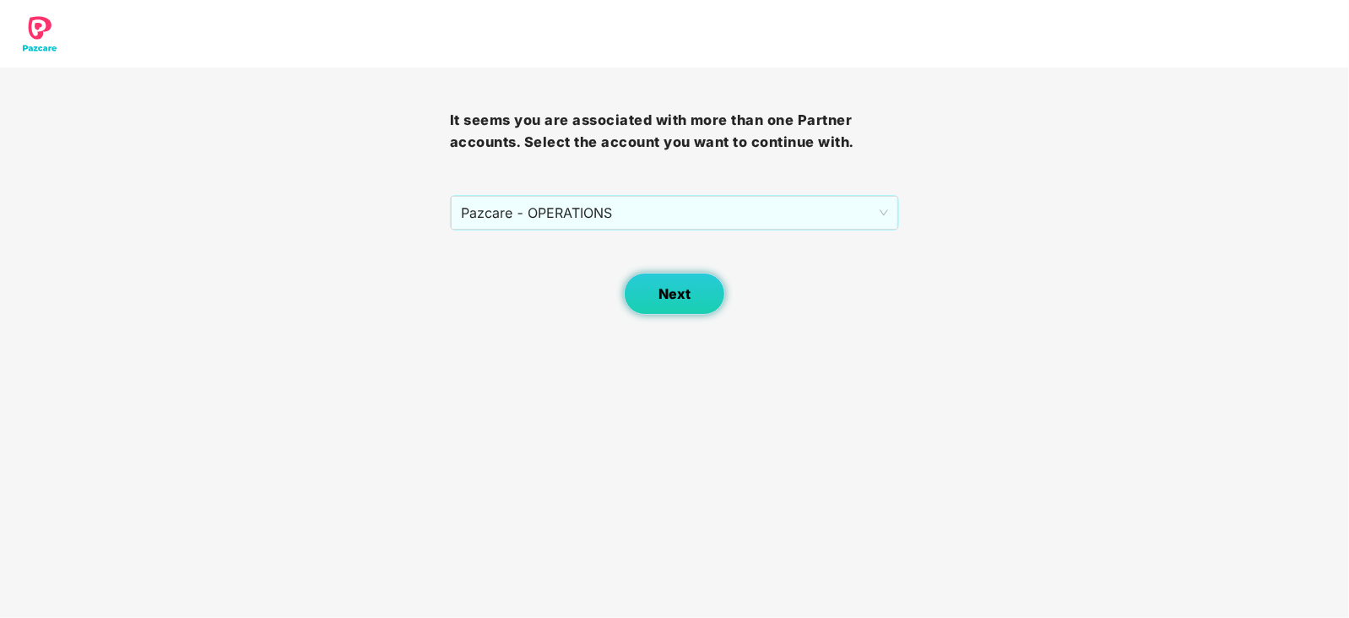
click at [642, 290] on button "Next" at bounding box center [674, 294] width 101 height 42
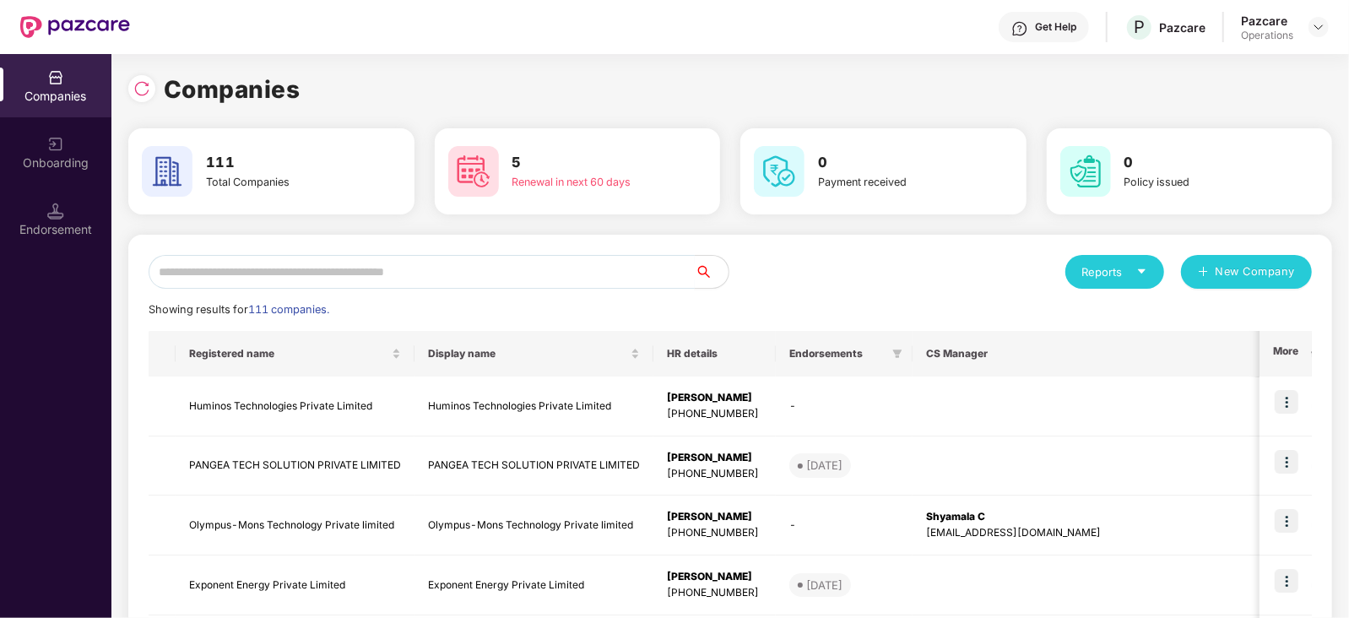
click at [551, 264] on input "text" at bounding box center [422, 272] width 546 height 34
paste input "**********"
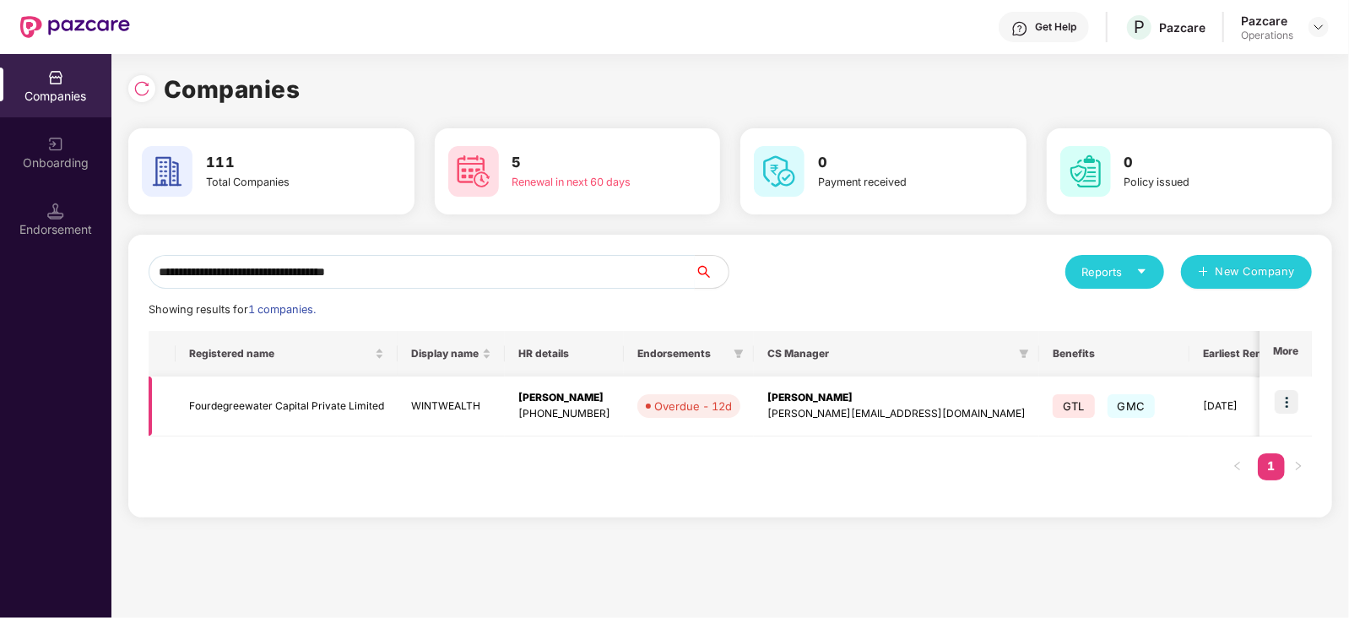
type input "**********"
click at [1297, 397] on img at bounding box center [1287, 402] width 24 height 24
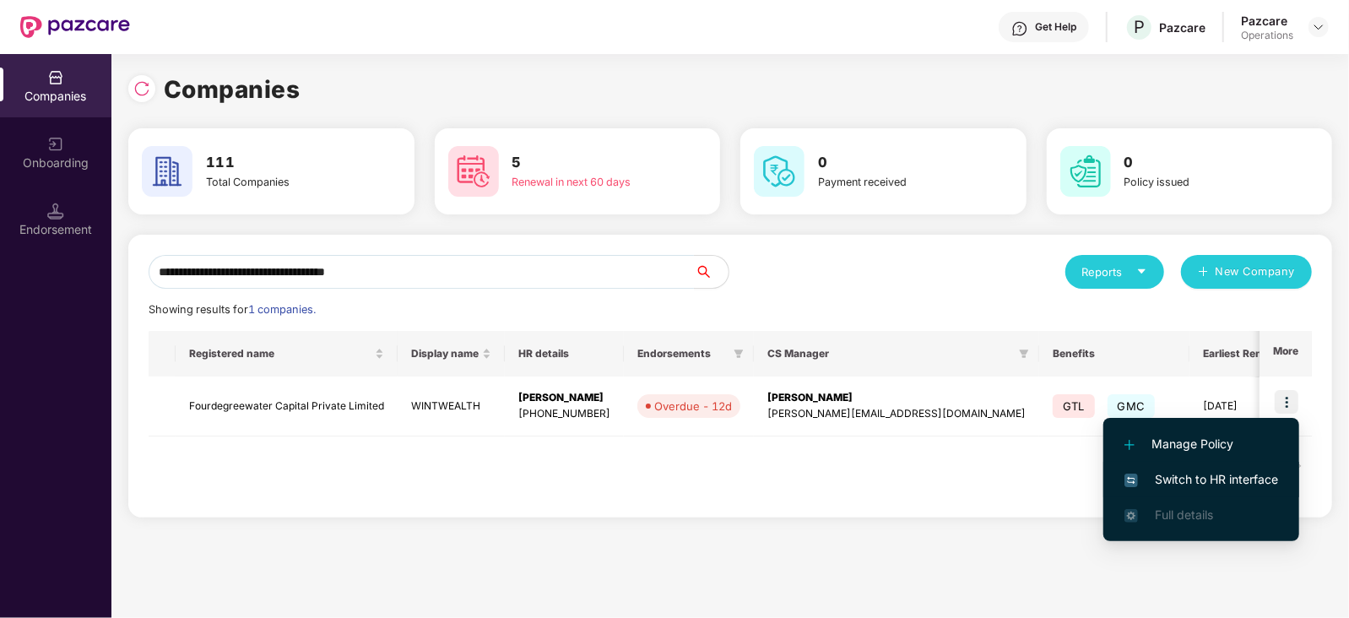
click at [1250, 489] on li "Switch to HR interface" at bounding box center [1201, 479] width 196 height 35
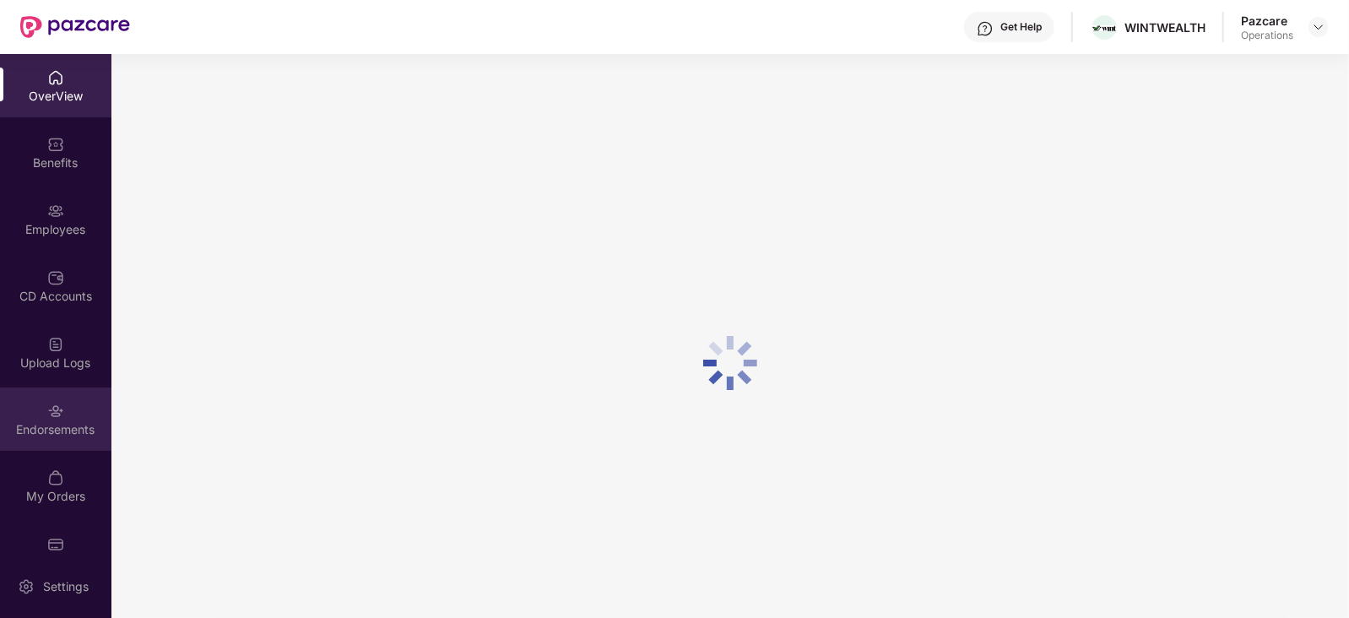
click at [40, 434] on div "Endorsements" at bounding box center [55, 429] width 111 height 17
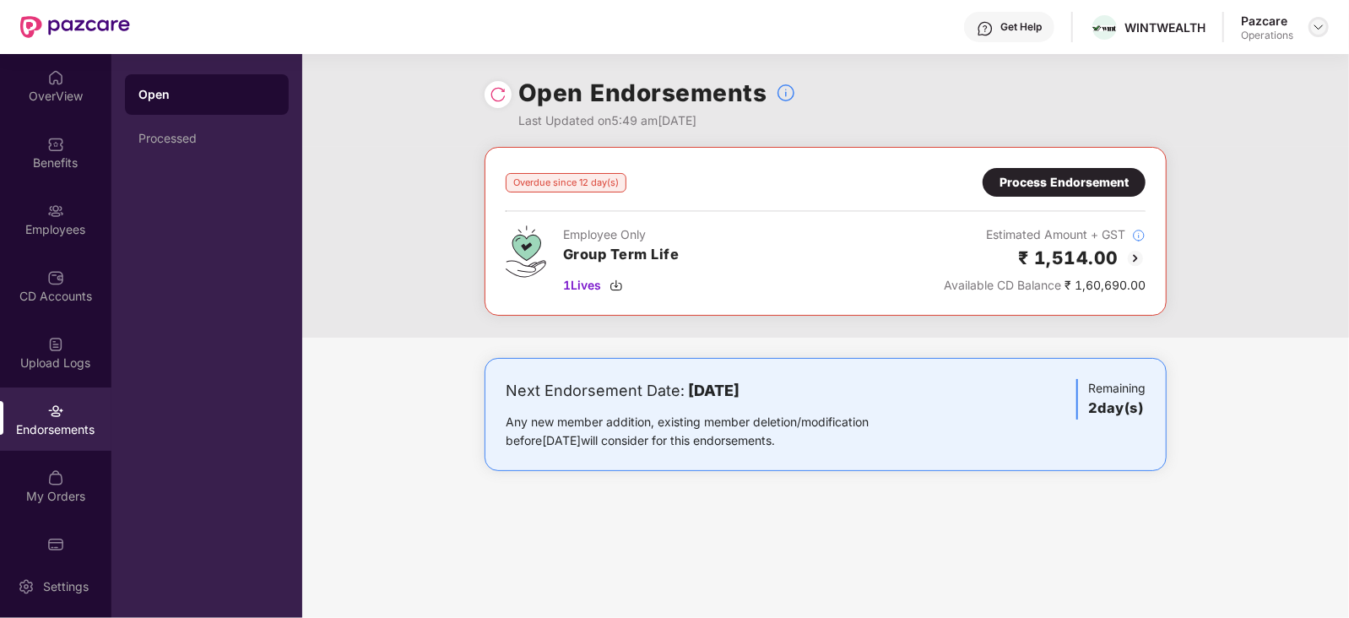
click at [1320, 35] on div at bounding box center [1318, 27] width 20 height 20
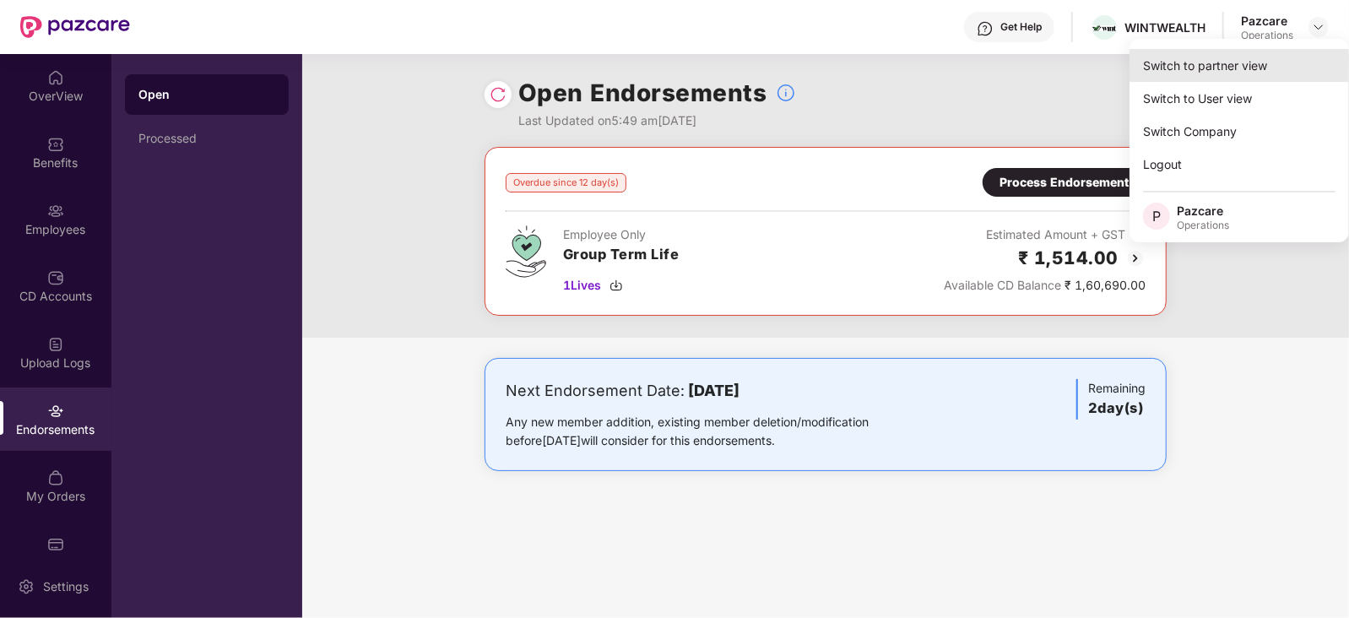
click at [1249, 72] on div "Switch to partner view" at bounding box center [1238, 65] width 219 height 33
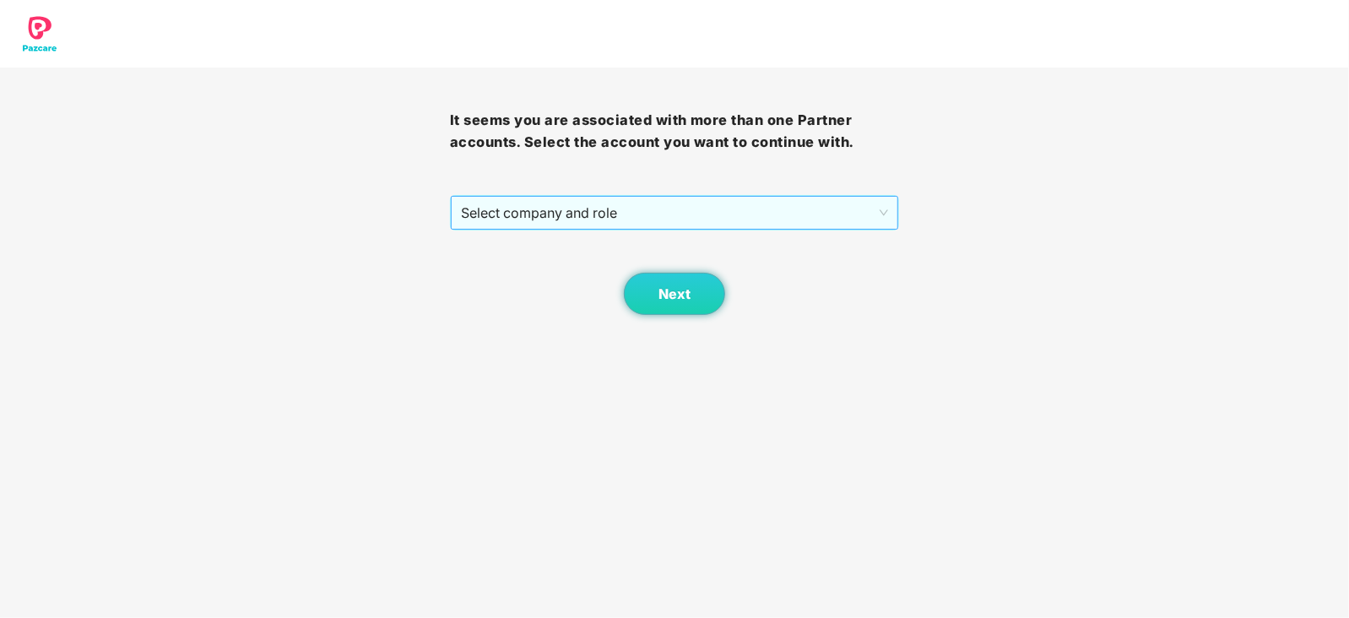
click at [598, 219] on span "Select company and role" at bounding box center [675, 213] width 428 height 32
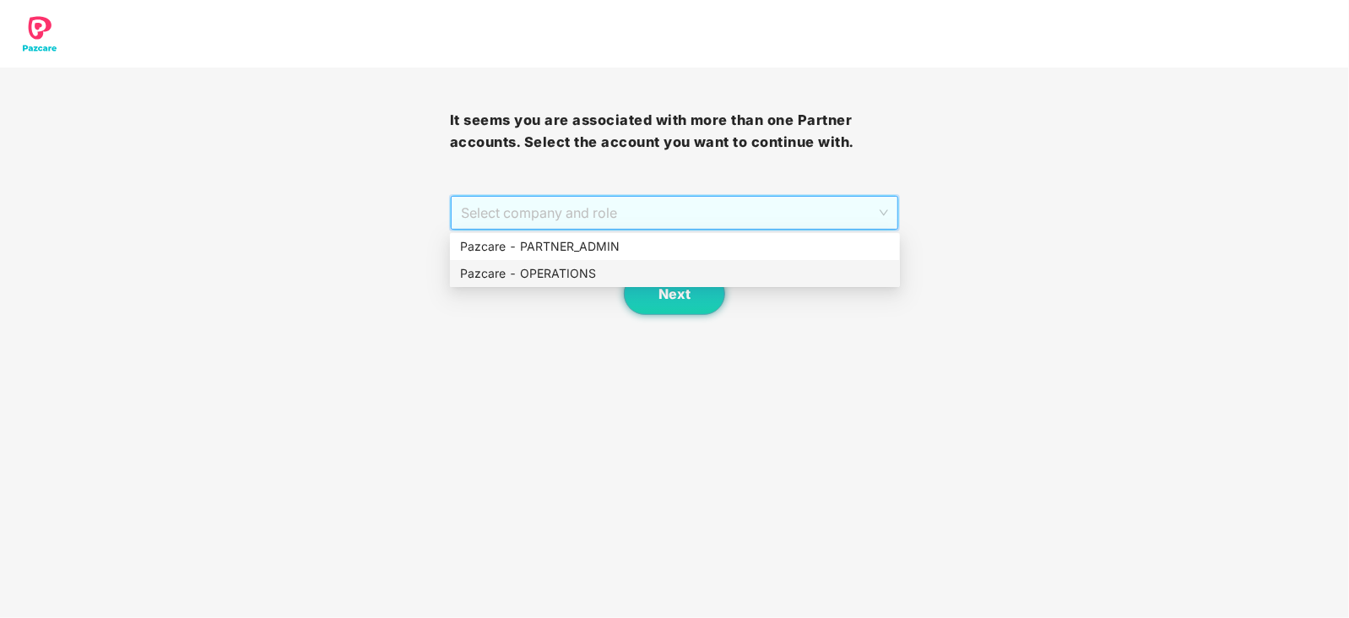
click at [579, 272] on div "Pazcare - OPERATIONS" at bounding box center [675, 273] width 430 height 19
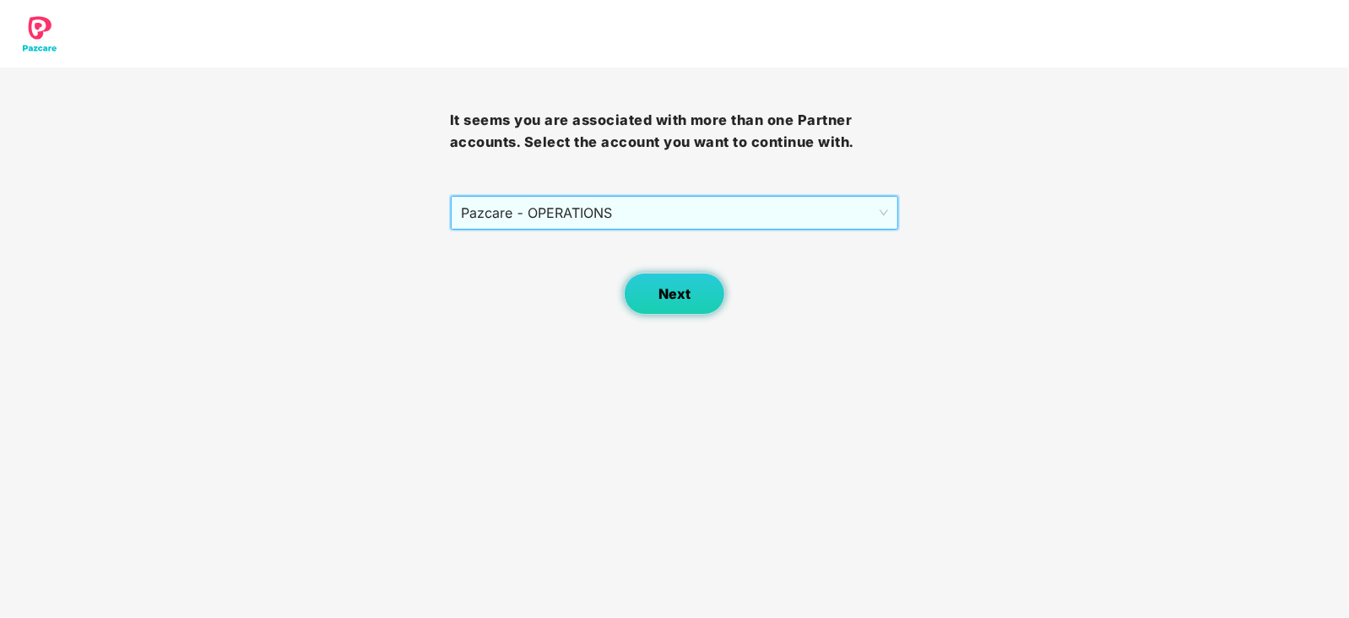
click at [641, 288] on button "Next" at bounding box center [674, 294] width 101 height 42
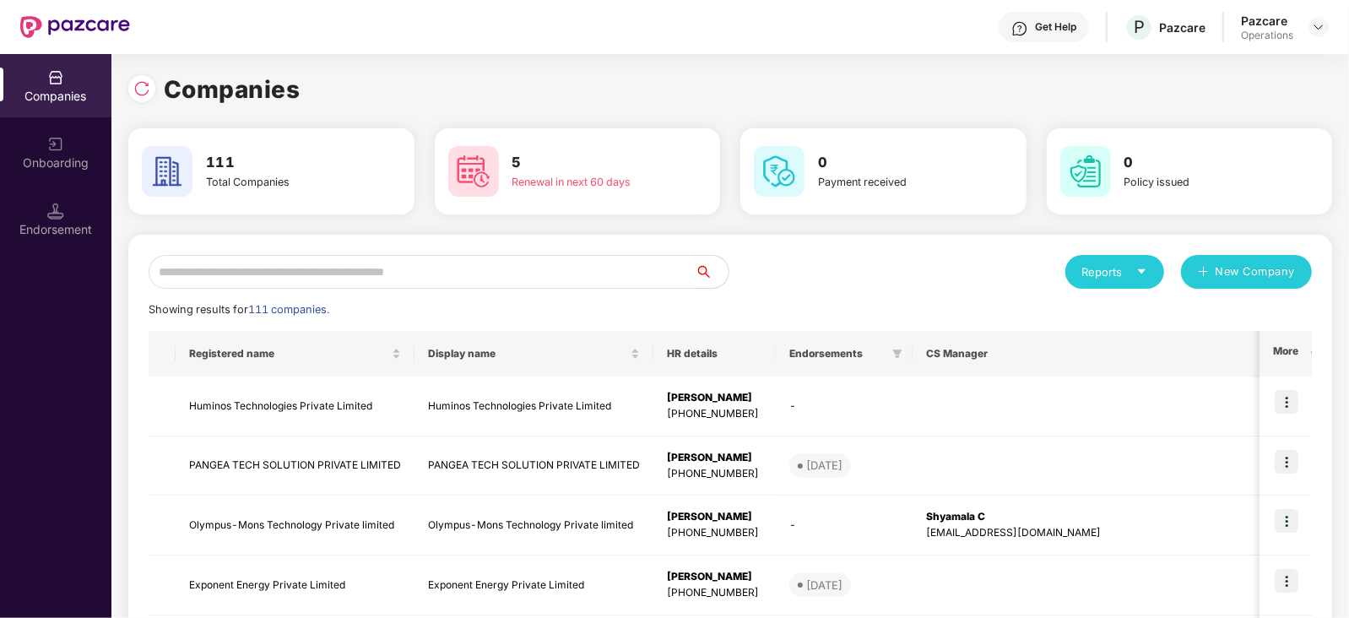
click at [545, 275] on input "text" at bounding box center [422, 272] width 546 height 34
paste input "**********"
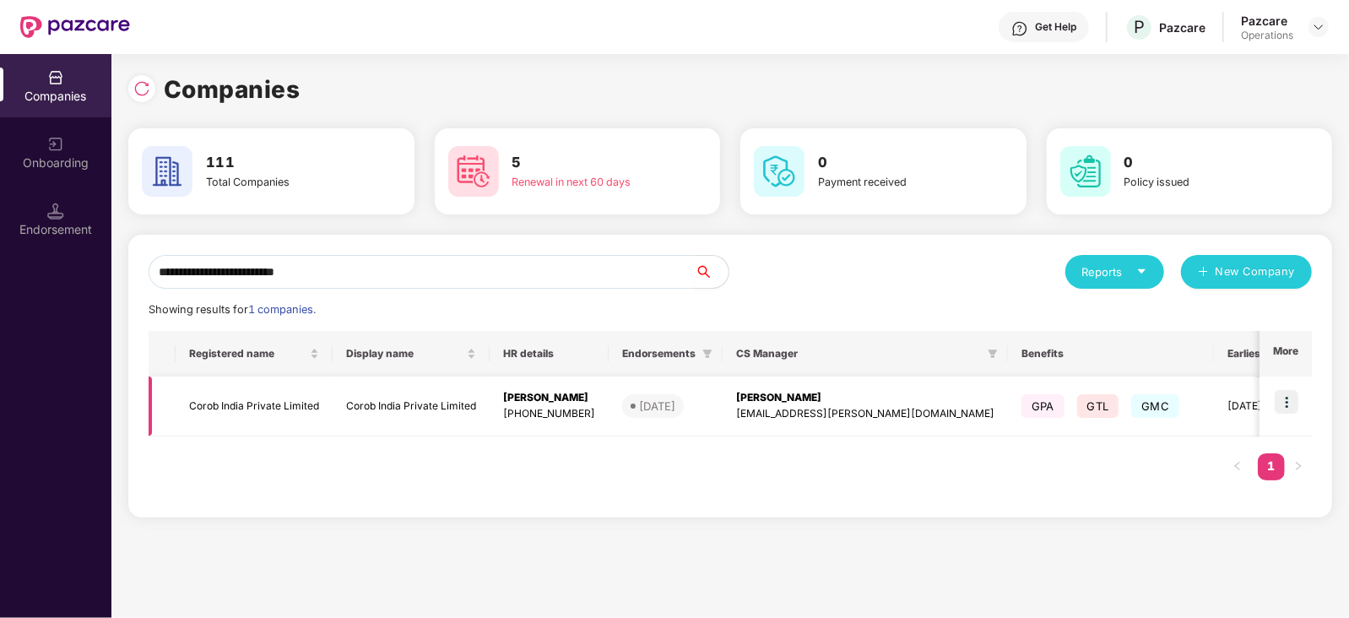
type input "**********"
click at [1292, 399] on img at bounding box center [1287, 402] width 24 height 24
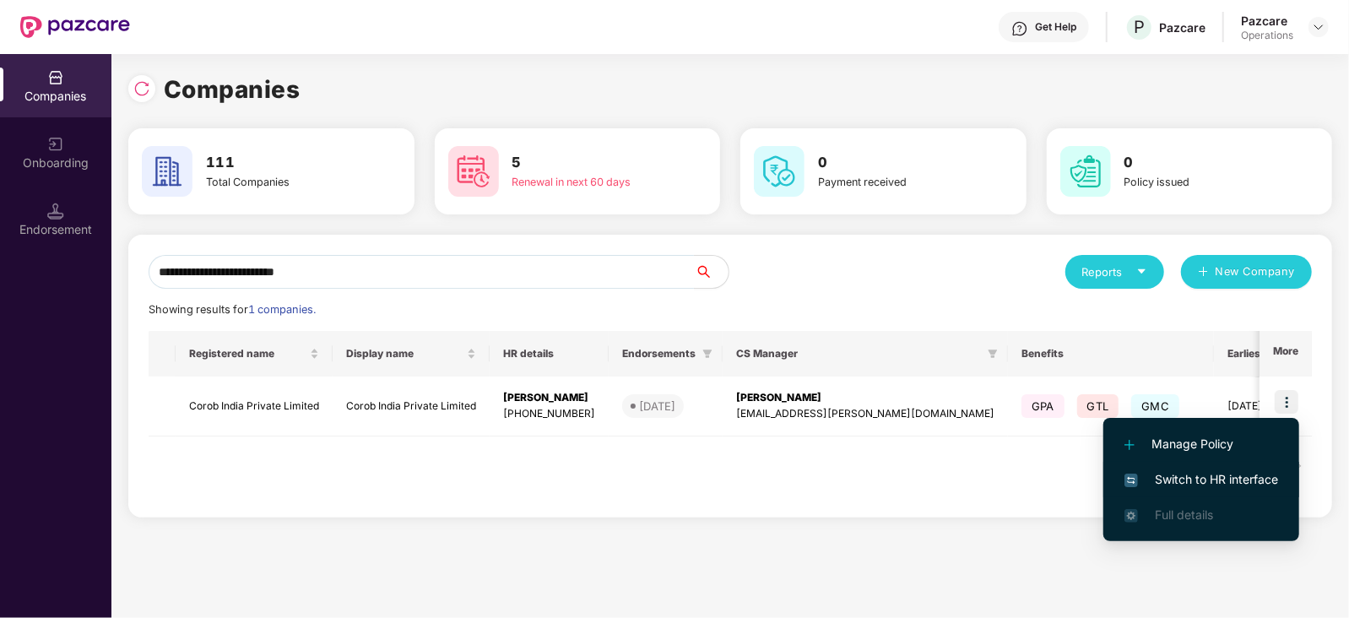
click at [1223, 486] on span "Switch to HR interface" at bounding box center [1201, 479] width 154 height 19
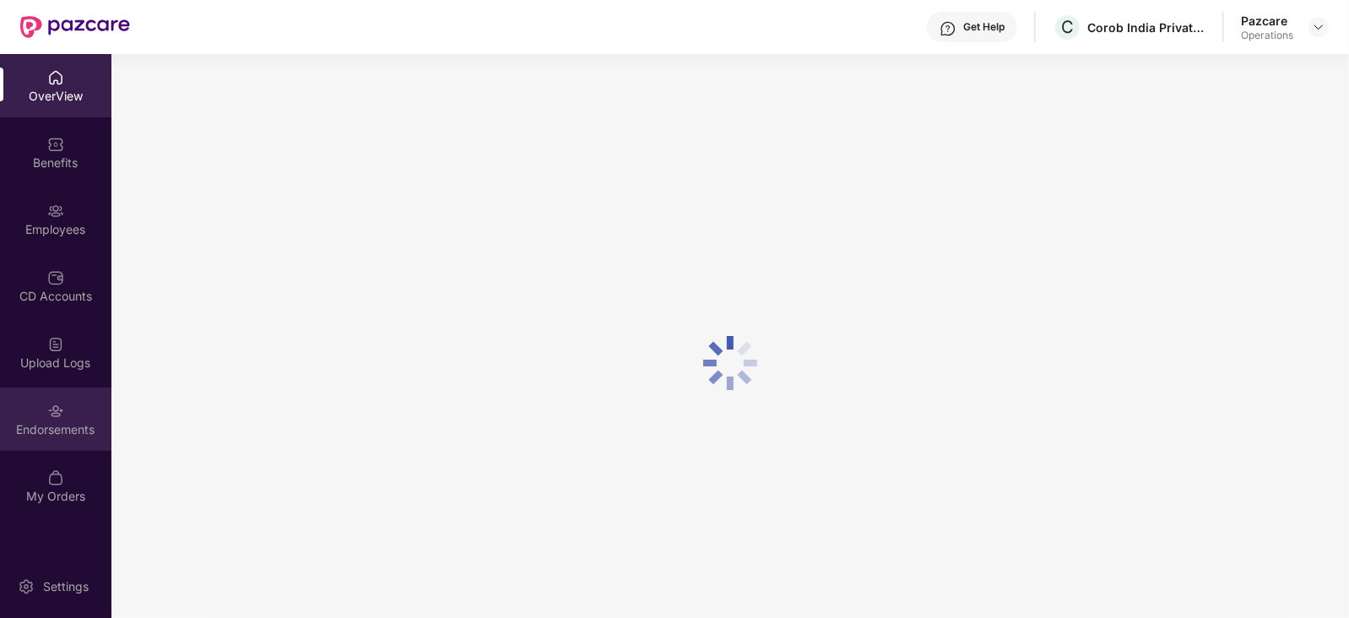
click at [57, 422] on div "Endorsements" at bounding box center [55, 429] width 111 height 17
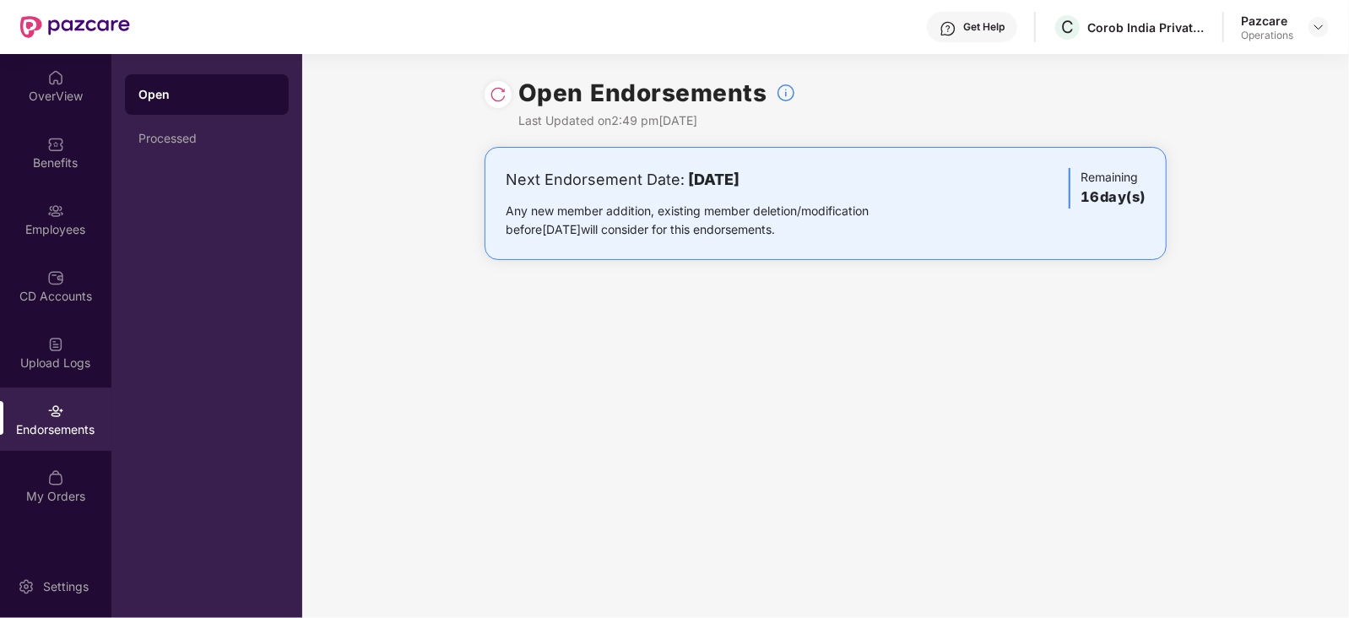
click at [1329, 39] on div "Pazcare Operations" at bounding box center [1285, 28] width 88 height 30
click at [1319, 30] on img at bounding box center [1319, 27] width 14 height 14
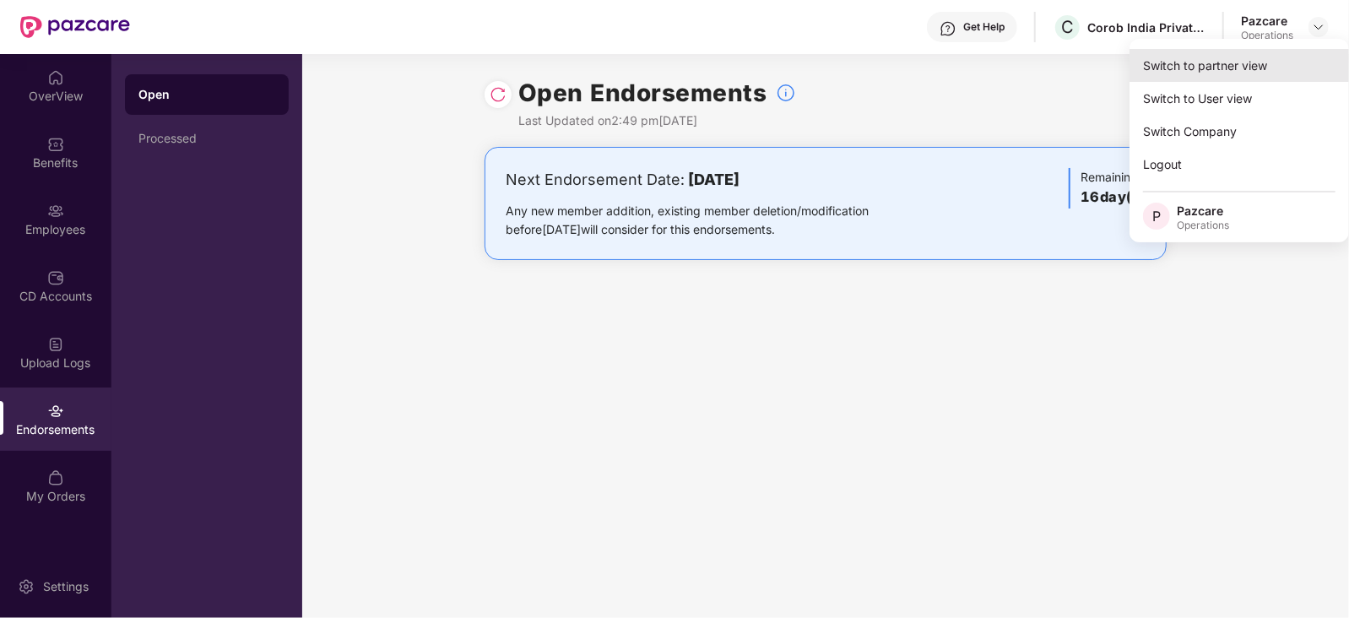
click at [1219, 54] on div "Switch to partner view" at bounding box center [1238, 65] width 219 height 33
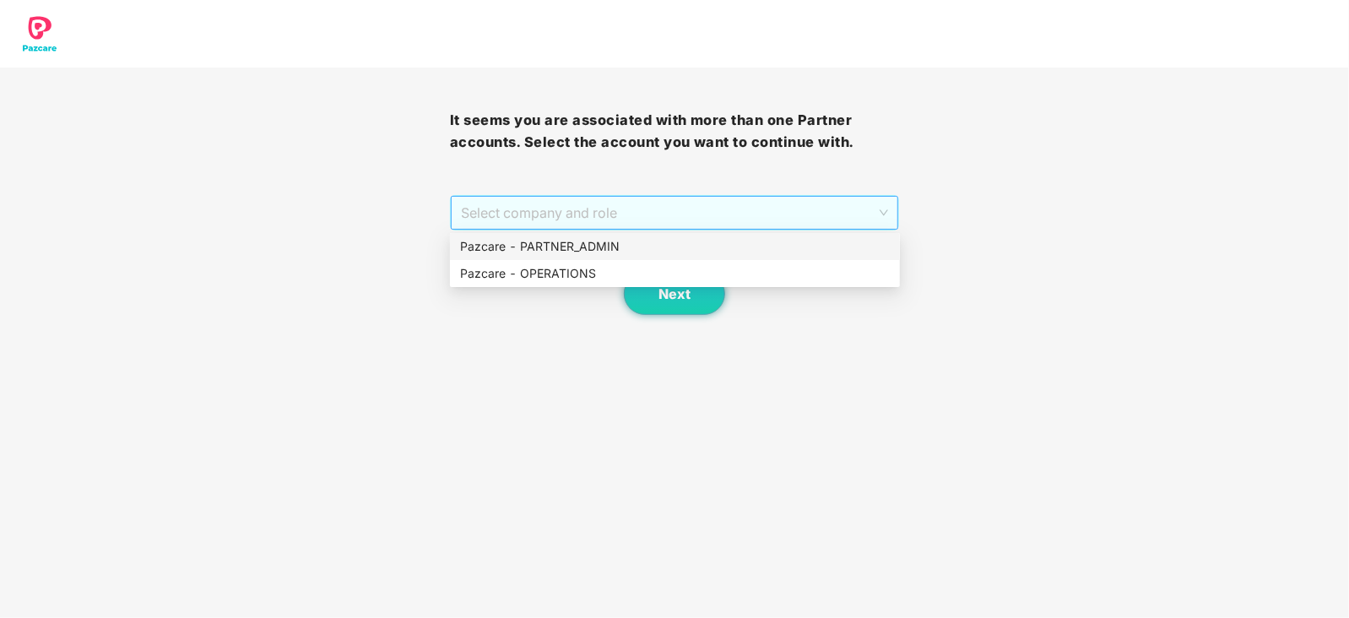
click at [644, 219] on span "Select company and role" at bounding box center [675, 213] width 428 height 32
click at [560, 266] on div "Pazcare - OPERATIONS" at bounding box center [675, 273] width 430 height 19
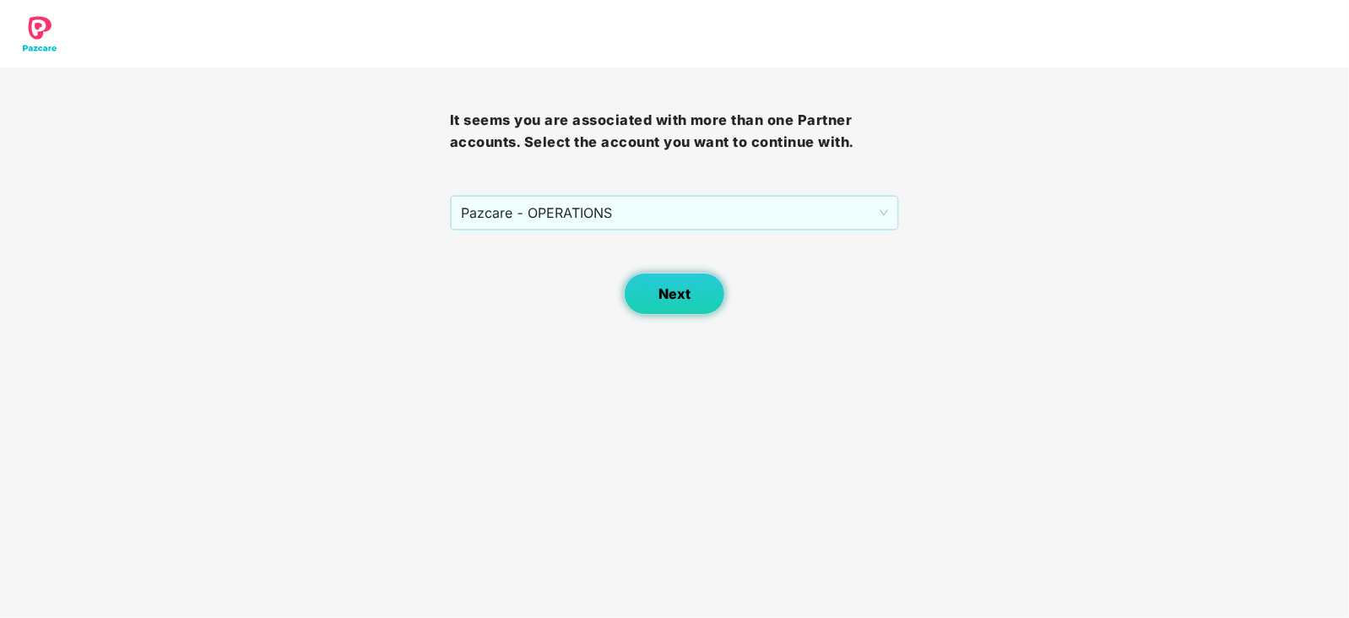
click at [633, 295] on button "Next" at bounding box center [674, 294] width 101 height 42
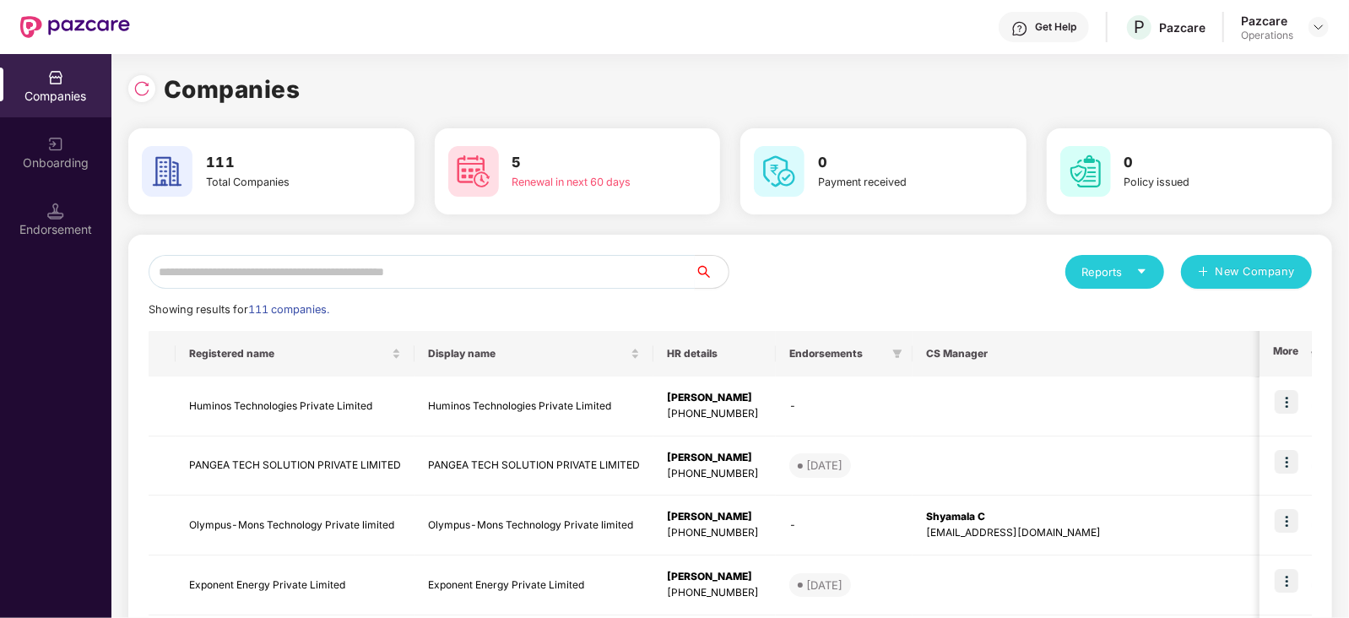
click at [557, 281] on input "text" at bounding box center [422, 272] width 546 height 34
paste input "**********"
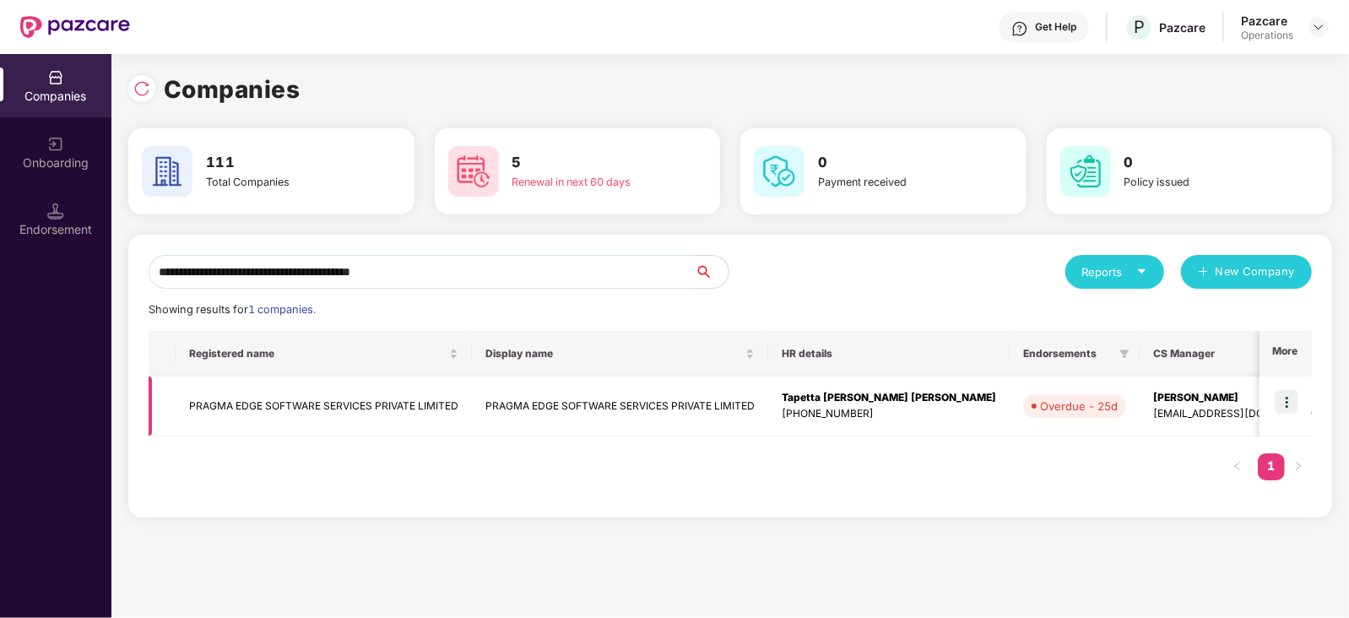
type input "**********"
click at [1282, 397] on img at bounding box center [1287, 402] width 24 height 24
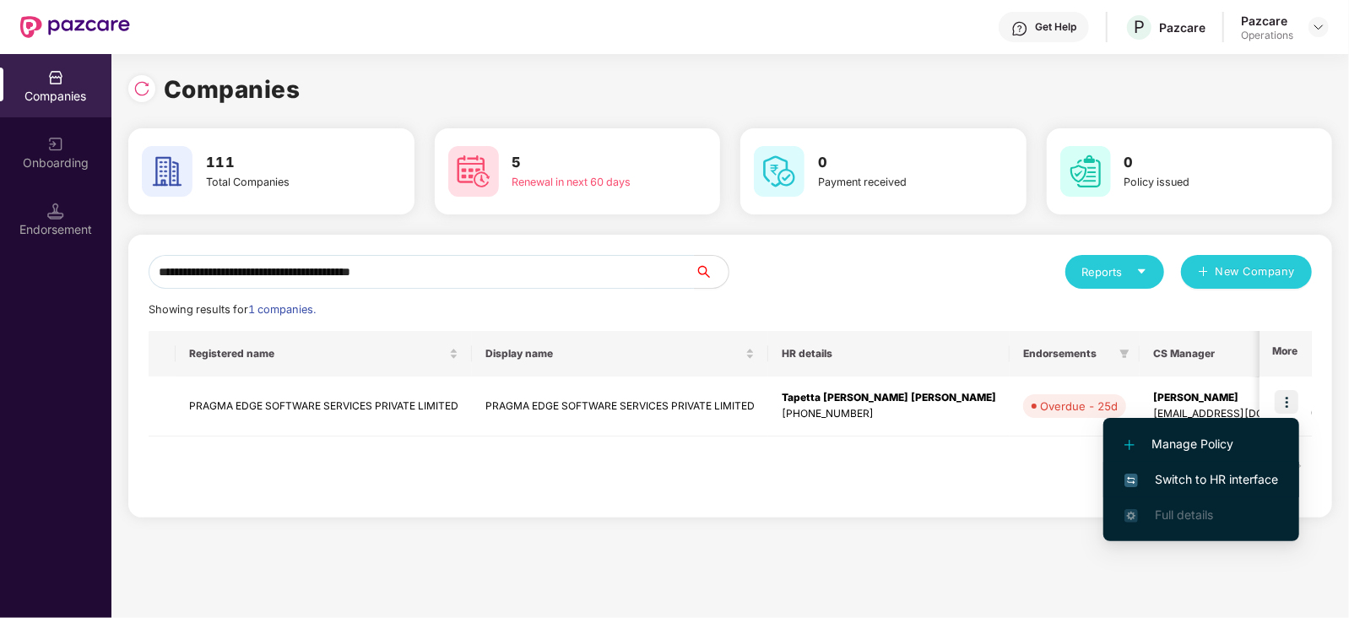
click at [1235, 495] on li "Switch to HR interface" at bounding box center [1201, 479] width 196 height 35
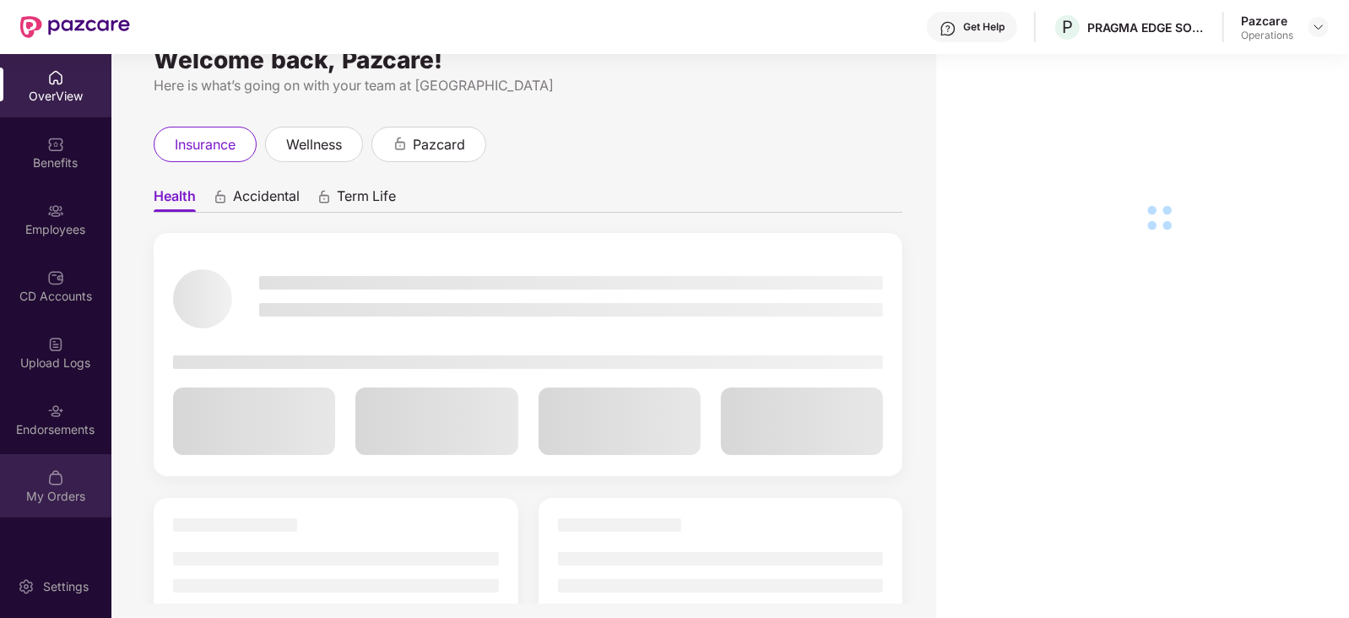
scroll to position [54, 0]
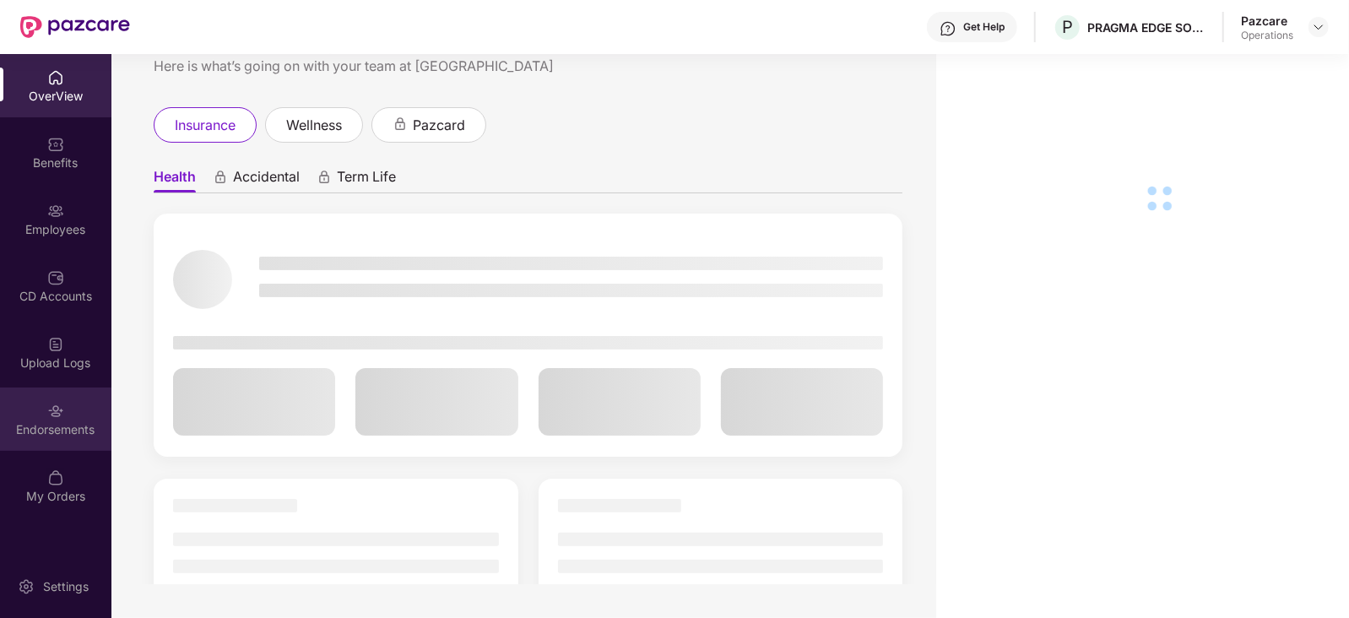
click at [46, 437] on div "Endorsements" at bounding box center [55, 418] width 111 height 63
